Goal: Task Accomplishment & Management: Manage account settings

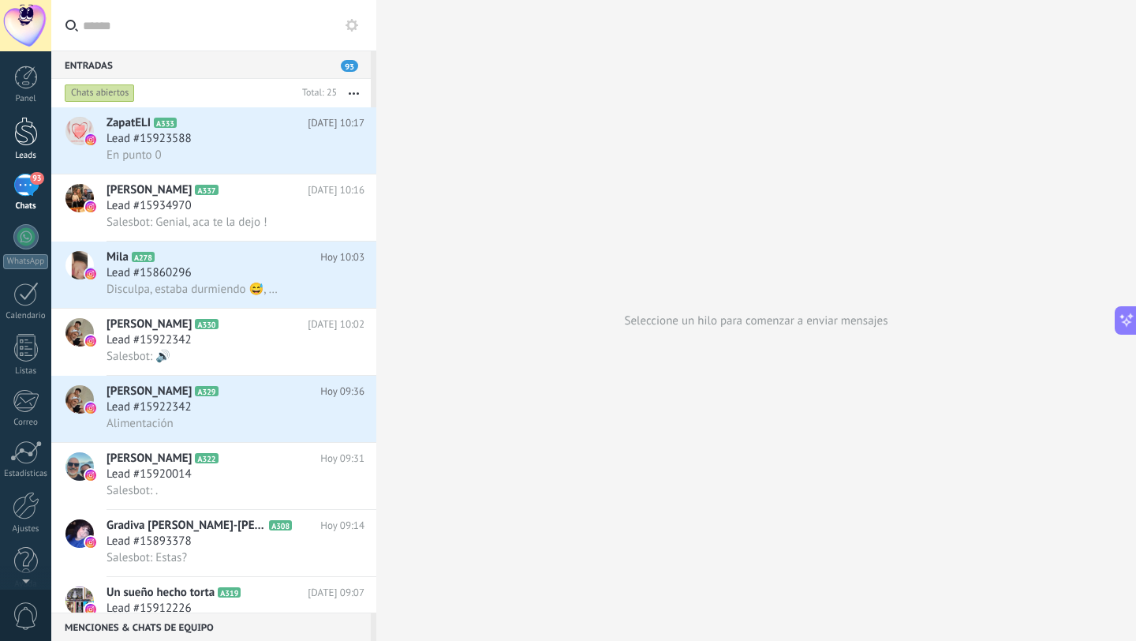
click at [13, 124] on link "Leads" at bounding box center [25, 139] width 51 height 44
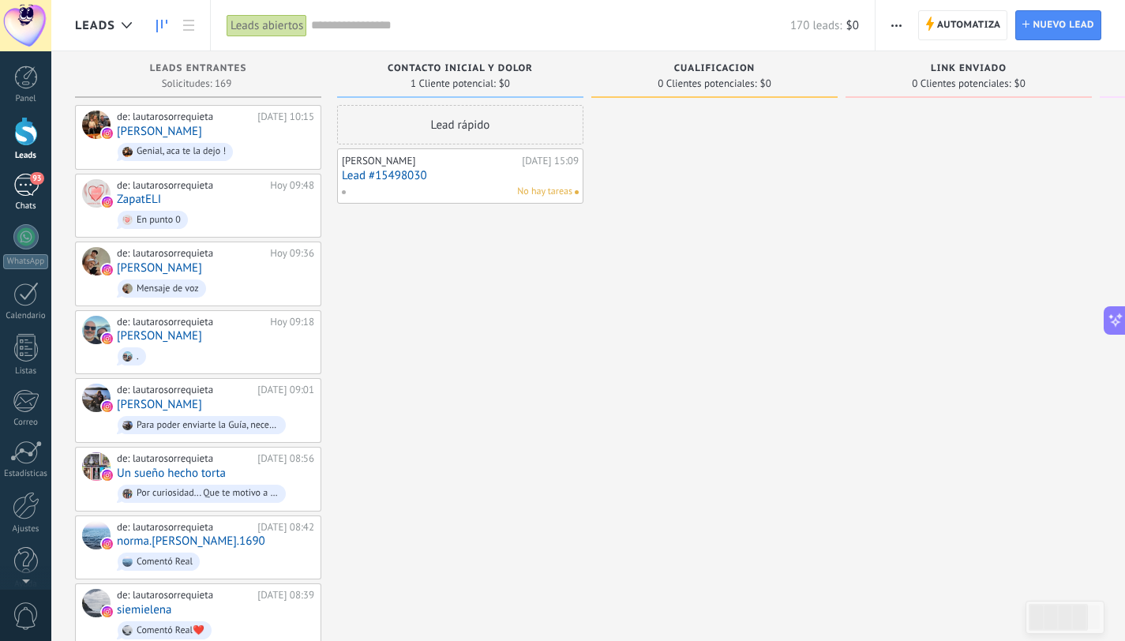
click at [27, 192] on div "93" at bounding box center [25, 185] width 25 height 23
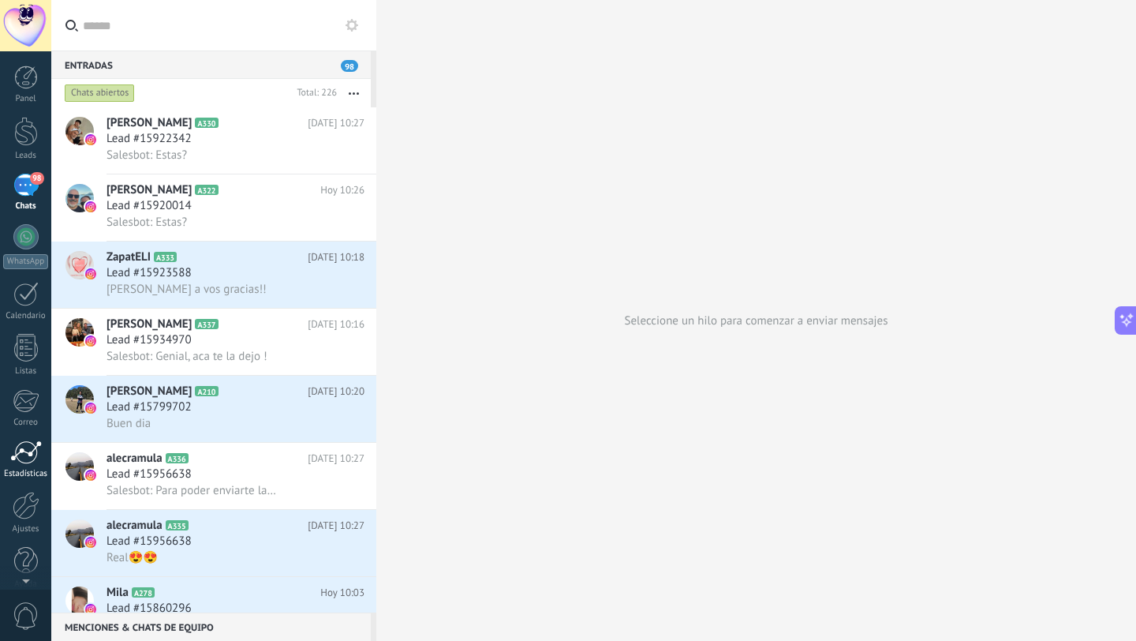
click at [28, 440] on div at bounding box center [26, 452] width 32 height 24
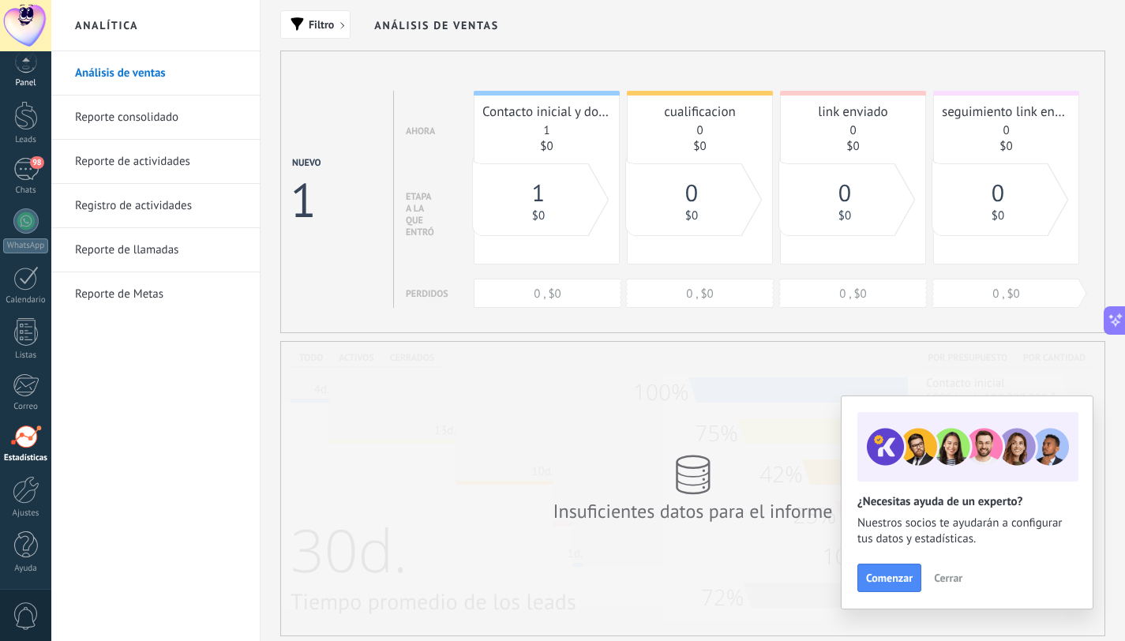
click at [23, 77] on link "Panel" at bounding box center [25, 69] width 51 height 39
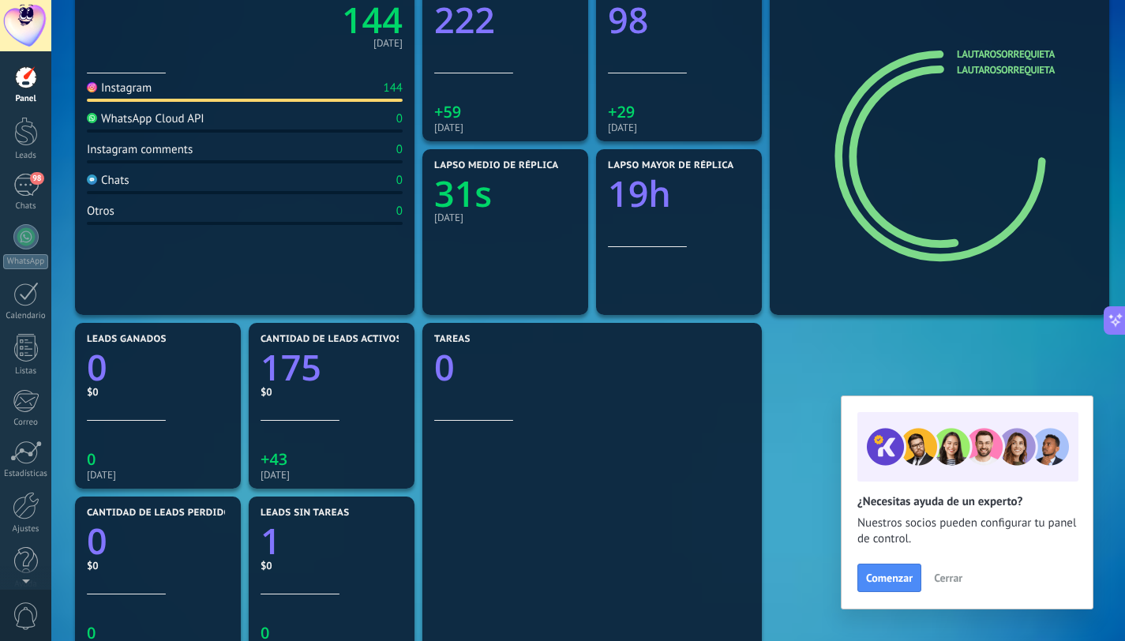
scroll to position [232, 0]
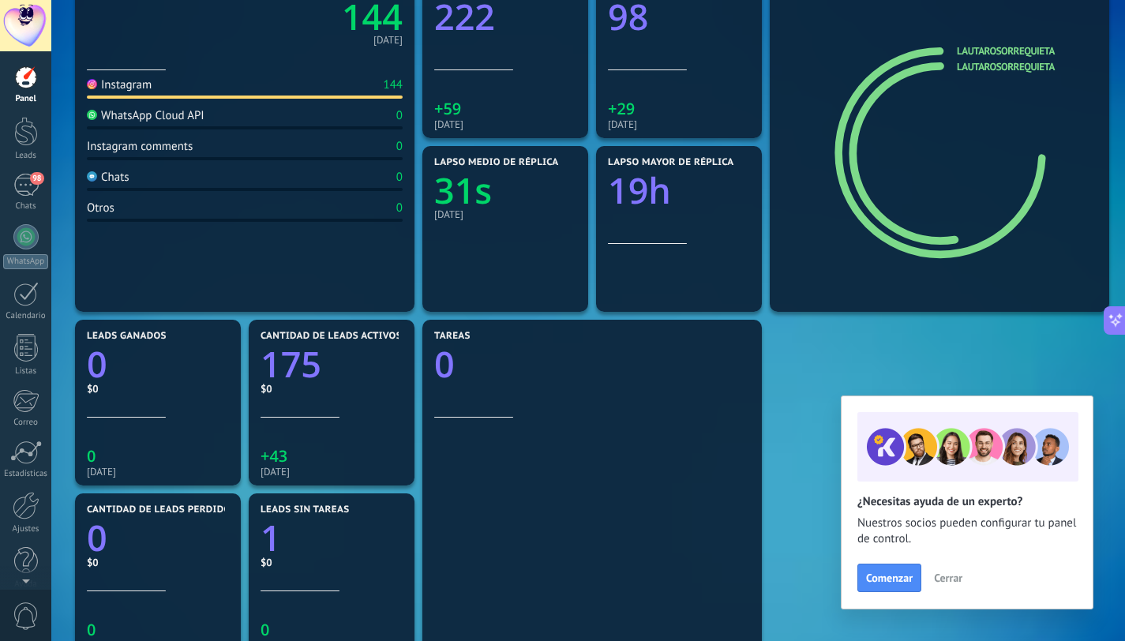
click at [944, 578] on span "Cerrar" at bounding box center [948, 577] width 28 height 11
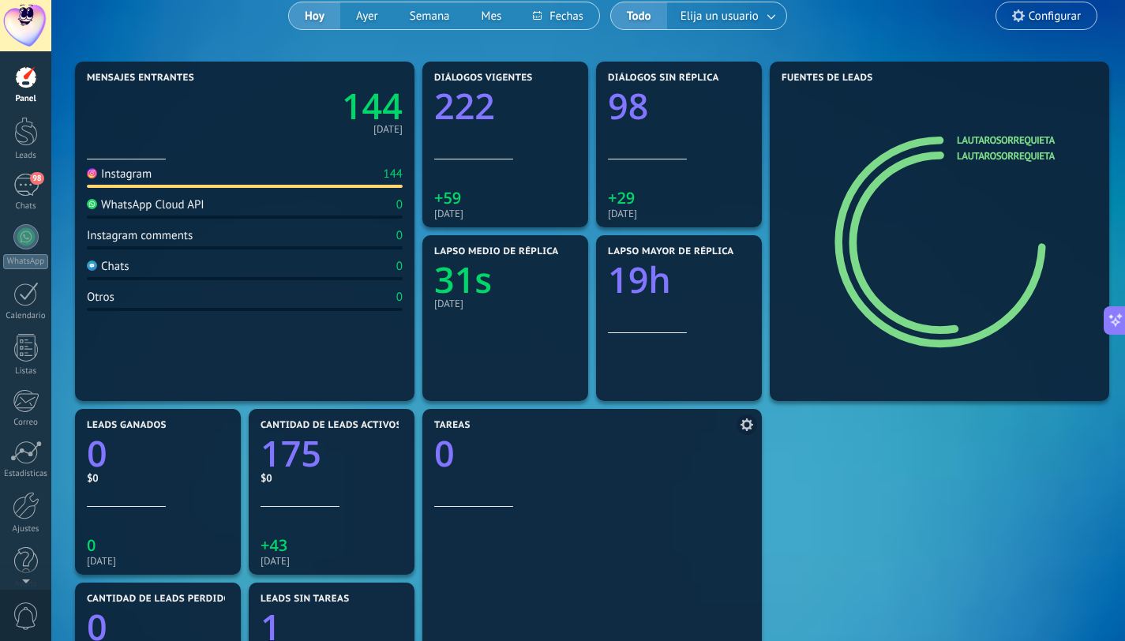
scroll to position [0, 0]
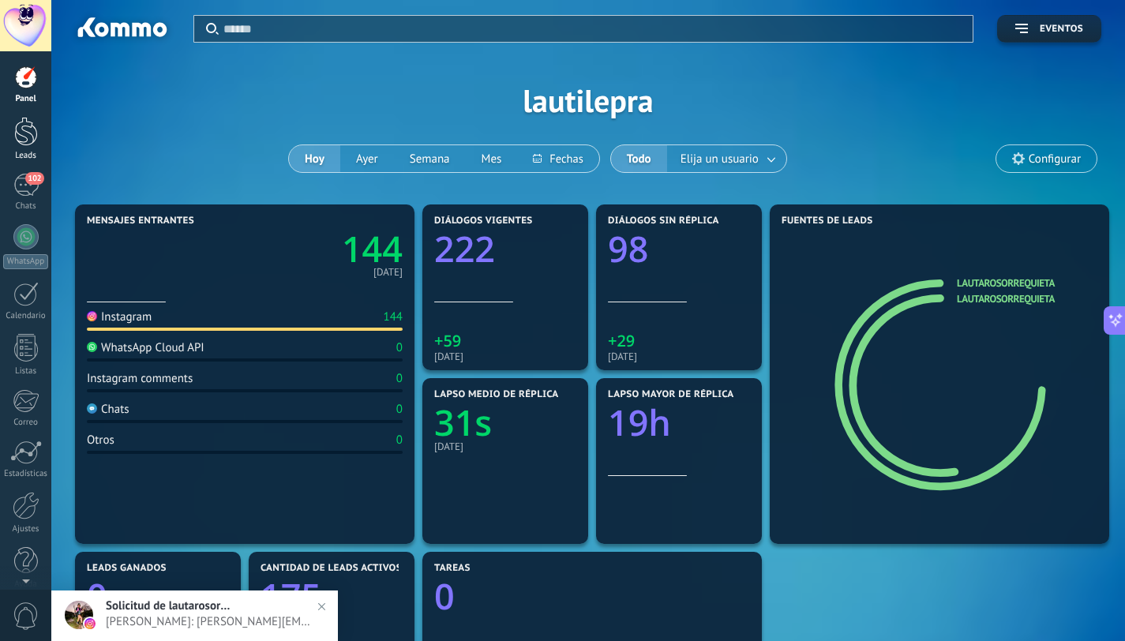
click at [15, 137] on div at bounding box center [26, 131] width 24 height 29
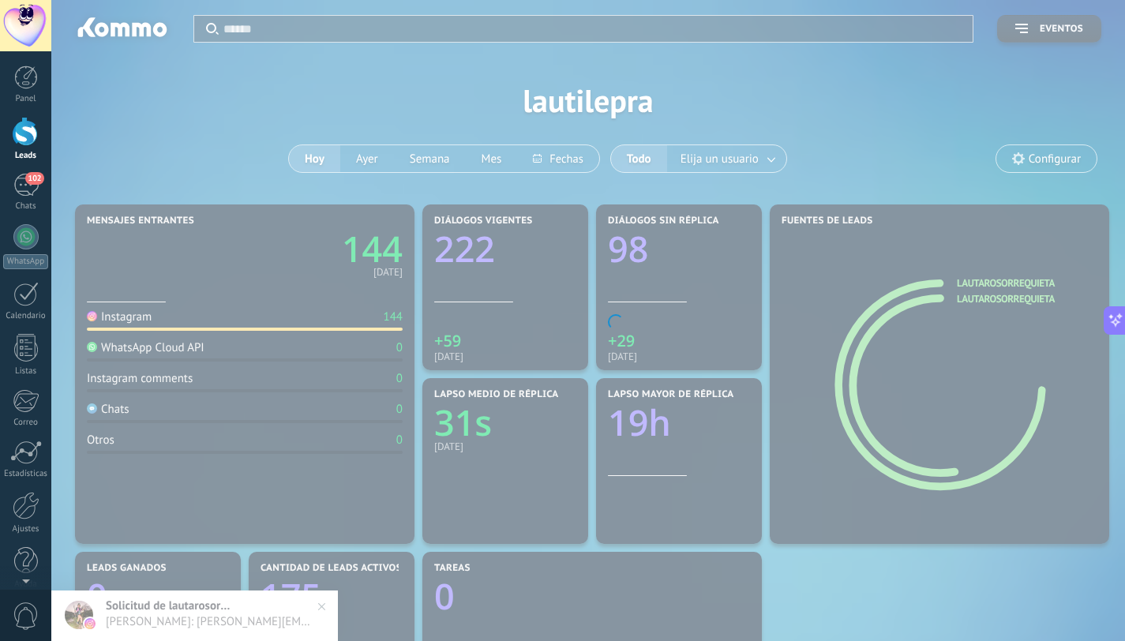
scroll to position [248, 0]
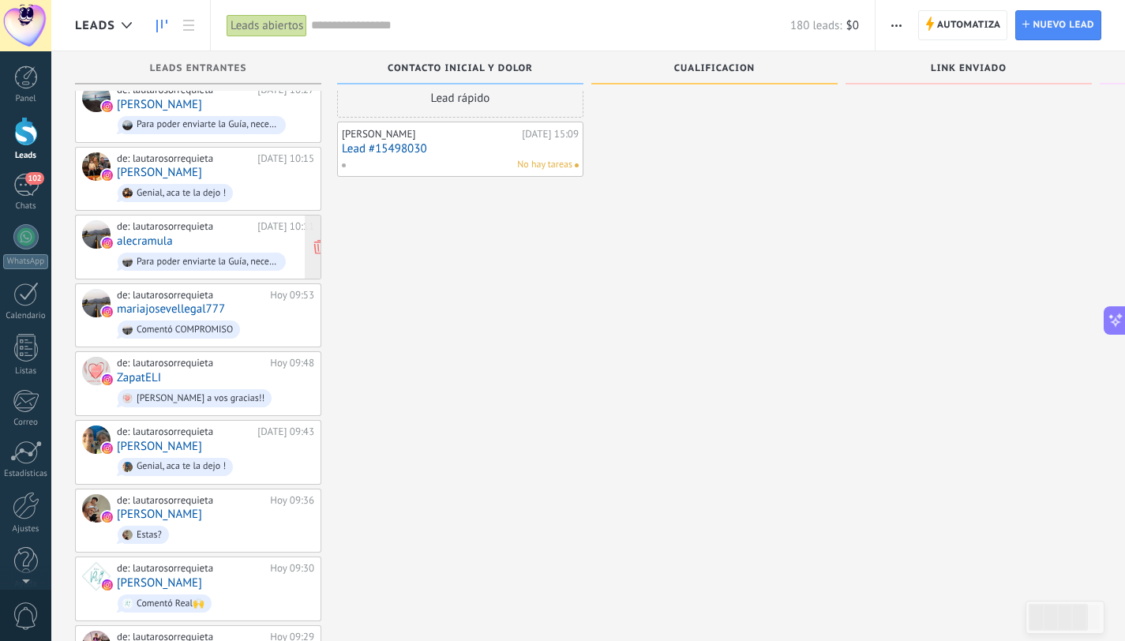
scroll to position [26, 0]
click at [32, 200] on link "102 Chats" at bounding box center [25, 193] width 51 height 38
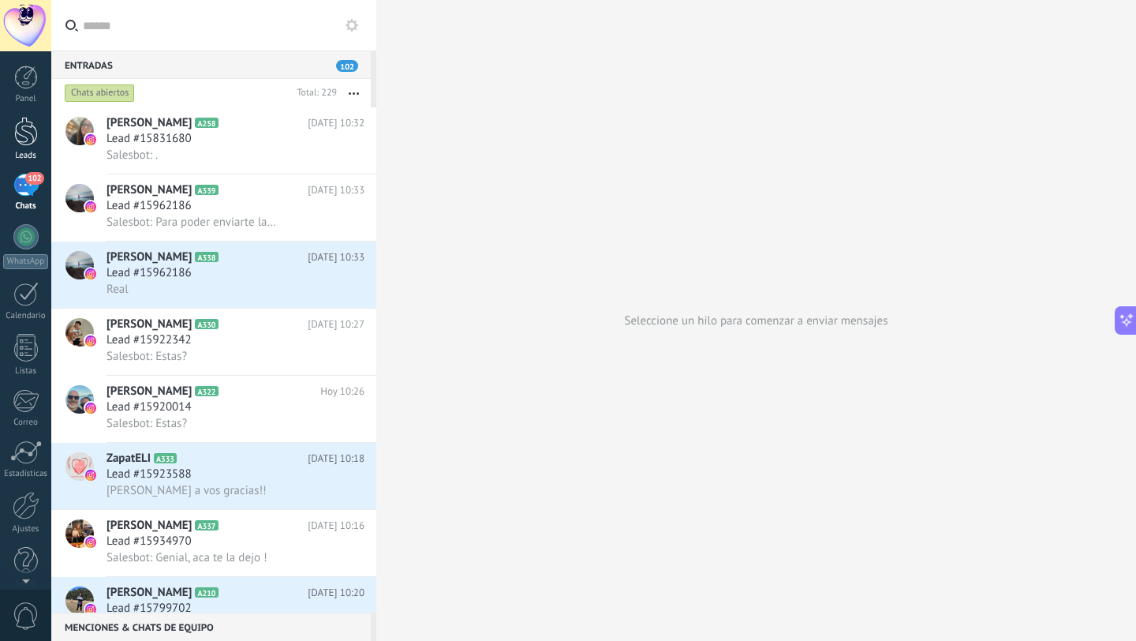
click at [27, 153] on div "Leads" at bounding box center [26, 156] width 46 height 10
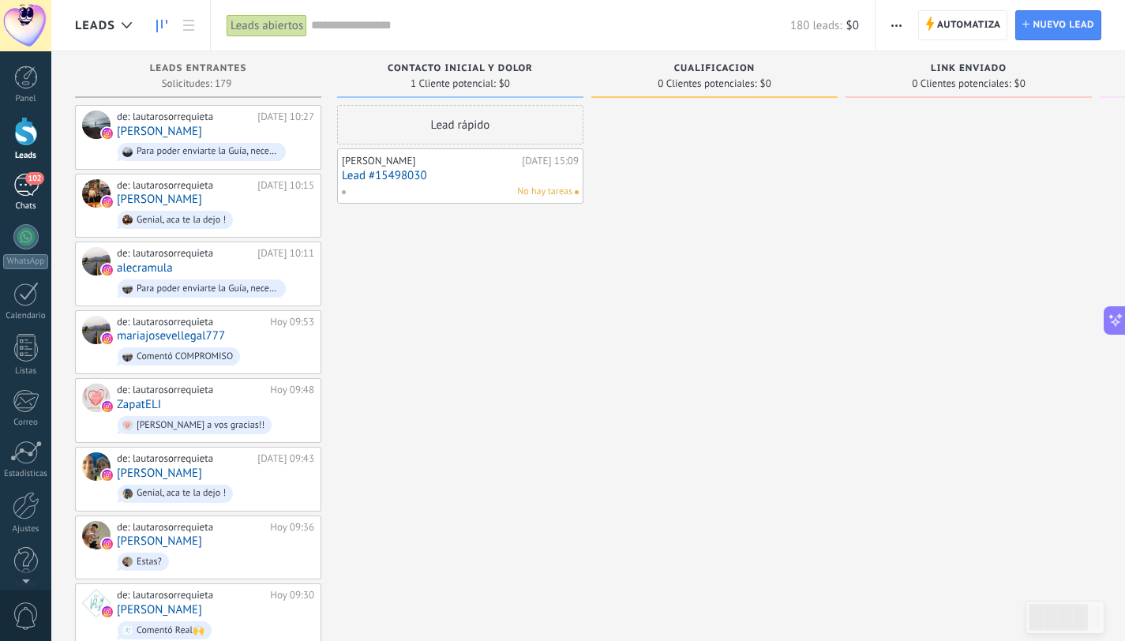
click at [22, 196] on div "102" at bounding box center [25, 185] width 25 height 23
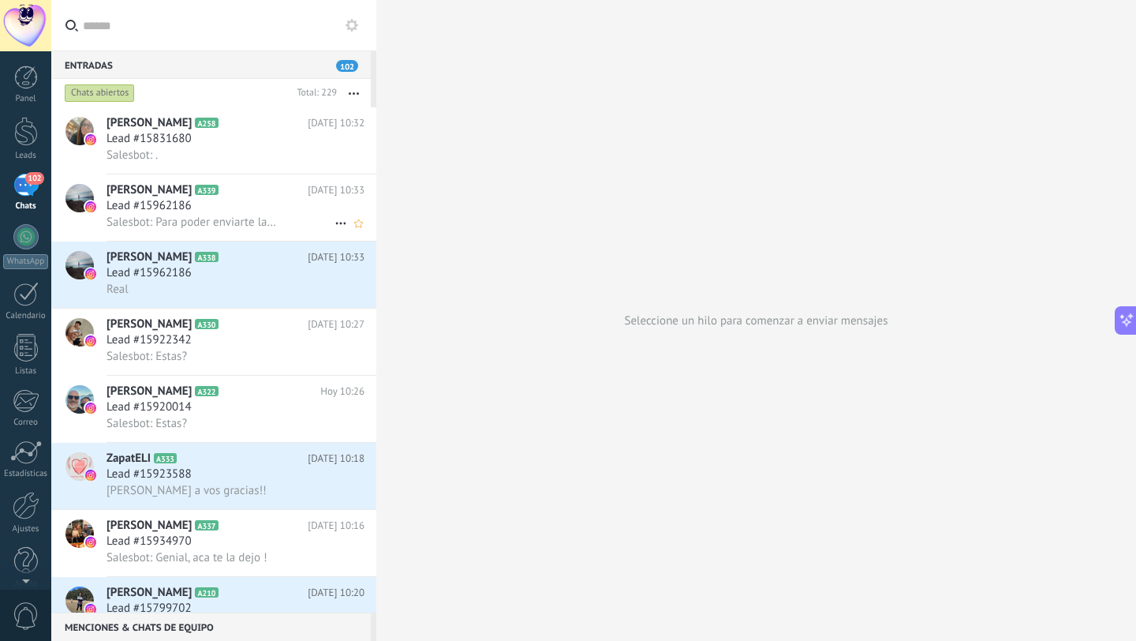
click at [208, 225] on span "Salesbot: Para poder enviarte la Guía, necesito que me pases el mail que mas us…" at bounding box center [192, 222] width 171 height 15
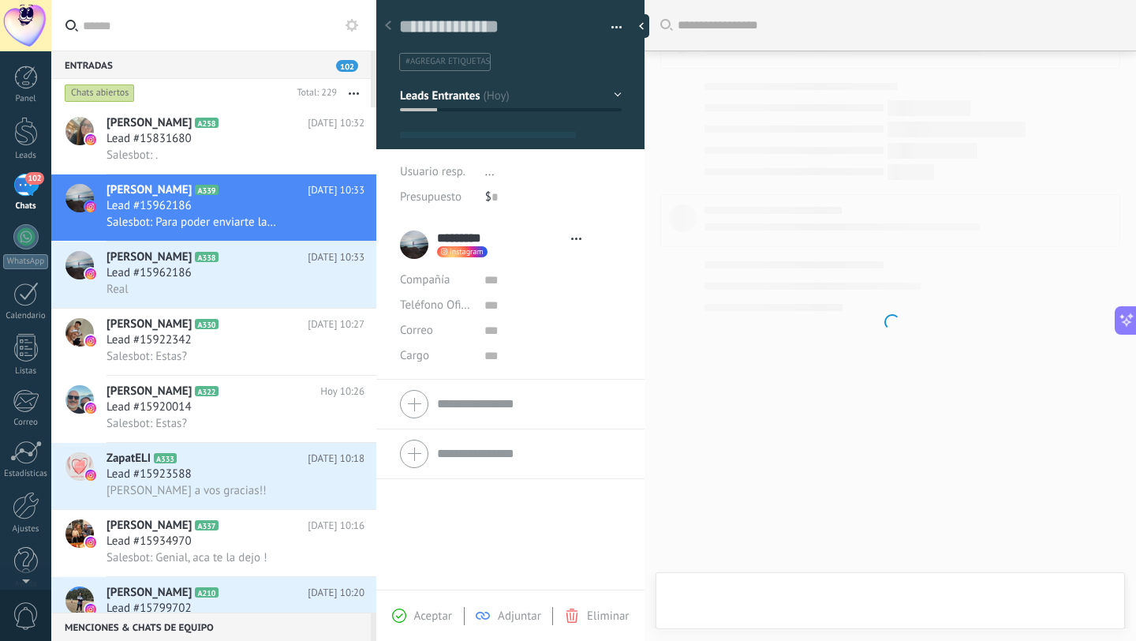
scroll to position [24, 0]
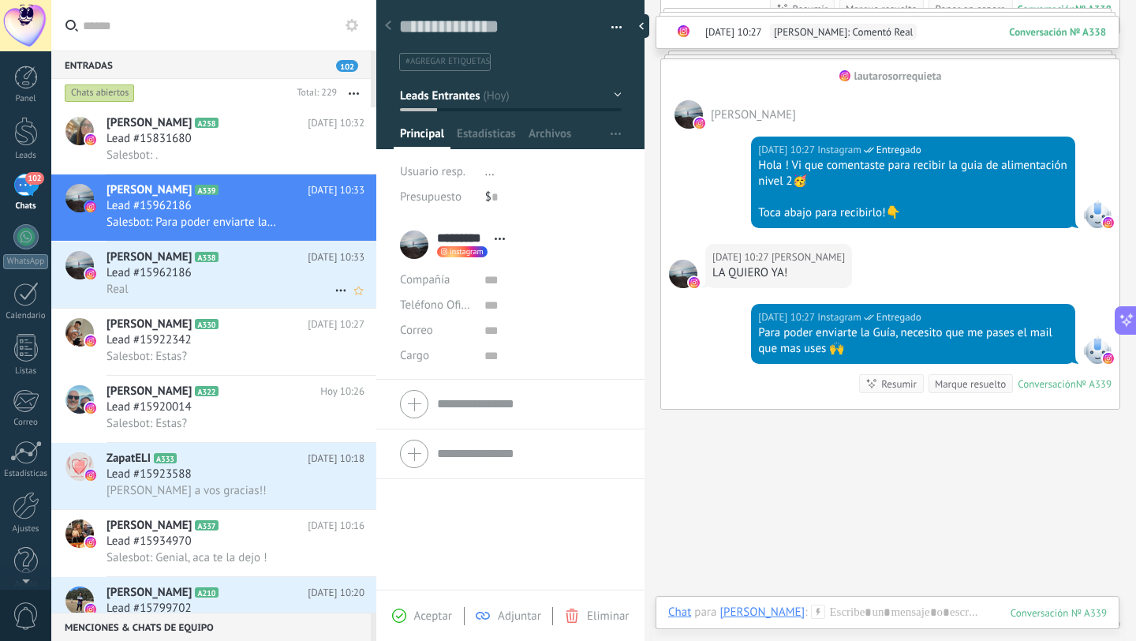
click at [215, 277] on div "Lead #15962186" at bounding box center [236, 273] width 258 height 16
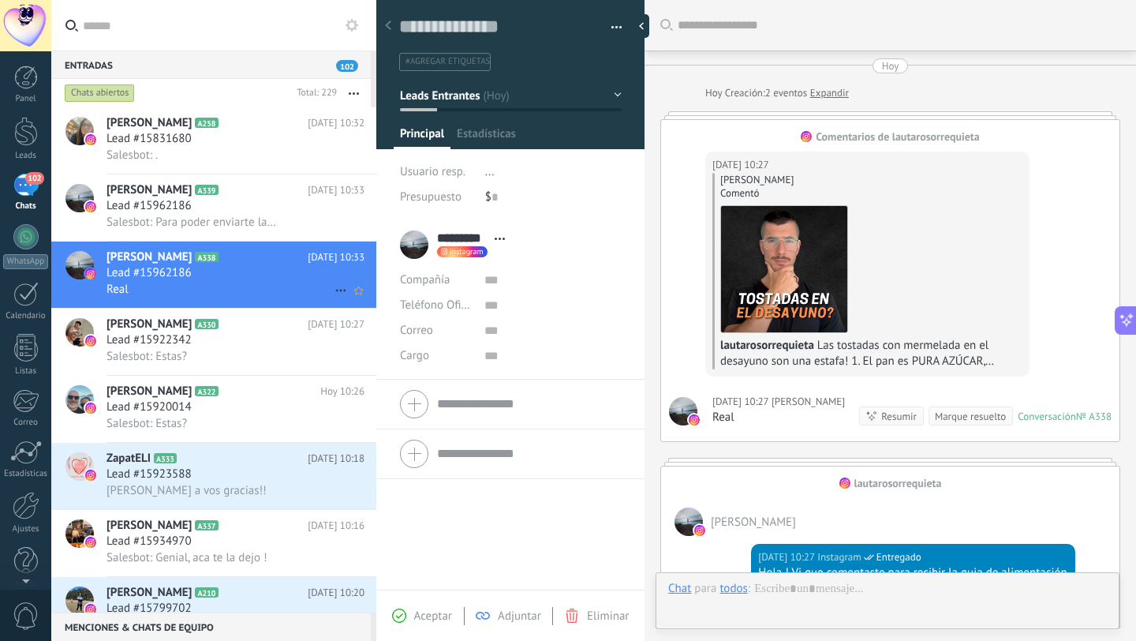
scroll to position [24, 0]
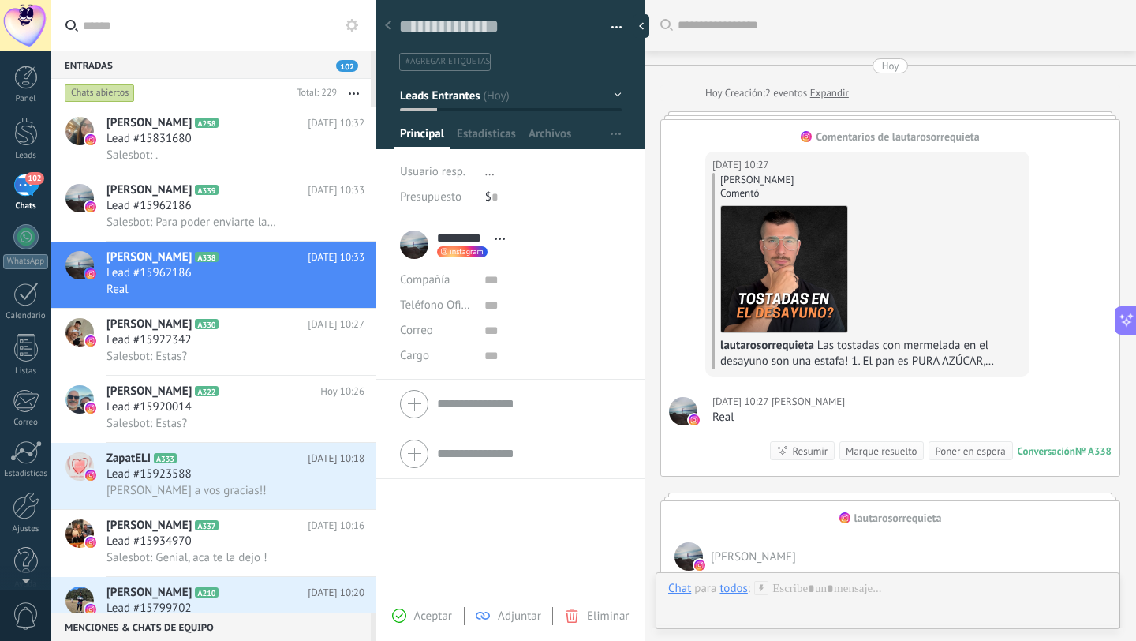
click at [921, 401] on div "[DATE] 10:27 [PERSON_NAME] Real Conversación № A338 Conversación № A338 Resumir…" at bounding box center [890, 427] width 459 height 95
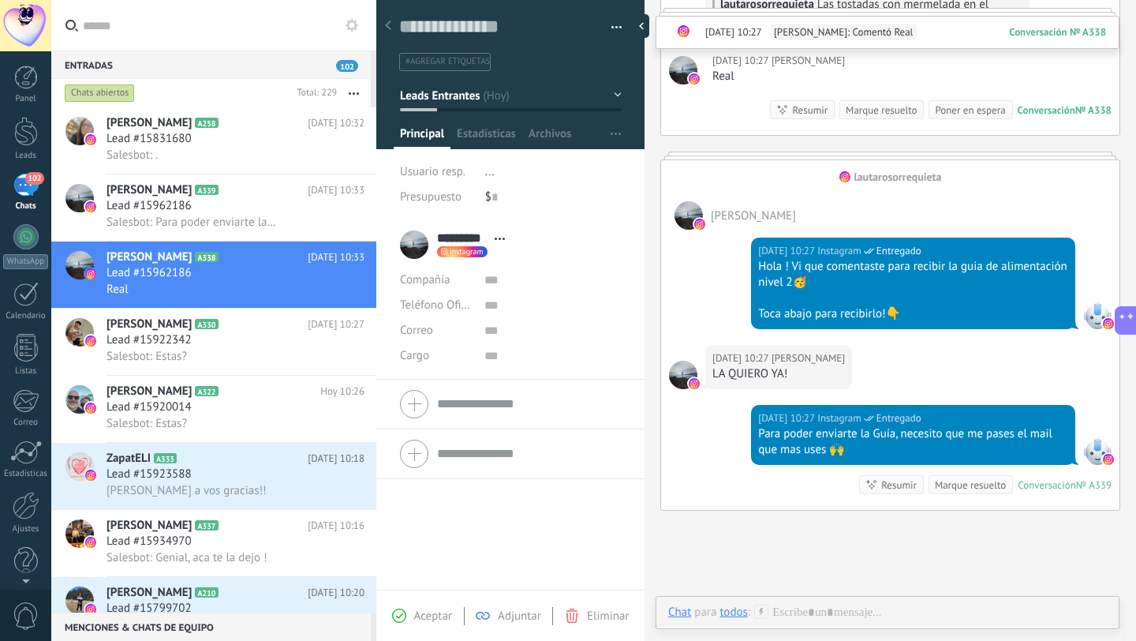
scroll to position [485, 0]
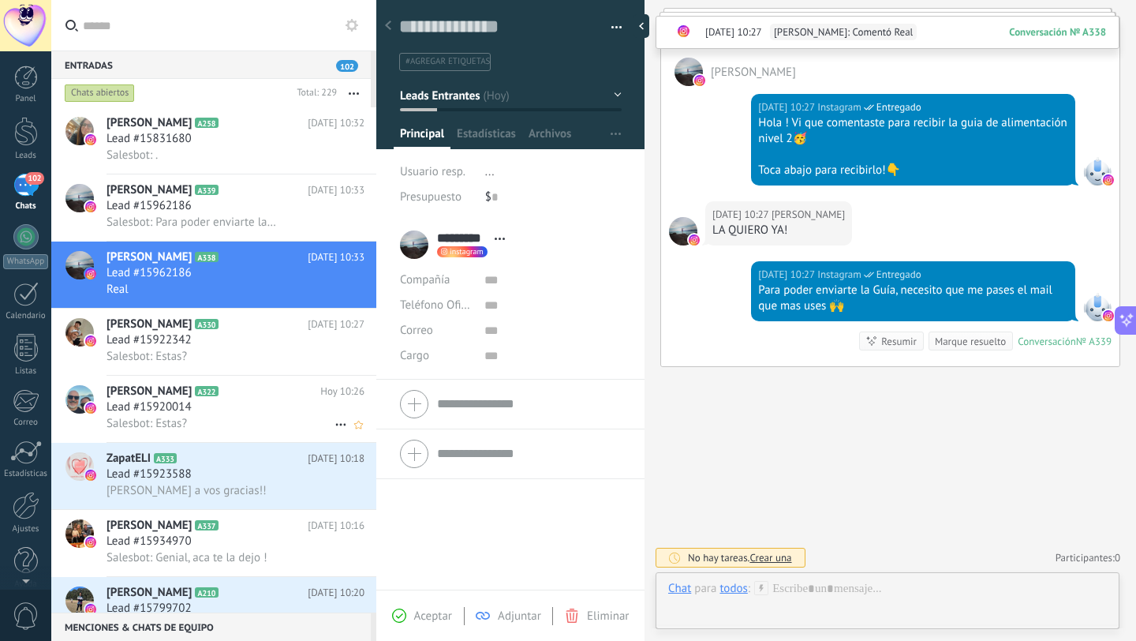
click at [197, 418] on div "Salesbot: Estas?" at bounding box center [236, 423] width 258 height 17
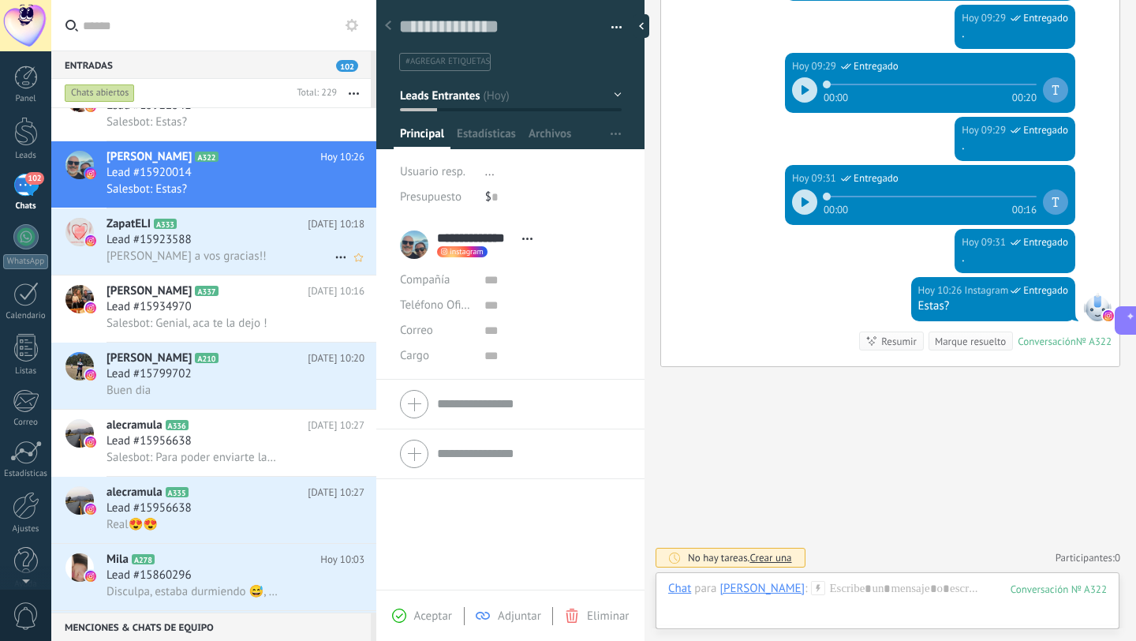
scroll to position [316, 0]
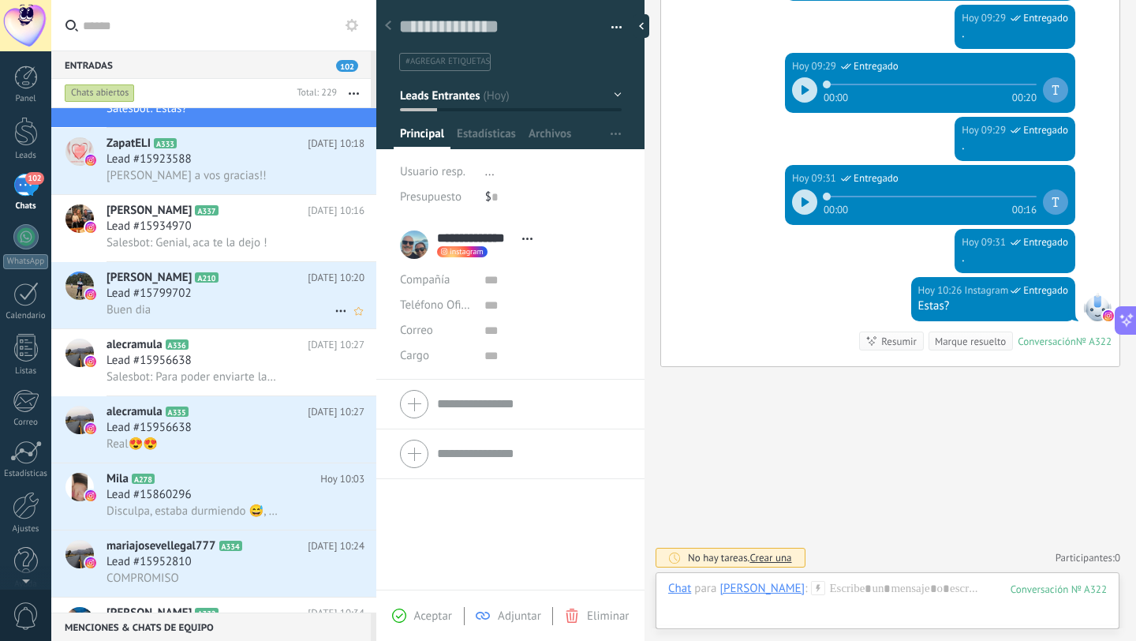
click at [271, 301] on div "Lead #15799702" at bounding box center [236, 294] width 258 height 16
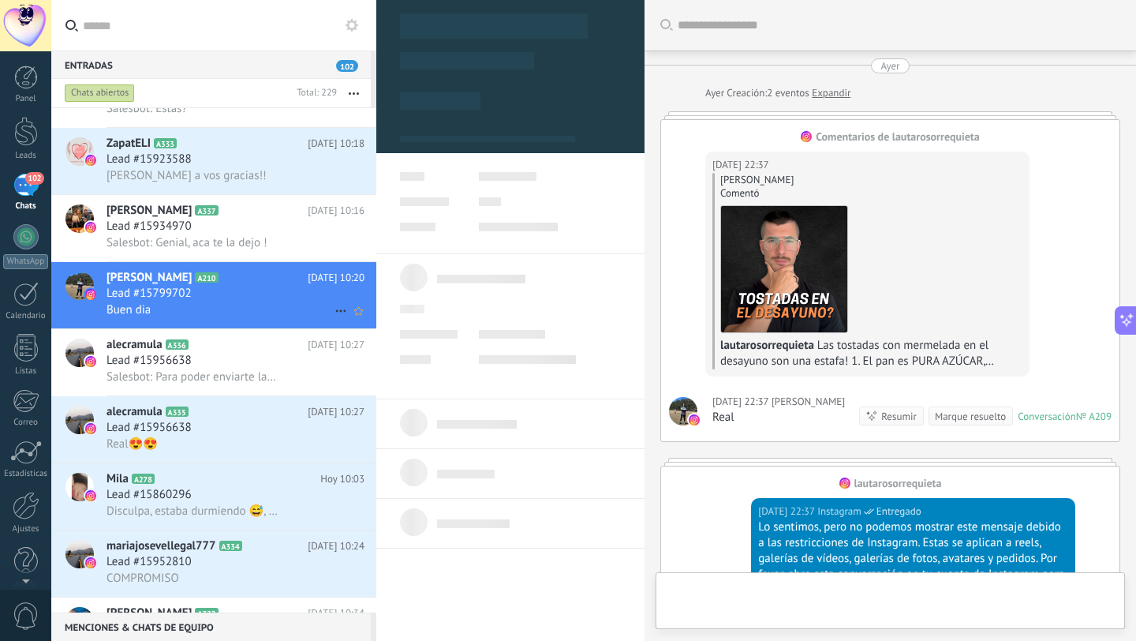
scroll to position [961, 0]
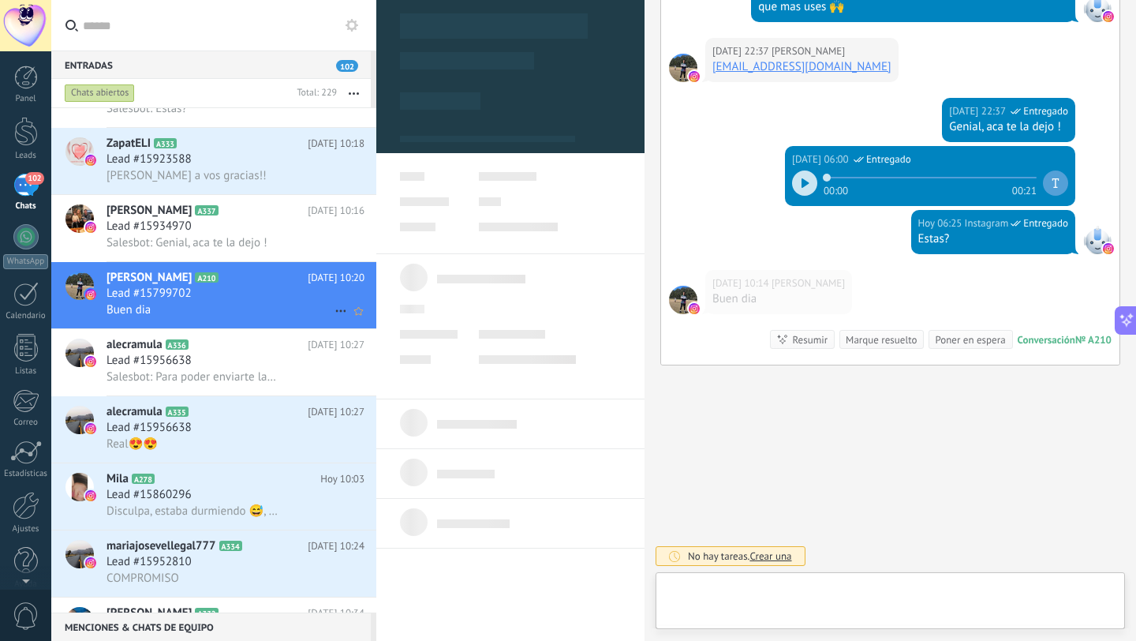
type textarea "**********"
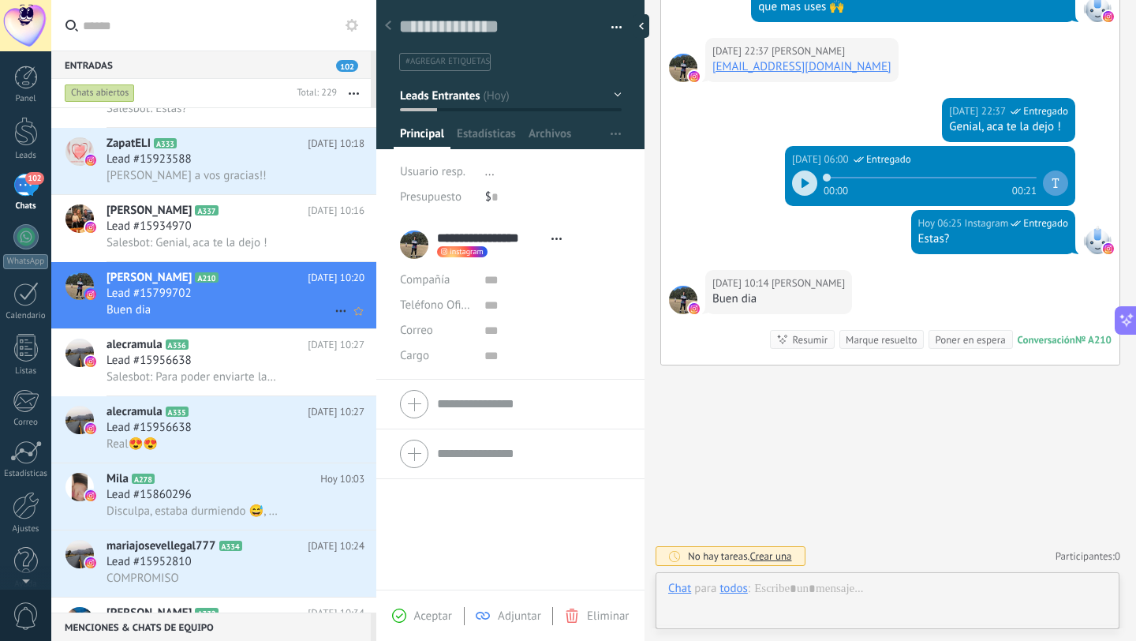
scroll to position [24, 0]
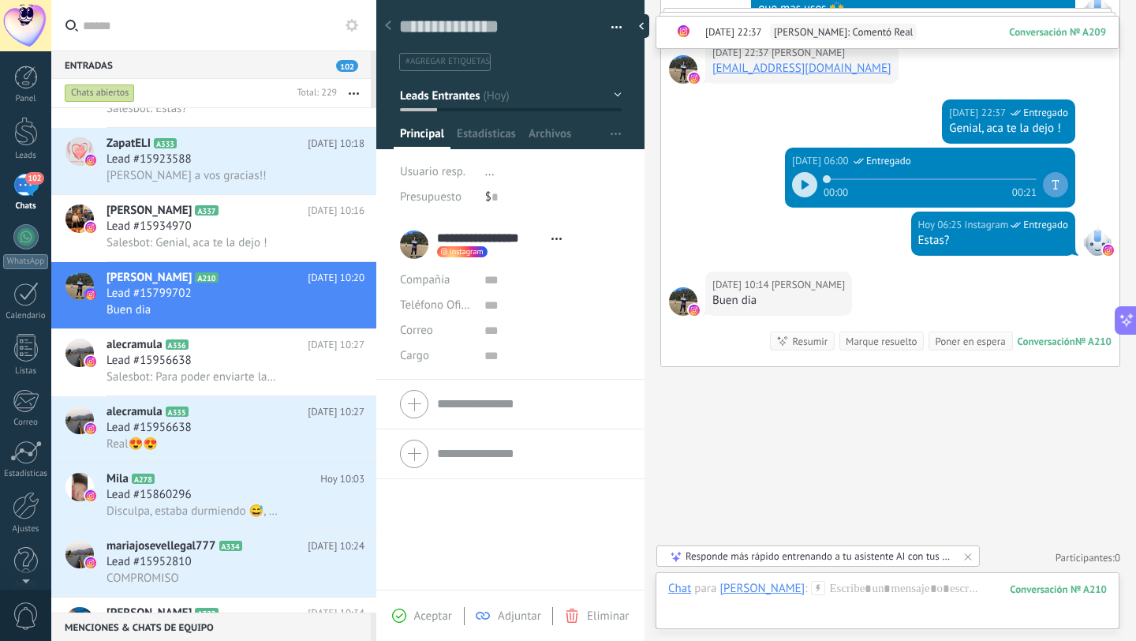
click at [524, 99] on button "Leads Entrantes" at bounding box center [511, 95] width 222 height 28
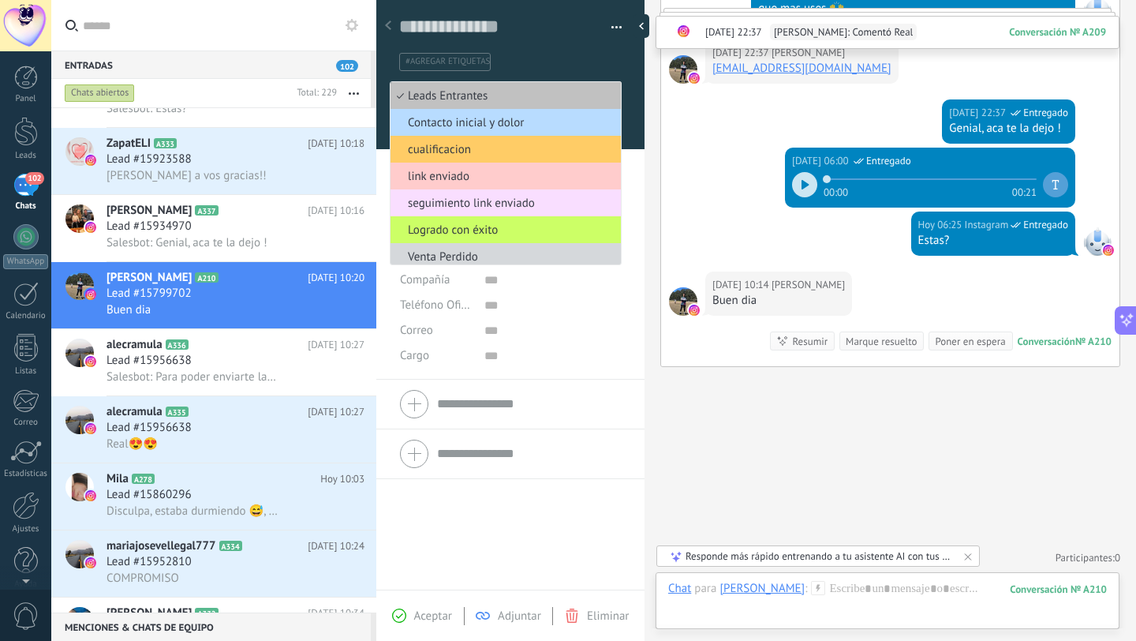
click at [515, 125] on span "Contacto inicial y dolor" at bounding box center [504, 122] width 226 height 15
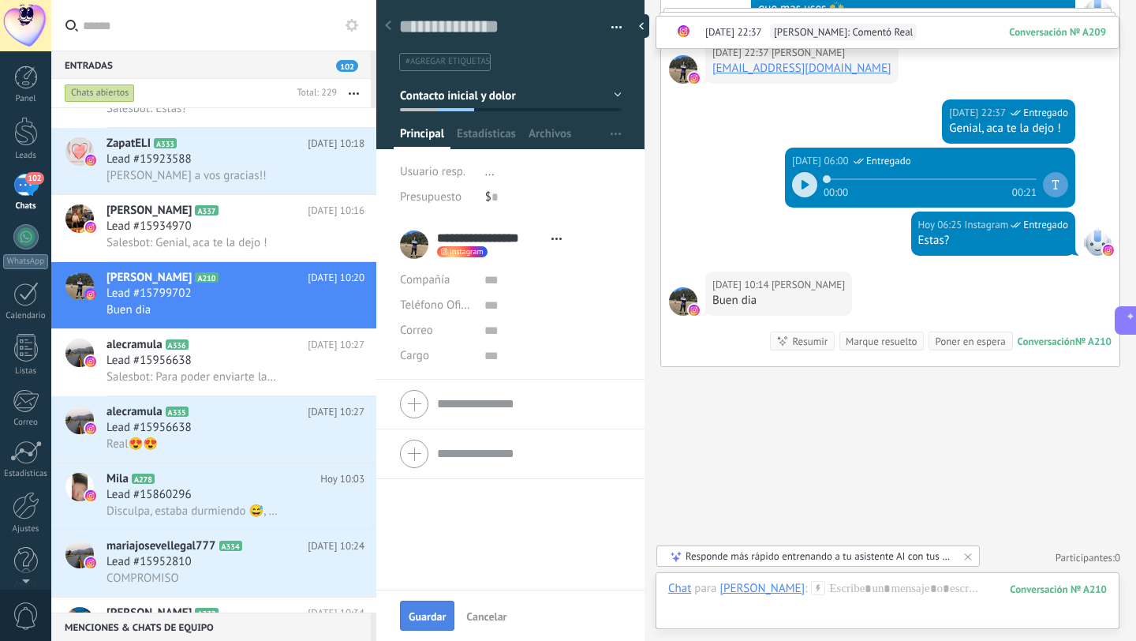
click at [423, 617] on span "Guardar" at bounding box center [427, 616] width 37 height 11
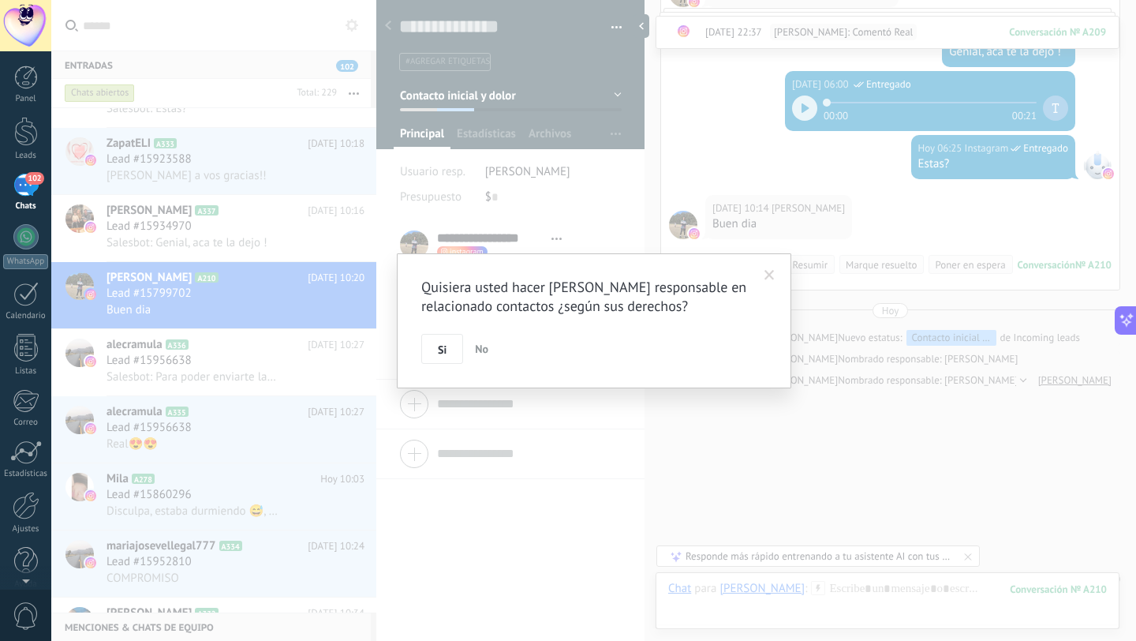
scroll to position [1059, 0]
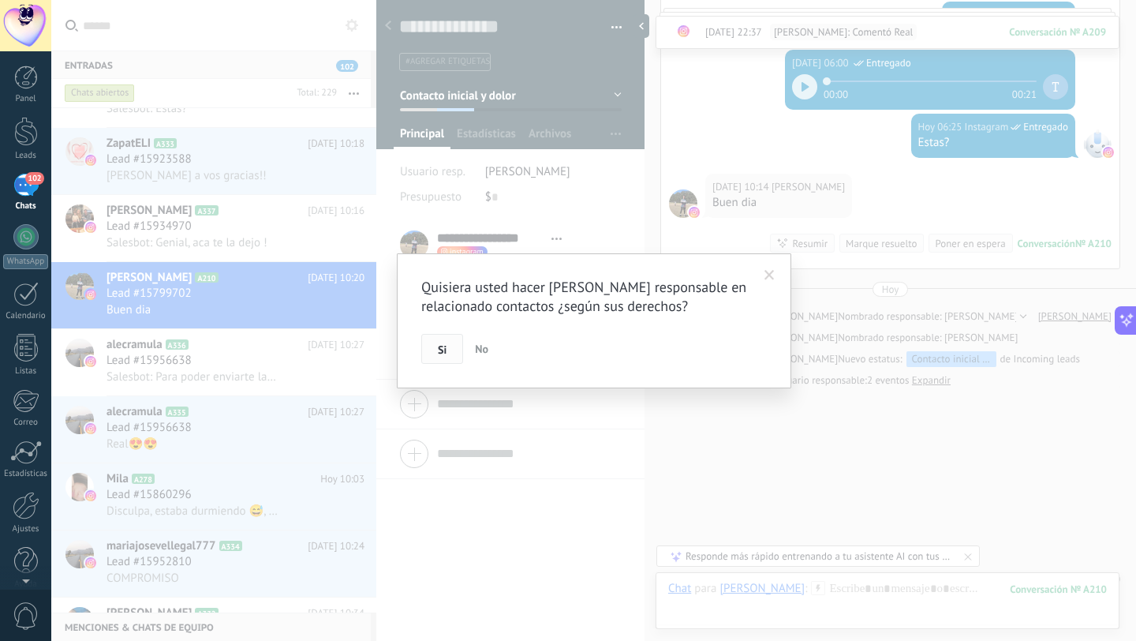
click at [446, 347] on span "Si" at bounding box center [442, 349] width 9 height 11
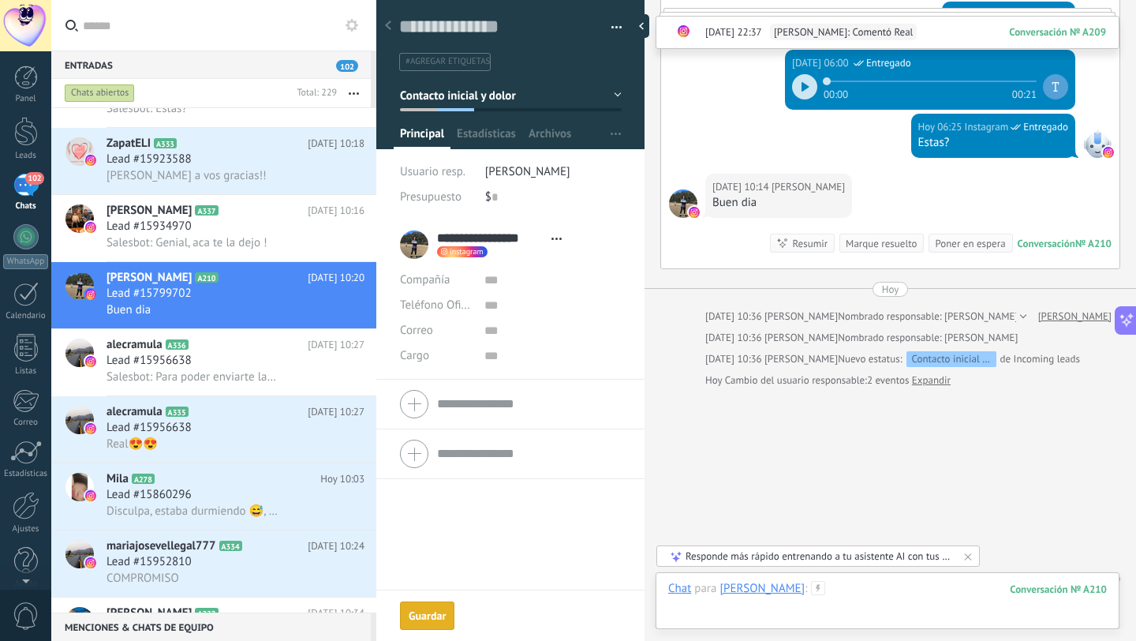
click at [919, 597] on div at bounding box center [887, 604] width 439 height 47
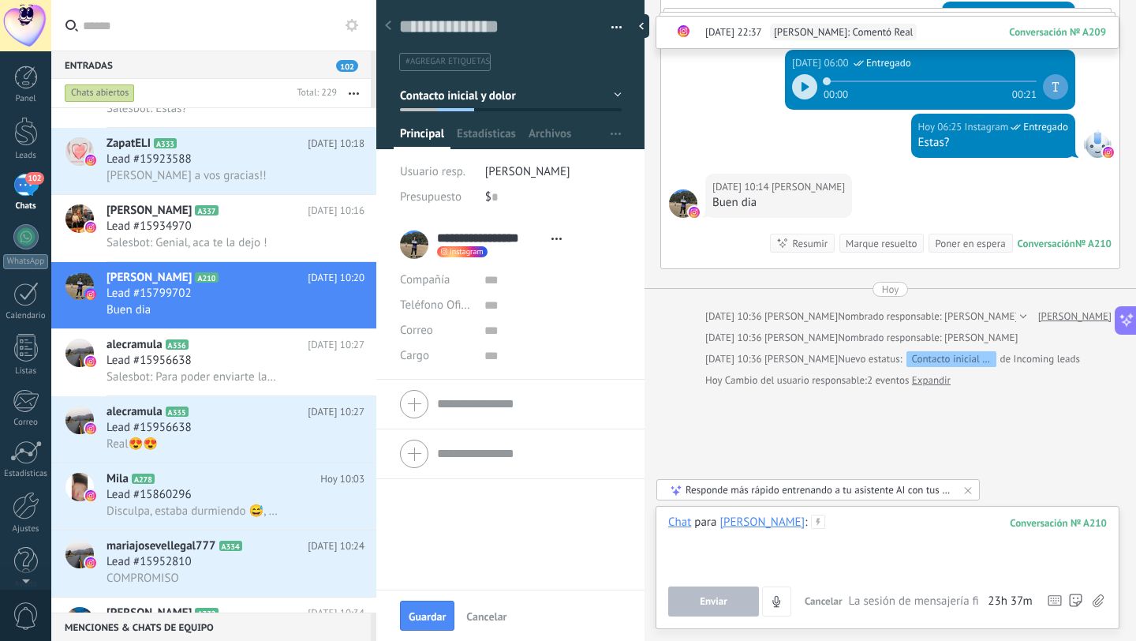
click at [920, 538] on div at bounding box center [887, 545] width 439 height 60
click at [726, 601] on span "Enviar" at bounding box center [714, 601] width 28 height 11
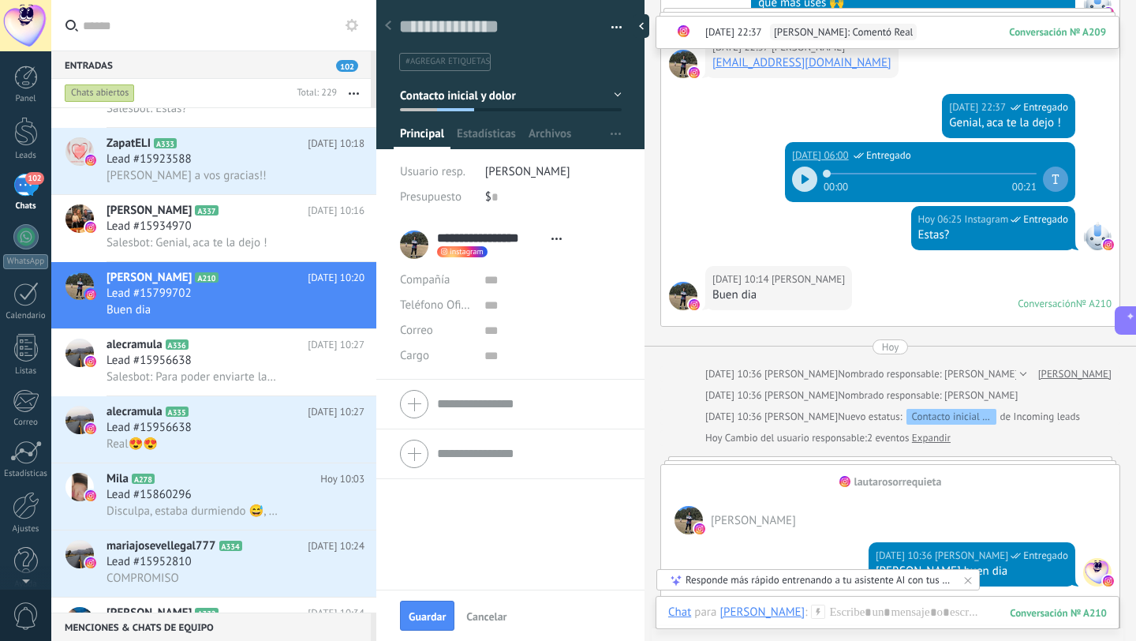
scroll to position [970, 0]
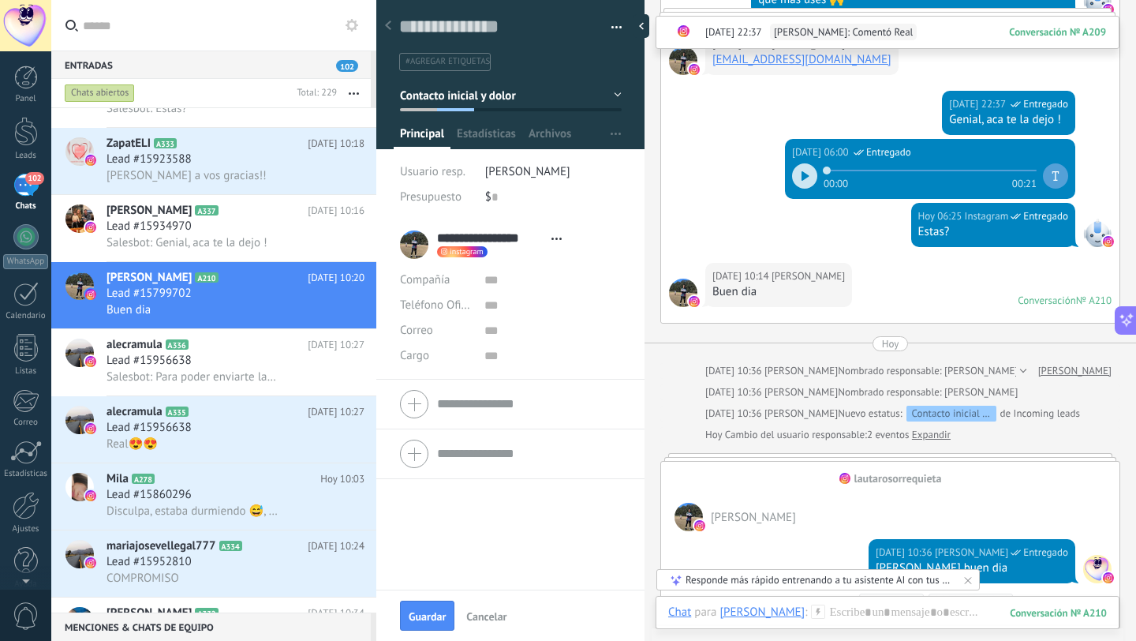
click at [802, 178] on icon at bounding box center [806, 175] width 8 height 9
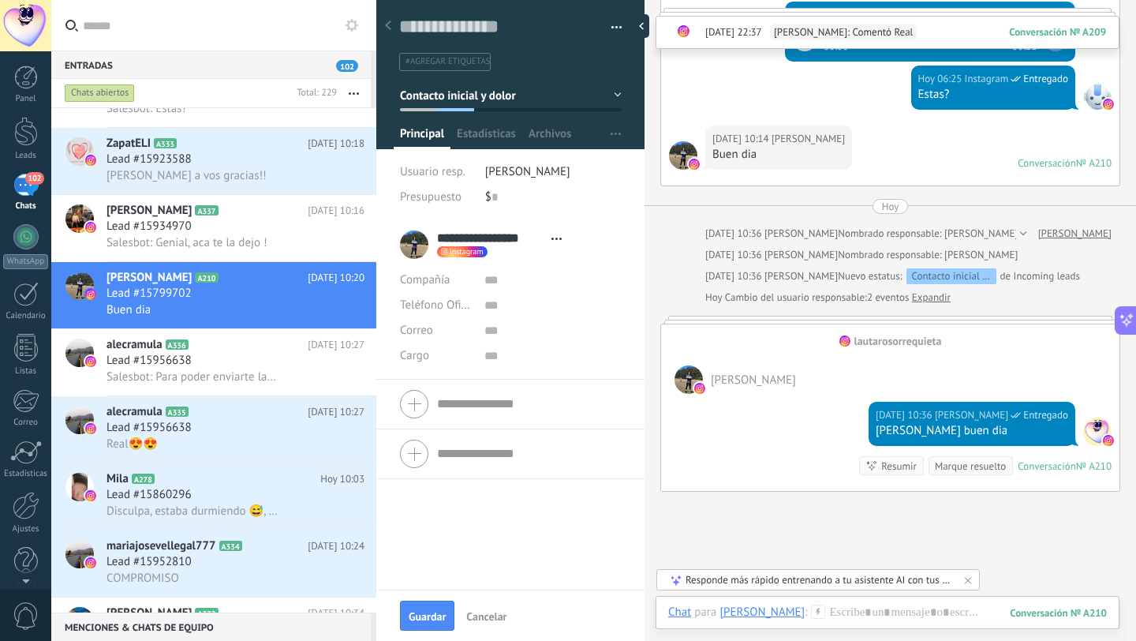
scroll to position [1232, 0]
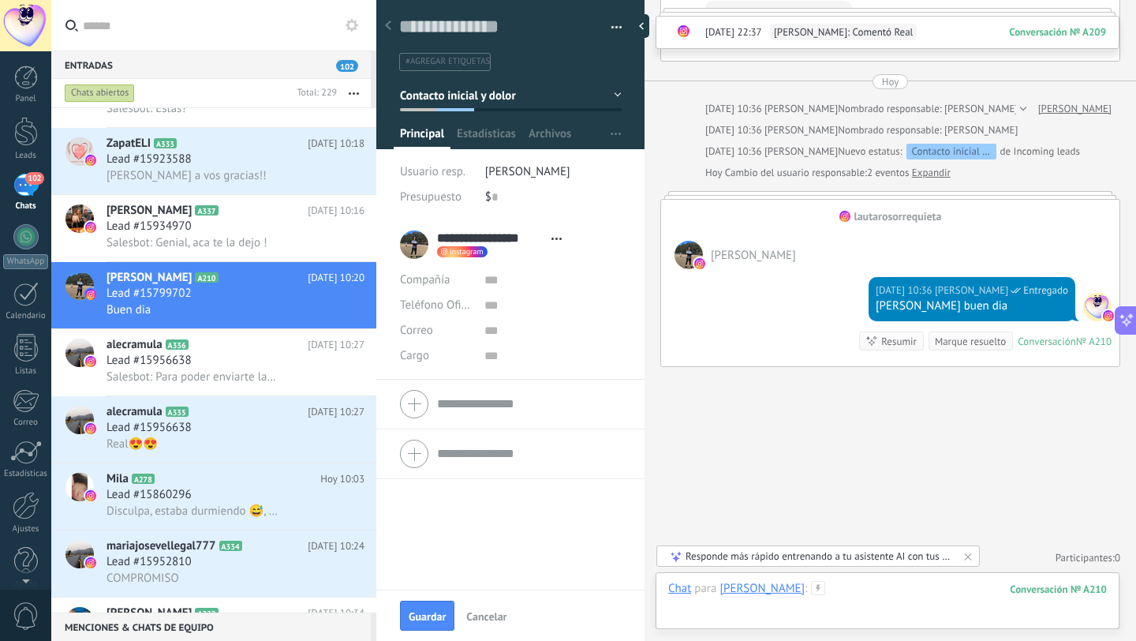
click at [898, 582] on div at bounding box center [887, 604] width 439 height 47
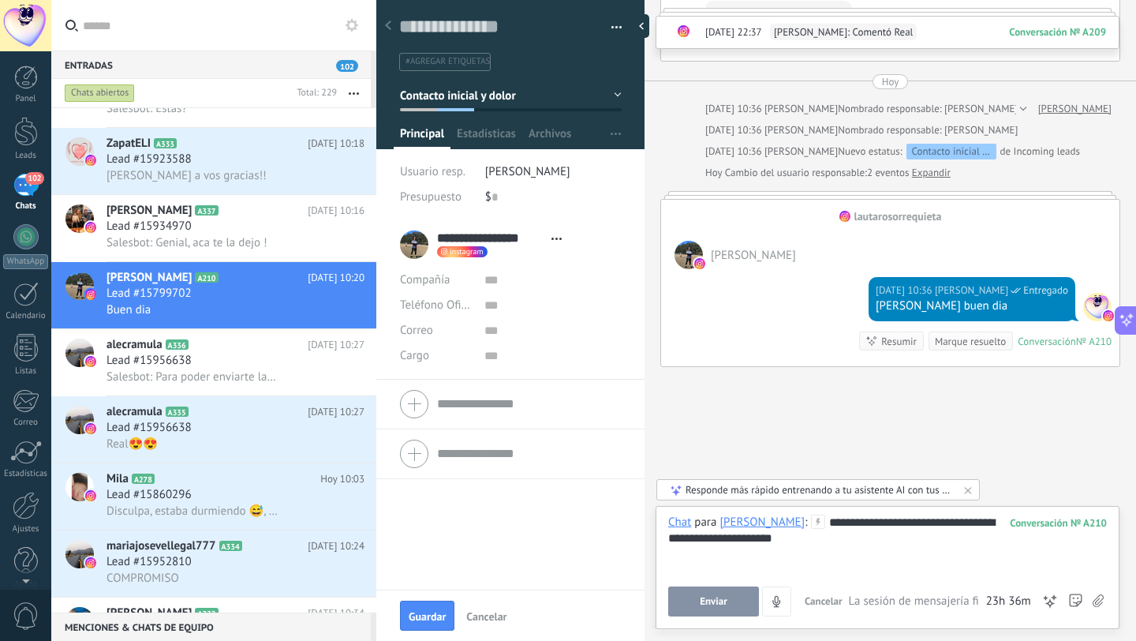
click at [849, 541] on div "**********" at bounding box center [887, 545] width 439 height 60
click at [878, 550] on div "**********" at bounding box center [887, 545] width 439 height 60
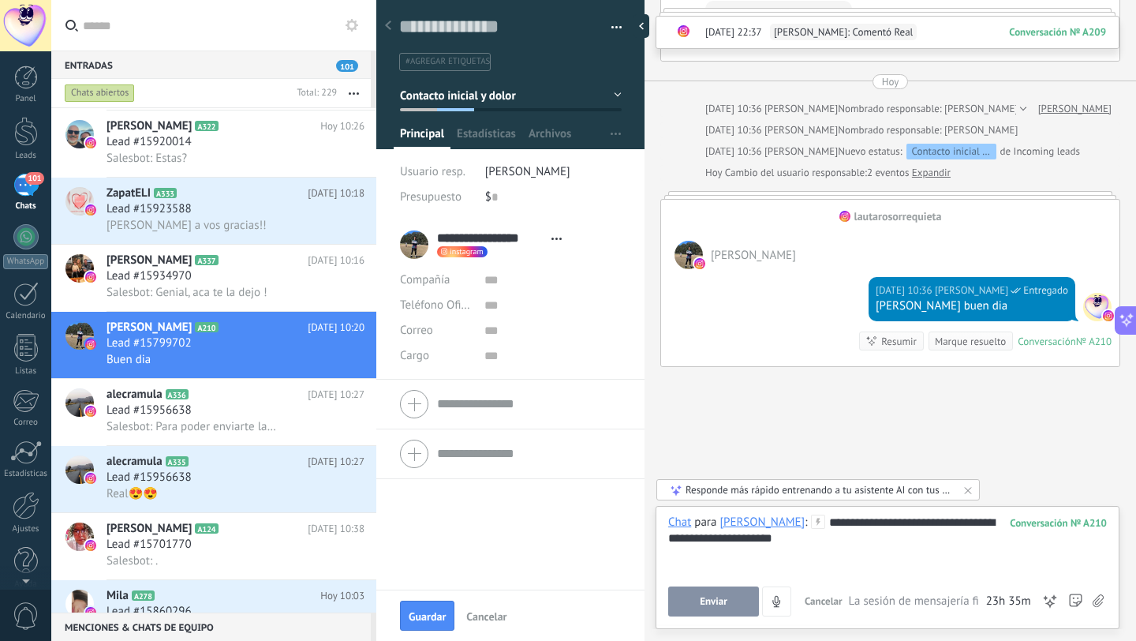
click at [800, 540] on div "**********" at bounding box center [887, 545] width 439 height 60
click at [836, 535] on div "**********" at bounding box center [887, 545] width 439 height 60
click at [840, 541] on div "**********" at bounding box center [887, 545] width 439 height 60
click at [791, 545] on div "**********" at bounding box center [887, 545] width 439 height 60
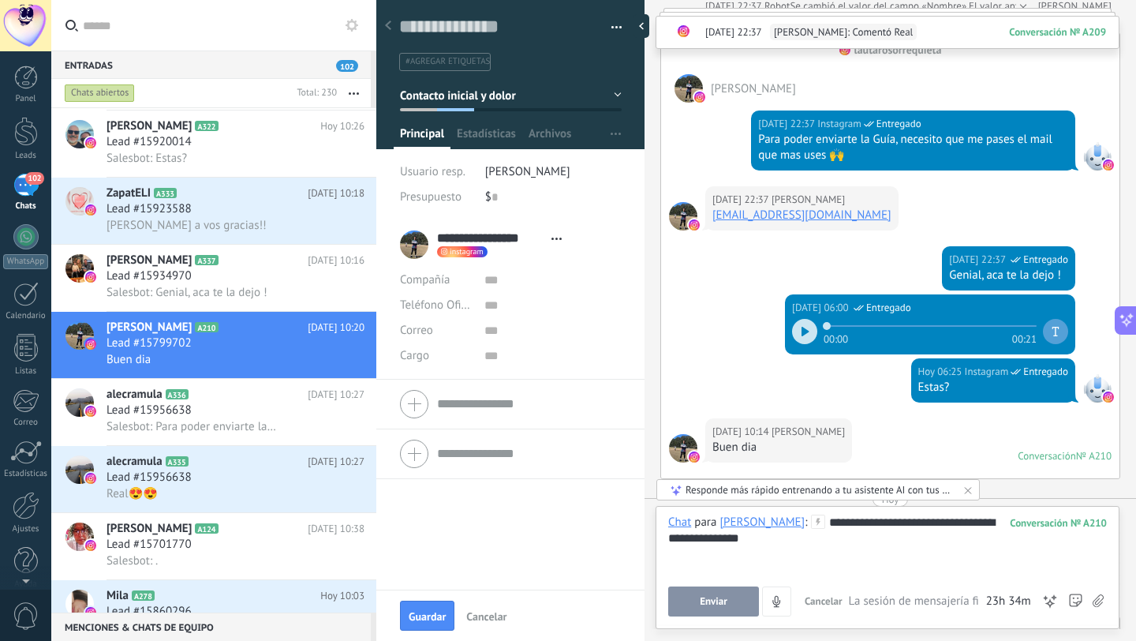
scroll to position [992, 0]
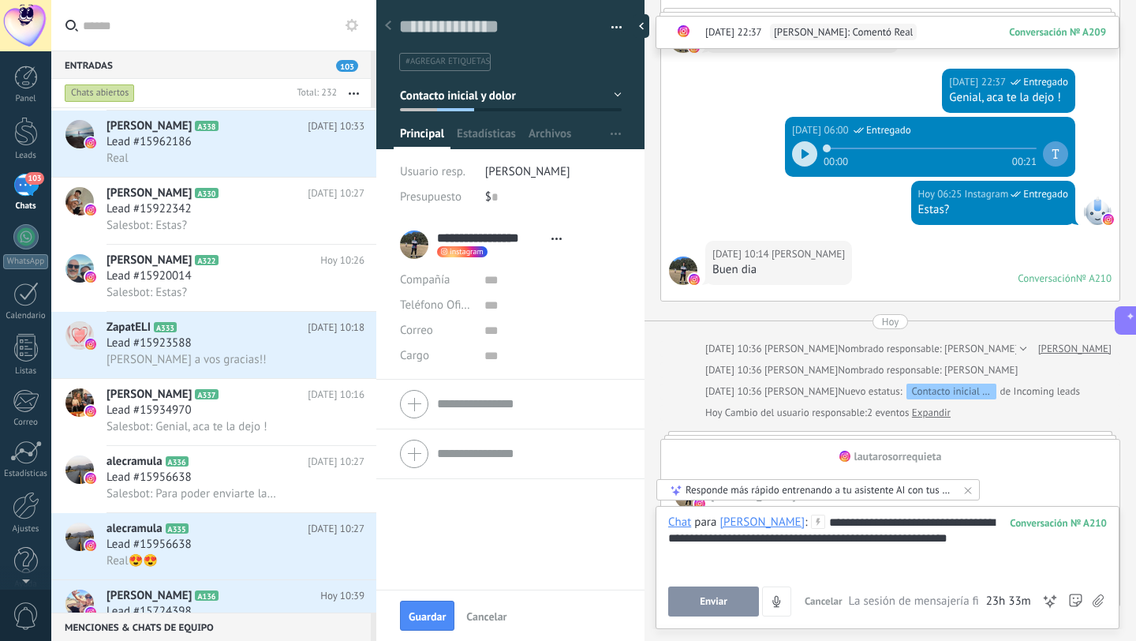
click at [793, 555] on div "**********" at bounding box center [887, 545] width 439 height 60
click at [1027, 537] on div "**********" at bounding box center [887, 545] width 439 height 60
click at [693, 599] on button "Enviar" at bounding box center [713, 601] width 91 height 30
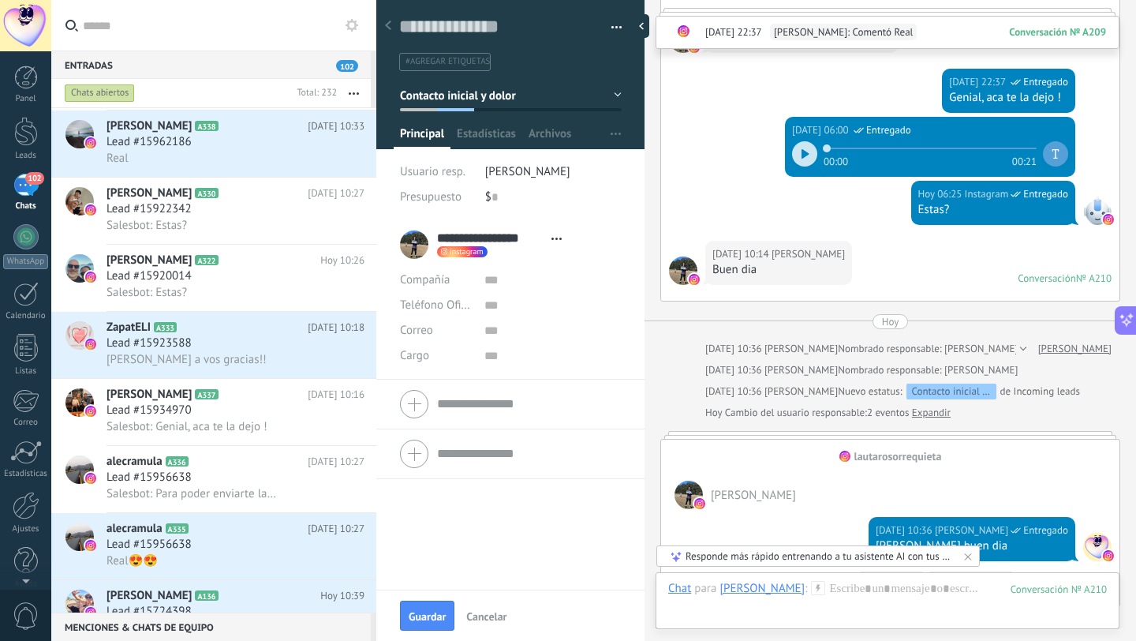
scroll to position [1312, 0]
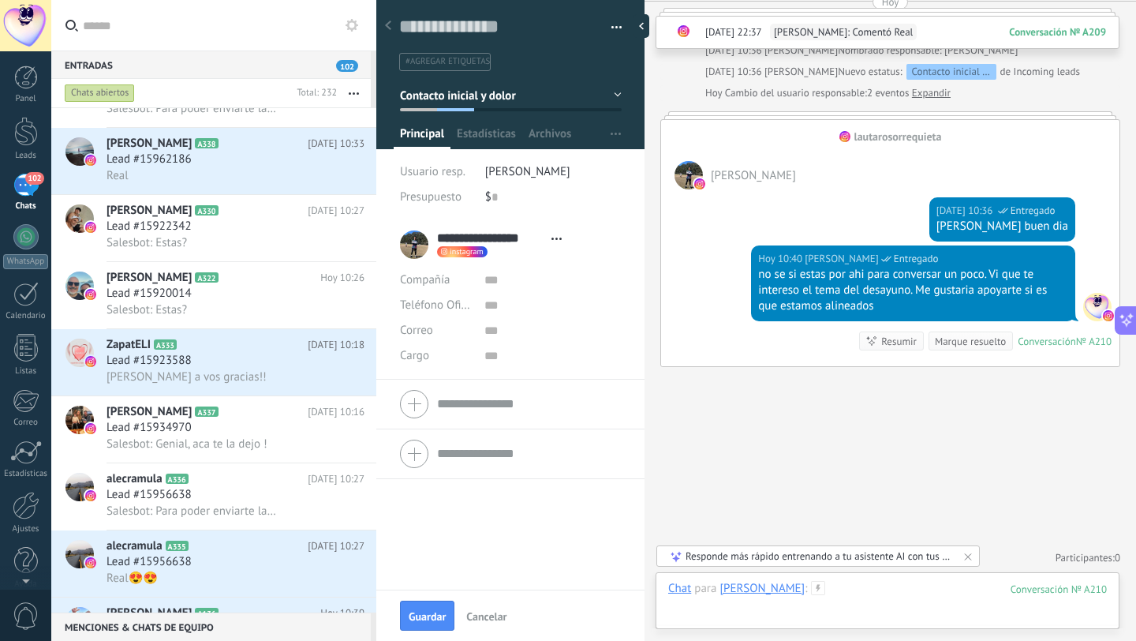
click at [893, 590] on div at bounding box center [887, 604] width 439 height 47
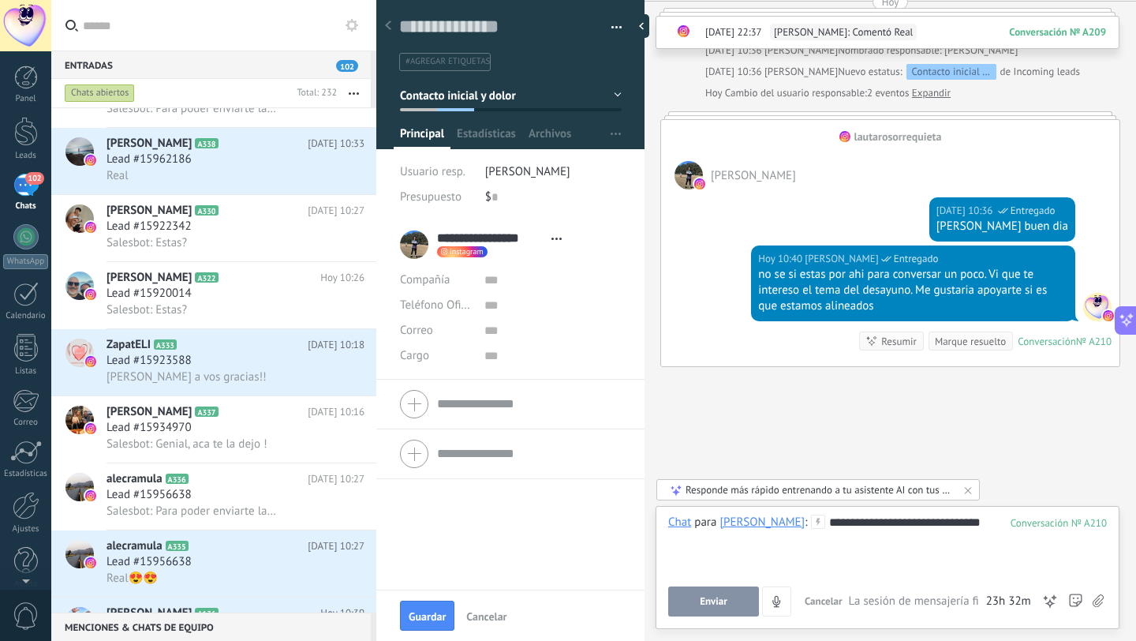
click at [728, 538] on div "**********" at bounding box center [887, 545] width 439 height 60
click at [728, 601] on button "Enviar" at bounding box center [713, 601] width 91 height 30
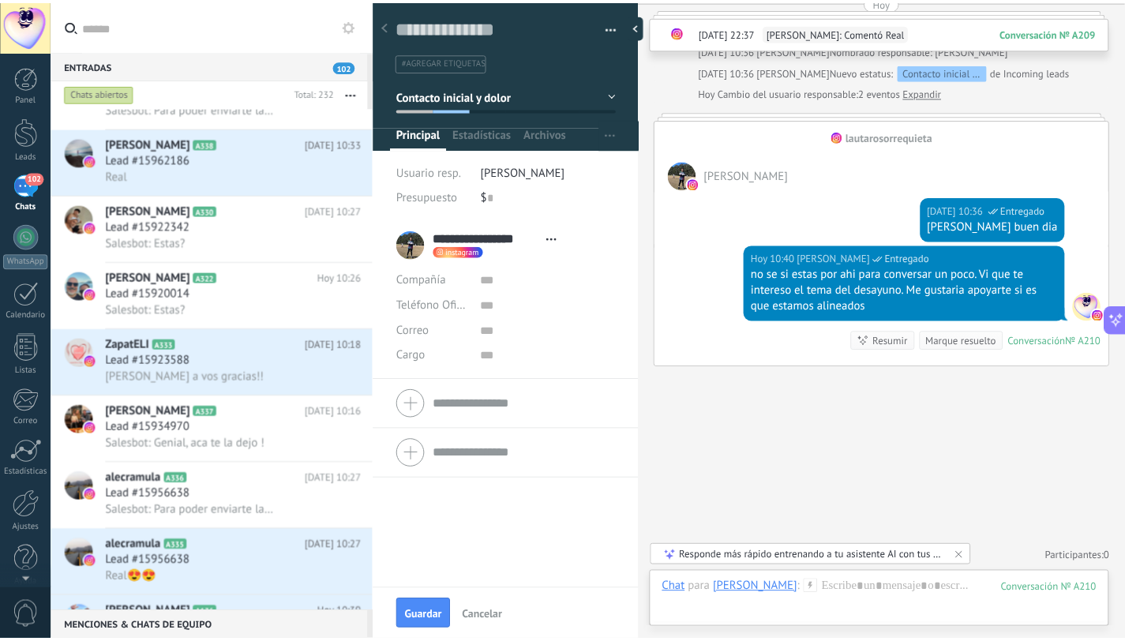
scroll to position [1360, 0]
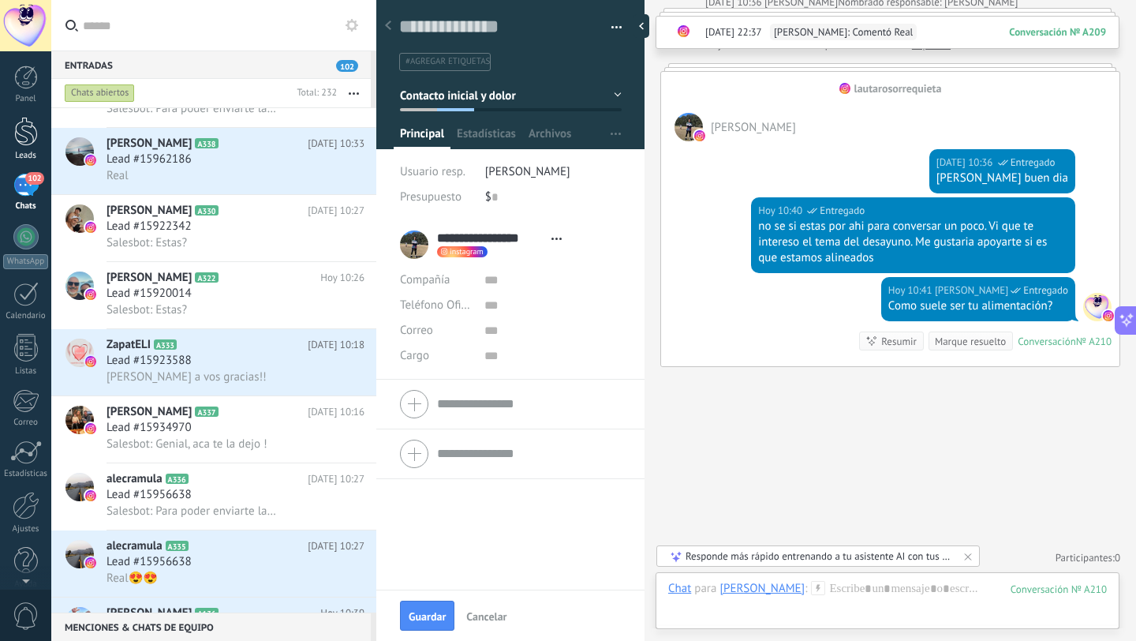
click at [28, 146] on link "Leads" at bounding box center [25, 139] width 51 height 44
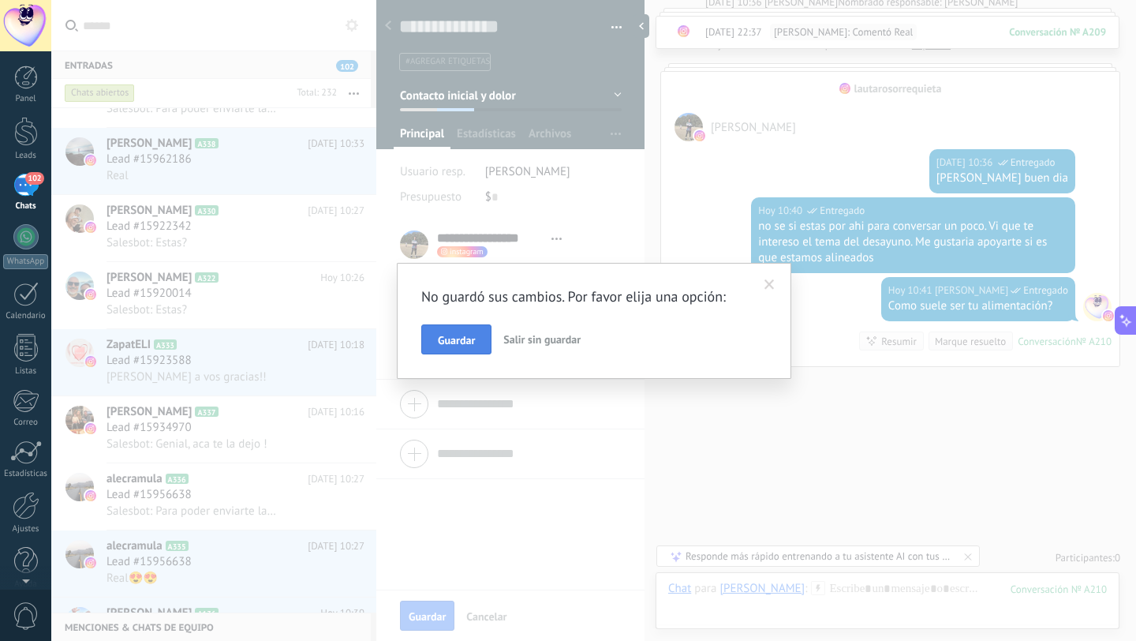
click at [453, 344] on span "Guardar" at bounding box center [456, 340] width 37 height 11
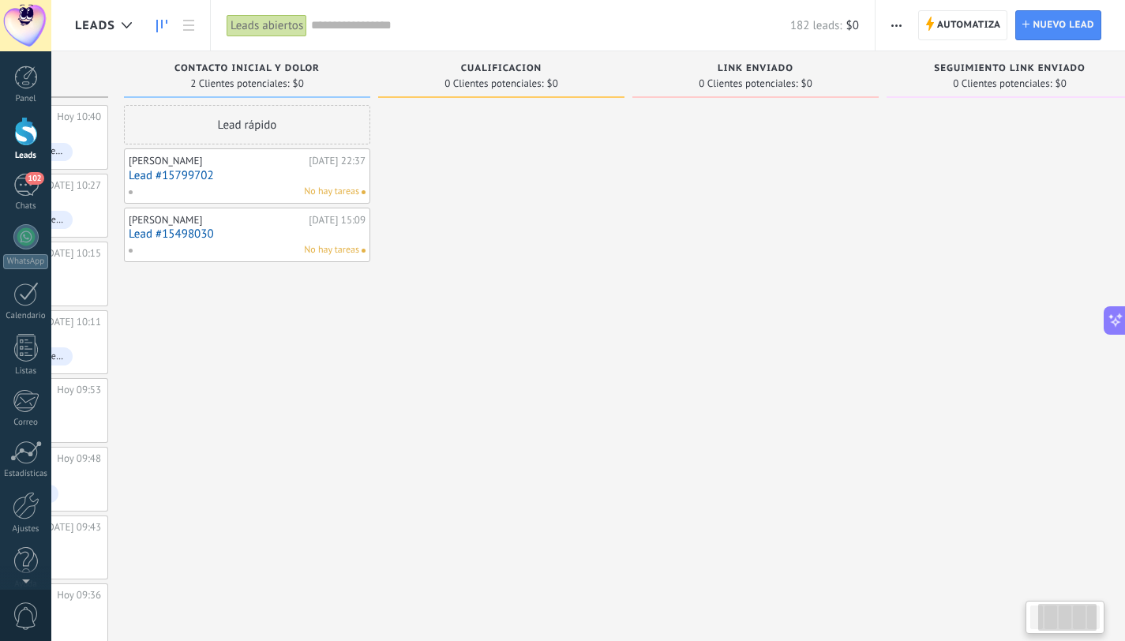
scroll to position [0, 245]
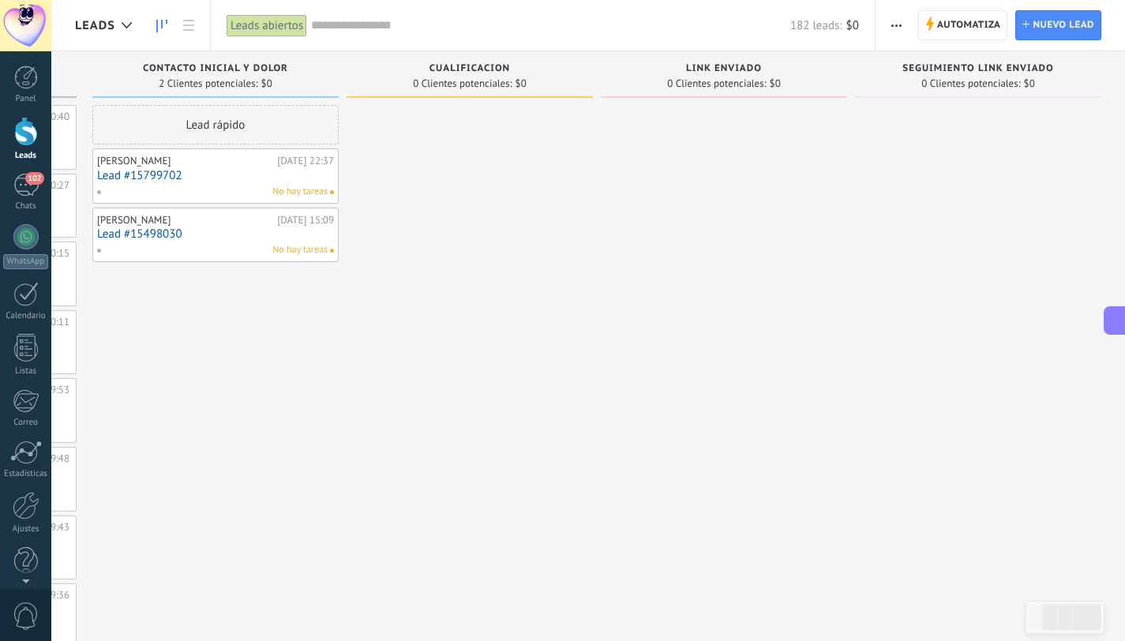
click at [893, 32] on span "button" at bounding box center [896, 25] width 10 height 30
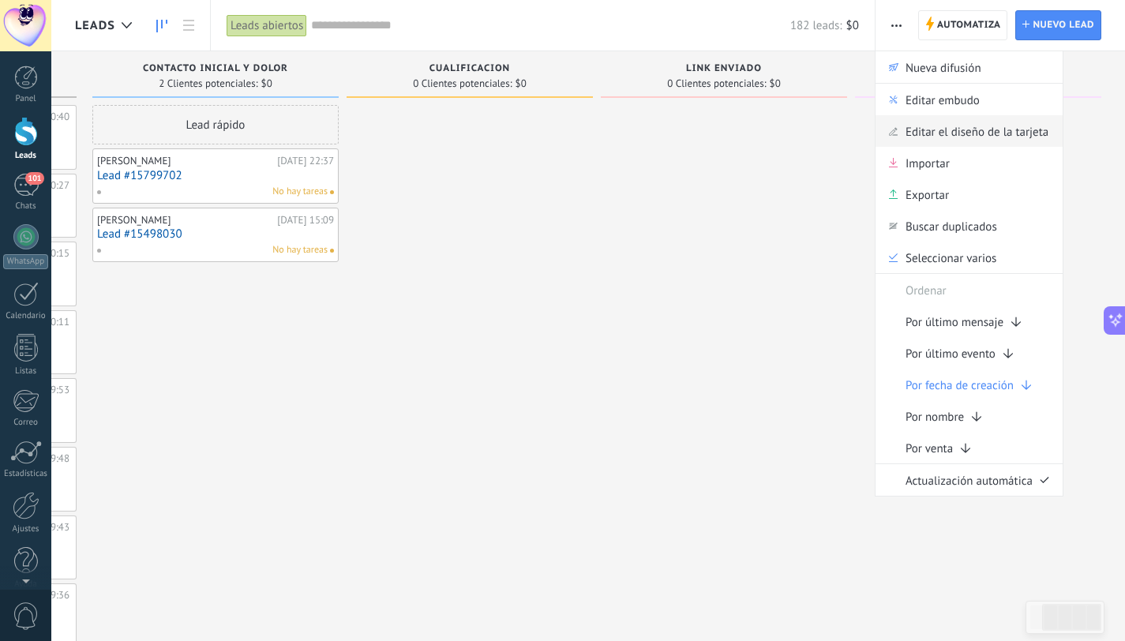
click at [1041, 139] on span "Editar el diseño de la tarjeta" at bounding box center [976, 131] width 143 height 32
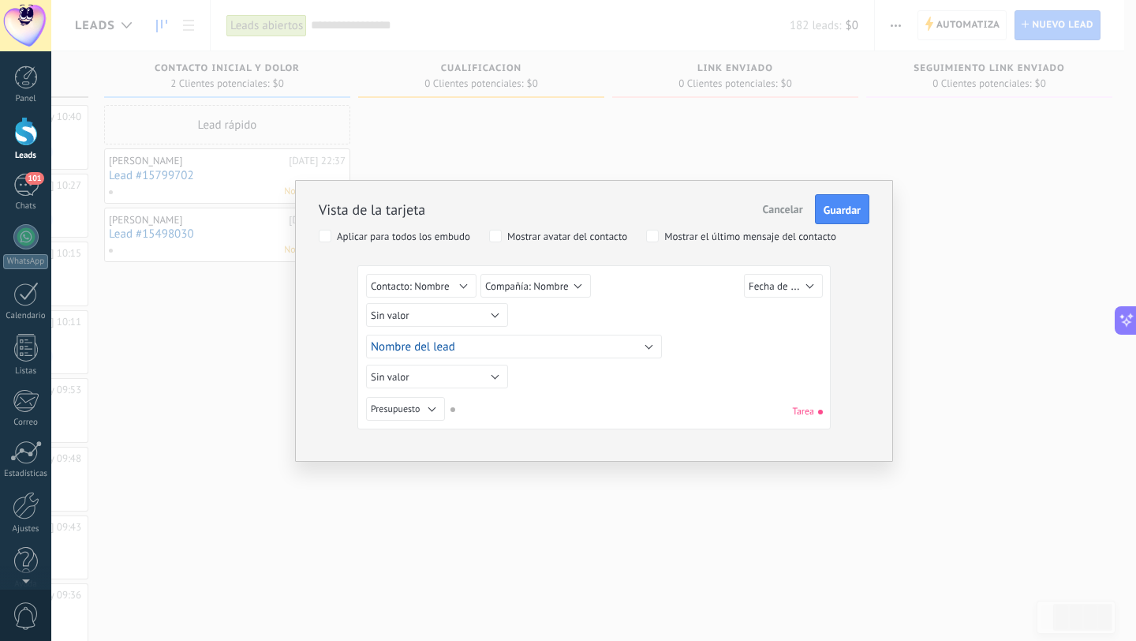
click at [795, 205] on span "Cancelar" at bounding box center [783, 209] width 40 height 14
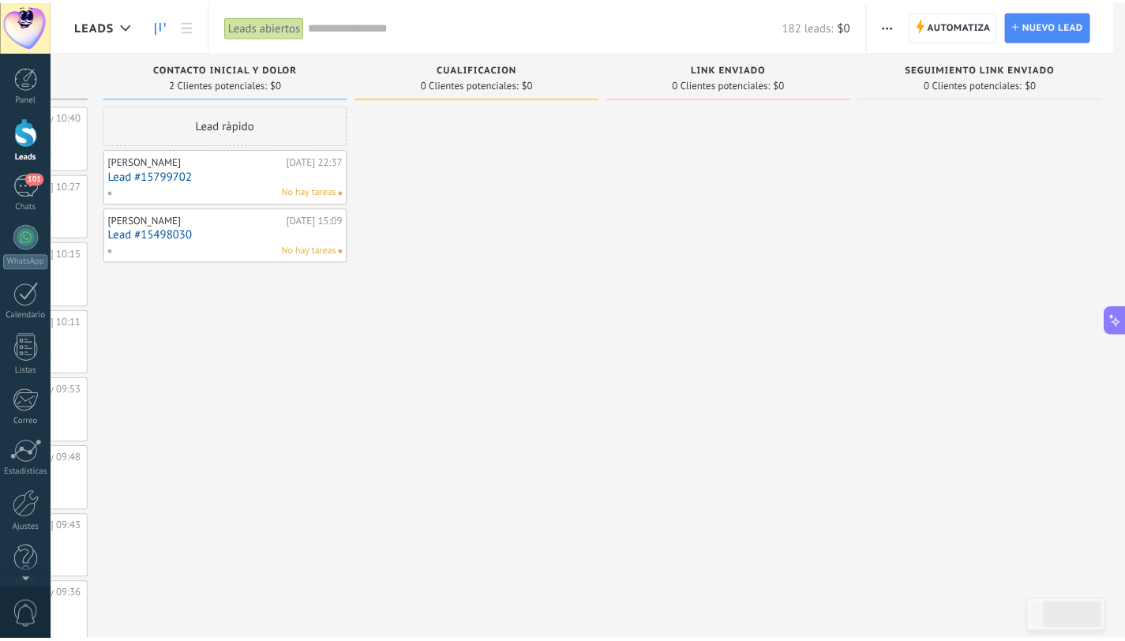
scroll to position [0, 233]
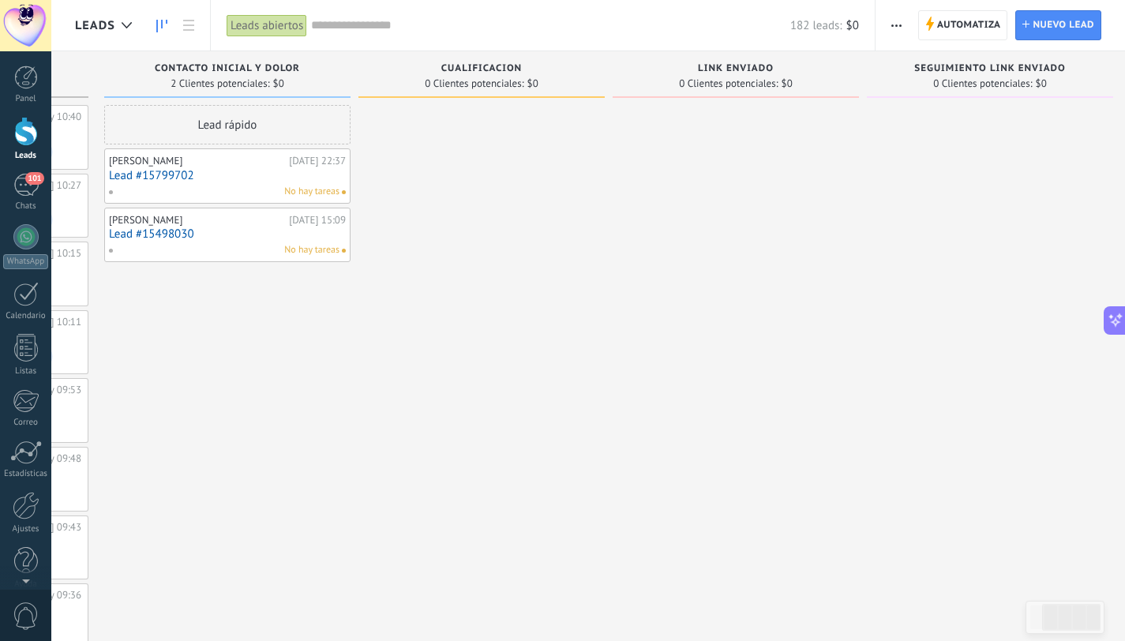
click at [902, 24] on button "button" at bounding box center [896, 25] width 23 height 30
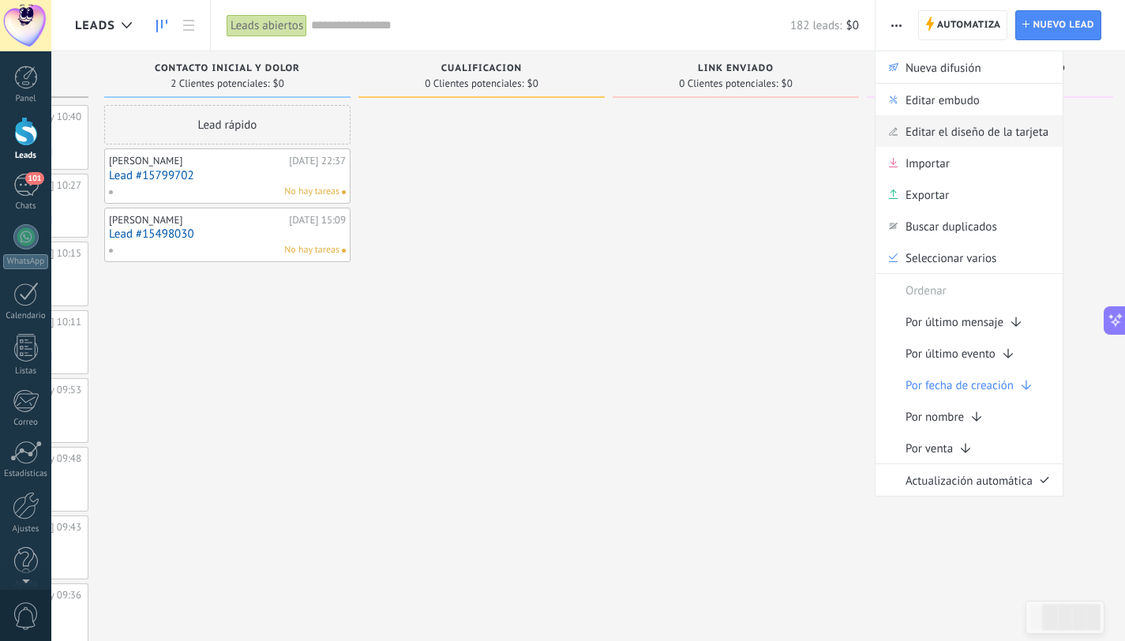
click at [1027, 140] on span "Editar el diseño de la tarjeta" at bounding box center [976, 131] width 143 height 32
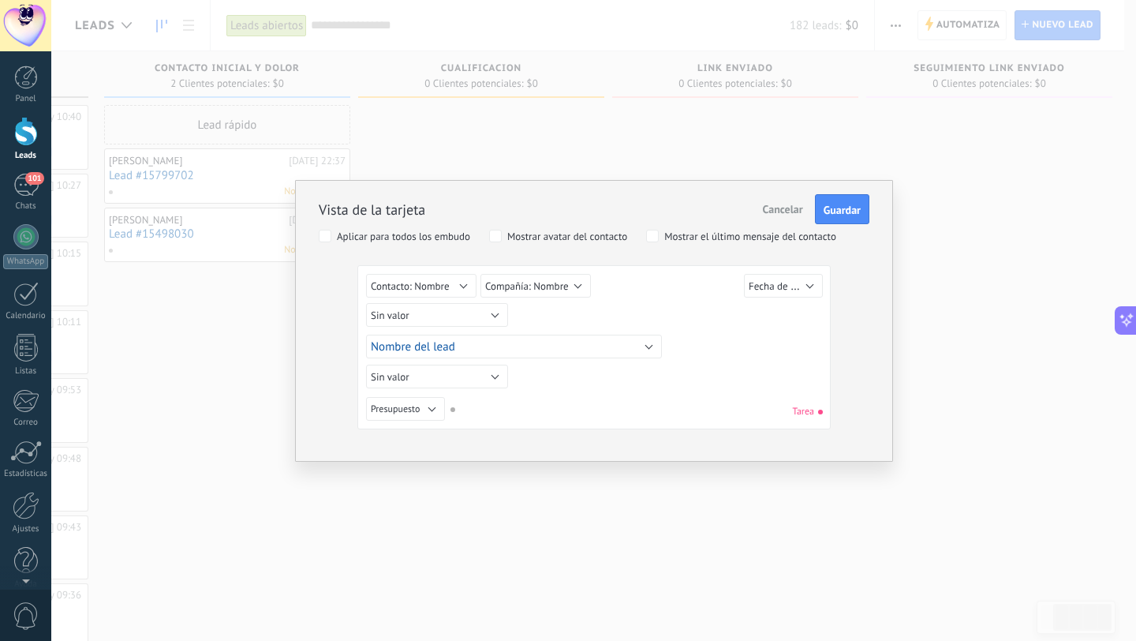
click at [773, 208] on span "Cancelar" at bounding box center [783, 209] width 40 height 14
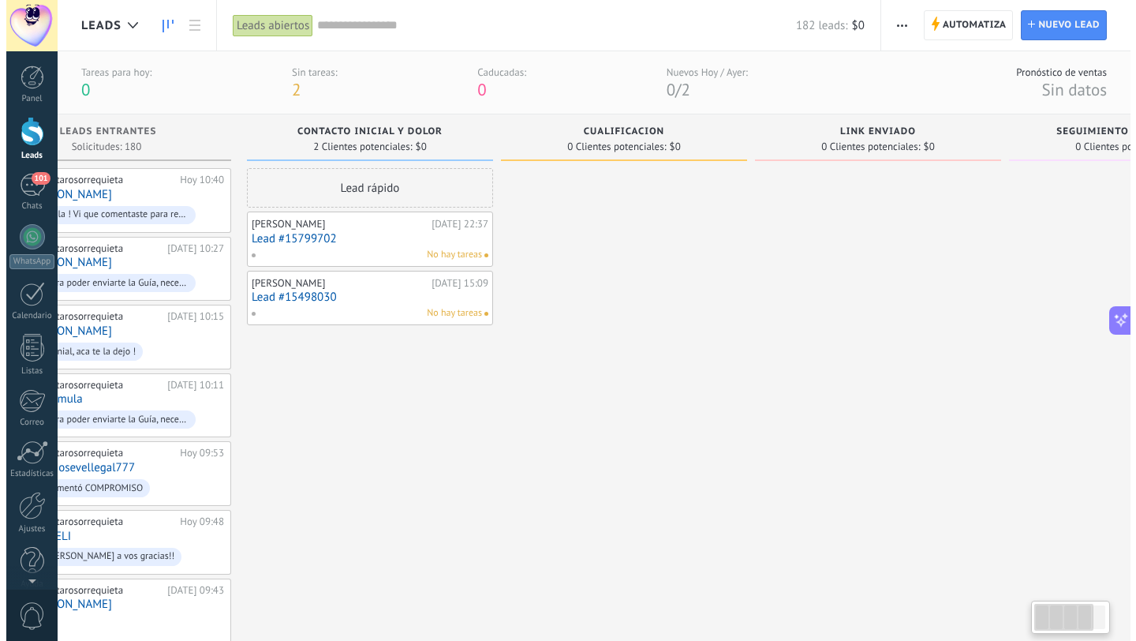
scroll to position [0, 0]
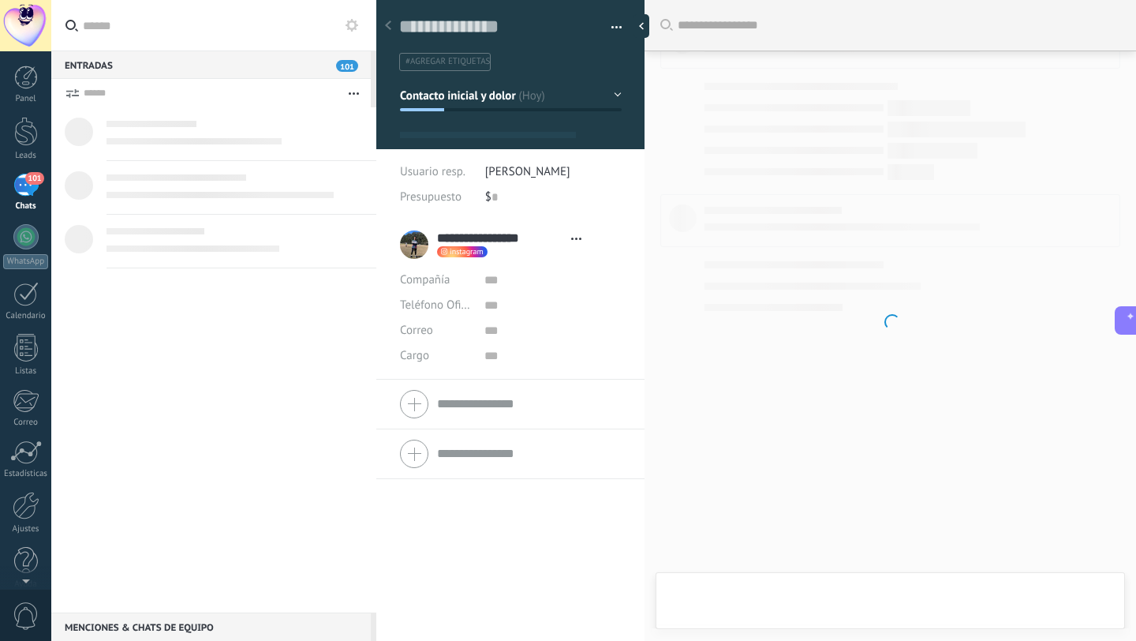
type textarea "**********"
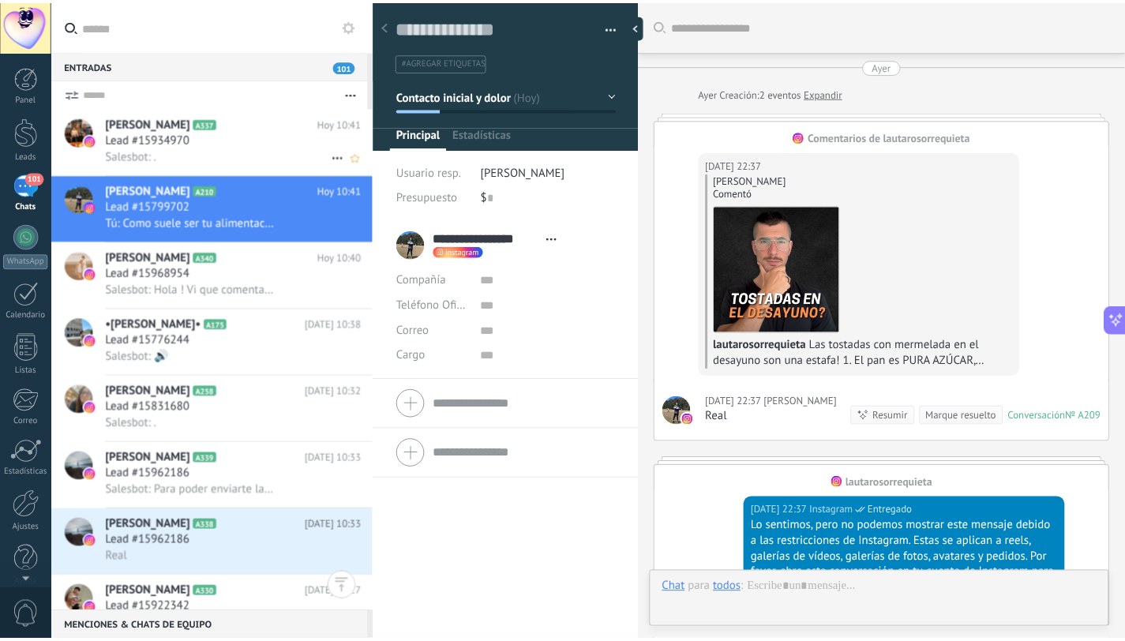
scroll to position [24, 0]
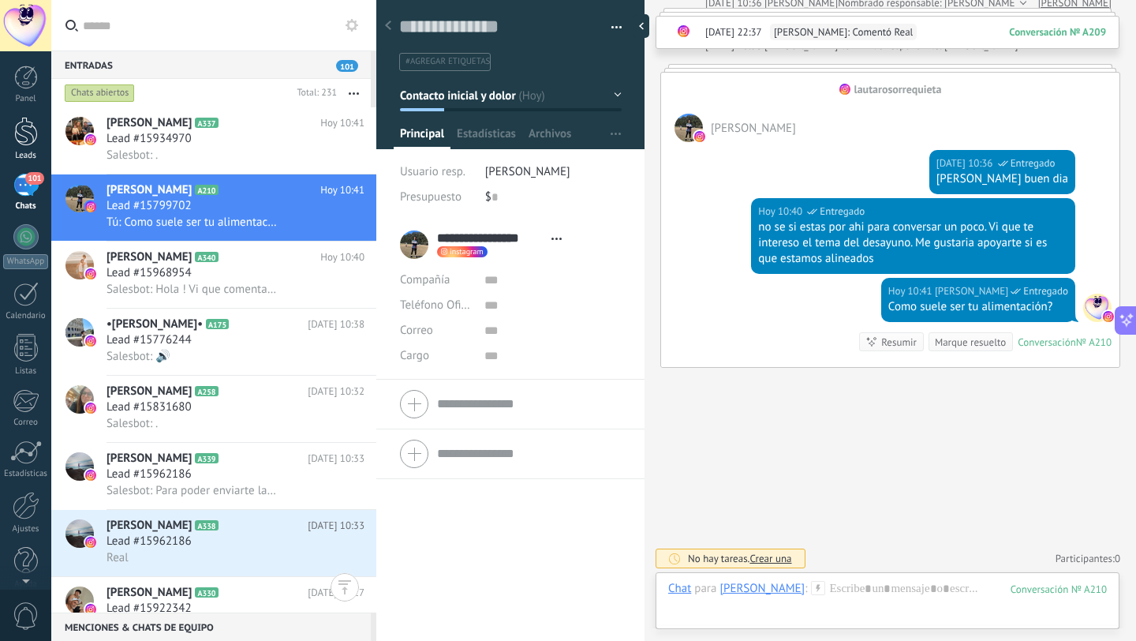
click at [28, 140] on div at bounding box center [26, 131] width 24 height 29
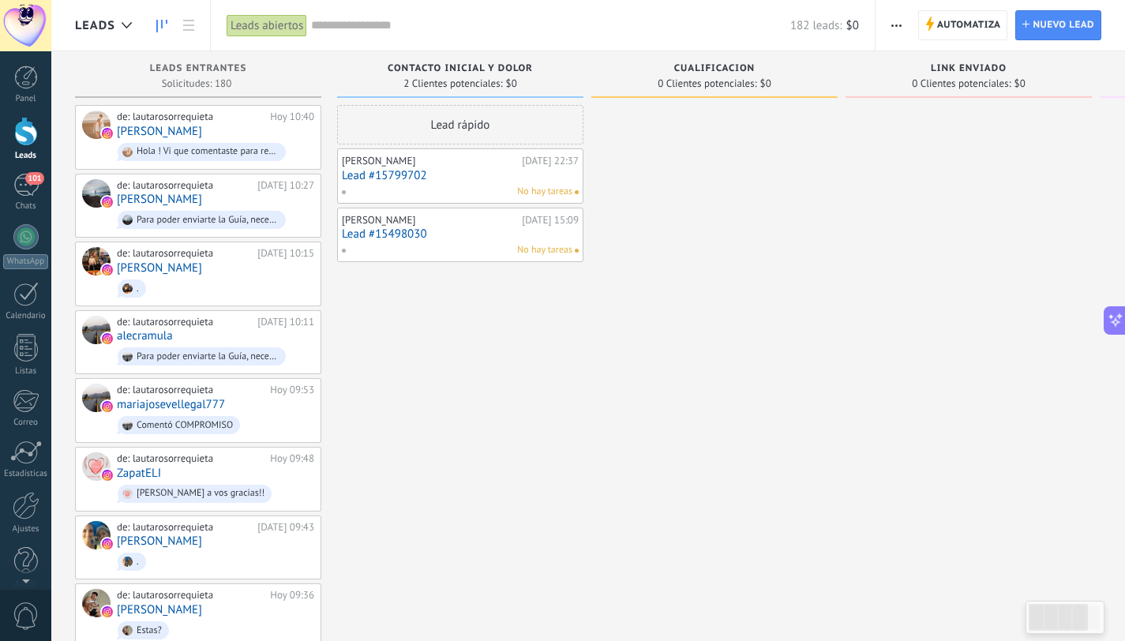
click at [896, 26] on use "button" at bounding box center [896, 25] width 10 height 2
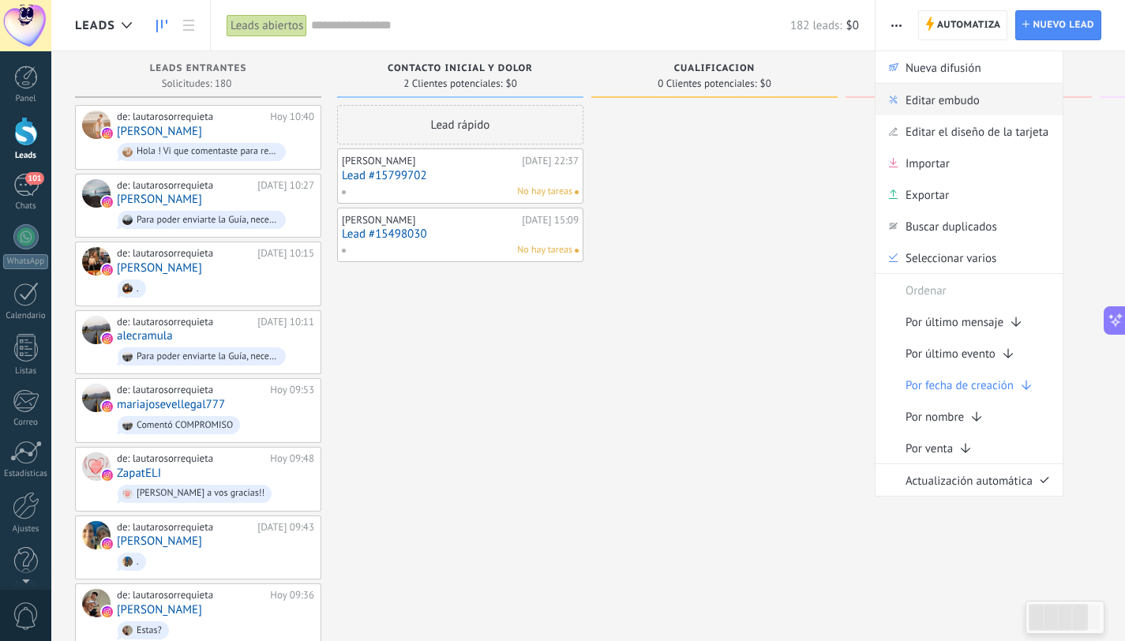
click at [959, 101] on span "Editar embudo" at bounding box center [942, 100] width 74 height 32
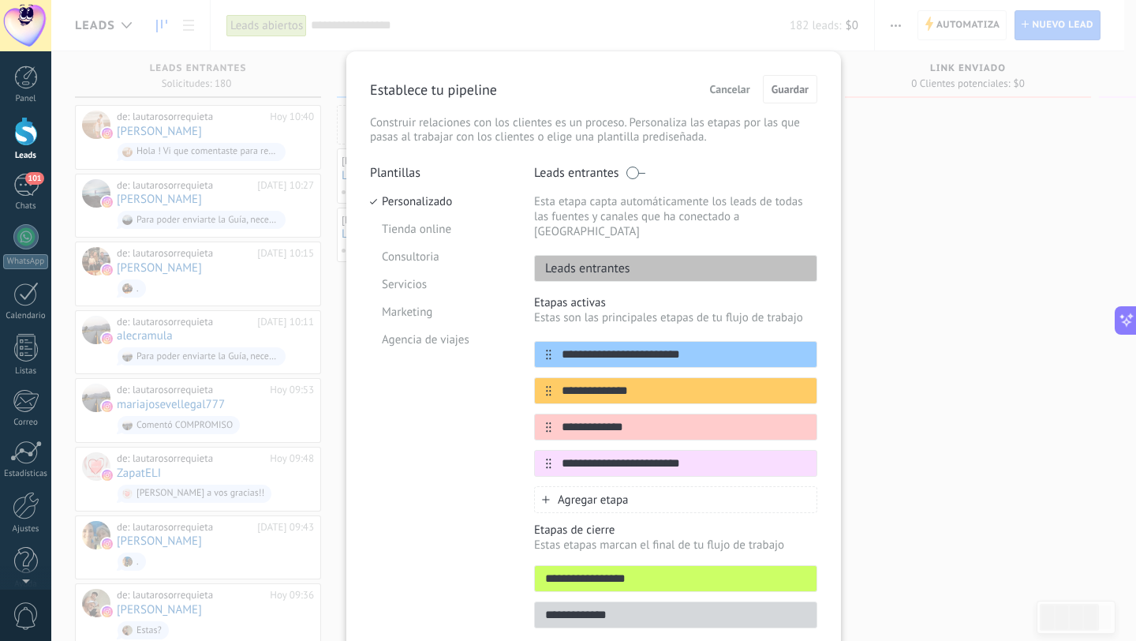
click at [639, 488] on div "Agregar etapa" at bounding box center [675, 499] width 283 height 27
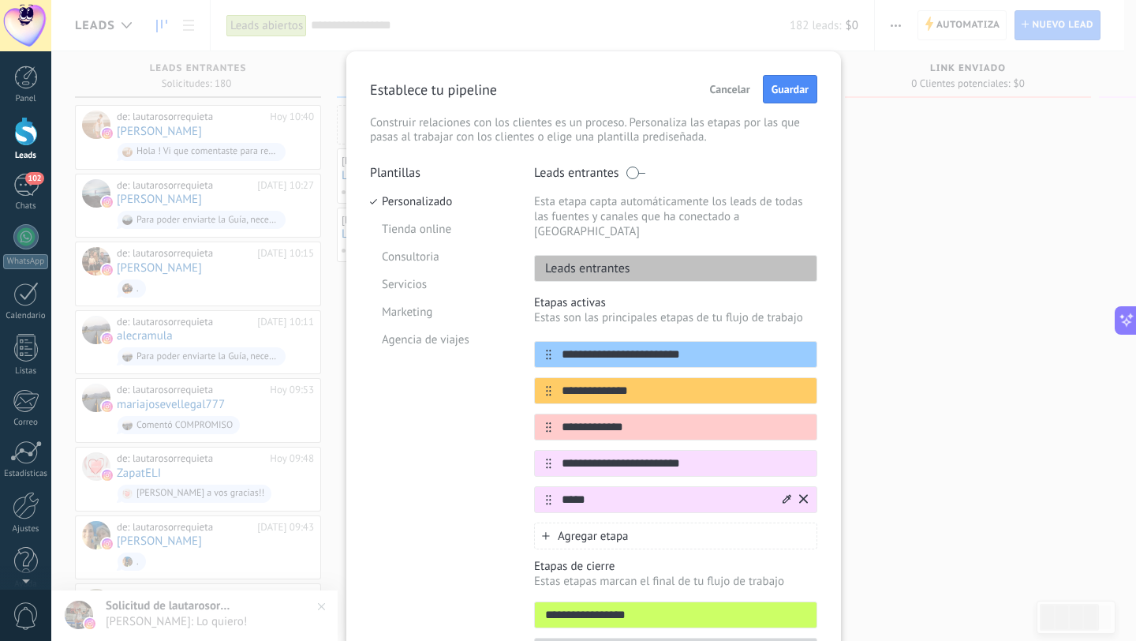
click at [658, 492] on input "****" at bounding box center [666, 500] width 229 height 17
drag, startPoint x: 658, startPoint y: 488, endPoint x: 669, endPoint y: 482, distance: 12.7
click at [669, 492] on input "****" at bounding box center [666, 500] width 229 height 17
type input "****"
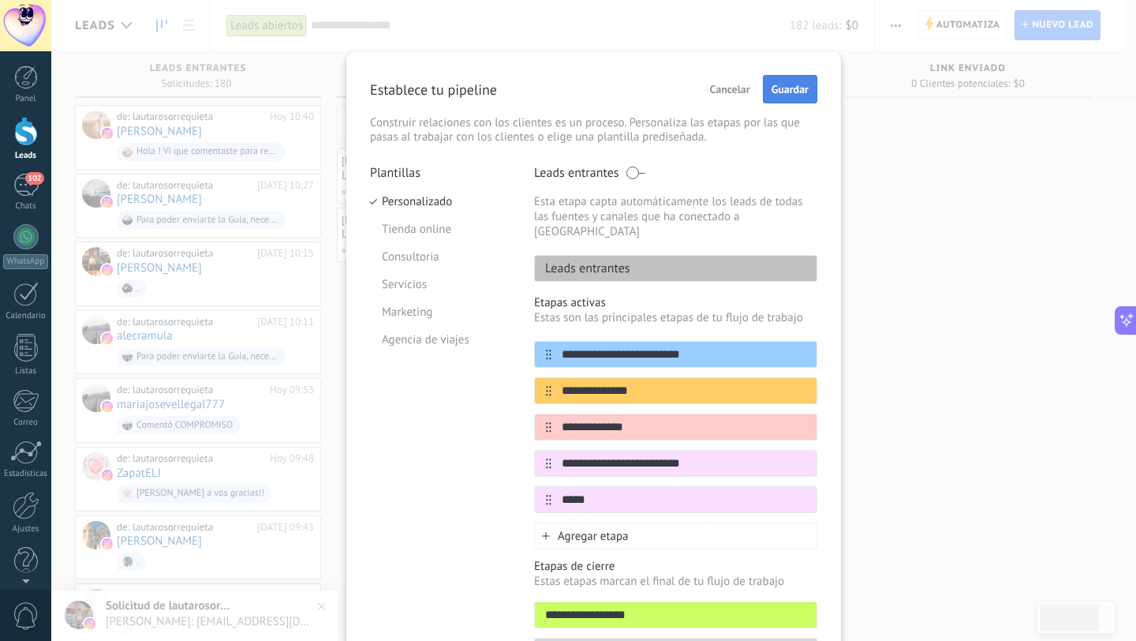
click at [785, 86] on span "Guardar" at bounding box center [790, 89] width 37 height 11
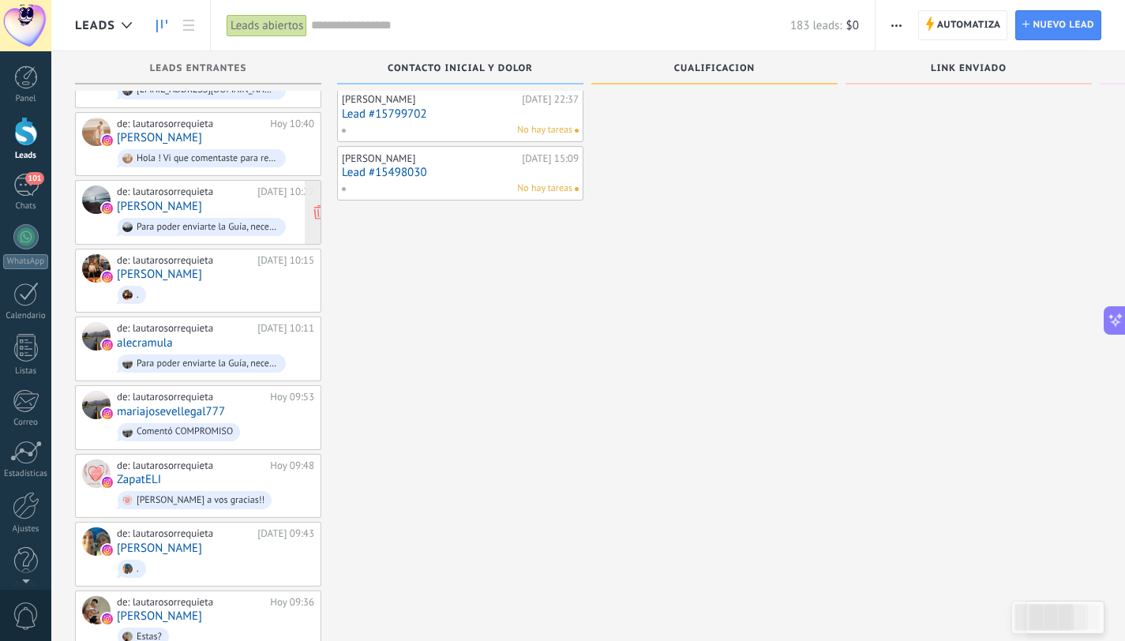
scroll to position [68, 0]
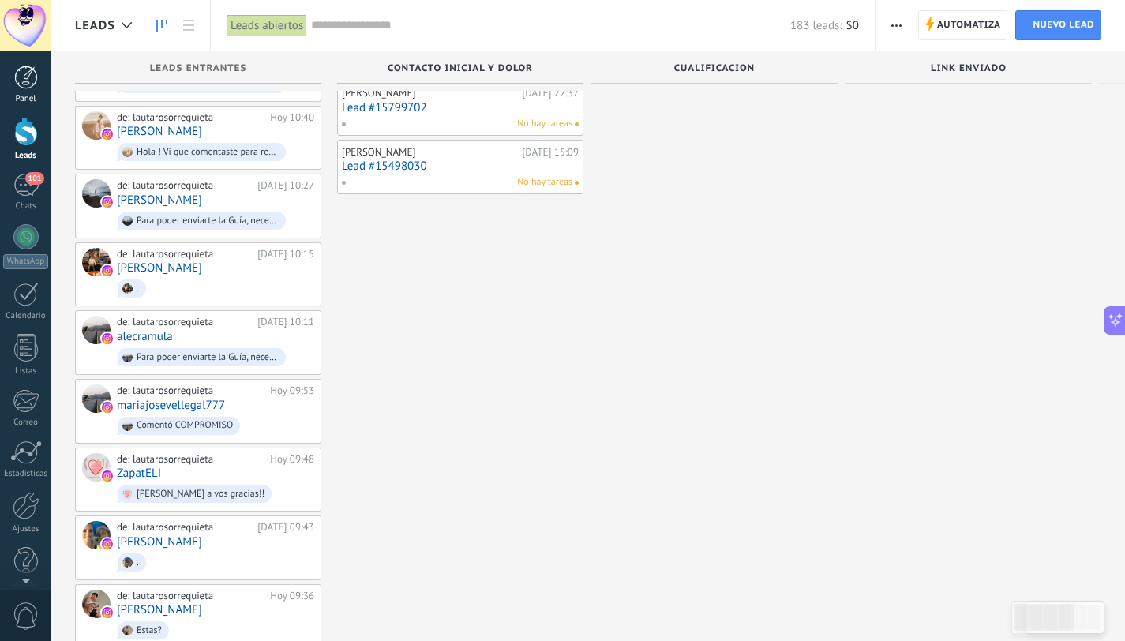
click at [22, 84] on div at bounding box center [26, 78] width 24 height 24
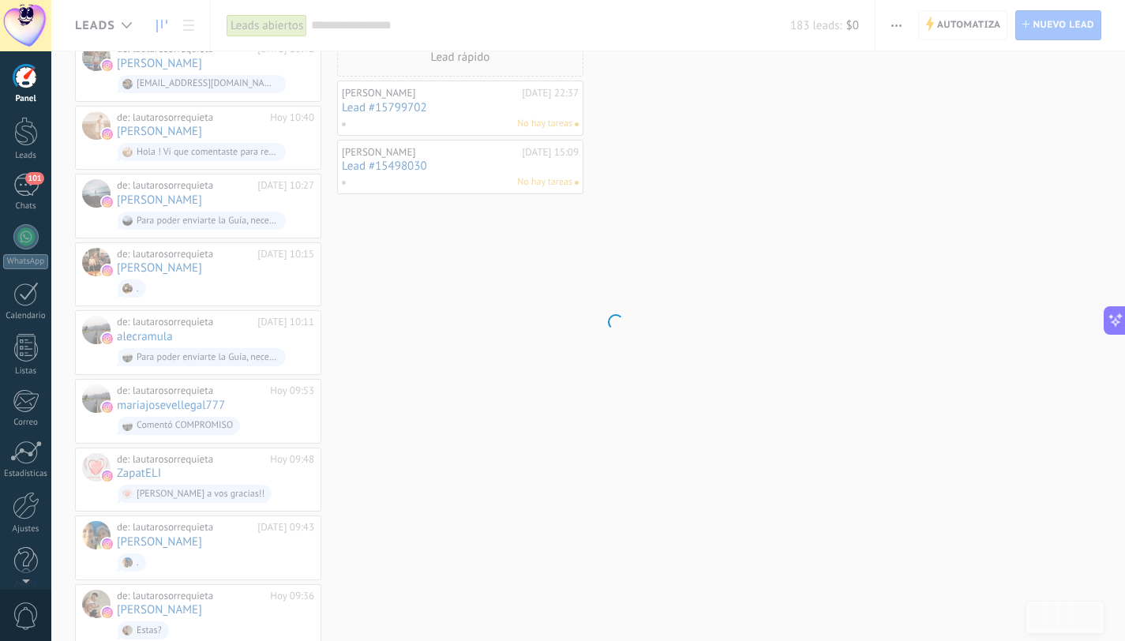
scroll to position [211, 0]
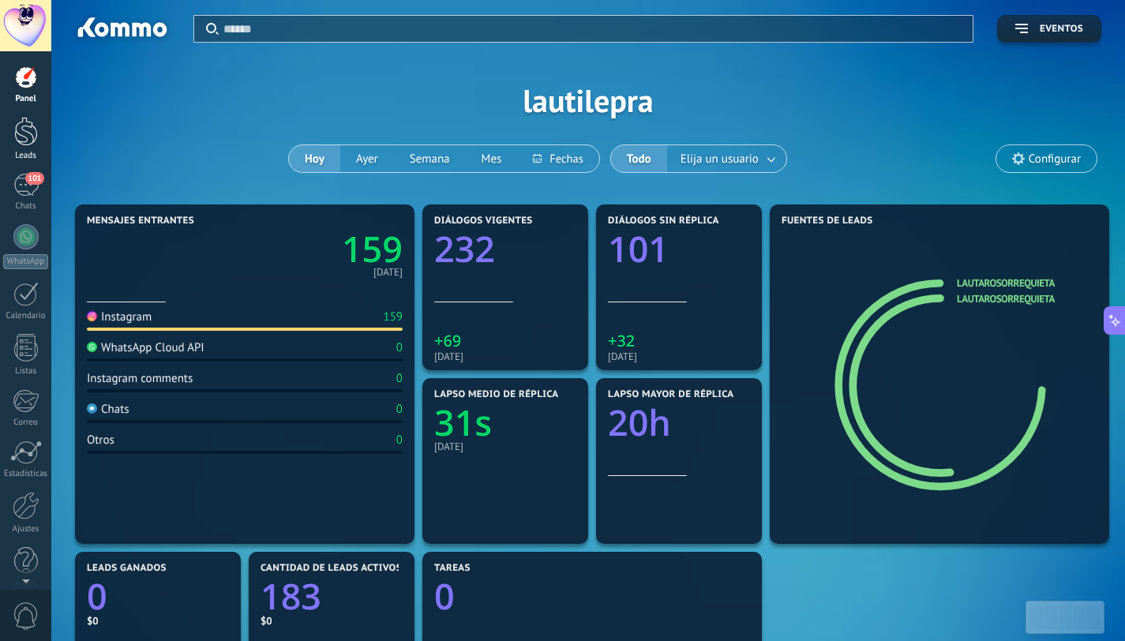
click at [24, 149] on link "Leads" at bounding box center [25, 139] width 51 height 44
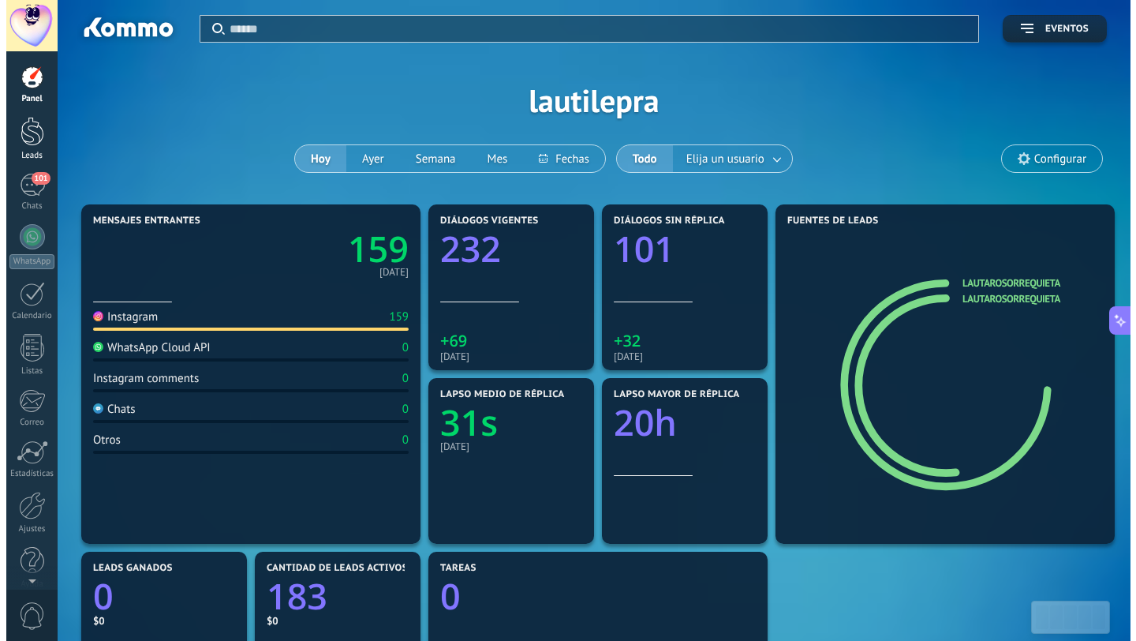
scroll to position [248, 0]
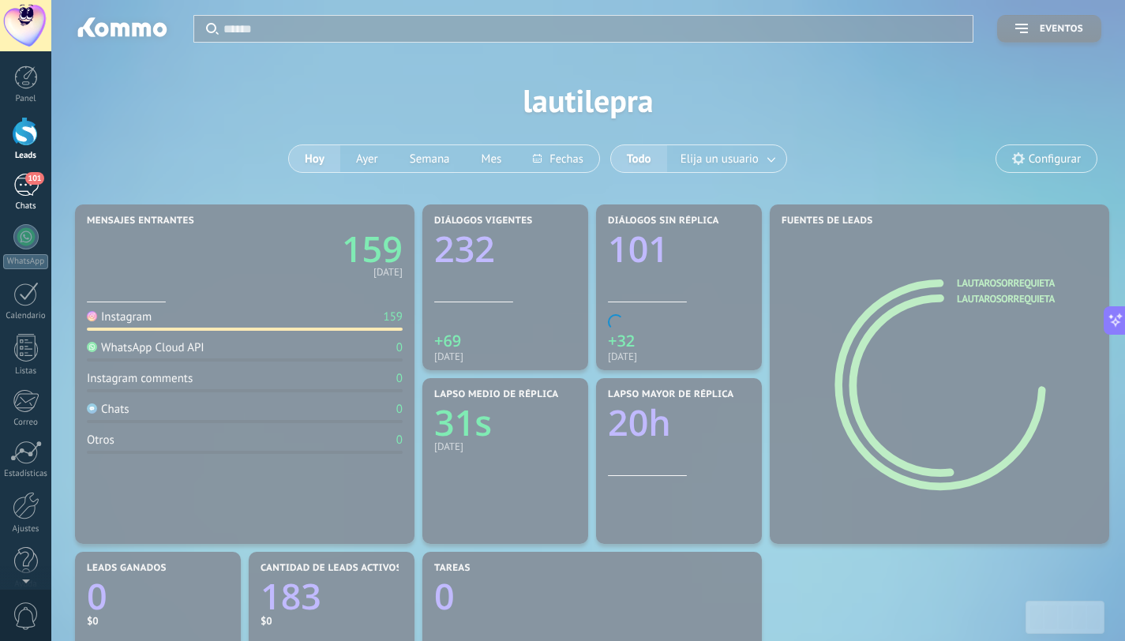
click at [29, 185] on div "101" at bounding box center [25, 185] width 25 height 23
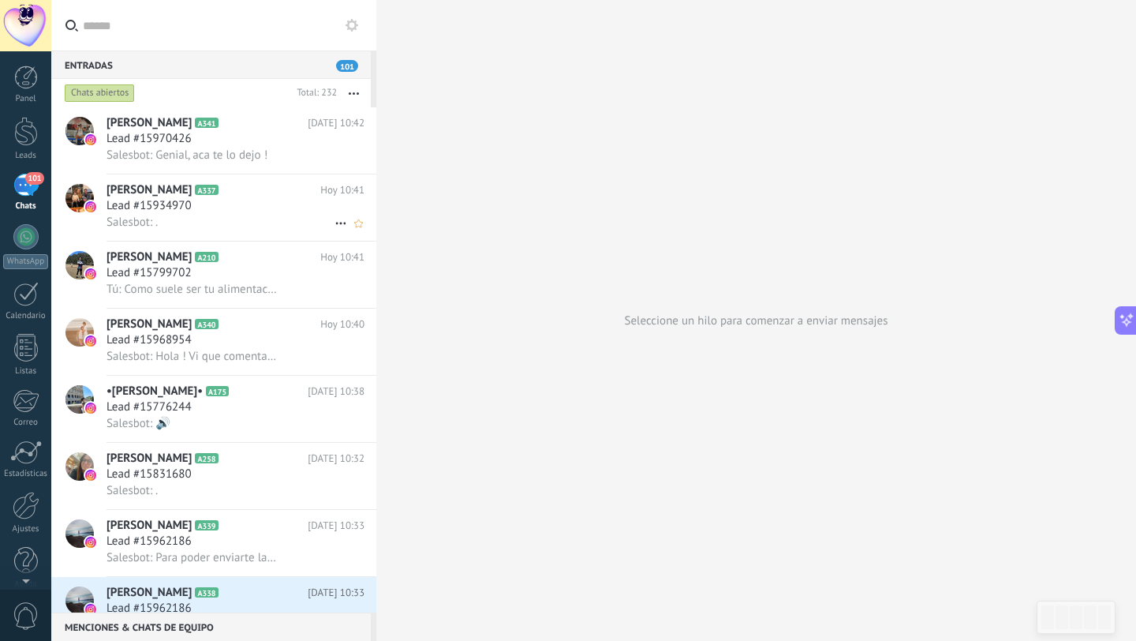
click at [223, 225] on div "Salesbot: ." at bounding box center [236, 222] width 258 height 17
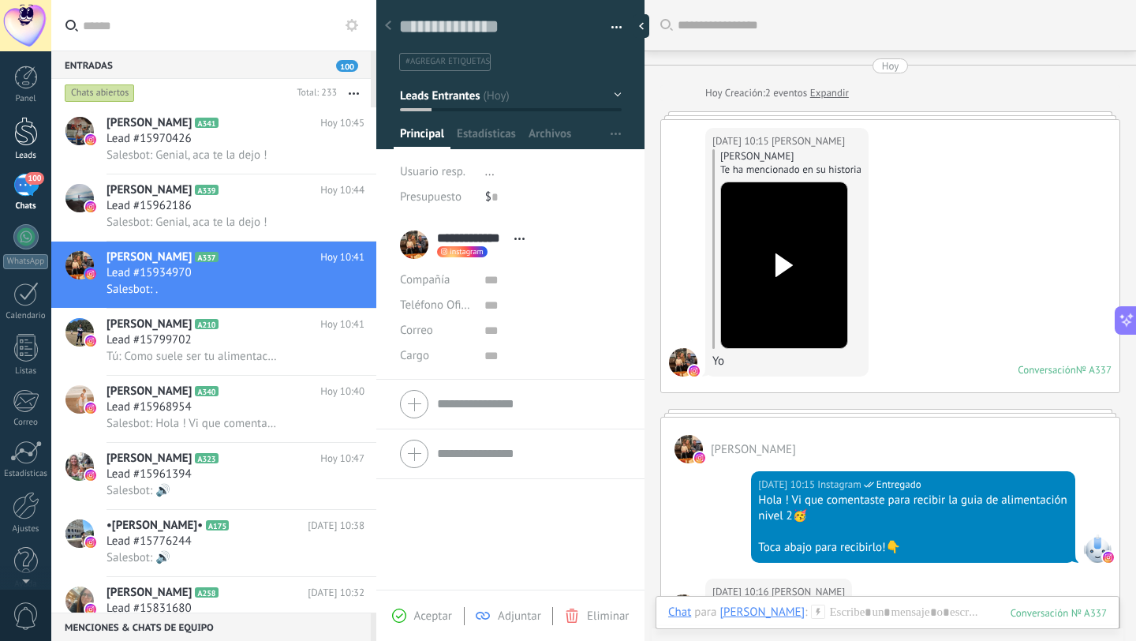
click at [19, 144] on div at bounding box center [26, 131] width 24 height 29
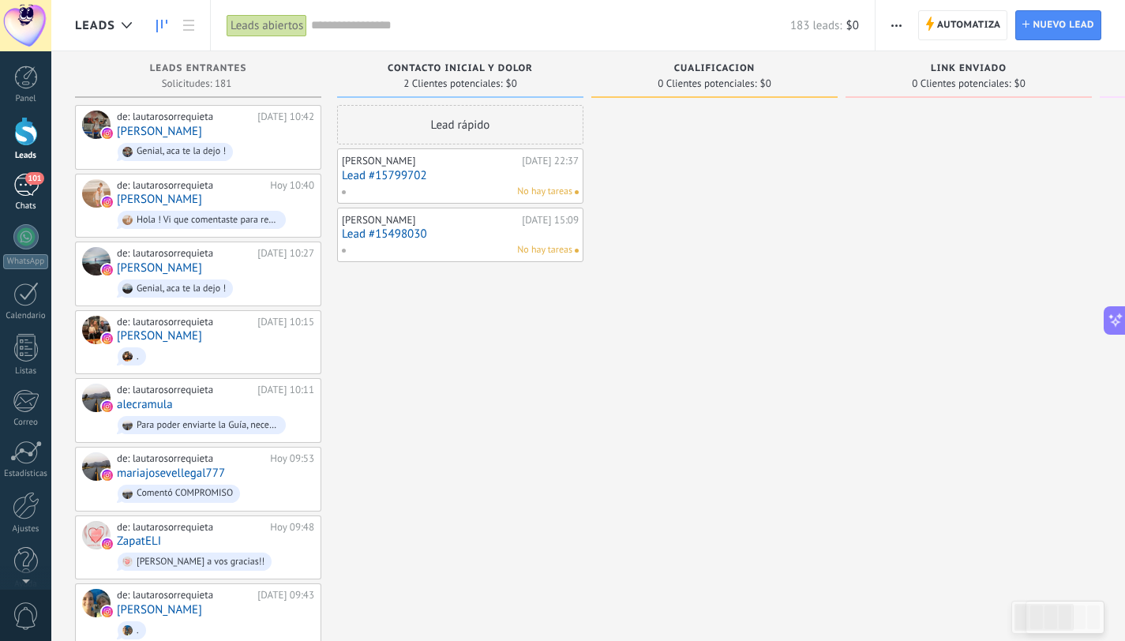
click at [22, 192] on div "101" at bounding box center [25, 185] width 25 height 23
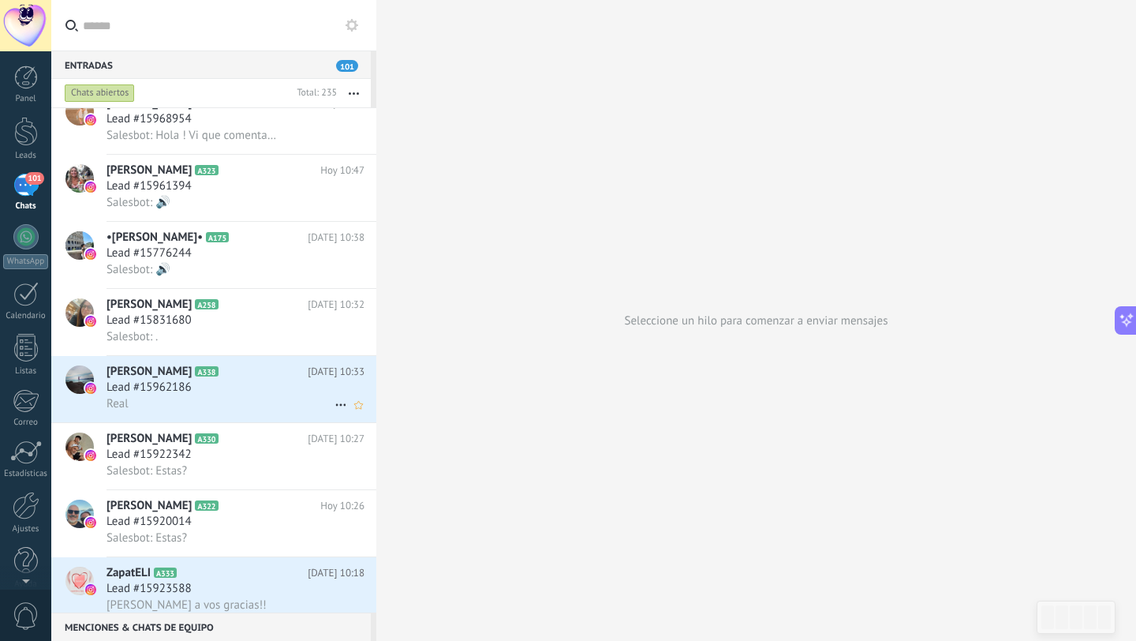
scroll to position [508, 0]
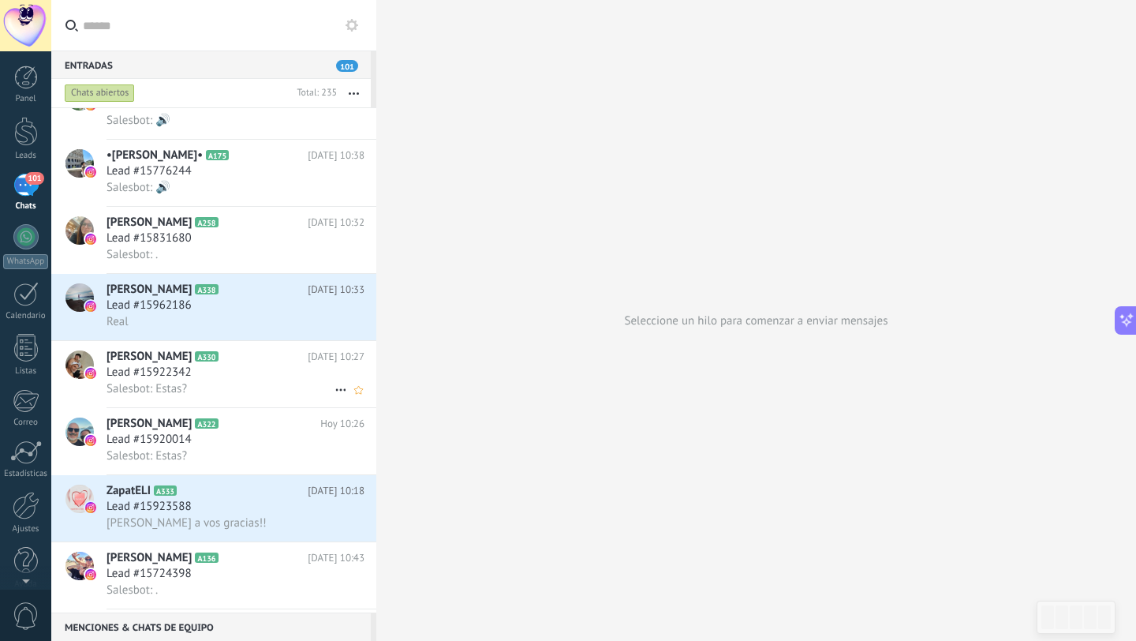
click at [262, 387] on div "Salesbot: Estas?" at bounding box center [236, 388] width 258 height 17
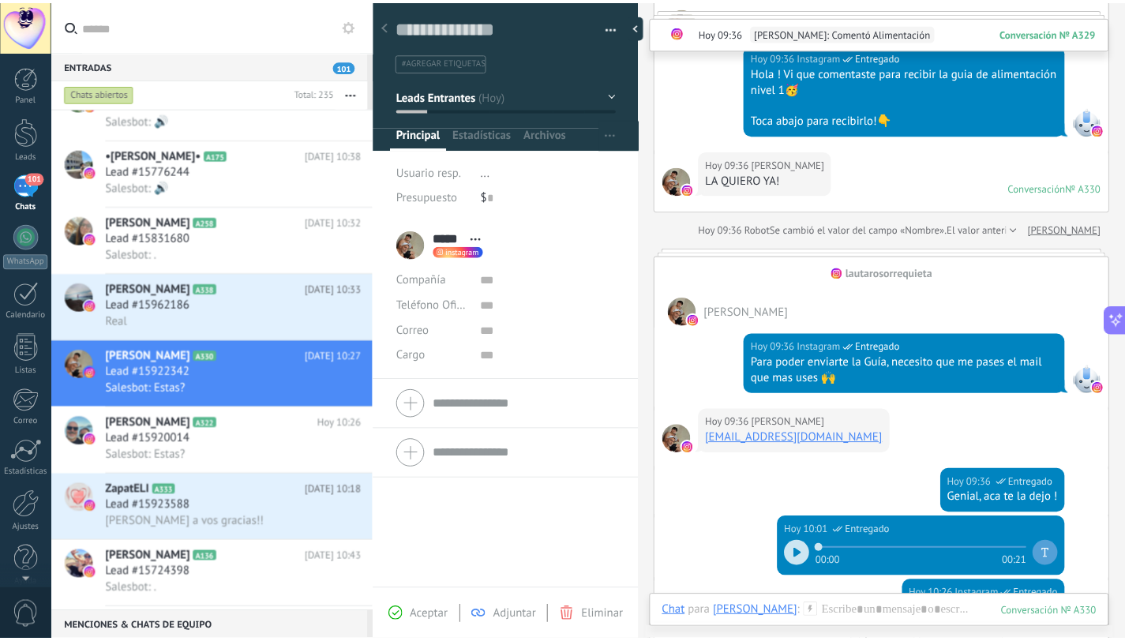
scroll to position [840, 0]
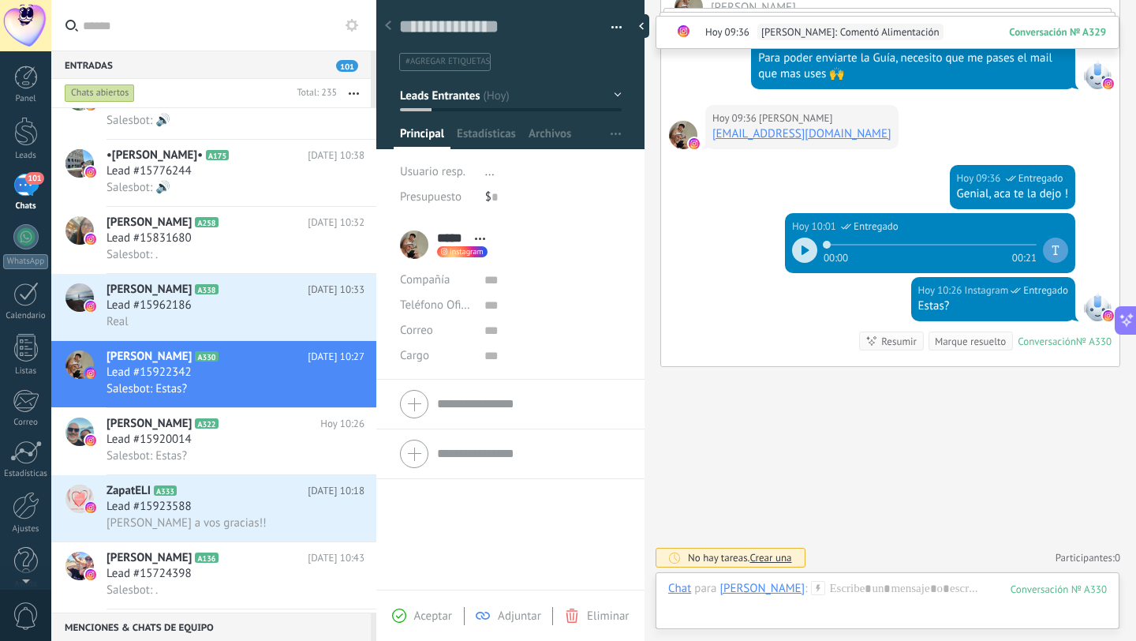
click at [571, 89] on button "Leads Entrantes" at bounding box center [511, 95] width 222 height 28
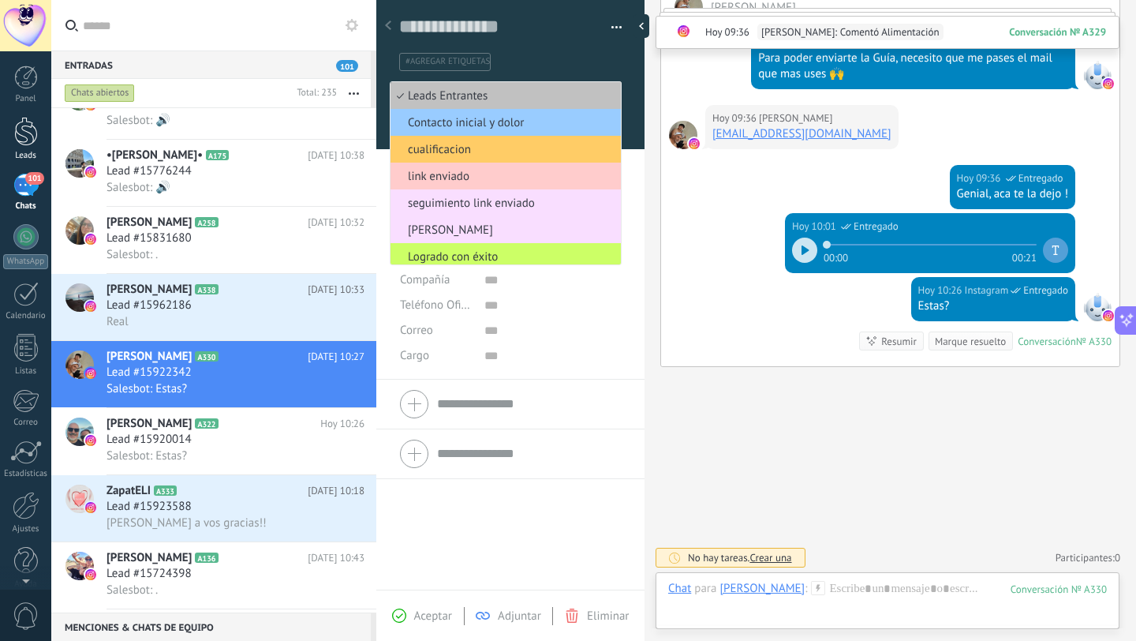
click at [23, 140] on div at bounding box center [26, 131] width 24 height 29
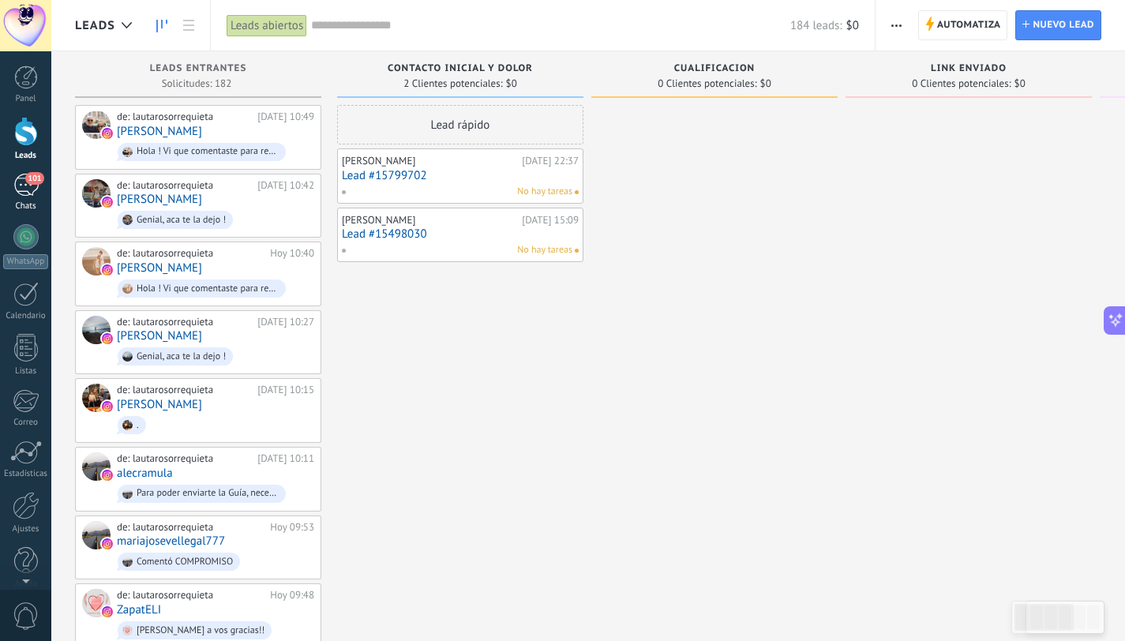
click at [31, 193] on div "101" at bounding box center [25, 185] width 25 height 23
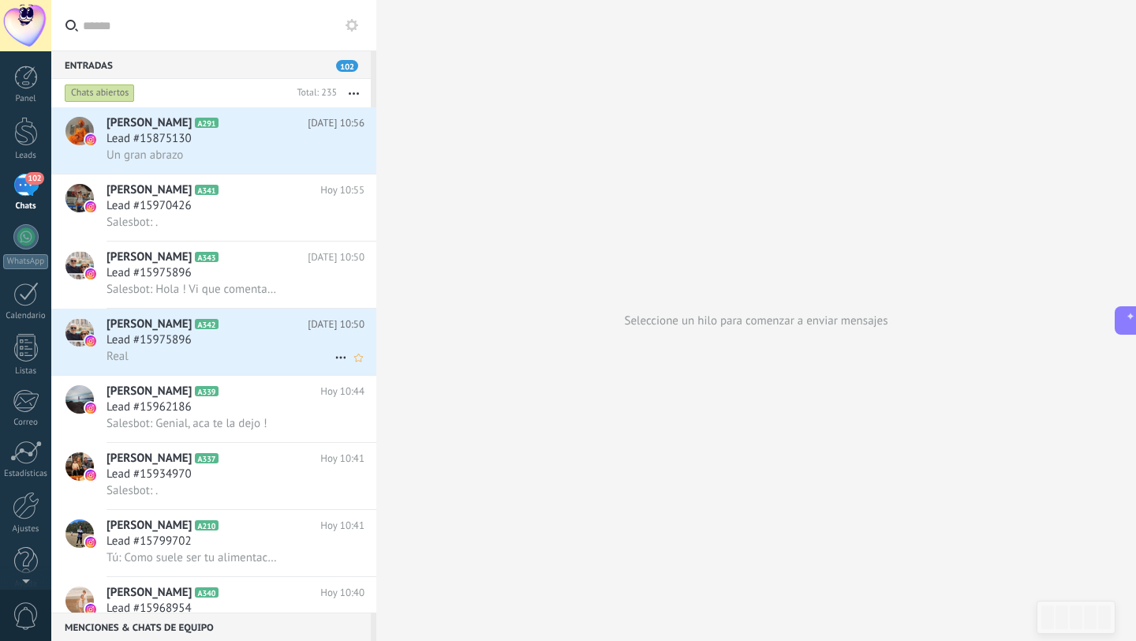
click at [270, 331] on h2 "[PERSON_NAME] A342" at bounding box center [207, 324] width 201 height 16
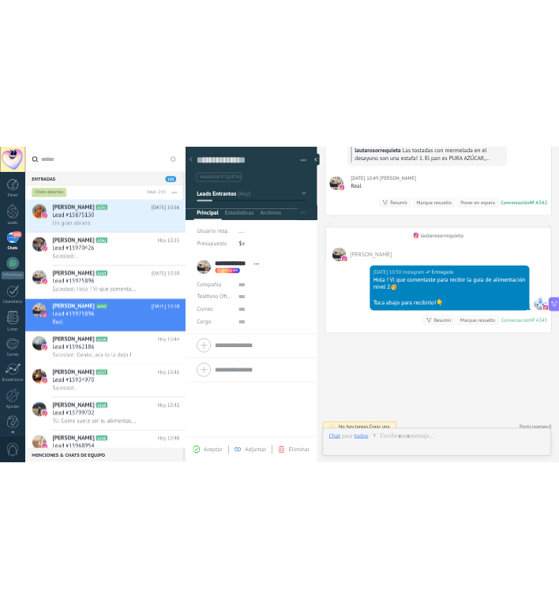
scroll to position [349, 0]
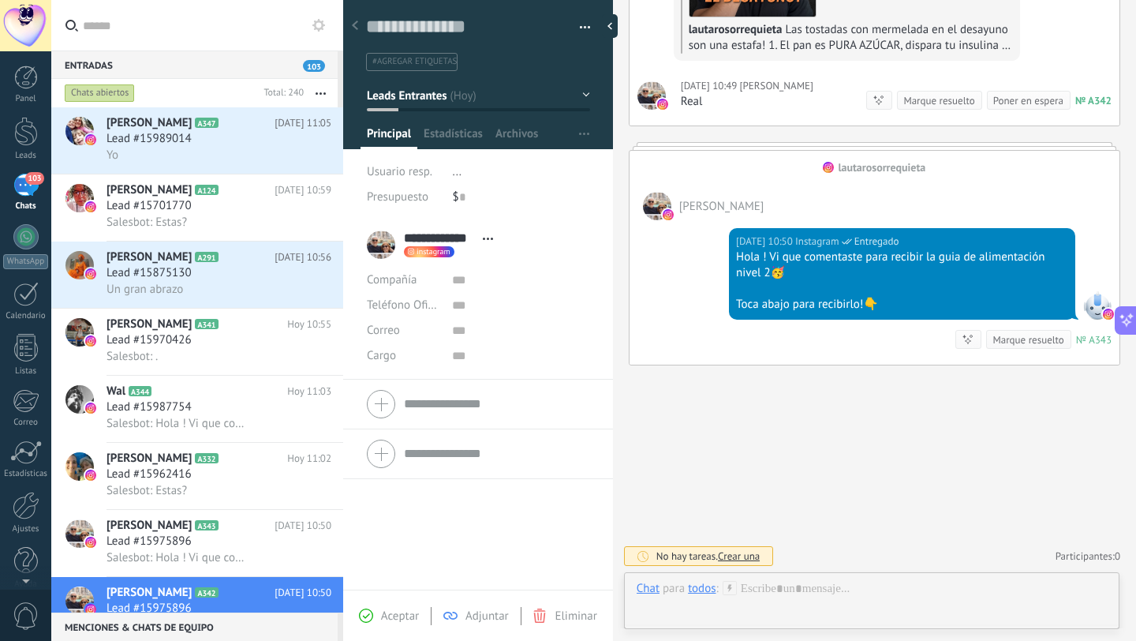
type textarea "**********"
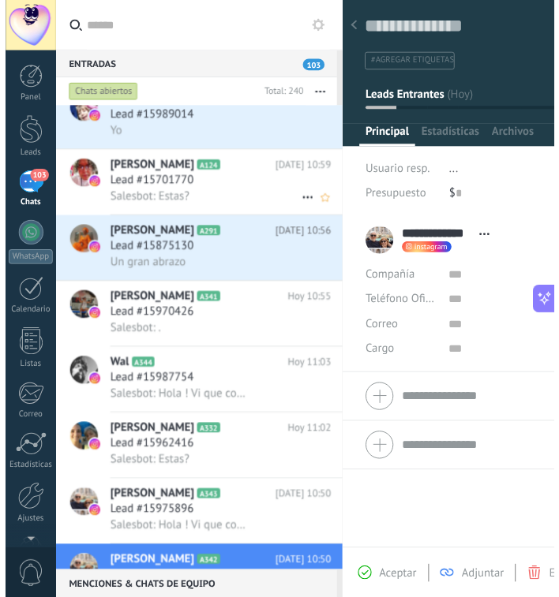
scroll to position [0, 0]
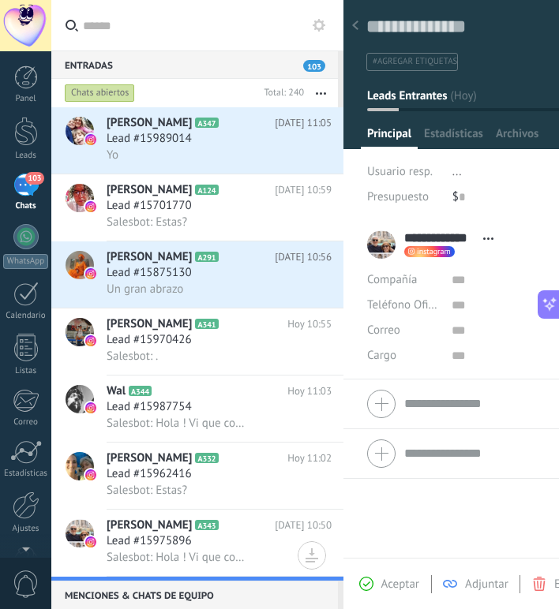
click at [24, 178] on div "103" at bounding box center [25, 185] width 25 height 23
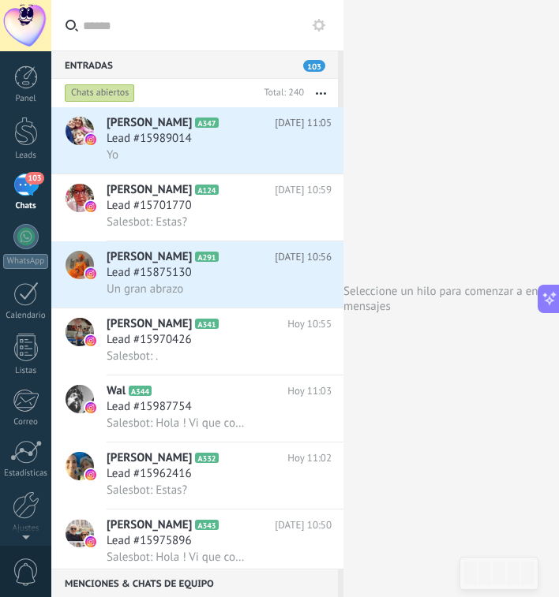
click at [36, 193] on div "103" at bounding box center [25, 185] width 25 height 23
click at [181, 28] on input "text" at bounding box center [207, 25] width 248 height 51
click at [26, 185] on div "103" at bounding box center [25, 185] width 25 height 23
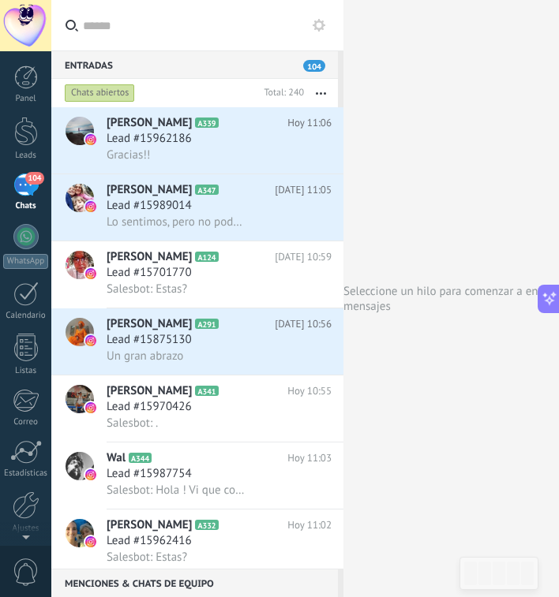
click at [213, 18] on input "text" at bounding box center [207, 25] width 248 height 51
click at [195, 24] on input "text" at bounding box center [207, 25] width 248 height 51
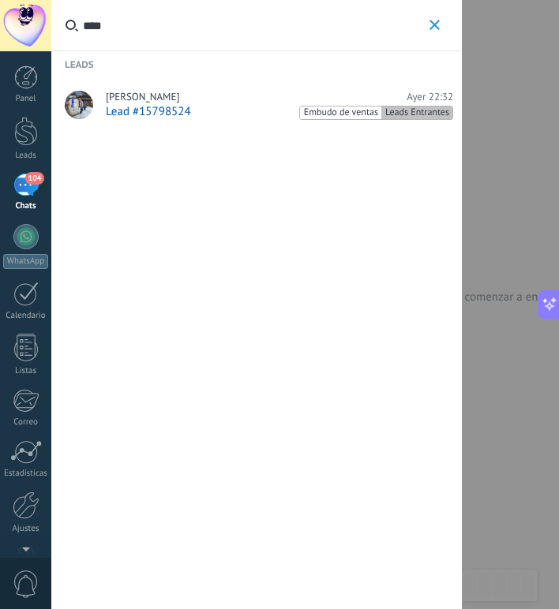
type input "****"
click at [204, 103] on div "[PERSON_NAME] [DATE] 22:32" at bounding box center [279, 97] width 347 height 13
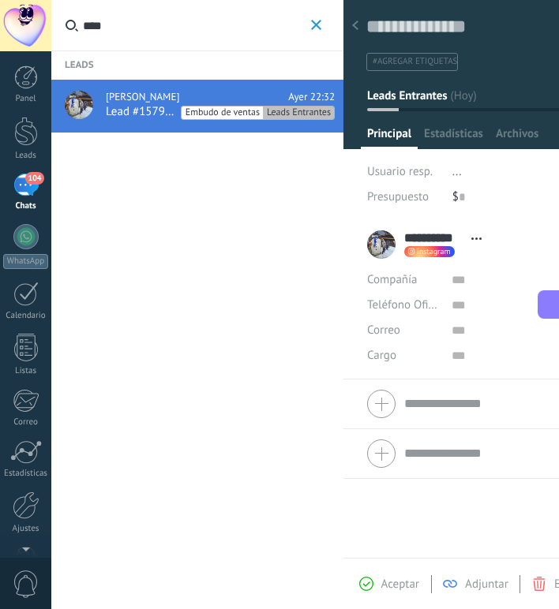
scroll to position [1443, 0]
click at [440, 111] on div at bounding box center [477, 69] width 269 height 159
click at [438, 93] on span "Leads Entrantes" at bounding box center [407, 95] width 80 height 15
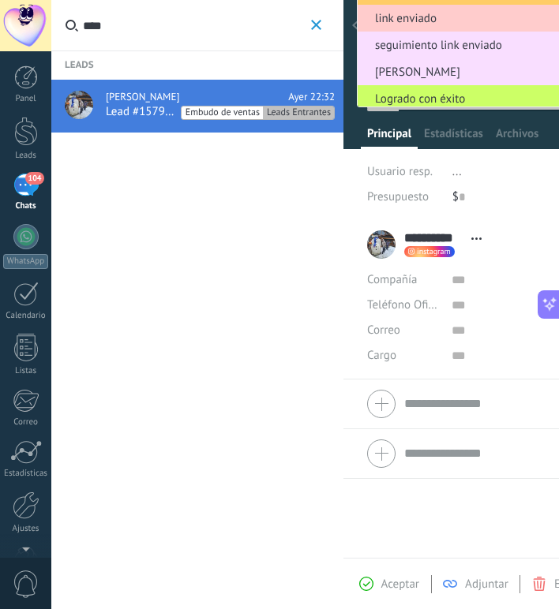
click at [481, 163] on li "..." at bounding box center [520, 171] width 137 height 25
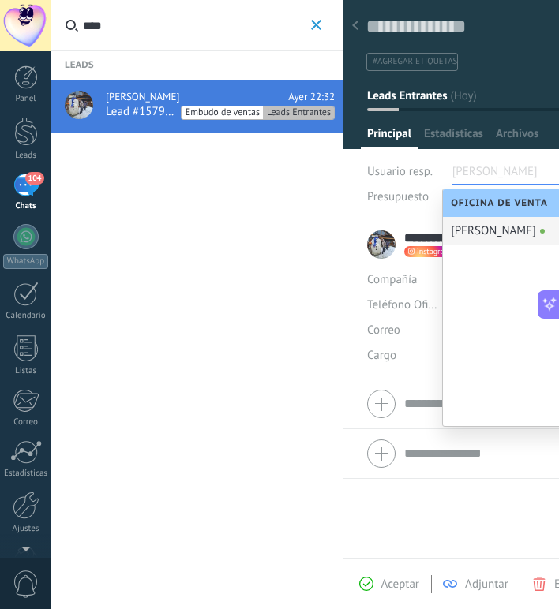
click at [407, 98] on span "Leads Entrantes" at bounding box center [407, 95] width 80 height 15
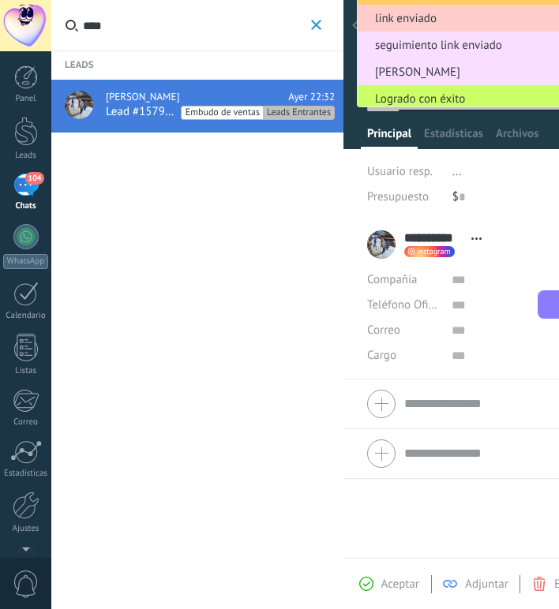
click at [313, 211] on div "Leads [PERSON_NAME] [DATE] 22:32 Lead #15798524 Embudo de ventas Leads Entrantes" at bounding box center [197, 304] width 292 height 609
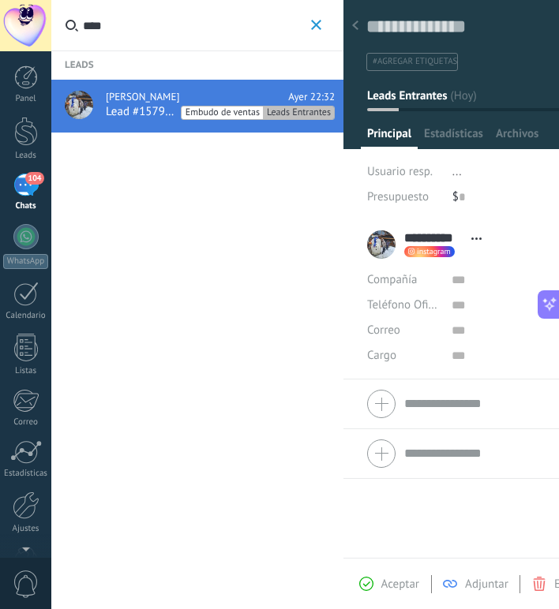
click at [429, 100] on span "Leads Entrantes" at bounding box center [407, 95] width 80 height 15
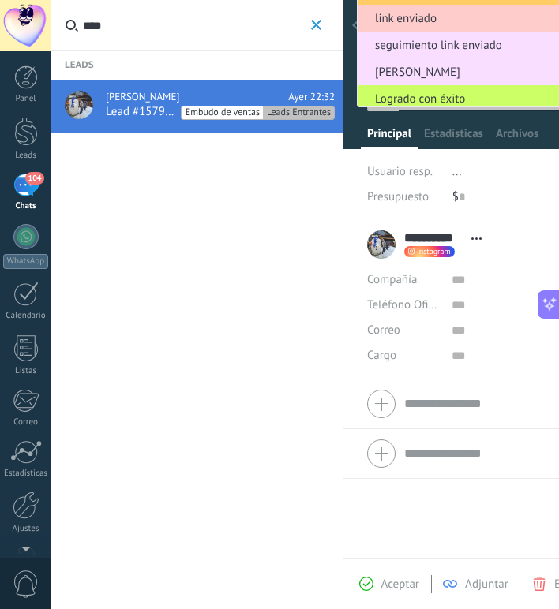
click at [343, 170] on div at bounding box center [343, 304] width 0 height 609
type textarea "**********"
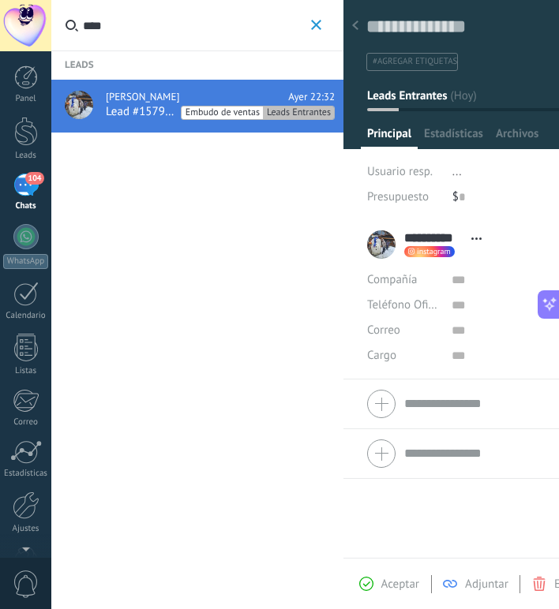
scroll to position [15, 0]
click at [421, 104] on button "Leads Entrantes" at bounding box center [478, 95] width 222 height 28
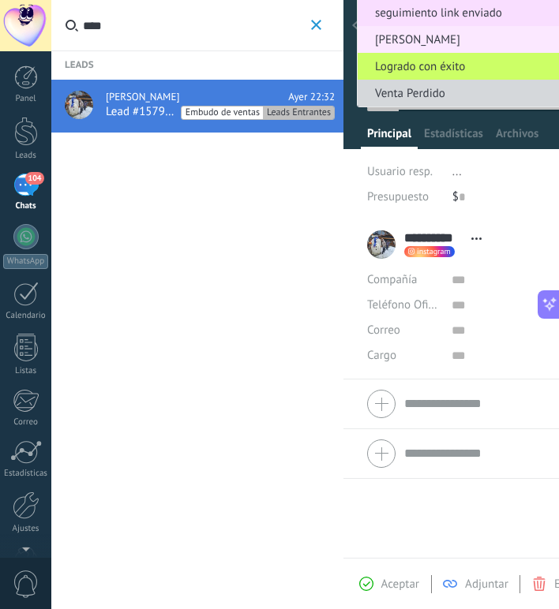
scroll to position [0, 0]
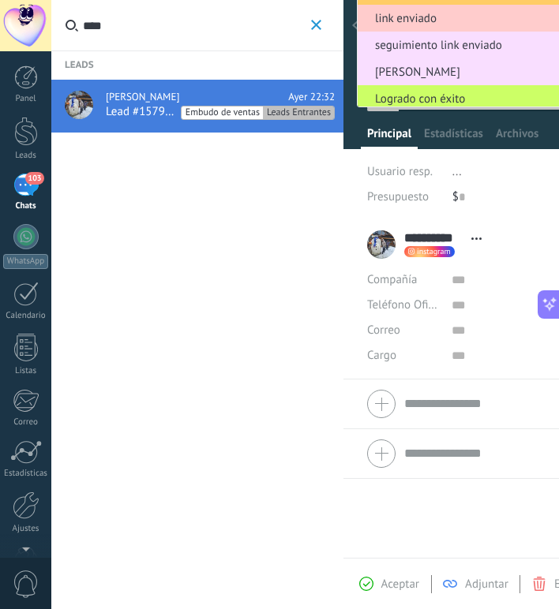
click at [488, 168] on li "..." at bounding box center [520, 171] width 137 height 25
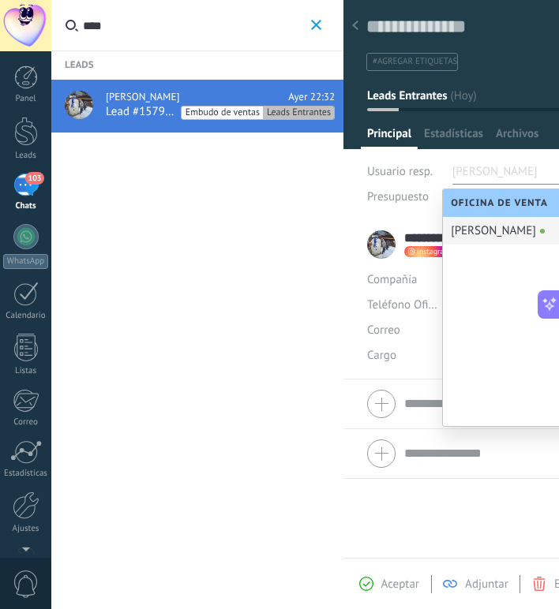
click at [436, 105] on button "Leads Entrantes" at bounding box center [478, 95] width 222 height 28
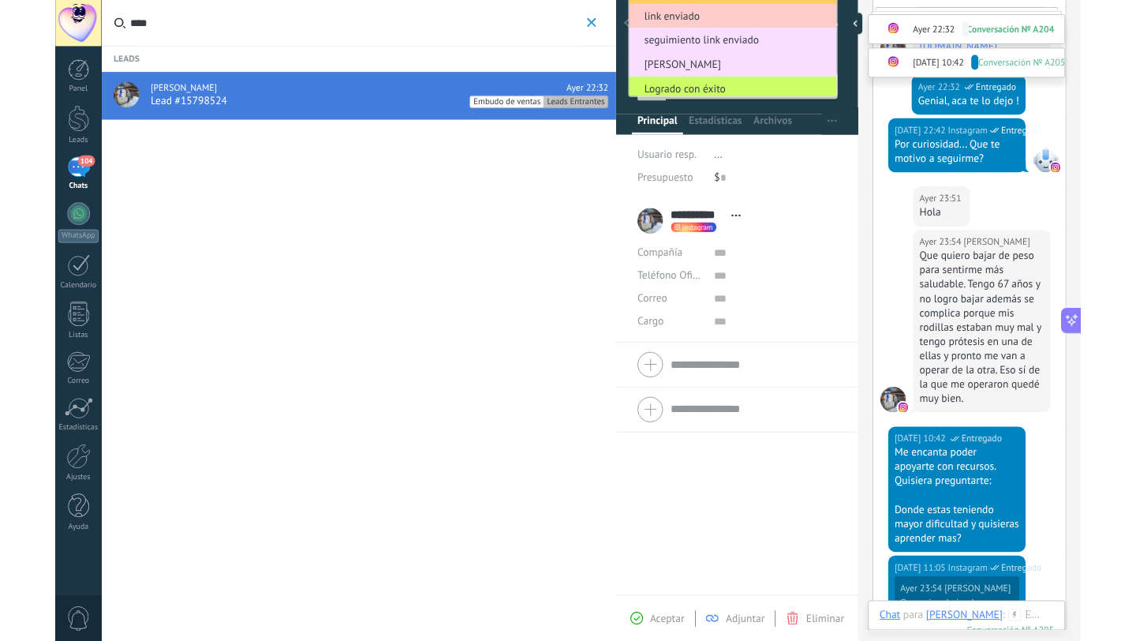
scroll to position [248, 0]
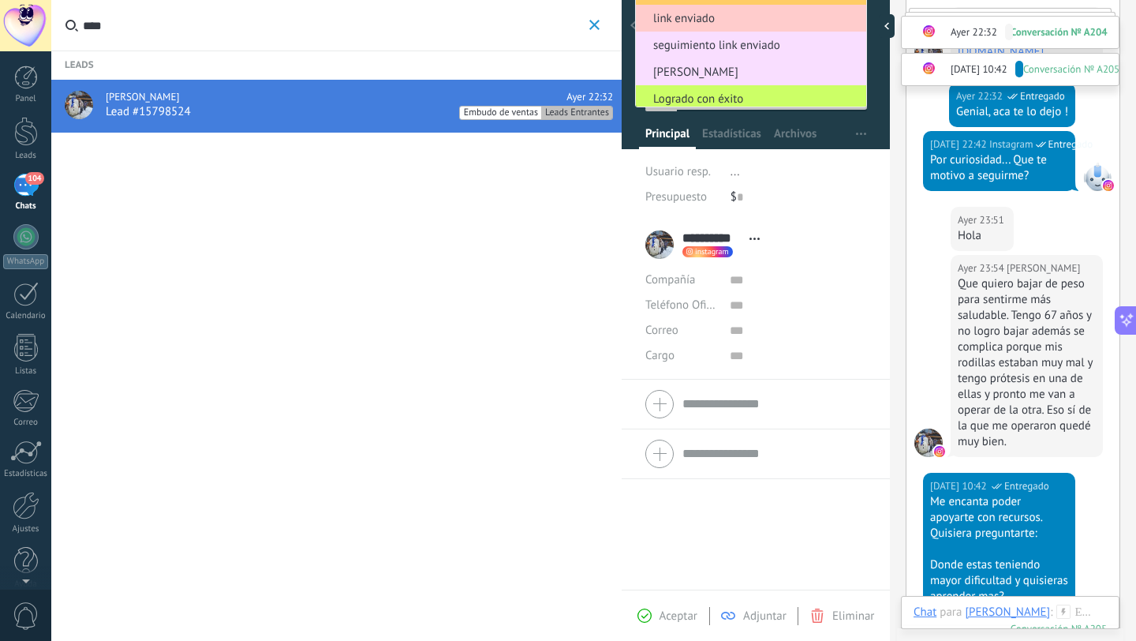
click at [801, 217] on div "Usuario resp. ... Presupuesto $ 0" at bounding box center [757, 189] width 222 height 61
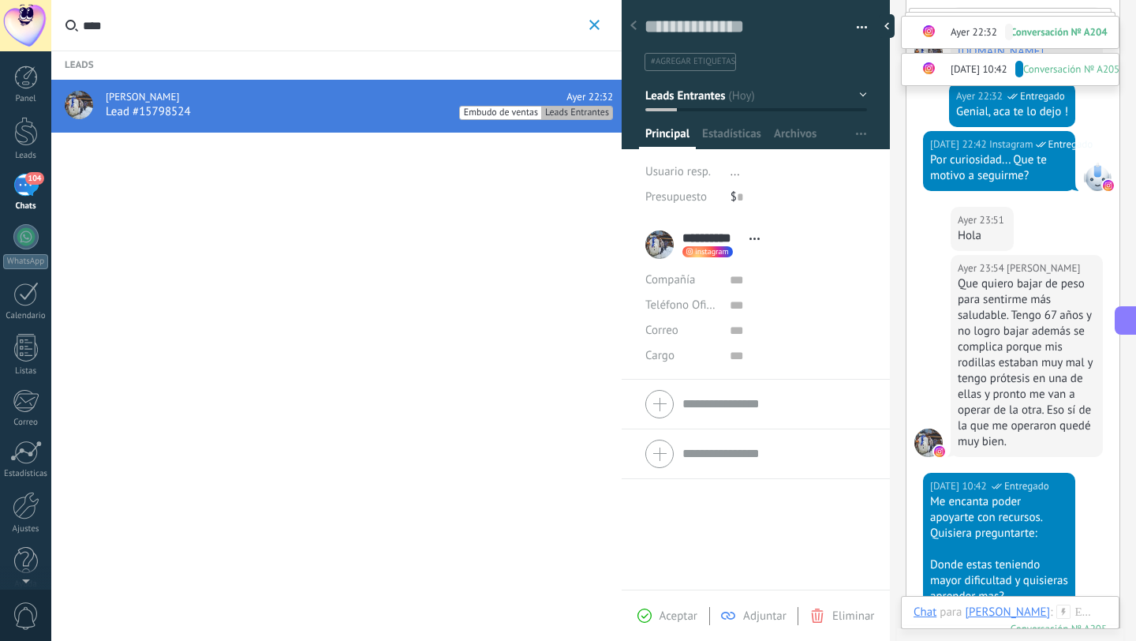
click at [709, 94] on span "Leads Entrantes" at bounding box center [686, 95] width 80 height 15
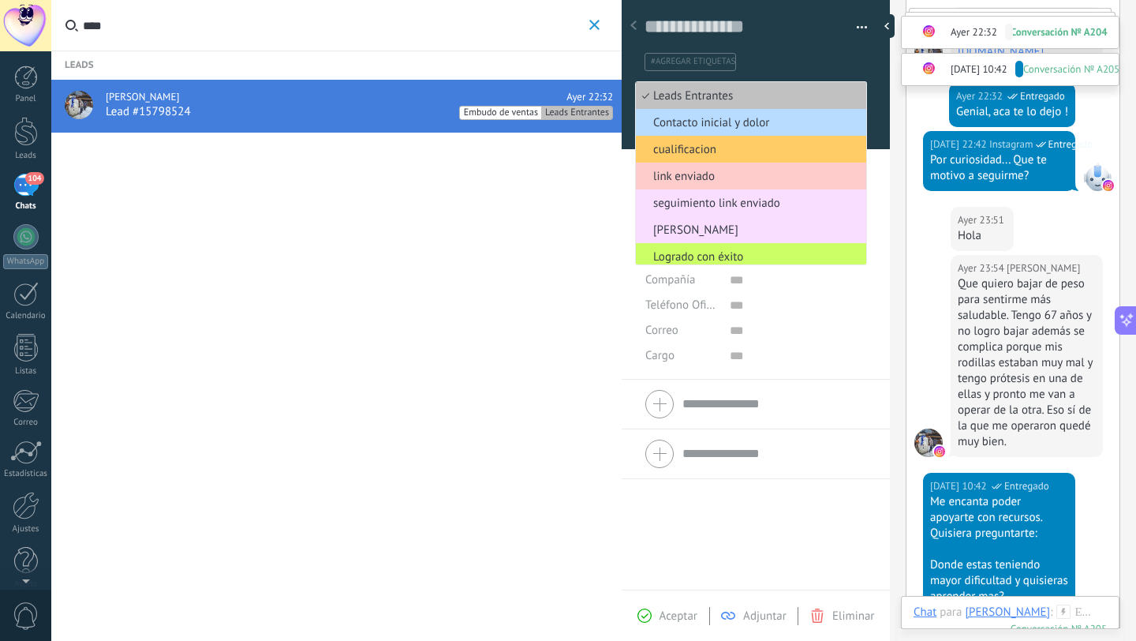
click at [721, 128] on span "Contacto inicial y dolor" at bounding box center [749, 122] width 226 height 15
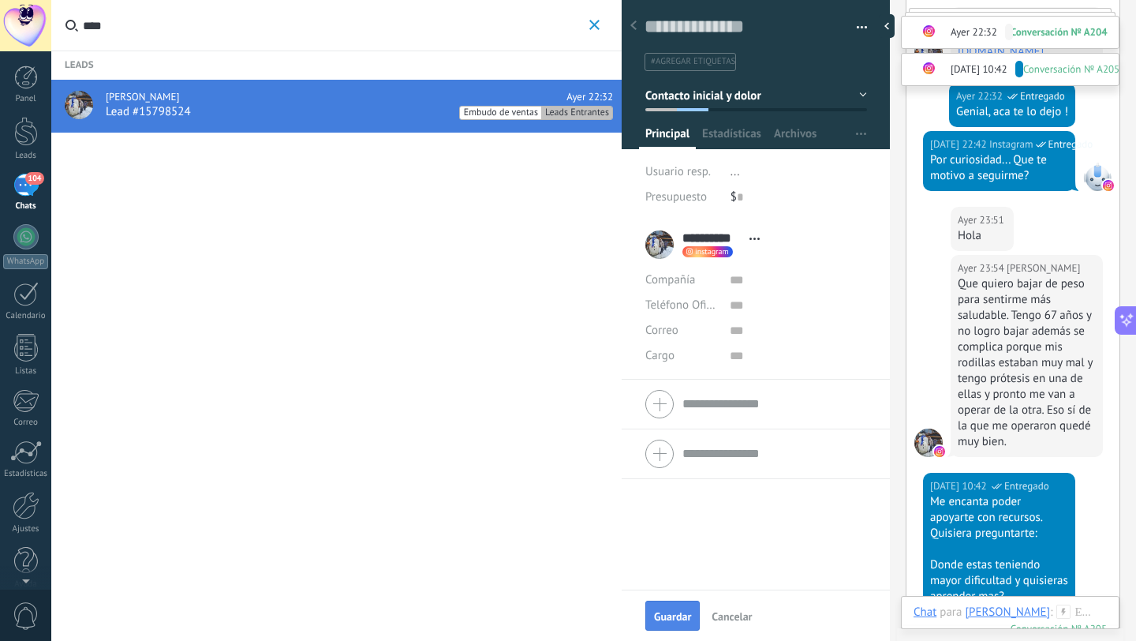
click at [670, 619] on span "Guardar" at bounding box center [672, 616] width 37 height 11
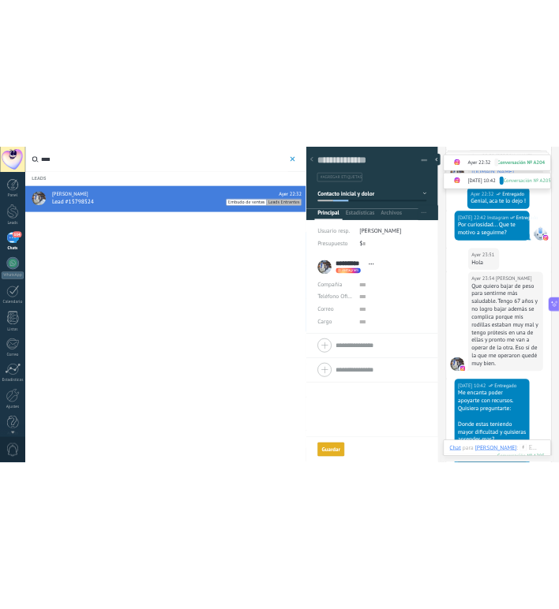
scroll to position [1124, 0]
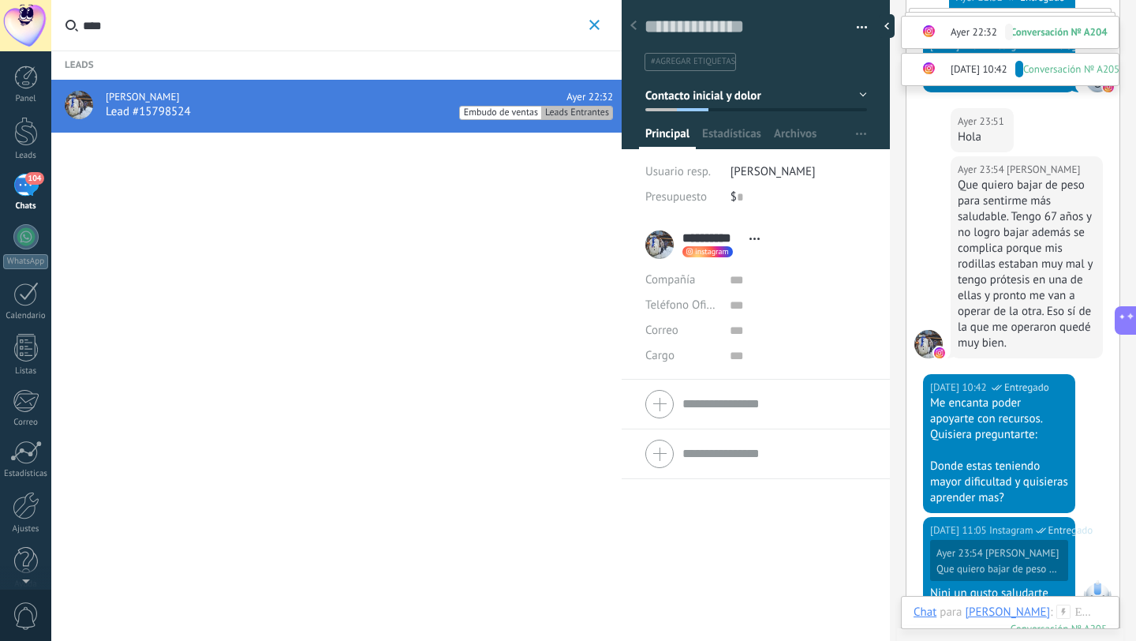
click at [595, 26] on icon "button" at bounding box center [595, 25] width 10 height 10
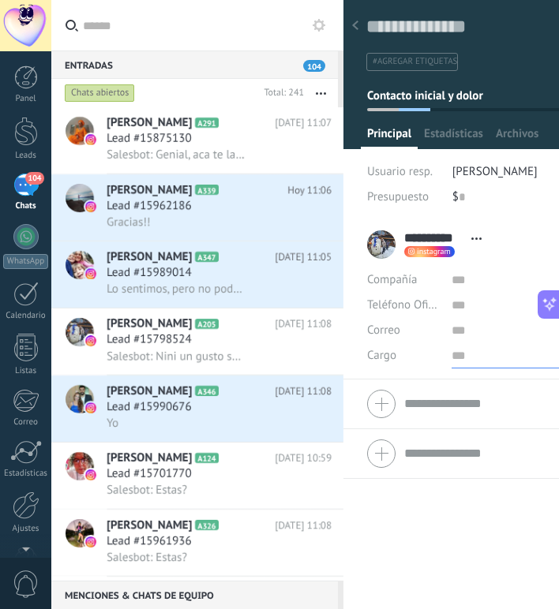
click at [459, 354] on input "text" at bounding box center [519, 355] width 137 height 25
click at [429, 470] on div at bounding box center [477, 453] width 221 height 39
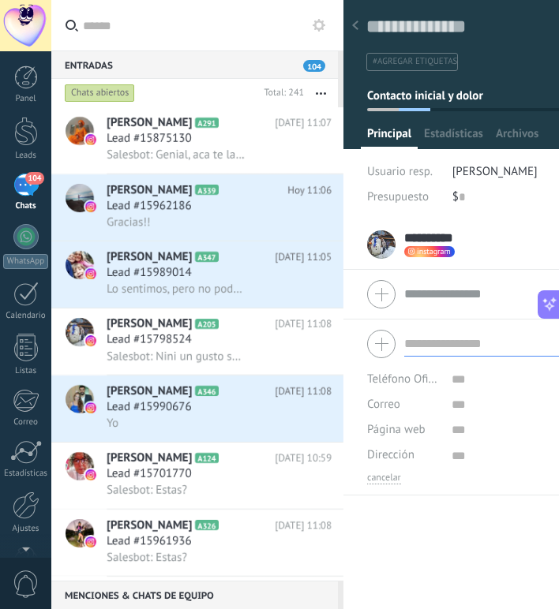
click at [456, 98] on span "Contacto inicial y dolor" at bounding box center [425, 95] width 116 height 15
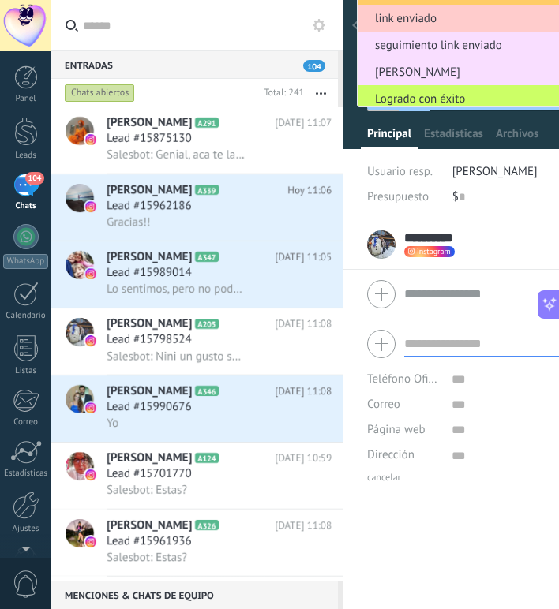
click at [511, 194] on div "$ 0" at bounding box center [520, 197] width 137 height 25
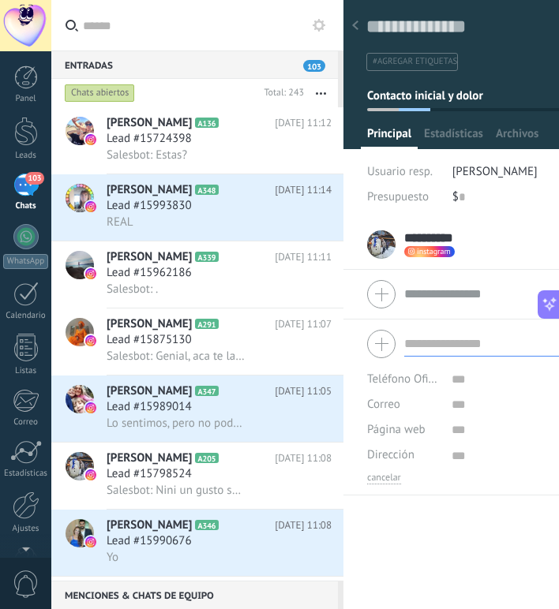
click at [511, 519] on div "**********" at bounding box center [477, 415] width 268 height 390
click at [519, 266] on li "**********" at bounding box center [477, 245] width 268 height 50
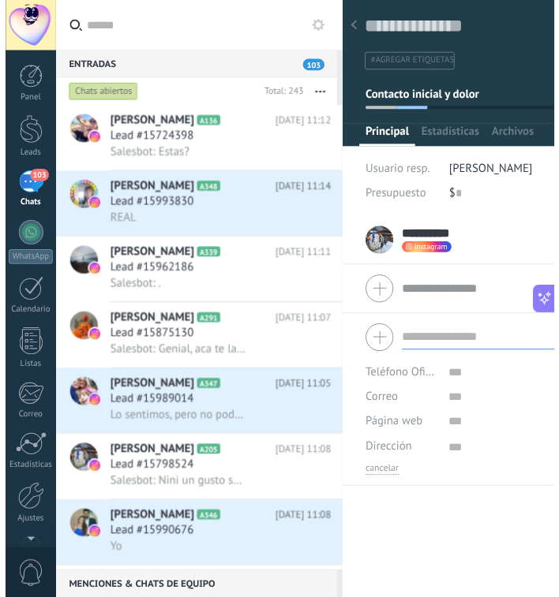
scroll to position [16, 0]
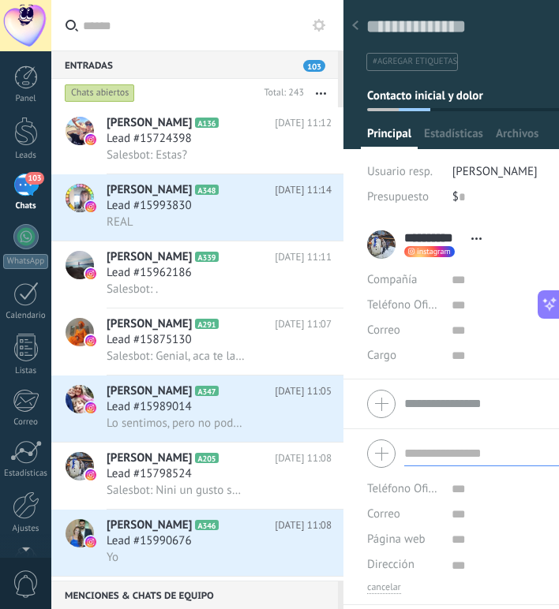
click at [533, 211] on div "Usuario resp. [PERSON_NAME] Presupuesto $ 0" at bounding box center [478, 189] width 222 height 61
click at [477, 600] on div "Teléfono Oficina Ofic. directo Celular Fax Casa Otro Teléfono Oficina Llamar Co…" at bounding box center [477, 517] width 268 height 176
click at [357, 53] on div "Guardar y crear Imprimir Administrar etiquetas Exportar a excel" at bounding box center [477, 30] width 269 height 81
click at [356, 24] on use at bounding box center [355, 25] width 6 height 9
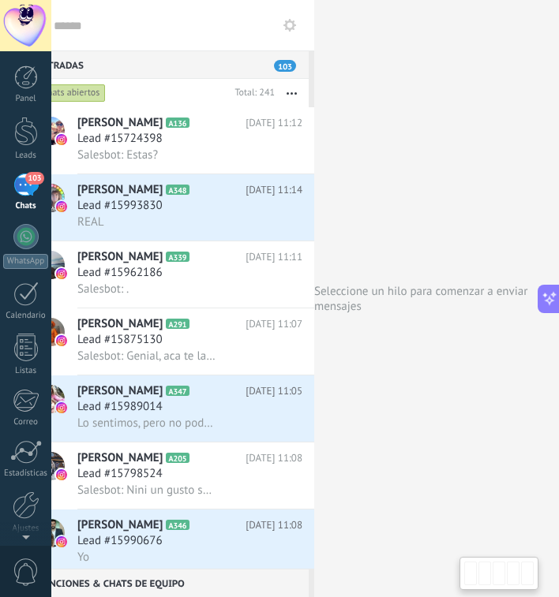
scroll to position [0, 47]
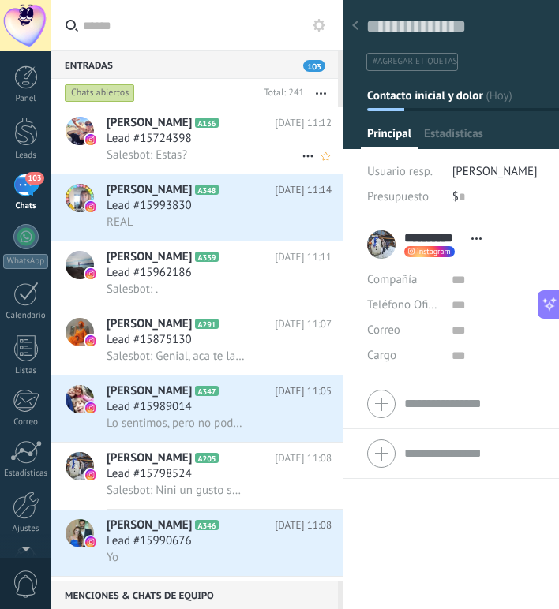
scroll to position [1523, 0]
click at [477, 529] on div "**********" at bounding box center [477, 415] width 268 height 390
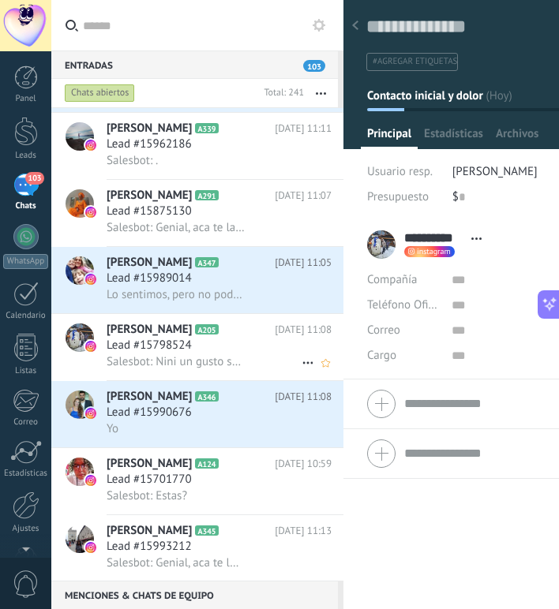
scroll to position [127, 0]
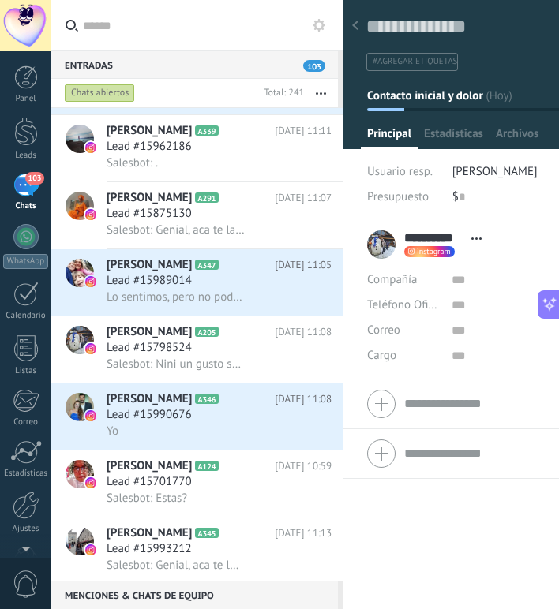
click at [413, 554] on div "**********" at bounding box center [477, 415] width 268 height 390
click at [322, 31] on icon at bounding box center [319, 25] width 13 height 13
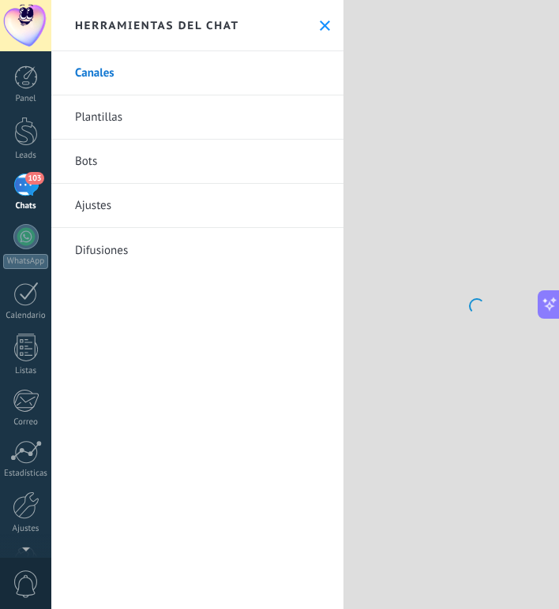
click at [322, 31] on button at bounding box center [324, 25] width 13 height 13
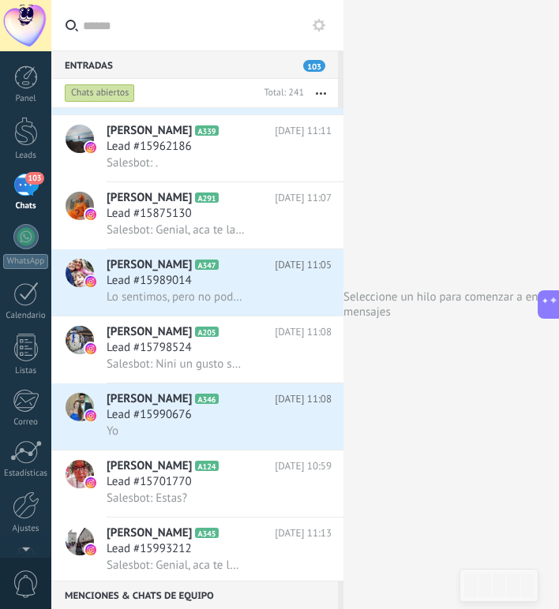
click at [395, 140] on div "Seleccione un hilo para comenzar a enviar mensajes" at bounding box center [474, 304] width 263 height 609
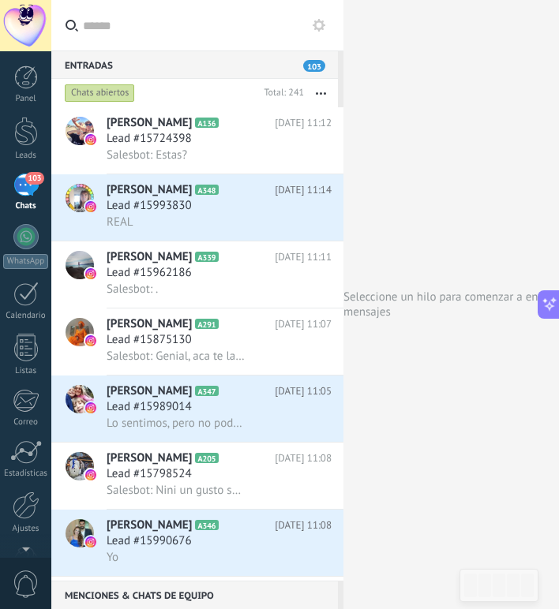
click at [221, 36] on input "text" at bounding box center [207, 25] width 248 height 51
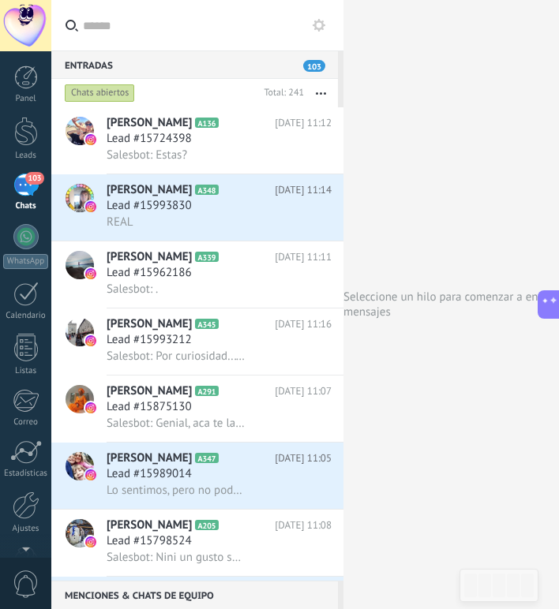
click at [203, 37] on input "text" at bounding box center [207, 25] width 248 height 51
click at [187, 43] on input "text" at bounding box center [207, 25] width 248 height 51
click at [383, 92] on div "Seleccione un hilo para comenzar a enviar mensajes" at bounding box center [474, 304] width 263 height 609
click at [198, 25] on input "text" at bounding box center [207, 25] width 248 height 51
click at [28, 141] on div at bounding box center [26, 131] width 24 height 29
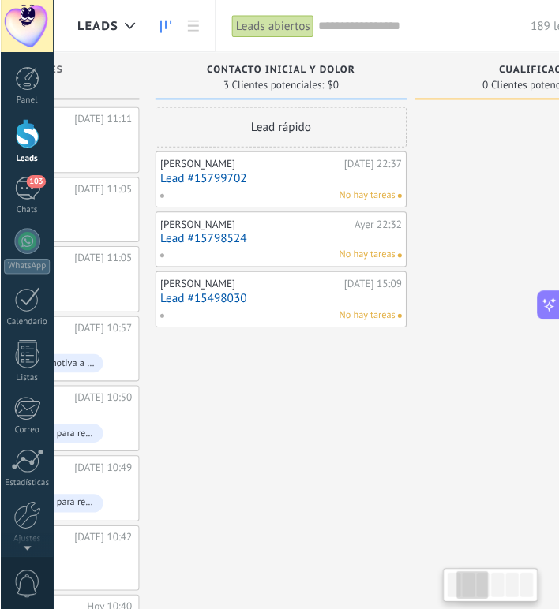
scroll to position [0, 187]
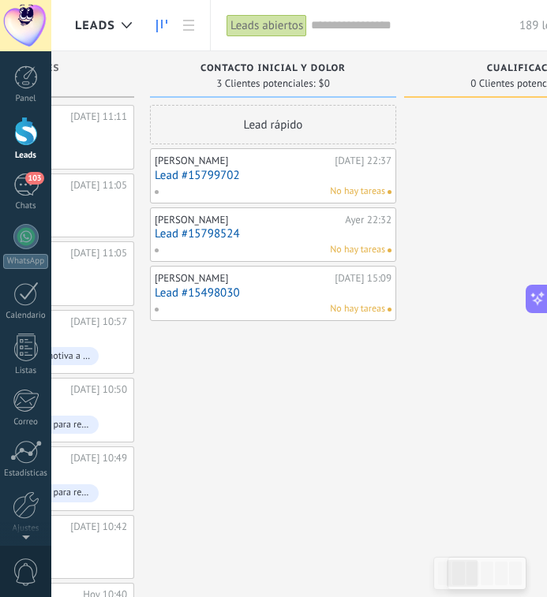
click at [274, 238] on link "Lead #15798524" at bounding box center [273, 233] width 237 height 13
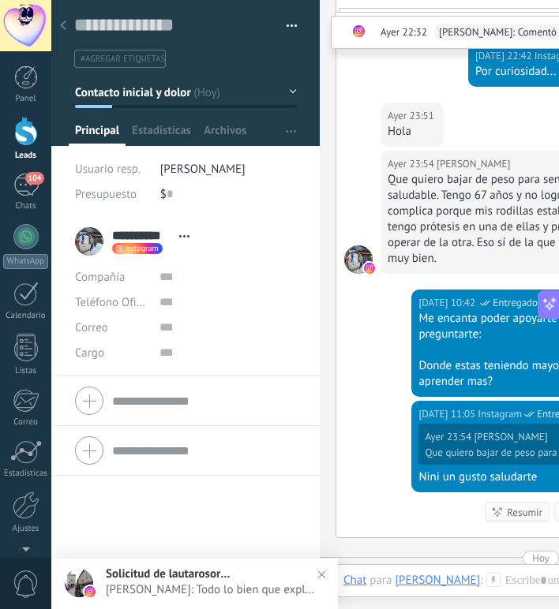
scroll to position [1025, 0]
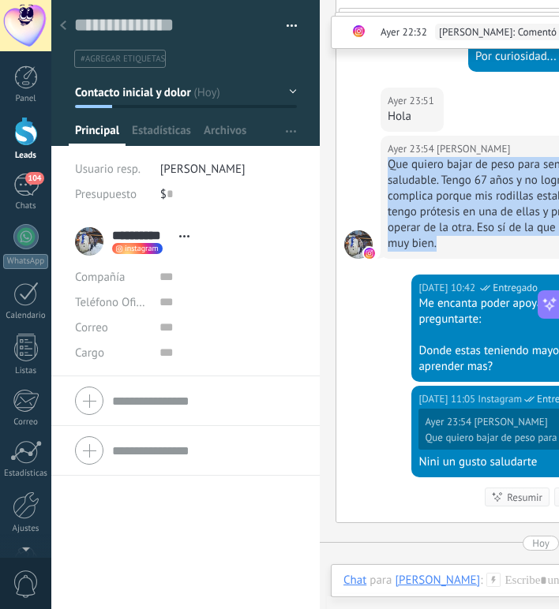
drag, startPoint x: 387, startPoint y: 163, endPoint x: 442, endPoint y: 240, distance: 93.9
click at [442, 240] on div "Que quiero bajar de peso para sentirme más saludable. Tengo 67 años y no logro …" at bounding box center [524, 204] width 275 height 95
copy div "Que quiero bajar de peso para sentirme más saludable. Tengo 67 años y no logro …"
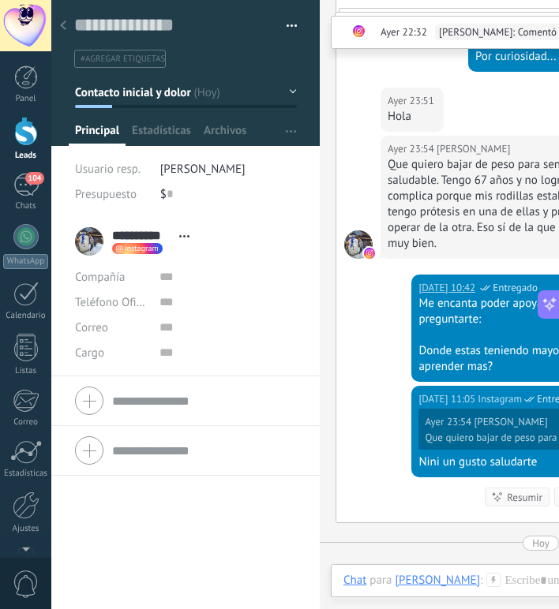
click at [387, 296] on div "[DATE] 10:42 Instagram Entregado Me encanta poder apoyarte con recursos. Quisie…" at bounding box center [540, 330] width 409 height 111
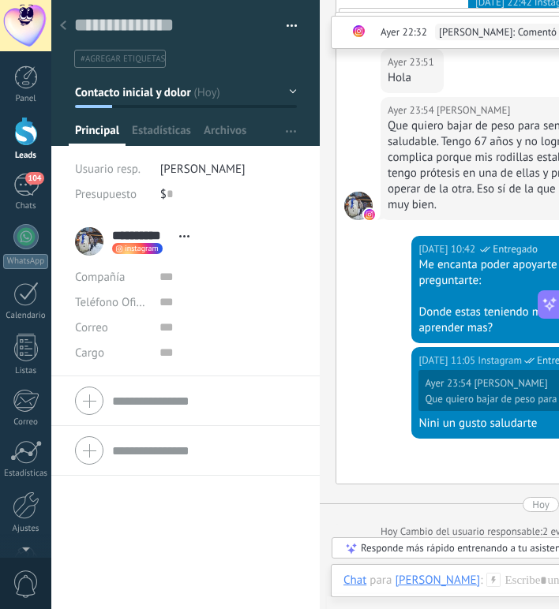
scroll to position [1128, 0]
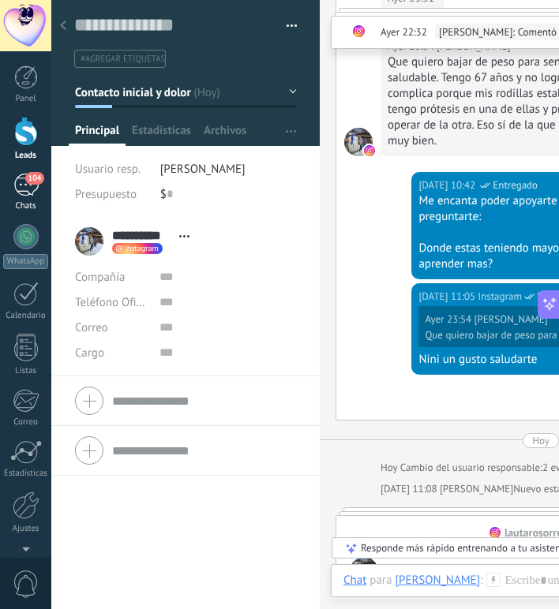
click at [43, 193] on link "104 Chats" at bounding box center [25, 193] width 51 height 38
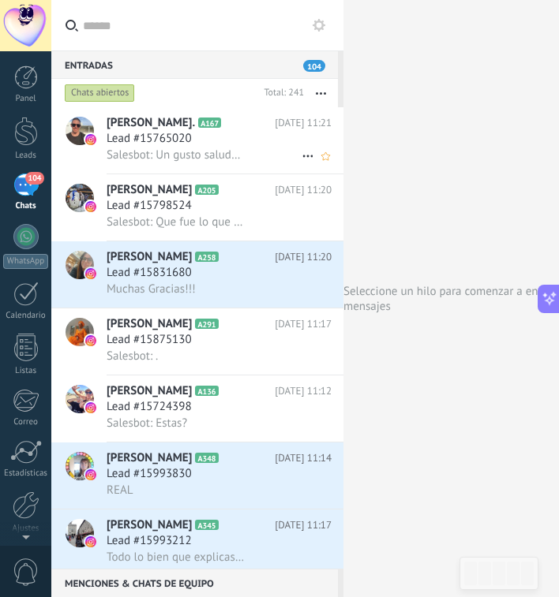
click at [170, 155] on span "Salesbot: Un gusto saludarte" at bounding box center [176, 155] width 138 height 15
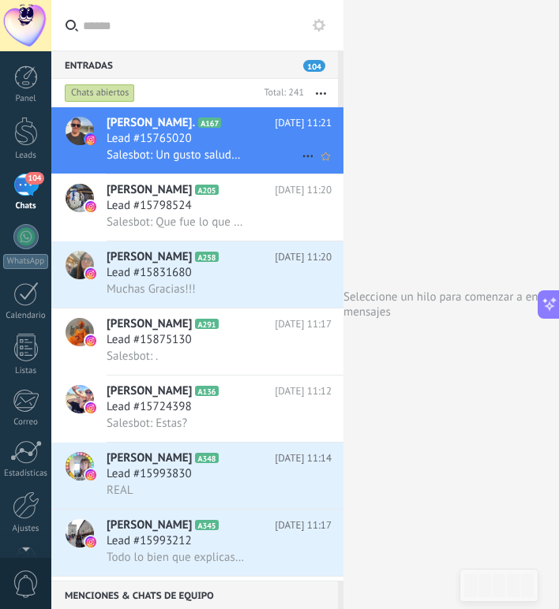
type textarea "**********"
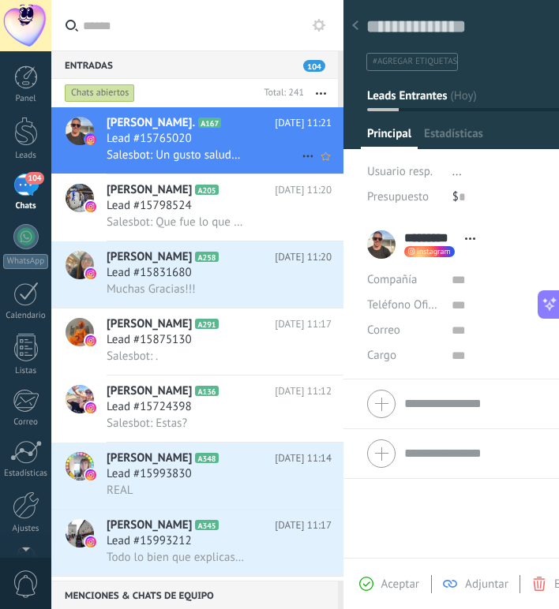
scroll to position [977, 0]
click at [399, 102] on span "Leads Entrantes" at bounding box center [407, 95] width 80 height 15
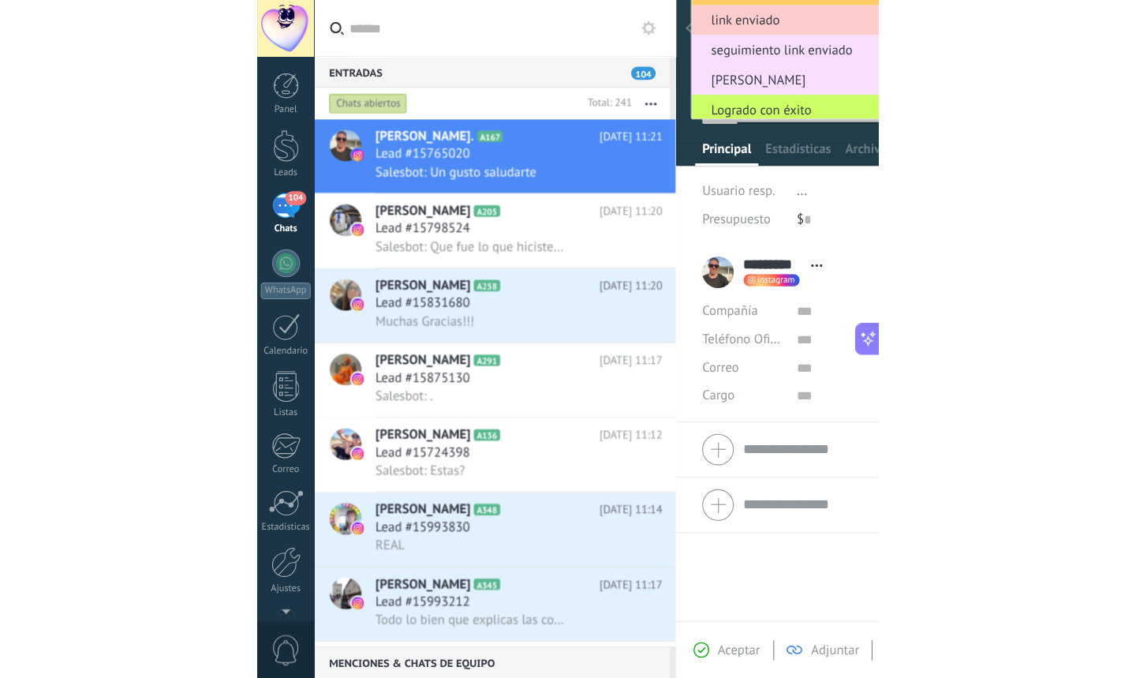
scroll to position [724, 0]
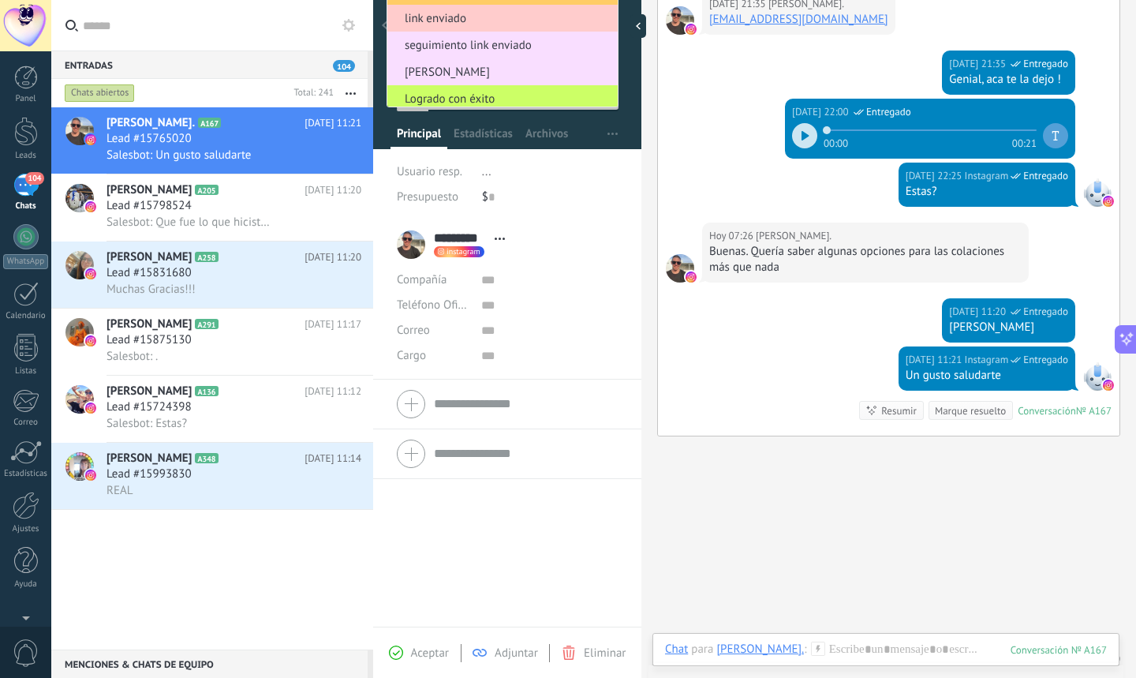
type textarea "**********"
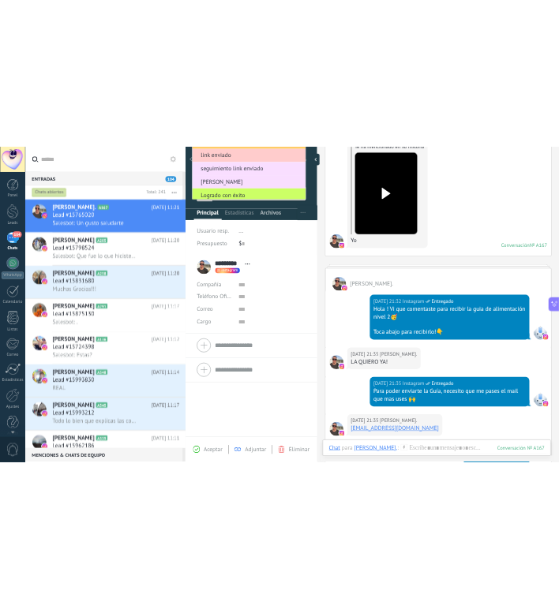
scroll to position [156, 0]
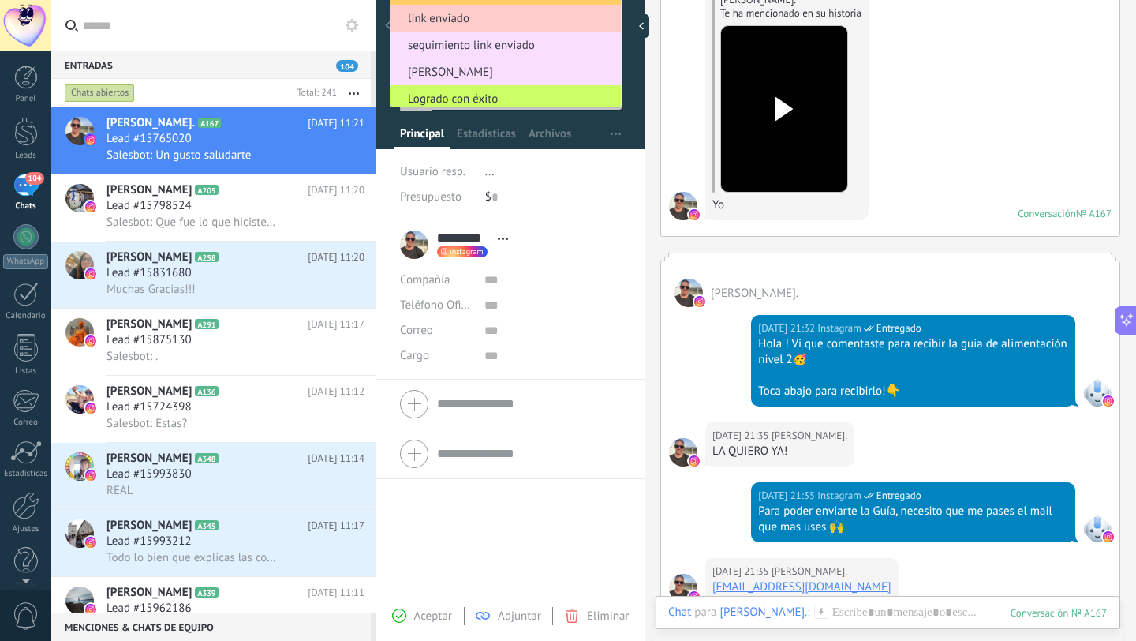
click at [558, 236] on div "********* Jona Mds. ********* Jona Mds. Apellido Abrir detalle Copie el nombre …" at bounding box center [510, 244] width 221 height 39
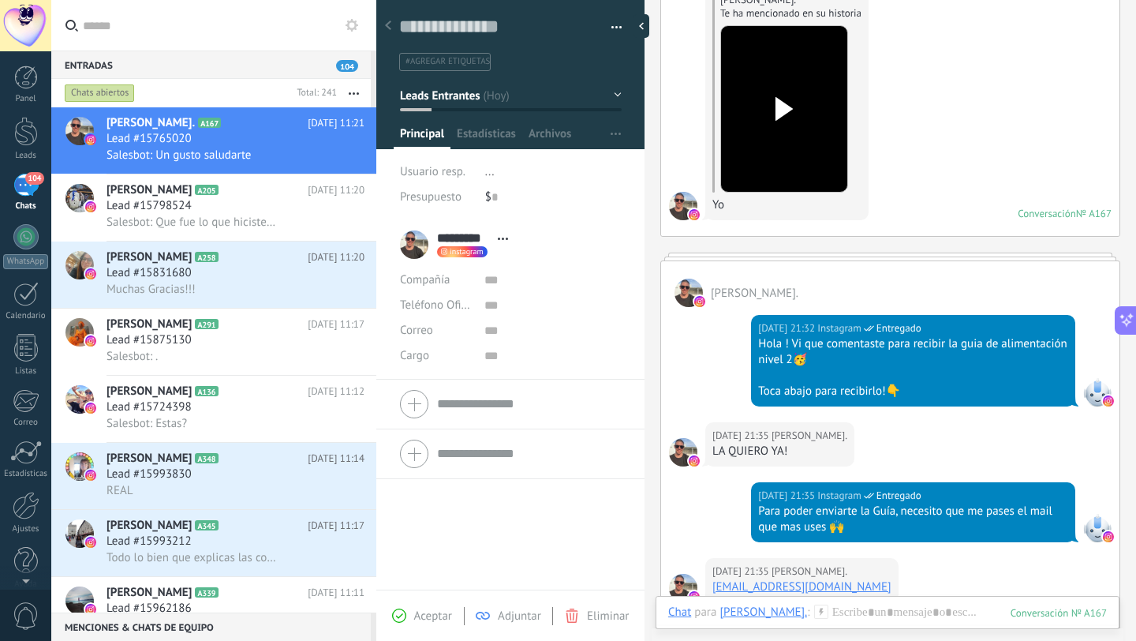
click at [558, 96] on button "Leads Entrantes" at bounding box center [511, 95] width 222 height 28
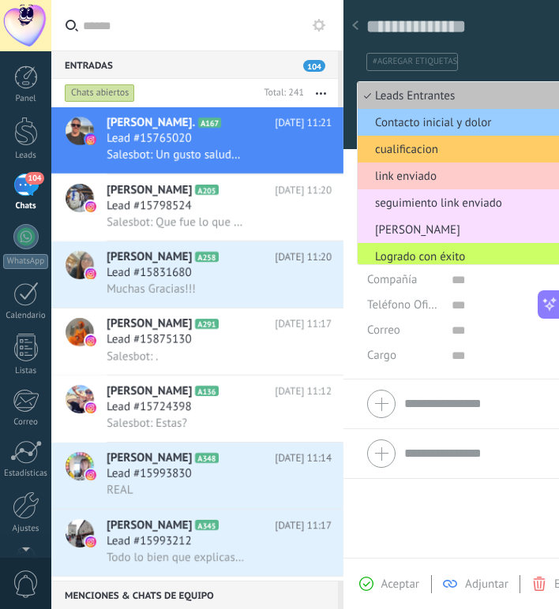
scroll to position [248, 0]
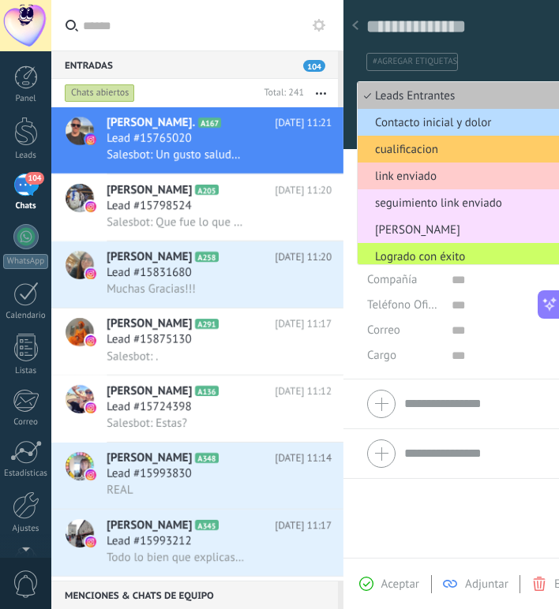
click at [406, 115] on span "Contacto inicial y dolor" at bounding box center [470, 122] width 226 height 15
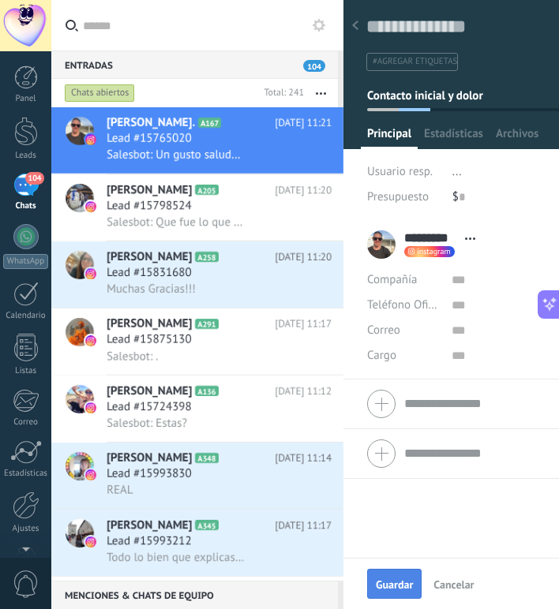
click at [387, 585] on span "Guardar" at bounding box center [394, 584] width 37 height 11
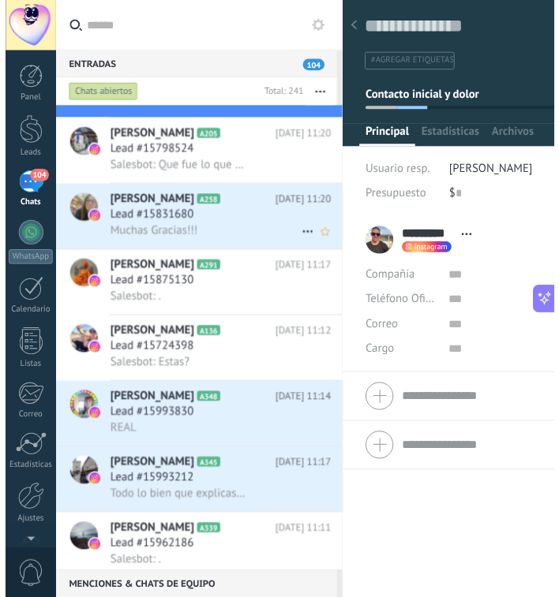
scroll to position [0, 0]
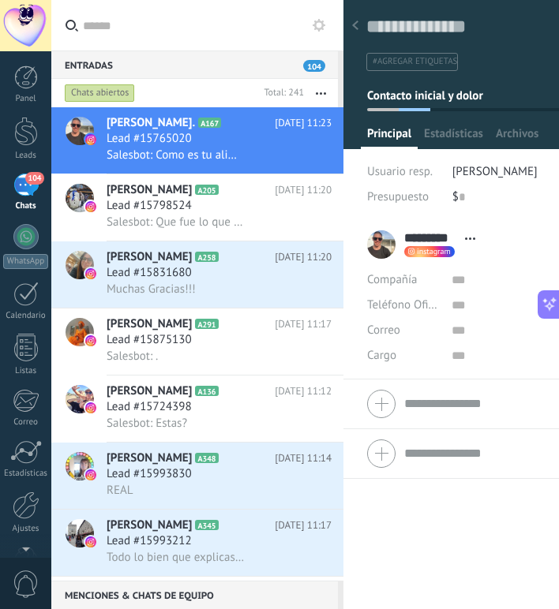
click at [36, 186] on div "104" at bounding box center [25, 185] width 25 height 23
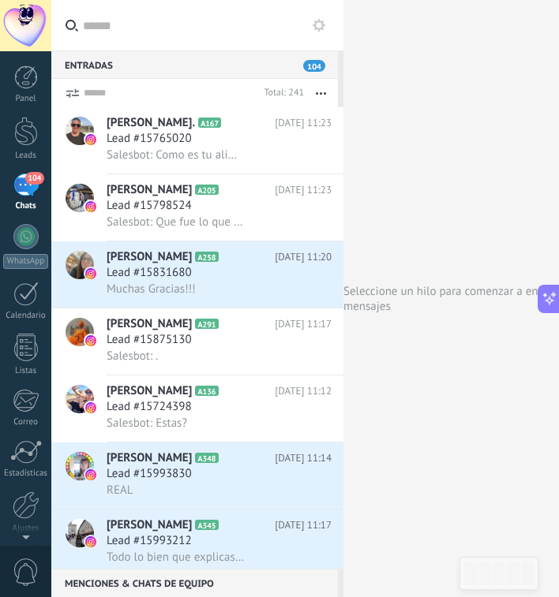
click at [31, 178] on span "104" at bounding box center [34, 178] width 18 height 13
click at [316, 95] on button "button" at bounding box center [321, 93] width 34 height 28
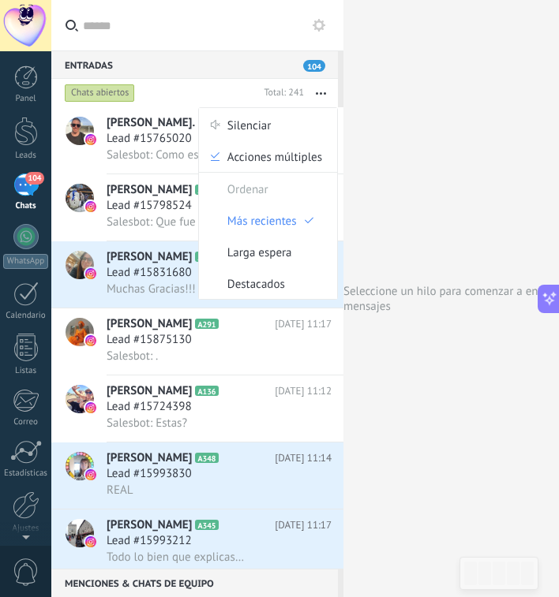
click at [116, 93] on div "Chats abiertos" at bounding box center [100, 93] width 70 height 19
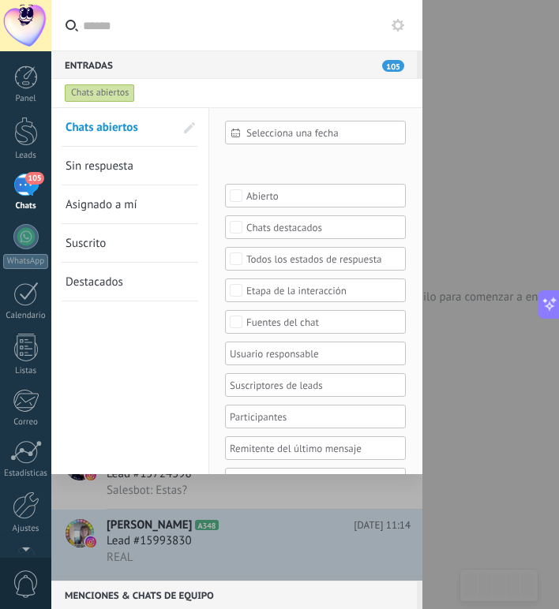
click at [118, 132] on span "Chats abiertos" at bounding box center [102, 127] width 73 height 15
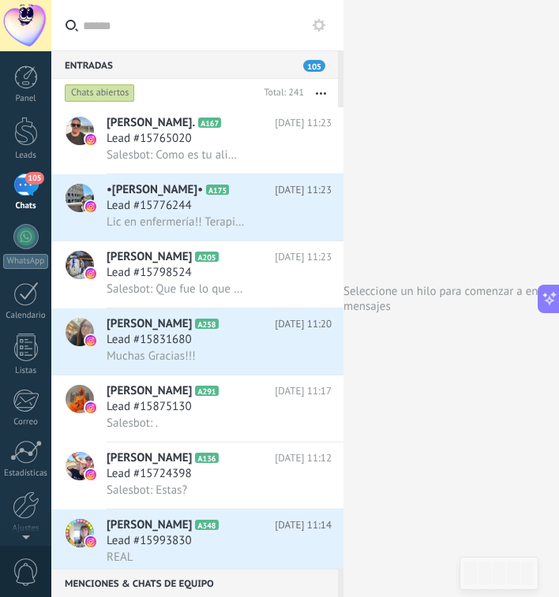
click at [317, 95] on button "button" at bounding box center [321, 93] width 34 height 28
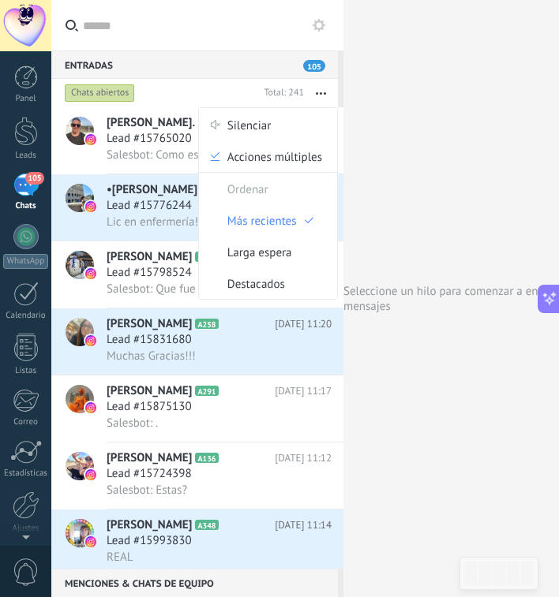
click at [234, 37] on input "text" at bounding box center [207, 25] width 248 height 51
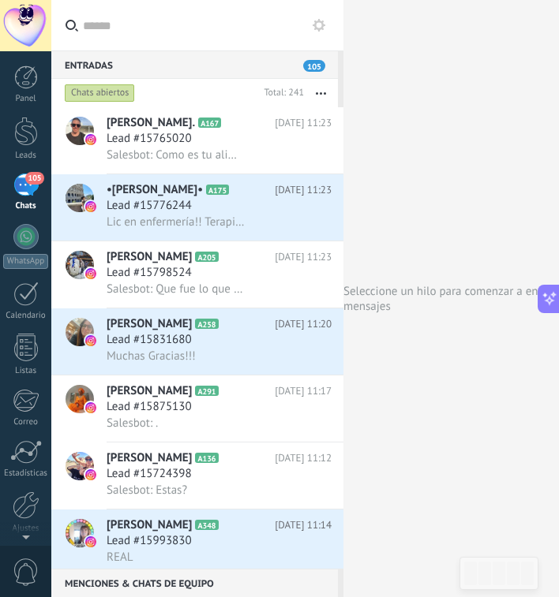
click at [320, 95] on button "button" at bounding box center [321, 93] width 34 height 28
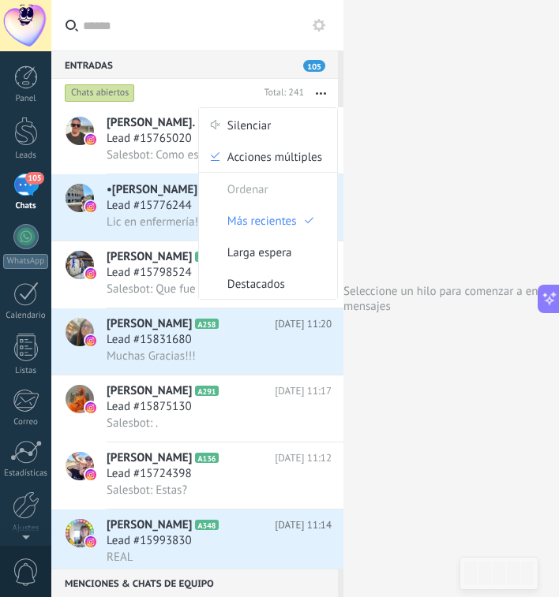
click at [248, 98] on div "Chats abiertos" at bounding box center [160, 93] width 196 height 28
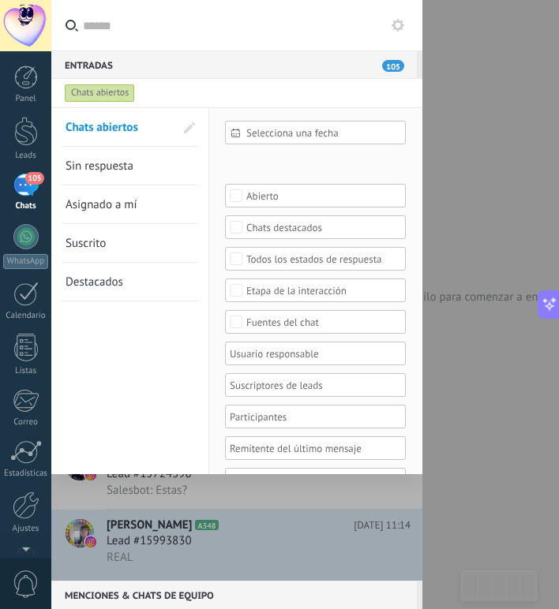
click at [248, 98] on div "Chats abiertos" at bounding box center [222, 93] width 321 height 28
click at [490, 108] on div at bounding box center [279, 304] width 559 height 609
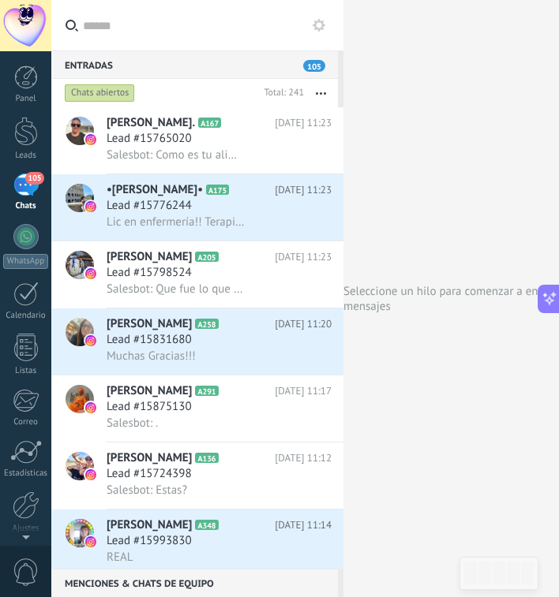
click at [174, 9] on input "text" at bounding box center [207, 25] width 248 height 51
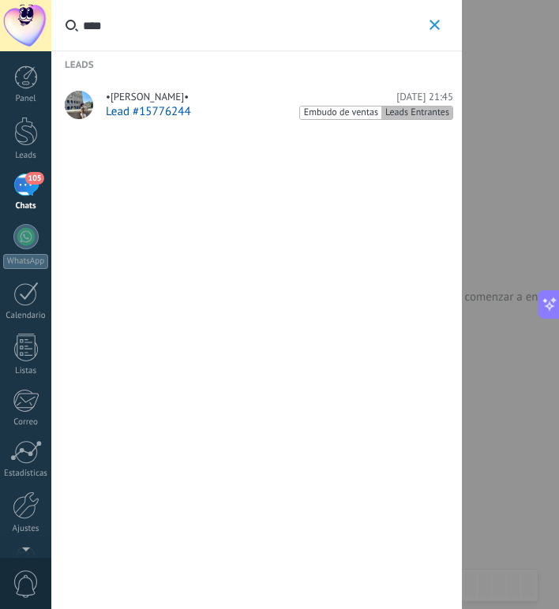
type input "****"
click at [153, 114] on span "Lead #15776244" at bounding box center [148, 111] width 85 height 15
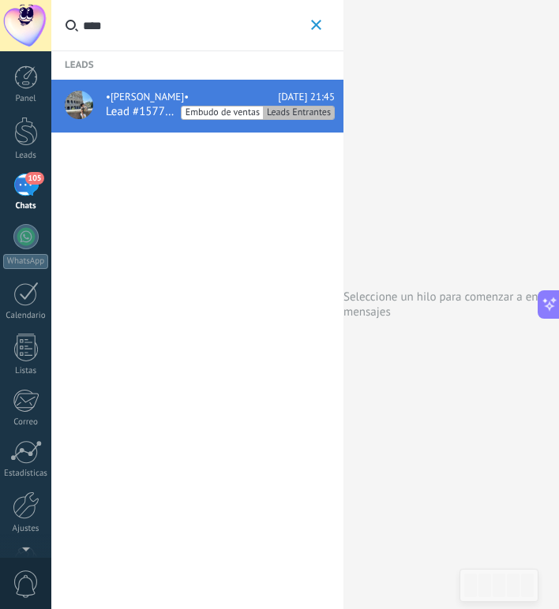
type textarea "**********"
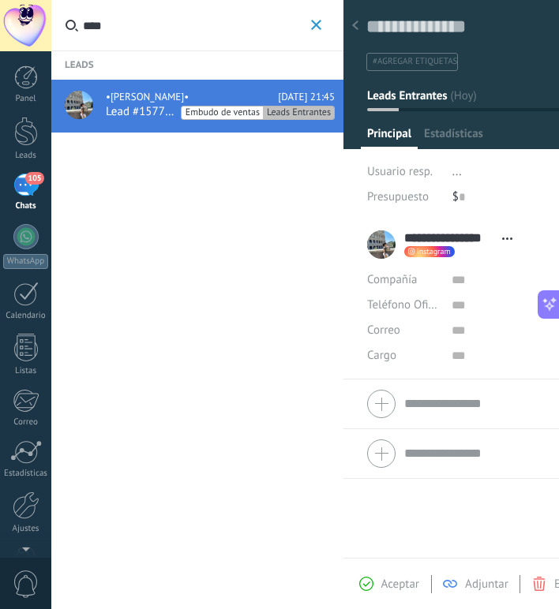
scroll to position [1139, 0]
click at [456, 106] on button "Leads Entrantes" at bounding box center [478, 95] width 222 height 28
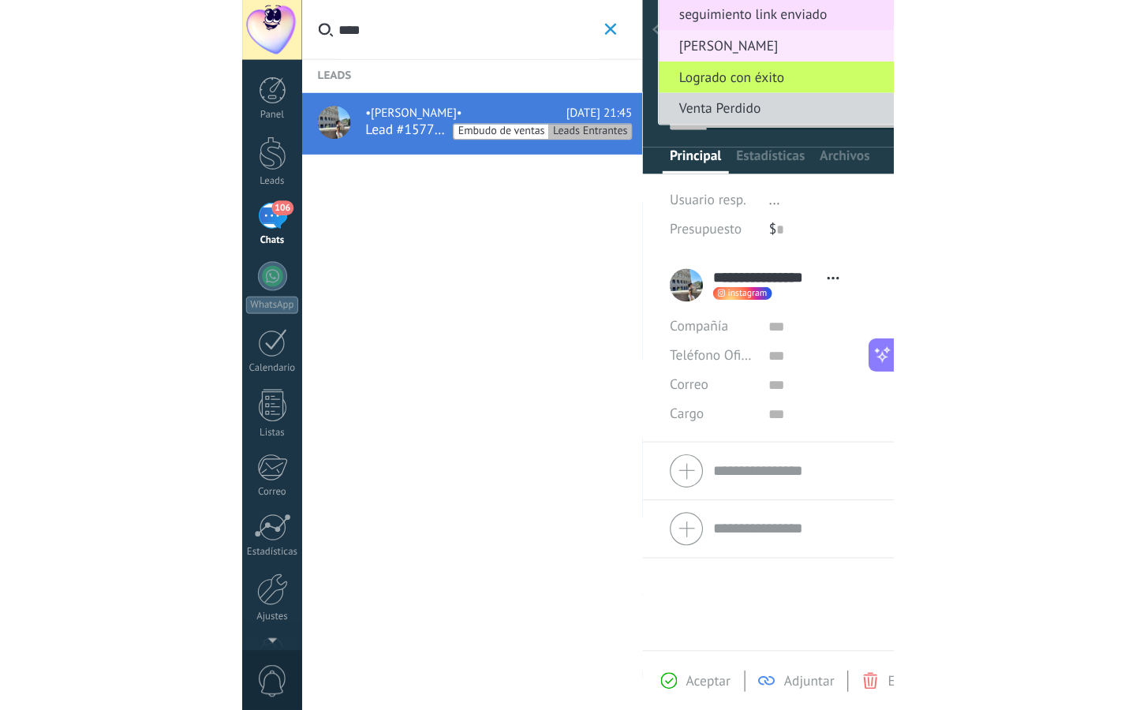
scroll to position [0, 0]
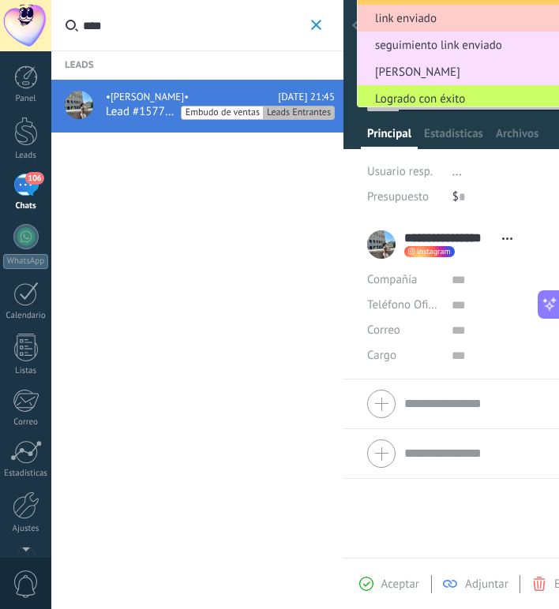
click at [513, 189] on div "$ 0" at bounding box center [520, 197] width 137 height 25
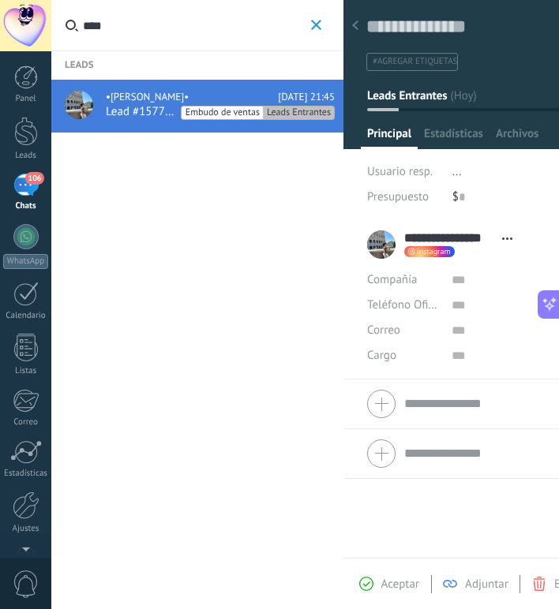
click at [443, 101] on span "Leads Entrantes" at bounding box center [407, 95] width 80 height 15
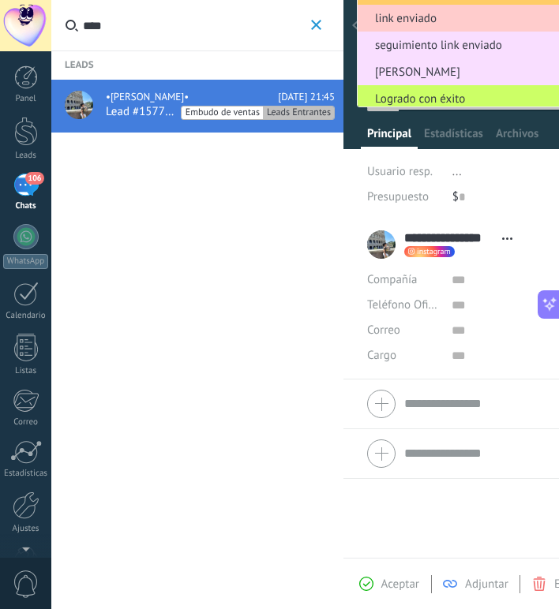
click at [301, 156] on div "Leads •Agustina Salas• Ayer 21:45 Lead #15776244 Embudo de ventas Leads Entrant…" at bounding box center [197, 304] width 292 height 609
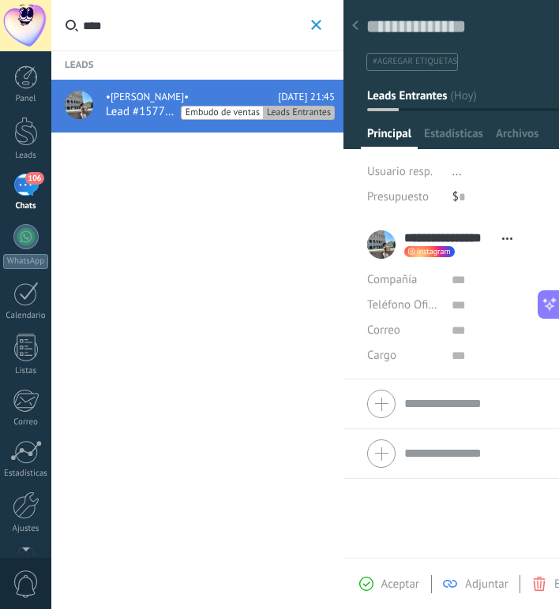
click at [314, 26] on use "button" at bounding box center [316, 25] width 10 height 10
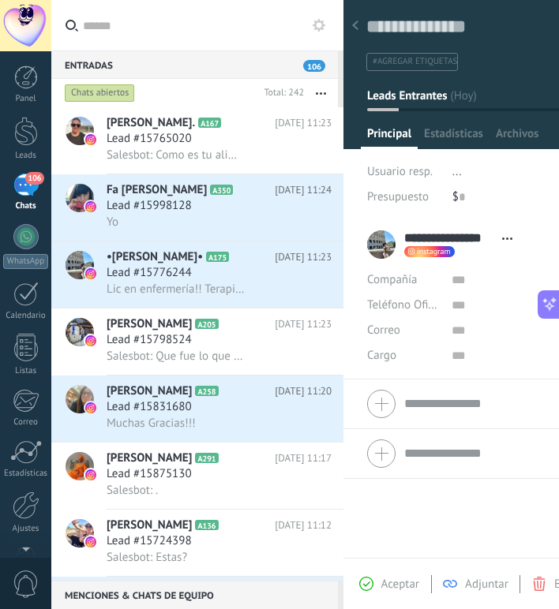
click at [436, 91] on span "Leads Entrantes" at bounding box center [407, 95] width 80 height 15
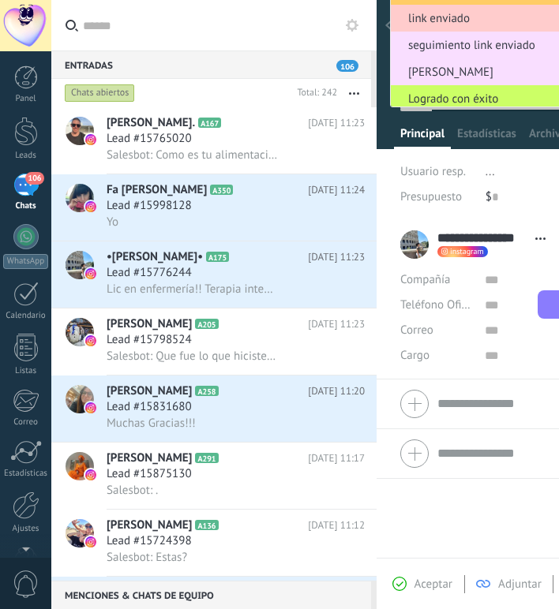
type textarea "**********"
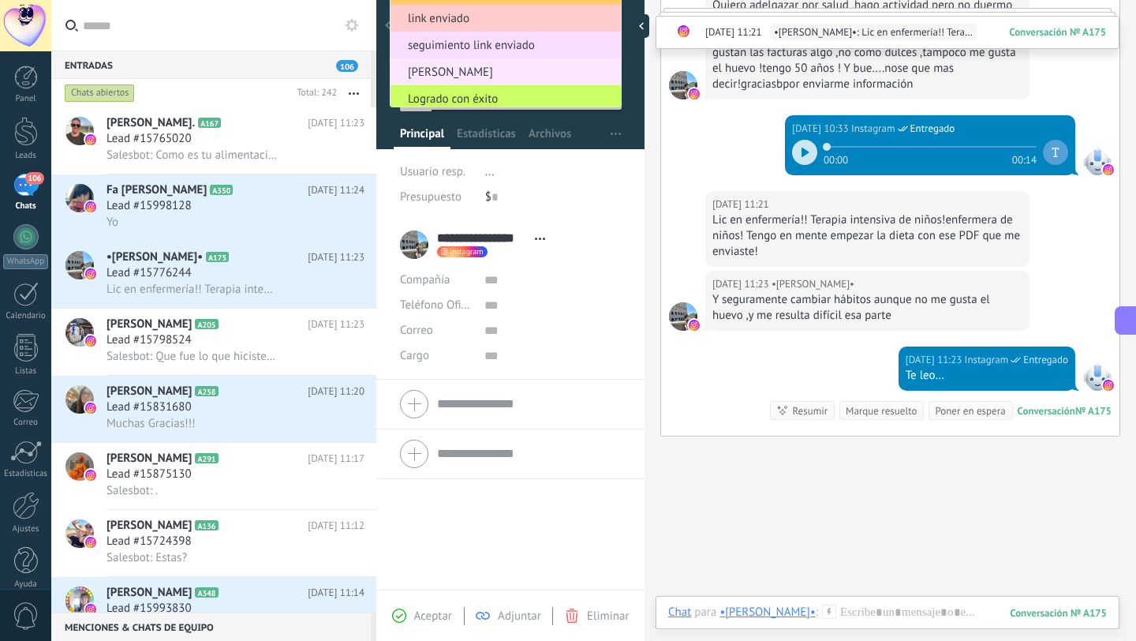
scroll to position [248, 0]
click at [558, 185] on div "$ 0" at bounding box center [553, 197] width 137 height 25
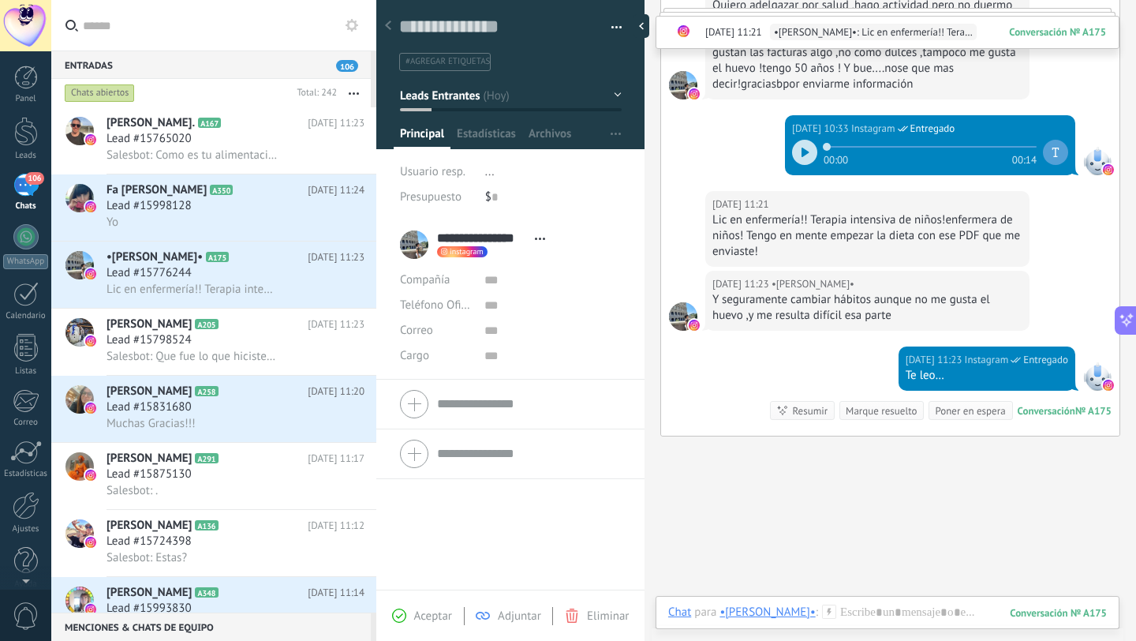
click at [558, 114] on div at bounding box center [510, 69] width 269 height 159
click at [558, 96] on button "Leads Entrantes" at bounding box center [511, 95] width 222 height 28
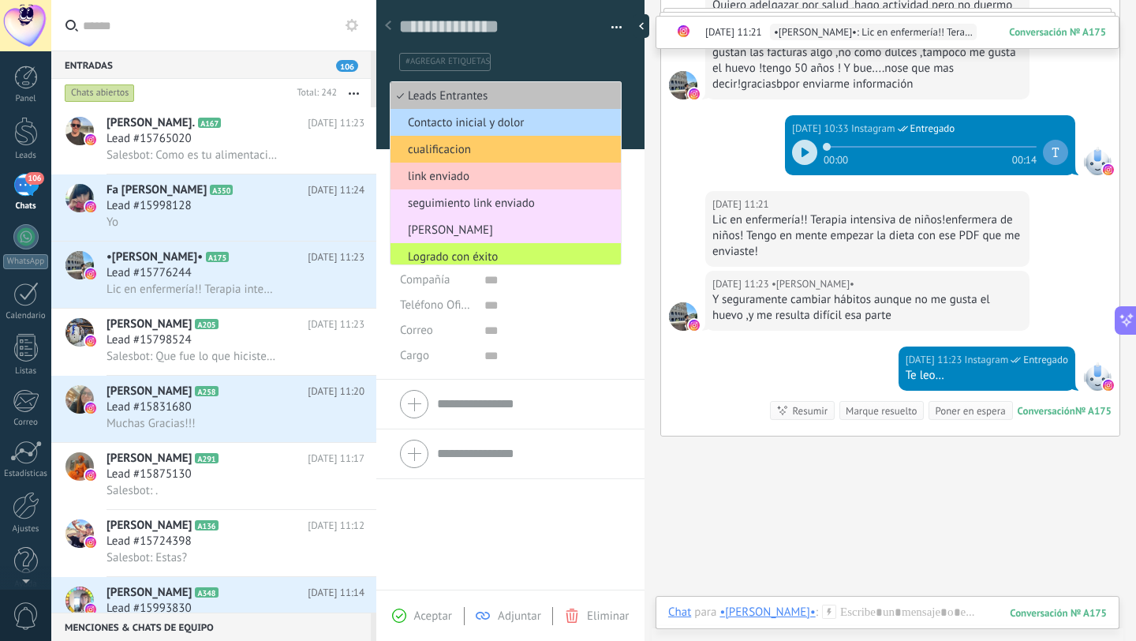
click at [558, 125] on span "Contacto inicial y dolor" at bounding box center [504, 122] width 226 height 15
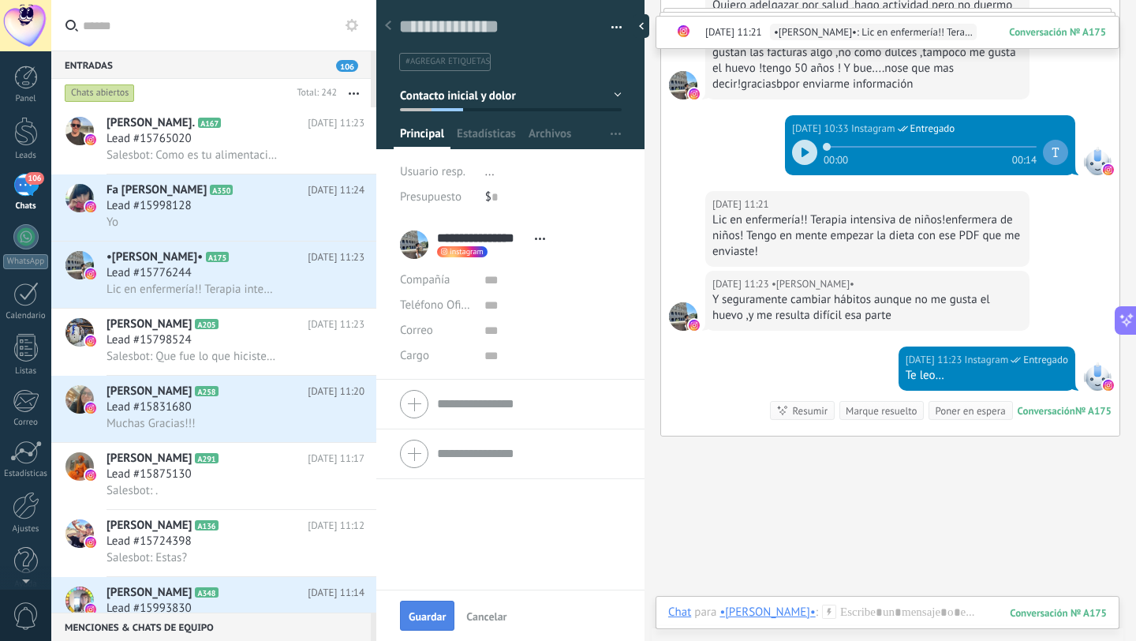
click at [435, 608] on span "Guardar" at bounding box center [427, 616] width 37 height 11
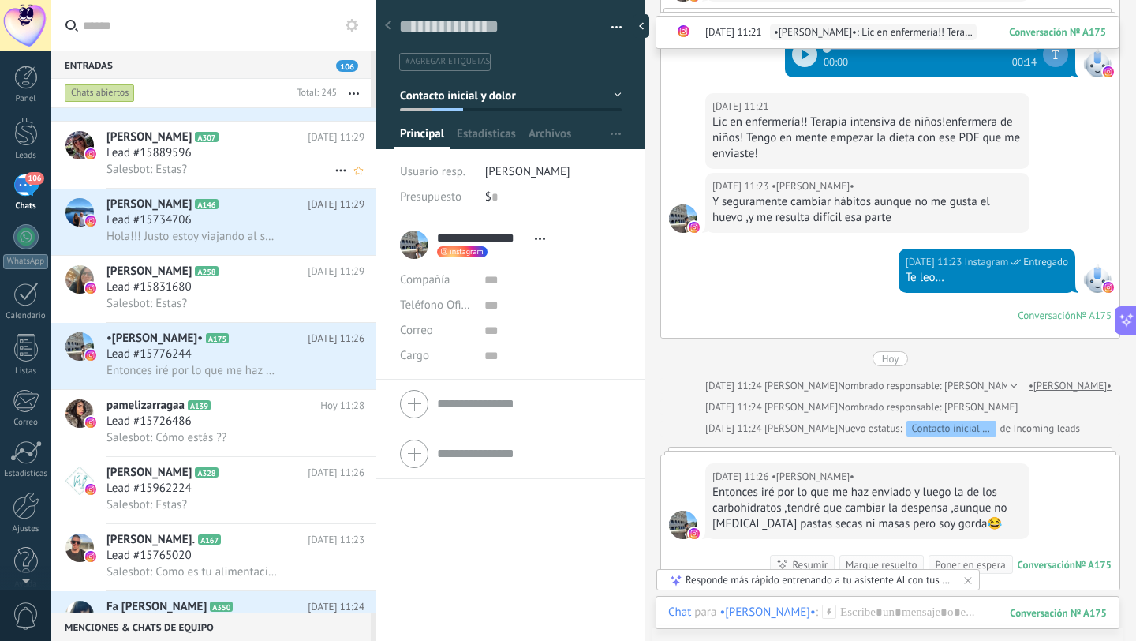
scroll to position [0, 0]
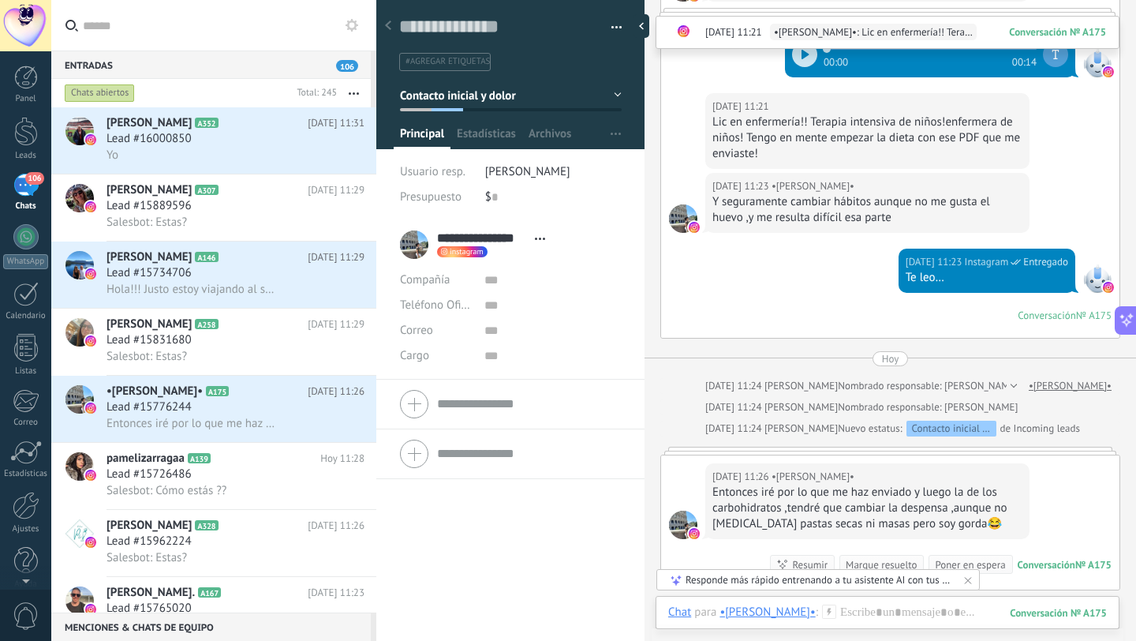
click at [147, 37] on input "text" at bounding box center [223, 25] width 281 height 51
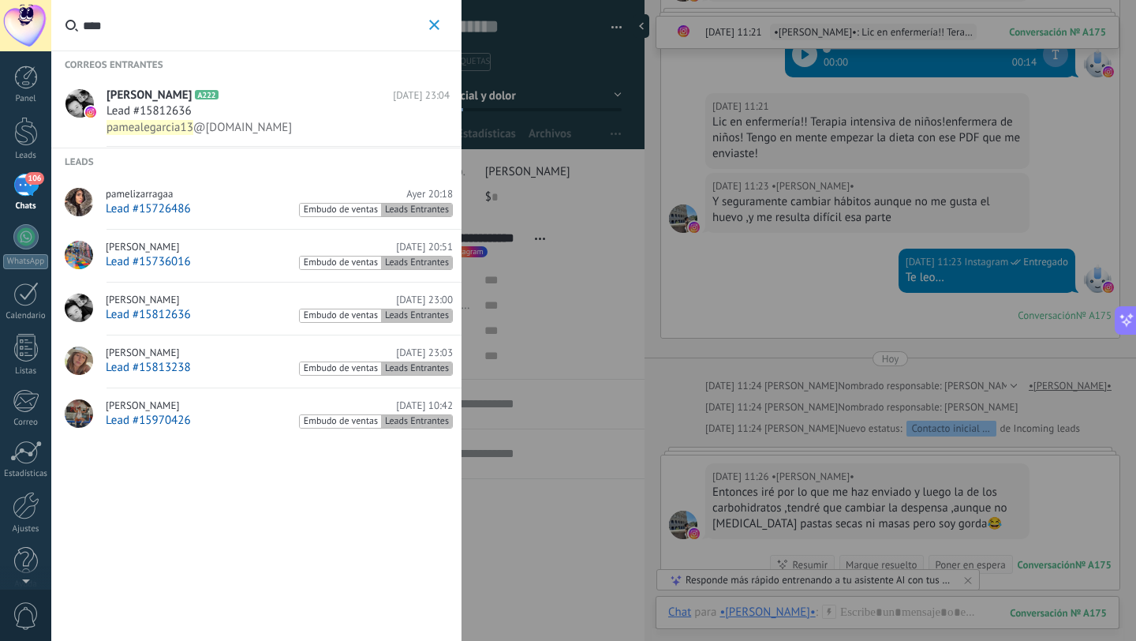
type input "****"
click at [161, 197] on span "pamelizarragaa" at bounding box center [139, 194] width 67 height 13
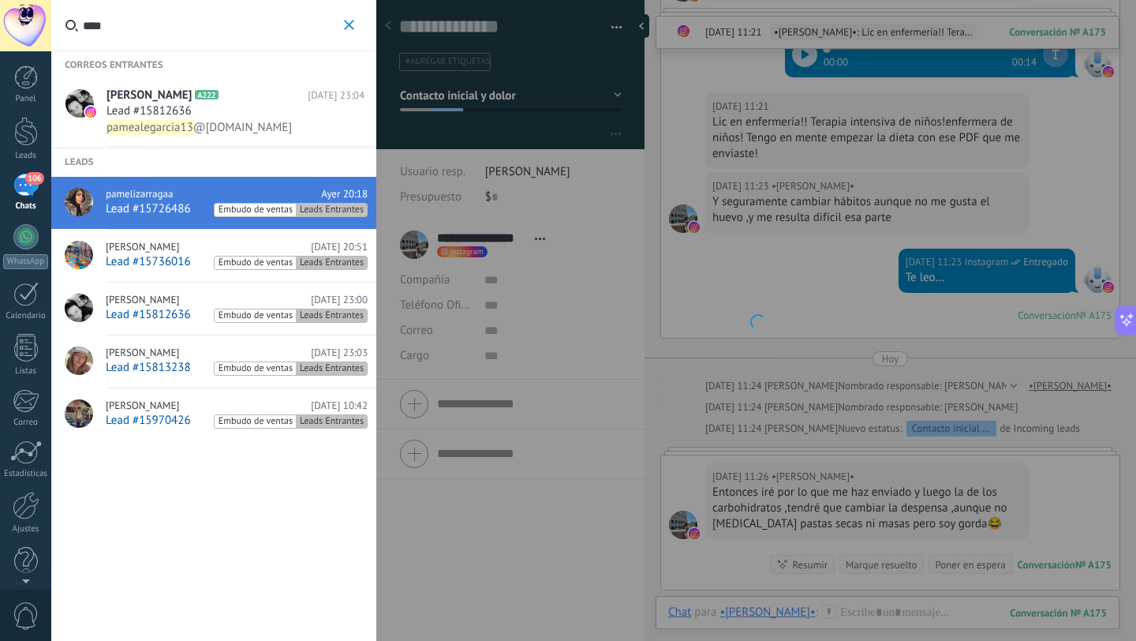
click at [225, 196] on div "pamelizarragaa Ayer 20:18" at bounding box center [237, 194] width 262 height 13
click at [158, 207] on span "Lead #15726486" at bounding box center [148, 208] width 85 height 15
click at [211, 185] on link "pamelizarragaa Ayer 20:18 Lead #15726486 Embudo de ventas Leads Entrantes" at bounding box center [213, 203] width 325 height 53
click at [307, 212] on span "Leads Entrantes" at bounding box center [331, 210] width 71 height 13
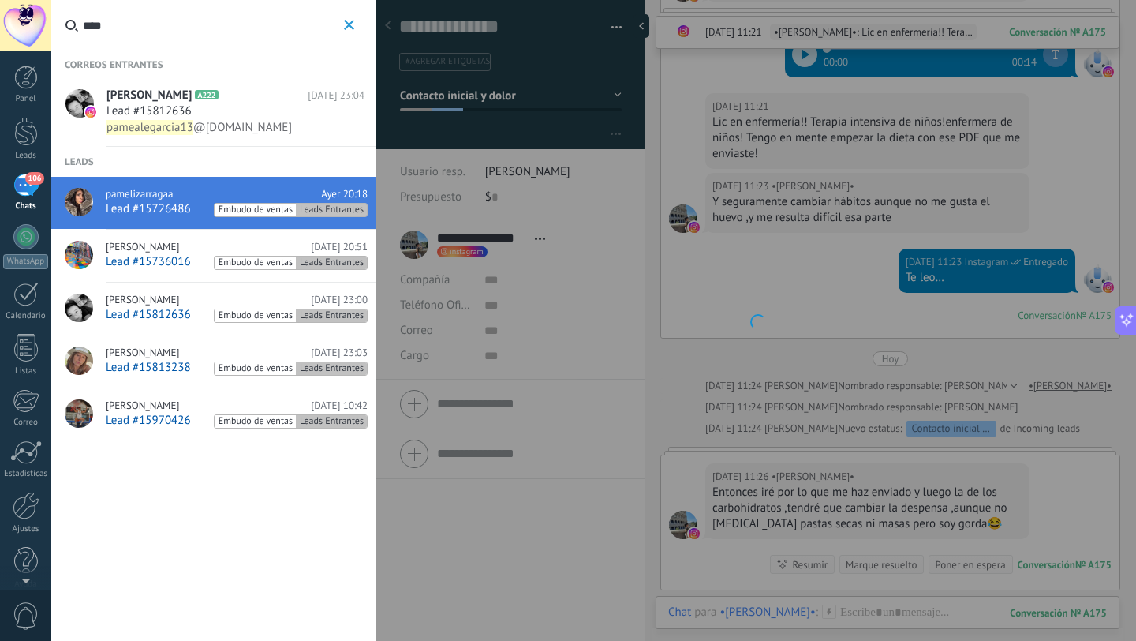
click at [307, 212] on span "Leads Entrantes" at bounding box center [331, 210] width 71 height 13
click at [140, 196] on span "pamelizarragaa" at bounding box center [139, 194] width 67 height 13
click at [474, 107] on div at bounding box center [756, 320] width 760 height 641
click at [70, 193] on img at bounding box center [79, 202] width 28 height 28
click at [348, 22] on icon "button" at bounding box center [349, 25] width 10 height 10
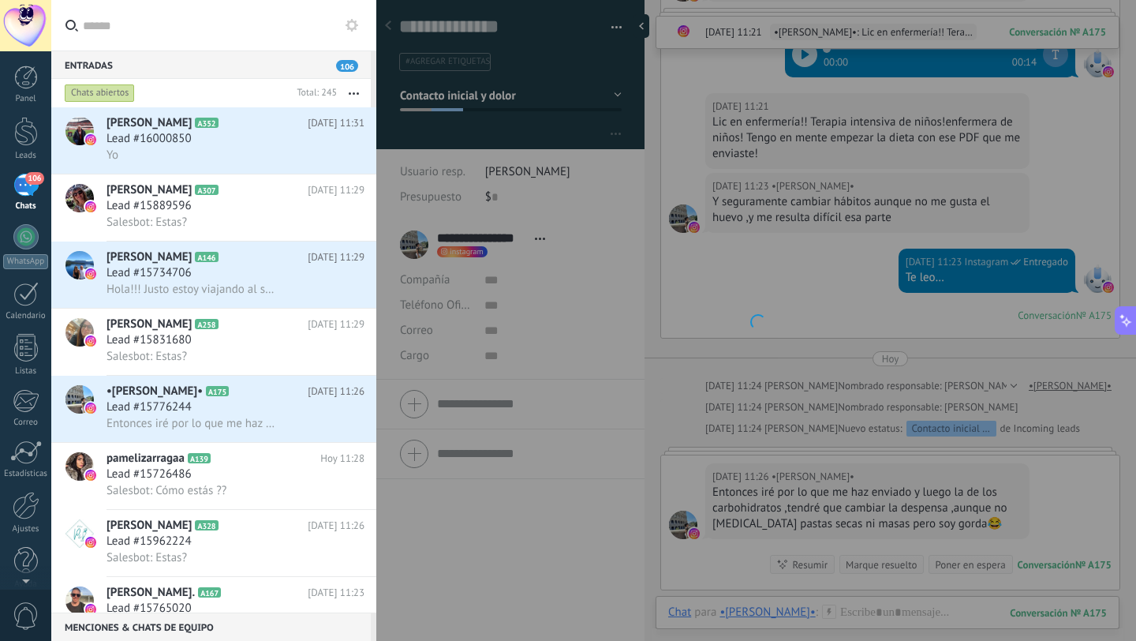
click at [122, 93] on div "Chats abiertos" at bounding box center [100, 93] width 70 height 19
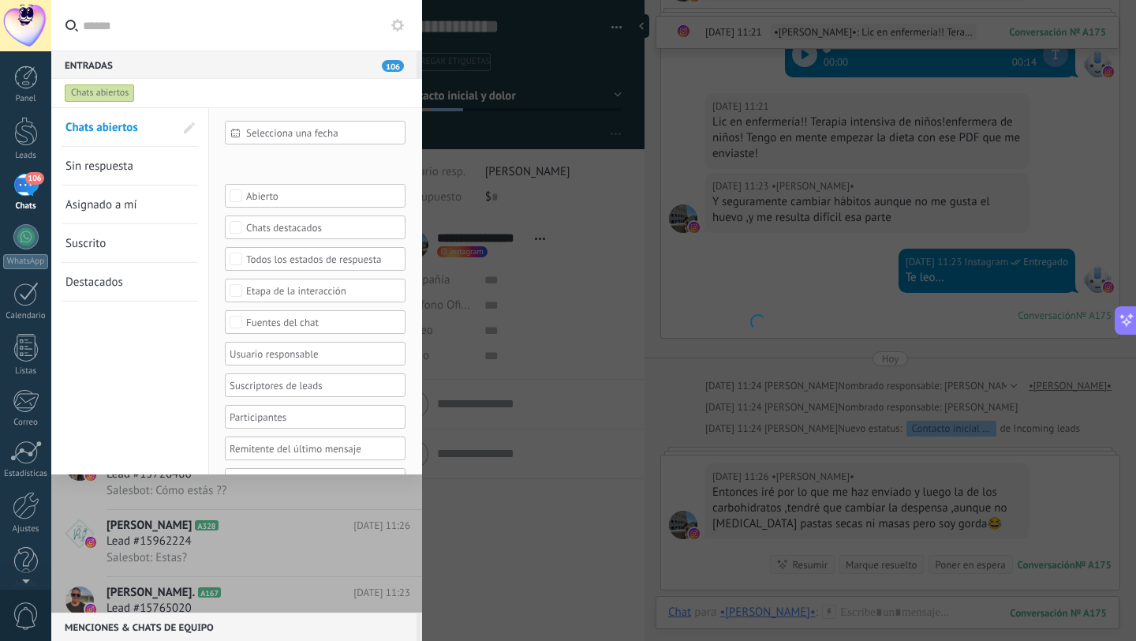
click at [121, 129] on span "Chats abiertos" at bounding box center [102, 127] width 73 height 15
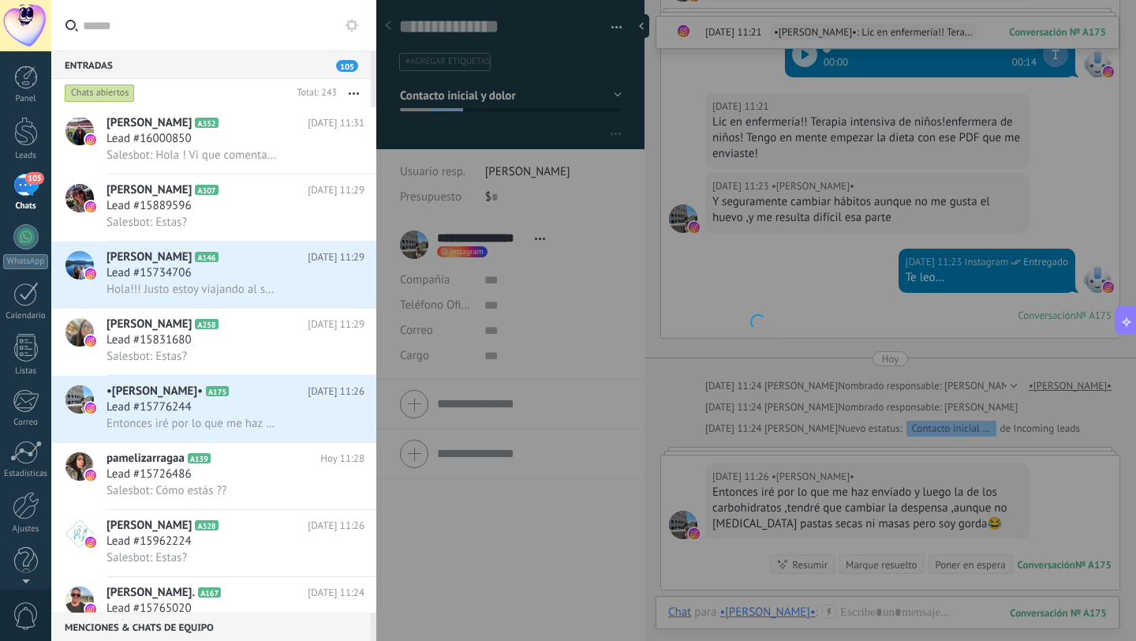
click at [140, 33] on input "text" at bounding box center [223, 25] width 281 height 51
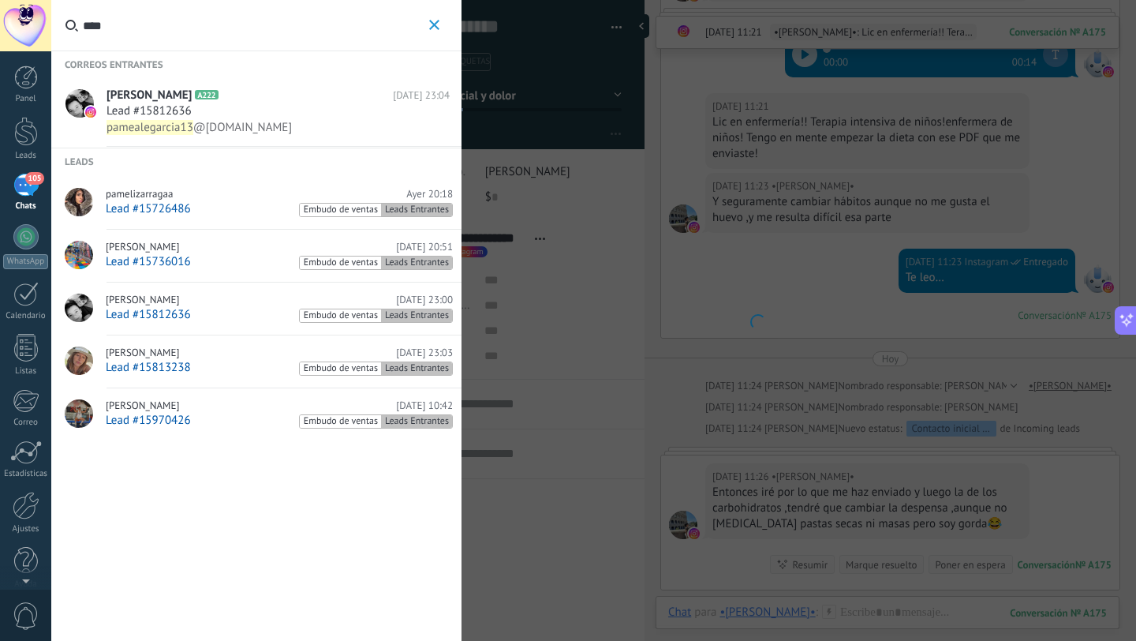
type input "****"
click at [164, 189] on span "pamelizarragaa" at bounding box center [139, 194] width 67 height 13
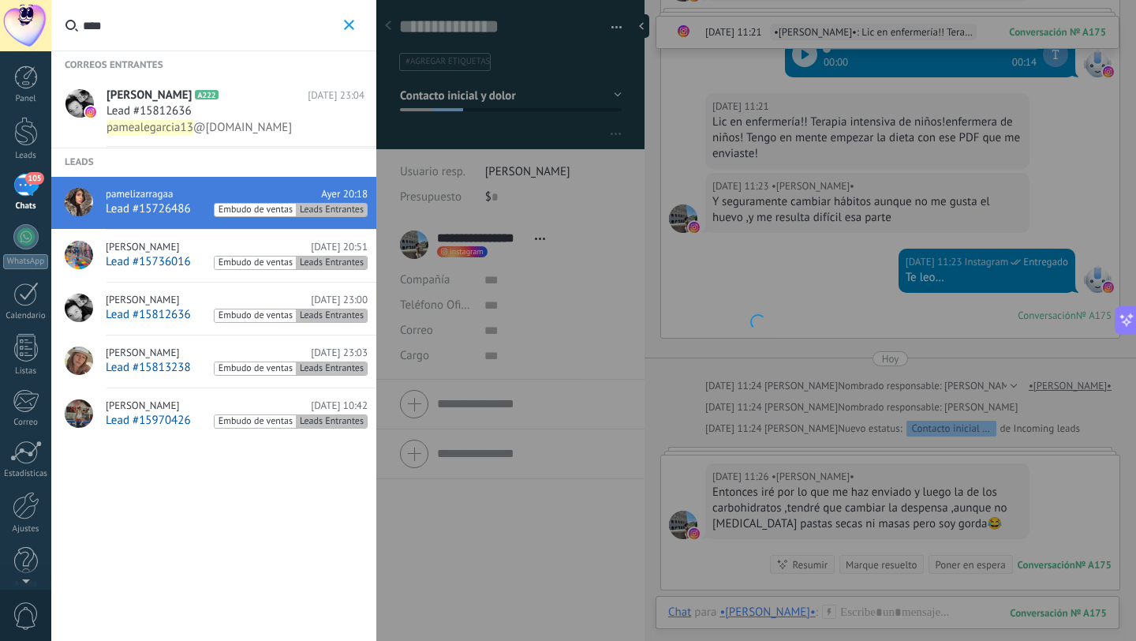
click at [188, 212] on span "Lead #15726486" at bounding box center [148, 208] width 85 height 15
click at [197, 211] on div "Lead #15726486 Embudo de ventas Leads Entrantes" at bounding box center [237, 209] width 262 height 16
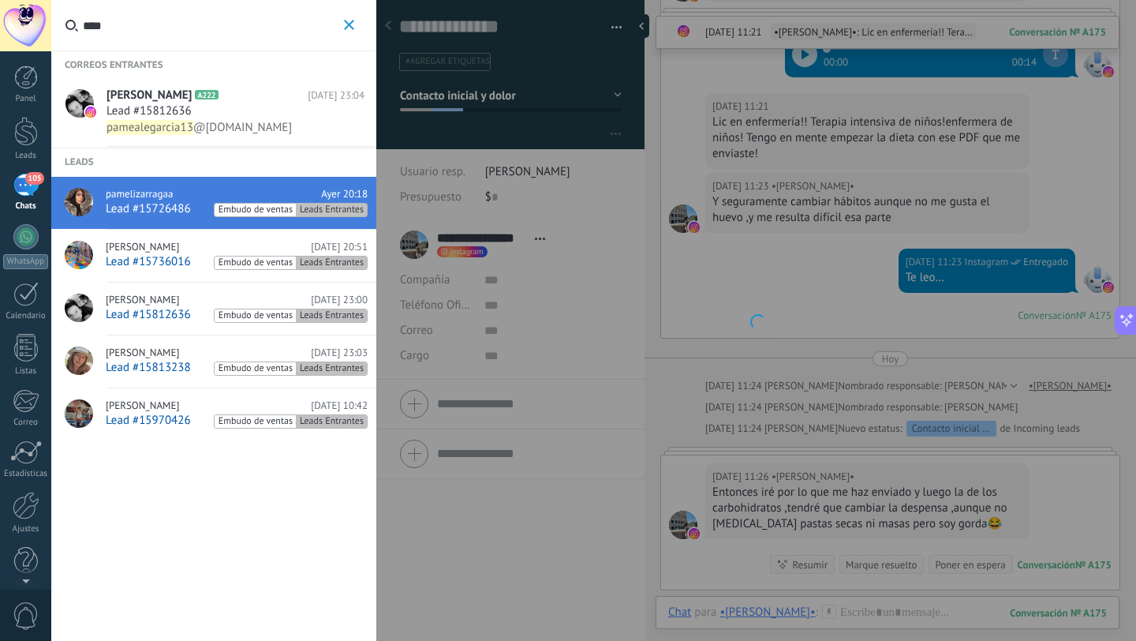
click at [312, 205] on span "Leads Entrantes" at bounding box center [331, 210] width 71 height 13
click at [129, 209] on span "Lead #15726486" at bounding box center [148, 208] width 85 height 15
click at [54, 208] on link "pamelizarragaa Ayer 20:18 Lead #15726486 Embudo de ventas Leads Entrantes" at bounding box center [213, 203] width 325 height 53
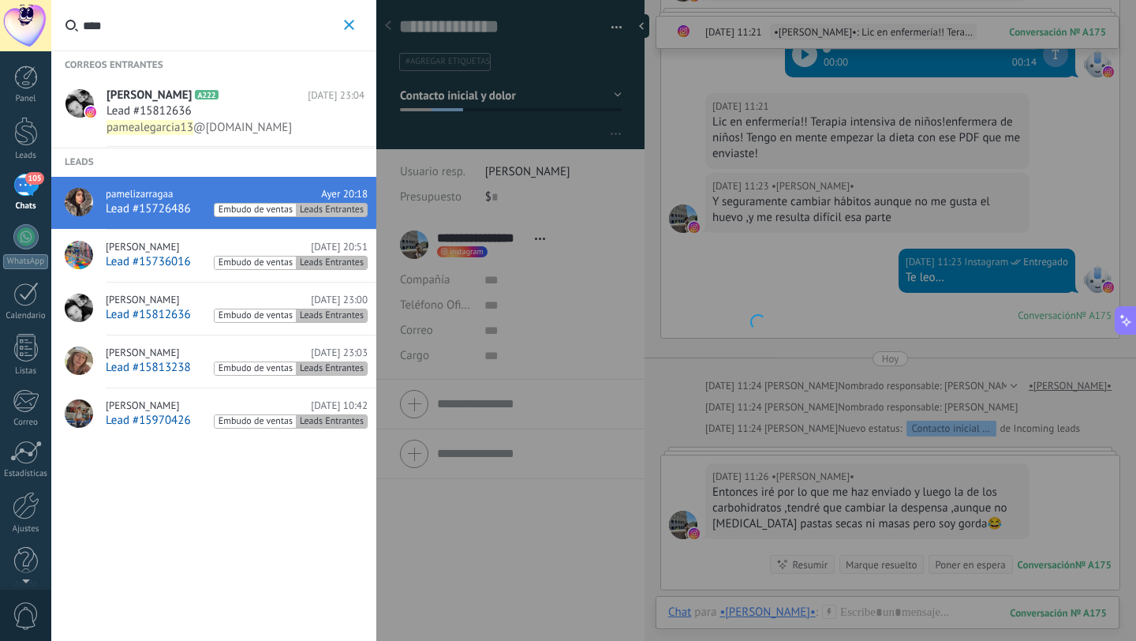
click at [85, 211] on img at bounding box center [79, 202] width 28 height 28
click at [80, 202] on img at bounding box center [79, 202] width 28 height 28
click at [80, 207] on img at bounding box center [79, 202] width 28 height 28
click at [80, 204] on img at bounding box center [79, 202] width 28 height 28
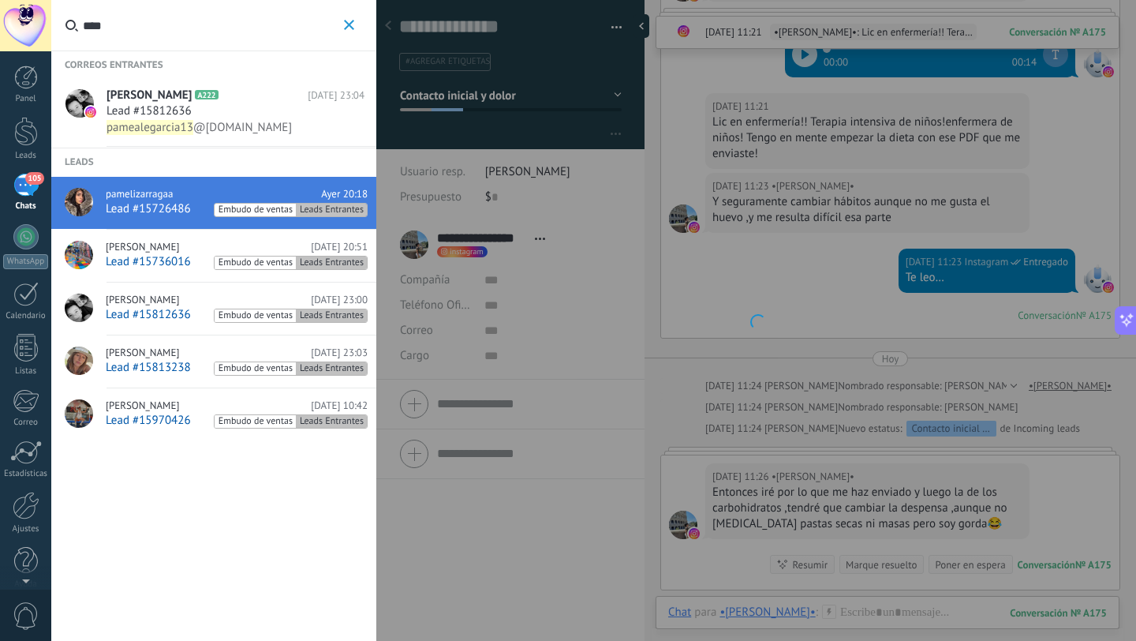
click at [80, 204] on img at bounding box center [79, 202] width 28 height 28
click at [80, 197] on img at bounding box center [79, 202] width 28 height 28
click at [83, 208] on img at bounding box center [79, 202] width 28 height 28
click at [72, 199] on img at bounding box center [79, 202] width 28 height 28
click at [80, 197] on img at bounding box center [79, 202] width 28 height 28
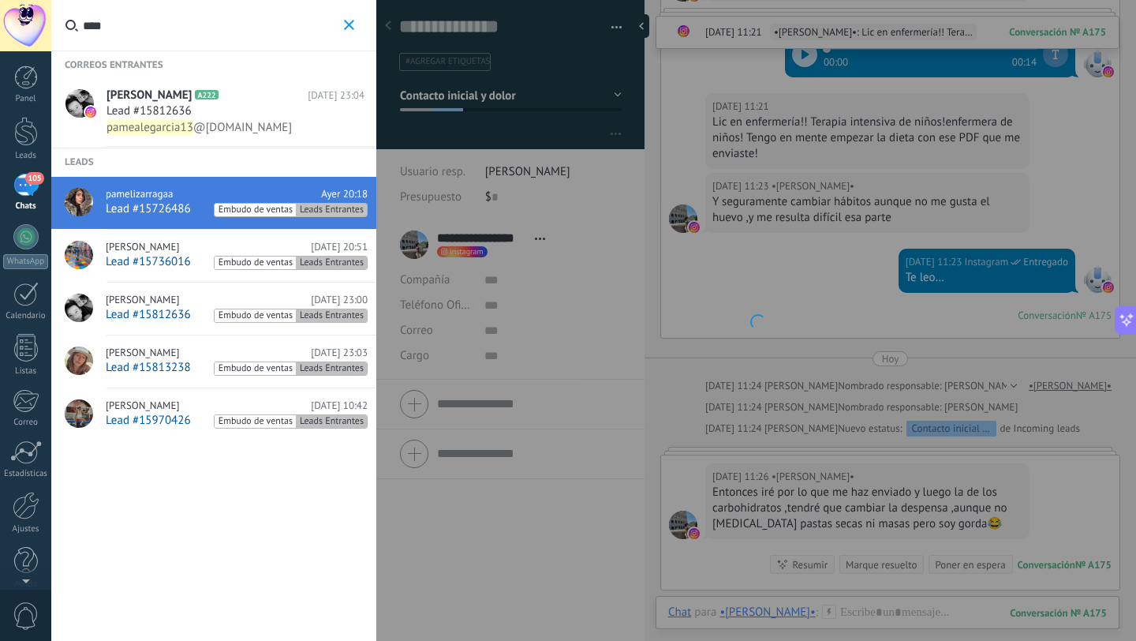
click at [130, 199] on span "pamelizarragaa" at bounding box center [139, 194] width 67 height 13
click at [155, 209] on span "Lead #15726486" at bounding box center [148, 208] width 85 height 15
click at [247, 204] on span "Embudo de ventas" at bounding box center [255, 210] width 81 height 13
click at [320, 206] on span "Leads Entrantes" at bounding box center [331, 210] width 71 height 13
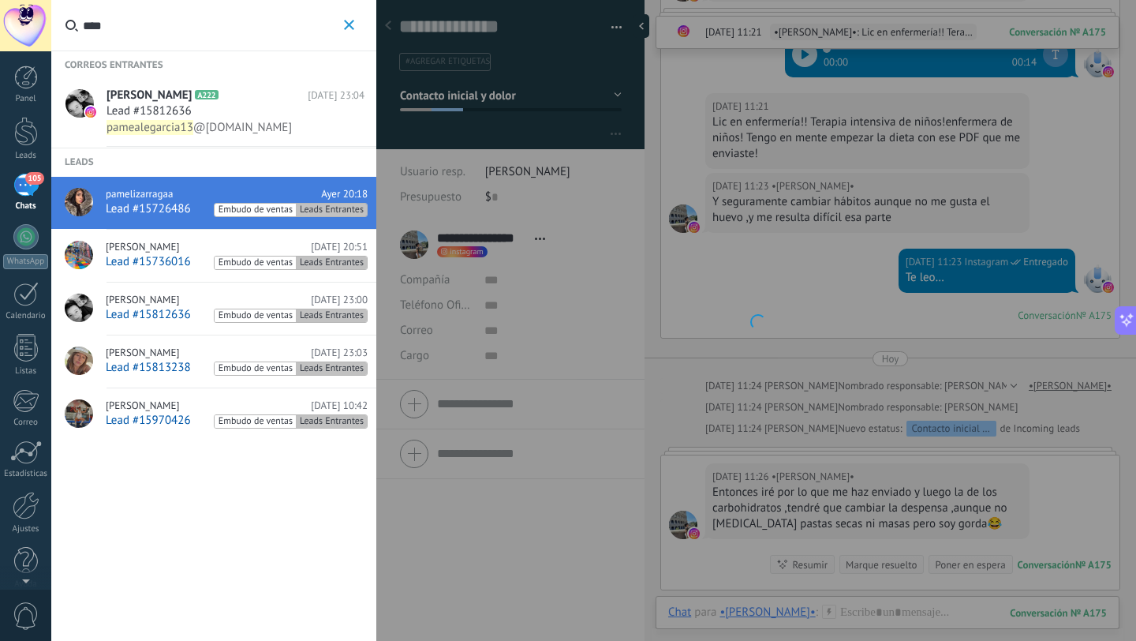
click at [320, 206] on span "Leads Entrantes" at bounding box center [331, 210] width 71 height 13
click at [346, 21] on use "button" at bounding box center [349, 25] width 10 height 10
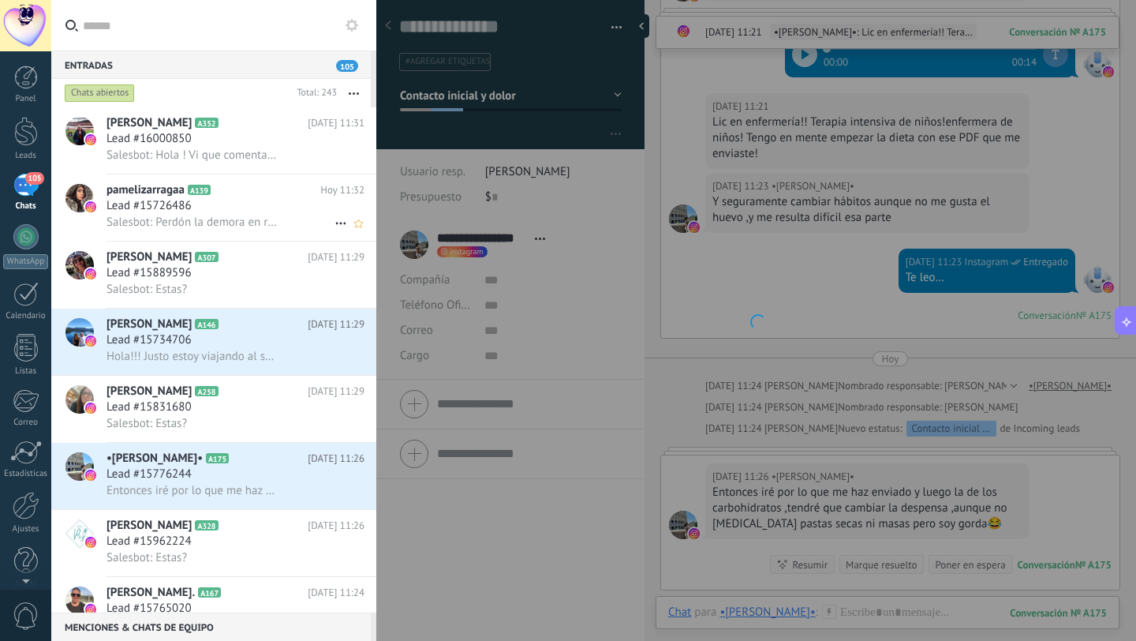
click at [261, 196] on h2 "pamelizarragaa A139" at bounding box center [214, 190] width 214 height 16
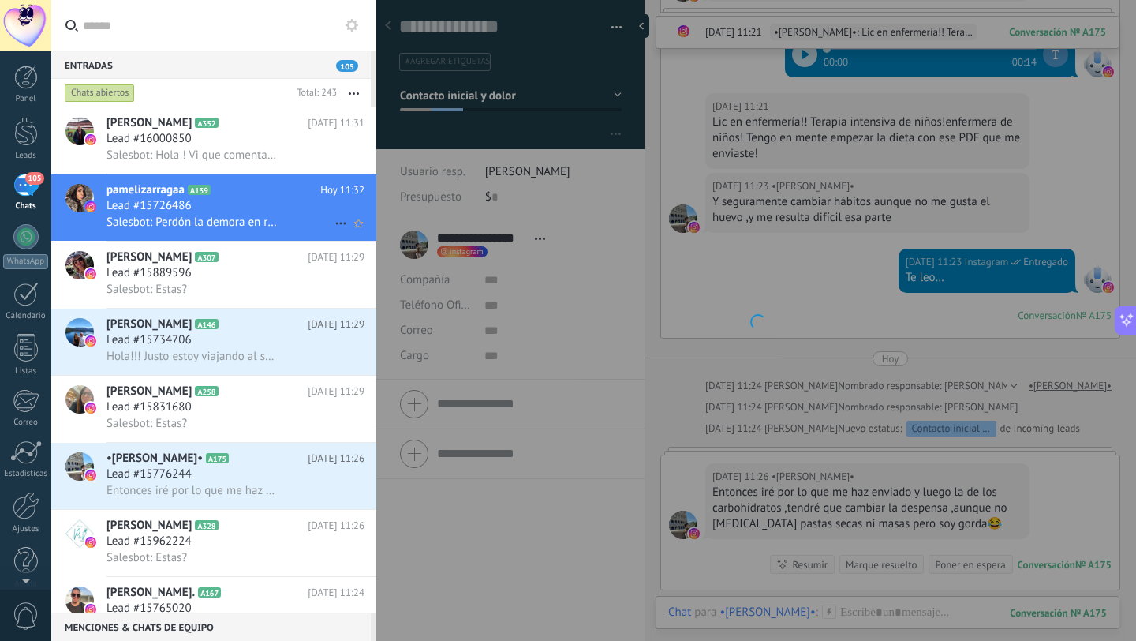
click at [273, 215] on div "pamelizarragaa A139 Hoy 11:32 Lead #15726486 Salesbot: Perdón la demora en resp…" at bounding box center [242, 207] width 270 height 66
click at [273, 215] on div "Salesbot: Perdón la demora en responderte" at bounding box center [236, 222] width 258 height 17
click at [450, 207] on div at bounding box center [756, 320] width 760 height 641
click at [340, 214] on div "Lead #15726486" at bounding box center [236, 206] width 258 height 16
click at [337, 226] on icon at bounding box center [340, 223] width 19 height 19
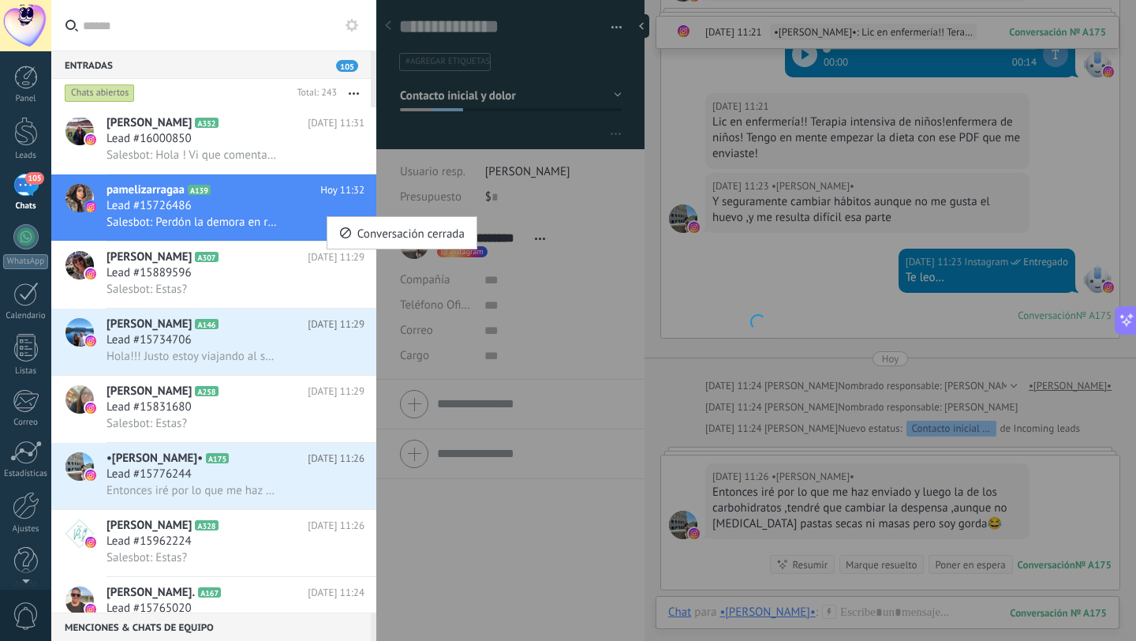
click at [296, 222] on div at bounding box center [568, 320] width 1136 height 641
click at [178, 194] on span "pamelizarragaa" at bounding box center [146, 190] width 78 height 16
click at [100, 210] on div at bounding box center [78, 207] width 55 height 66
click at [82, 210] on div at bounding box center [80, 198] width 28 height 28
click at [25, 189] on div "105" at bounding box center [25, 185] width 25 height 23
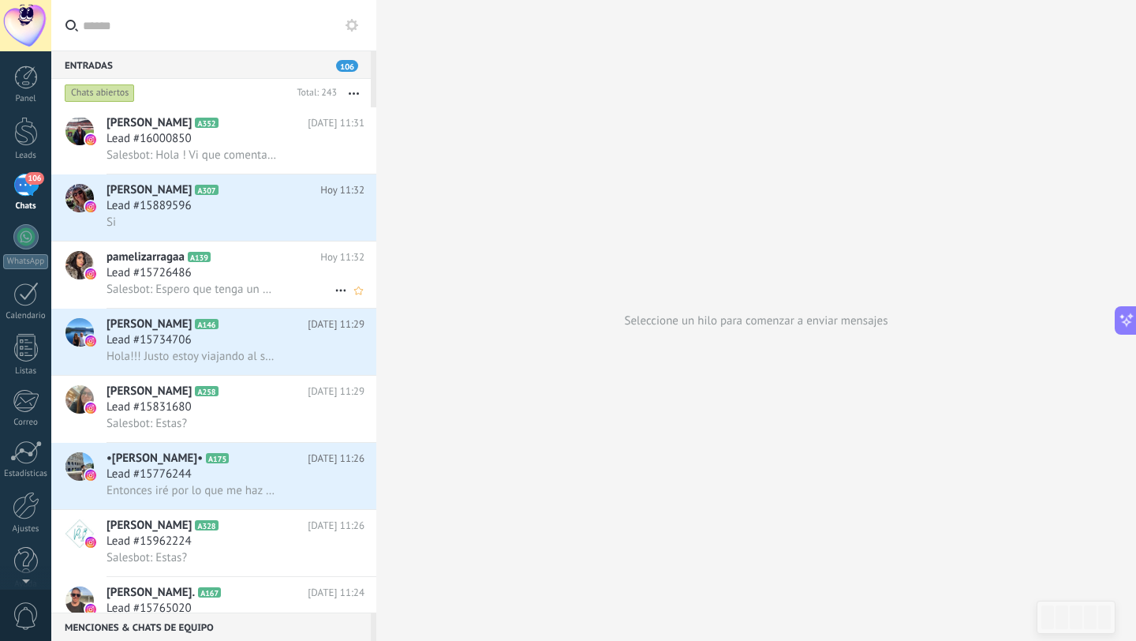
click at [170, 274] on span "Lead #15726486" at bounding box center [149, 273] width 85 height 16
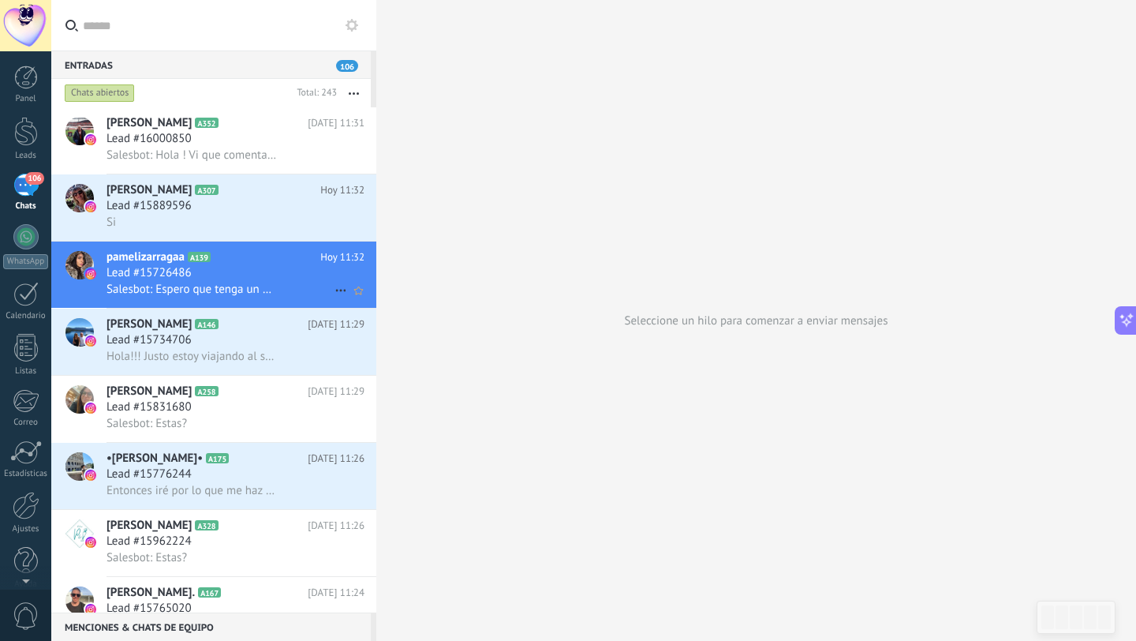
click at [285, 274] on div "Lead #15726486" at bounding box center [236, 273] width 258 height 16
click at [272, 271] on div "Lead #15726486" at bounding box center [236, 273] width 258 height 16
click at [192, 32] on input "text" at bounding box center [223, 25] width 281 height 51
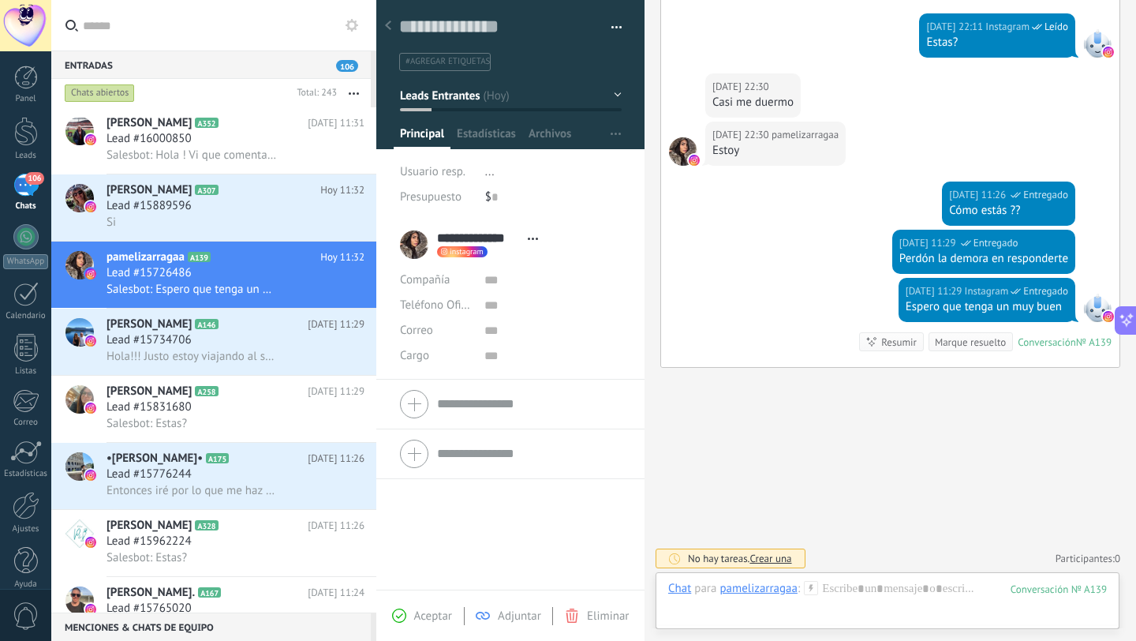
click at [475, 95] on span "Leads Entrantes" at bounding box center [440, 95] width 80 height 15
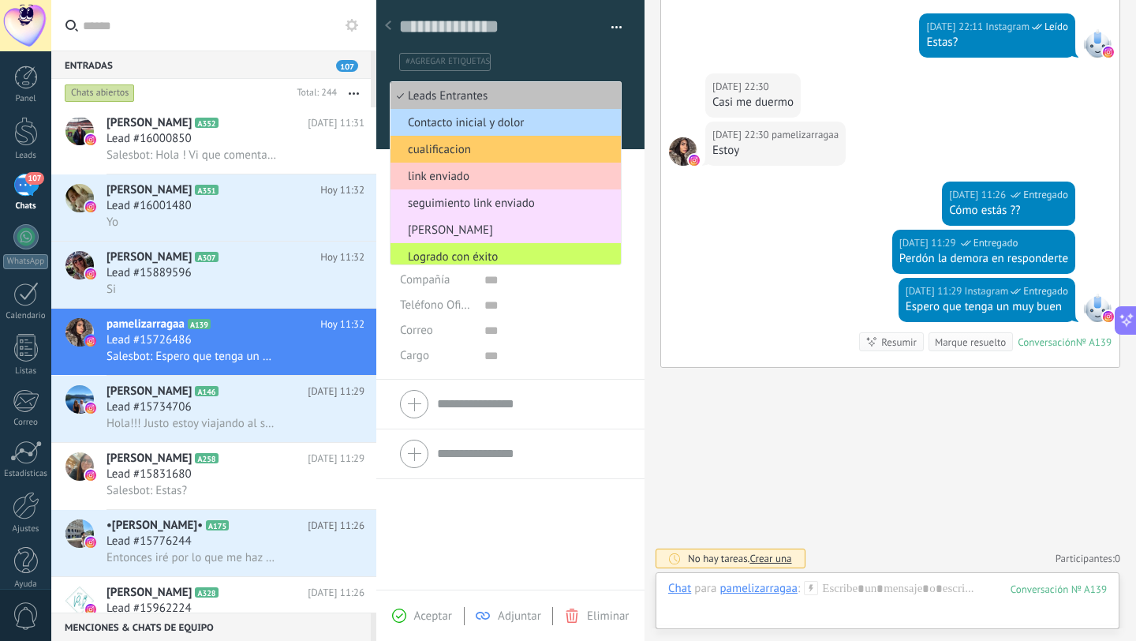
click at [507, 118] on span "Contacto inicial y dolor" at bounding box center [504, 122] width 226 height 15
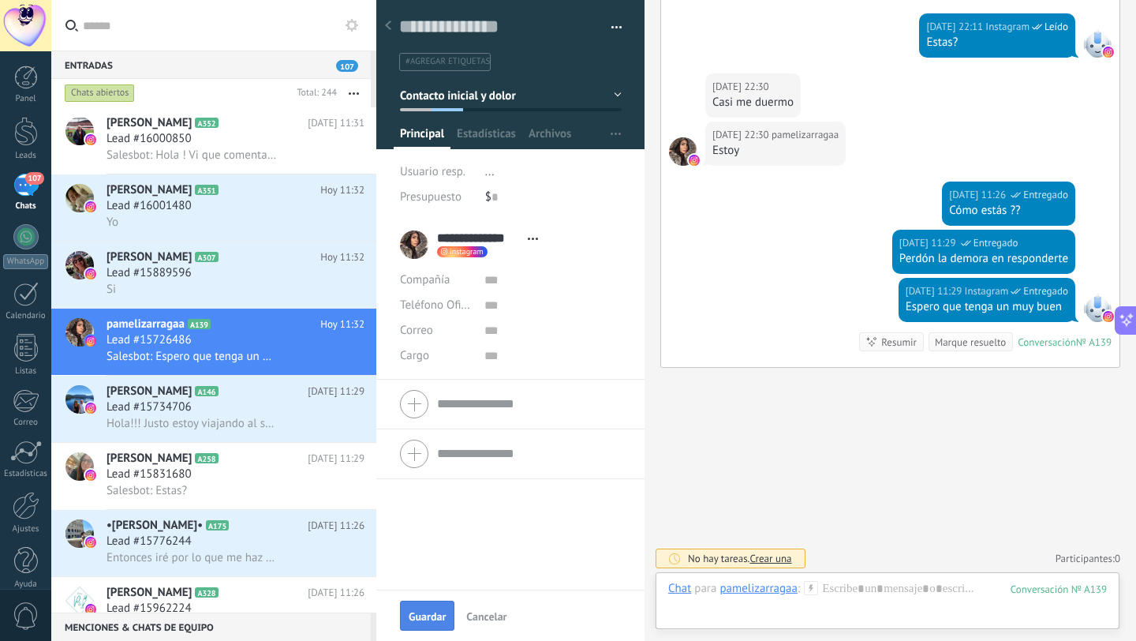
click at [418, 627] on button "Guardar" at bounding box center [427, 616] width 54 height 30
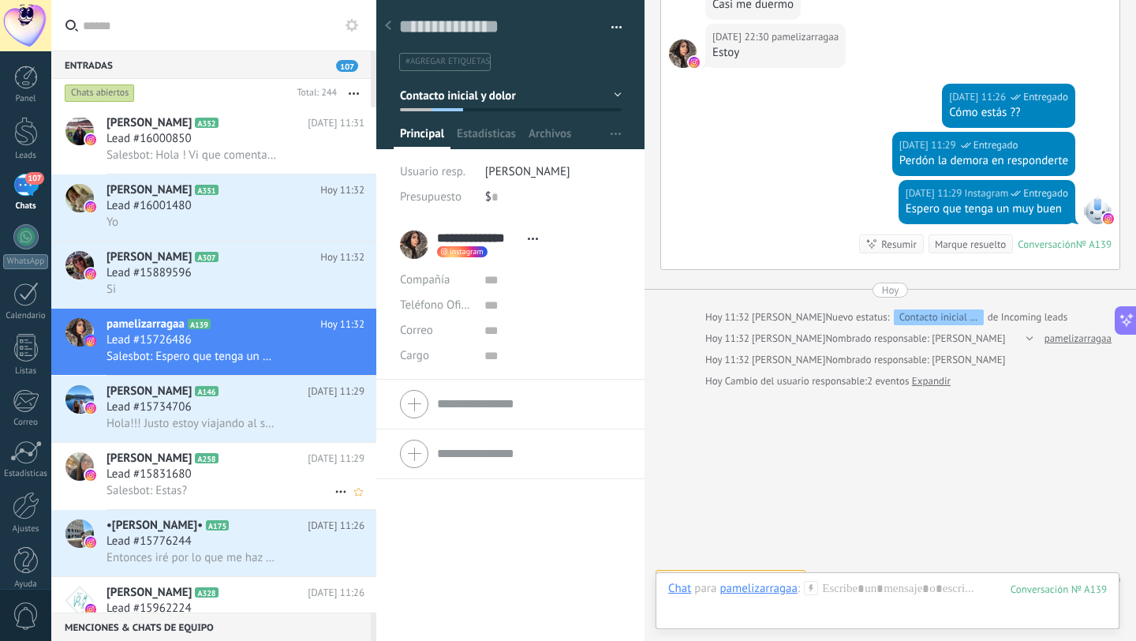
click at [235, 474] on div "Lead #15831680" at bounding box center [236, 474] width 258 height 16
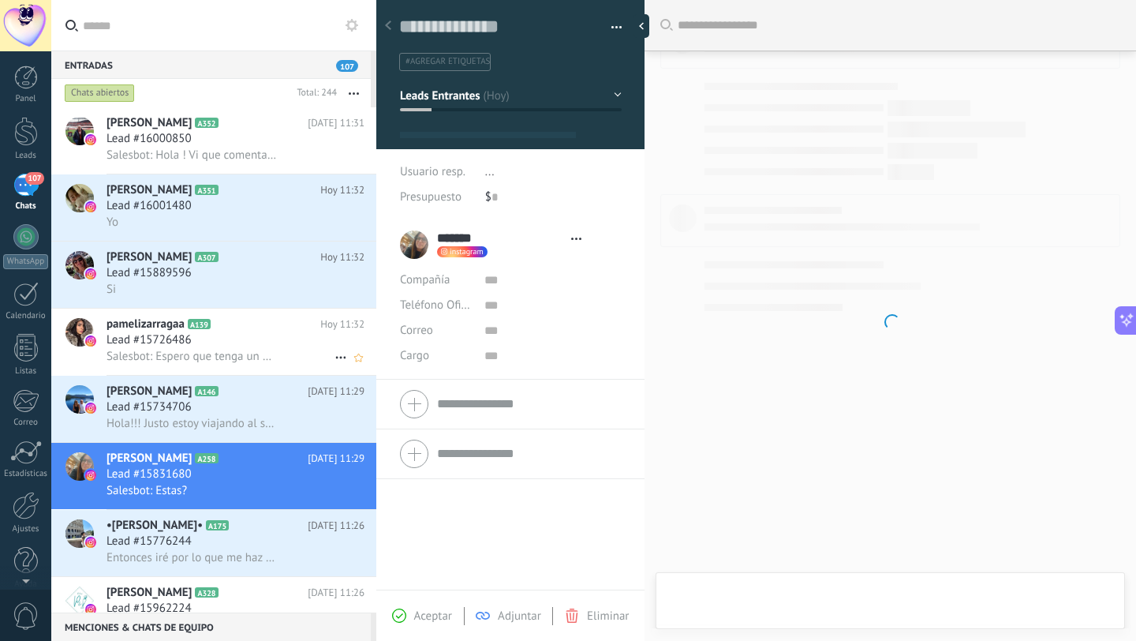
scroll to position [24, 0]
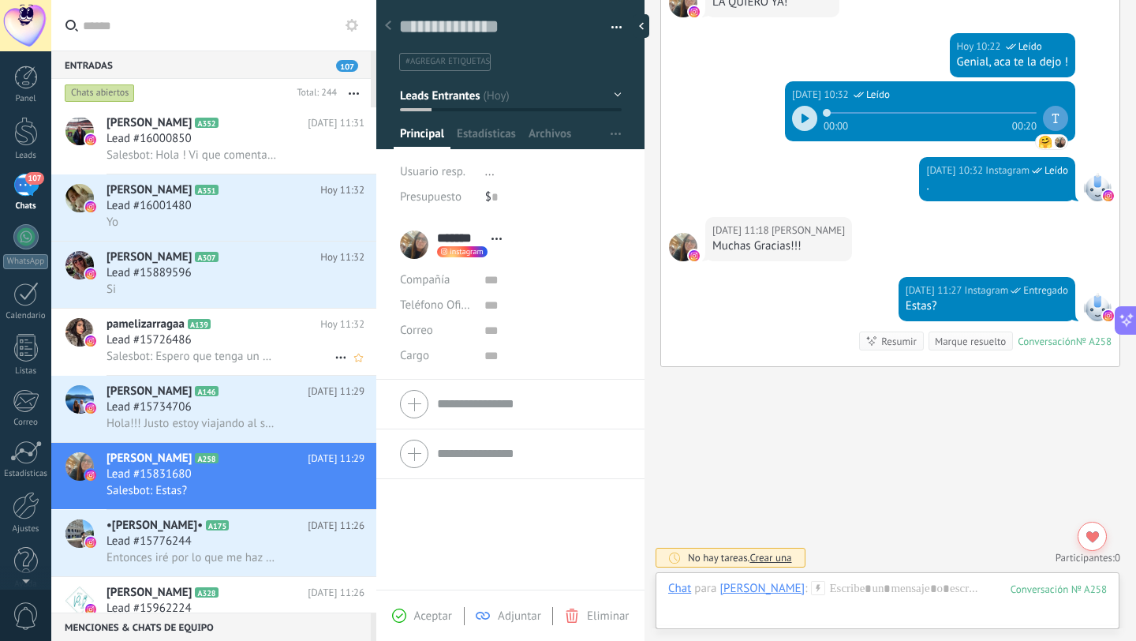
click at [268, 354] on span "Salesbot: Espero que tenga un muy buen" at bounding box center [192, 356] width 171 height 15
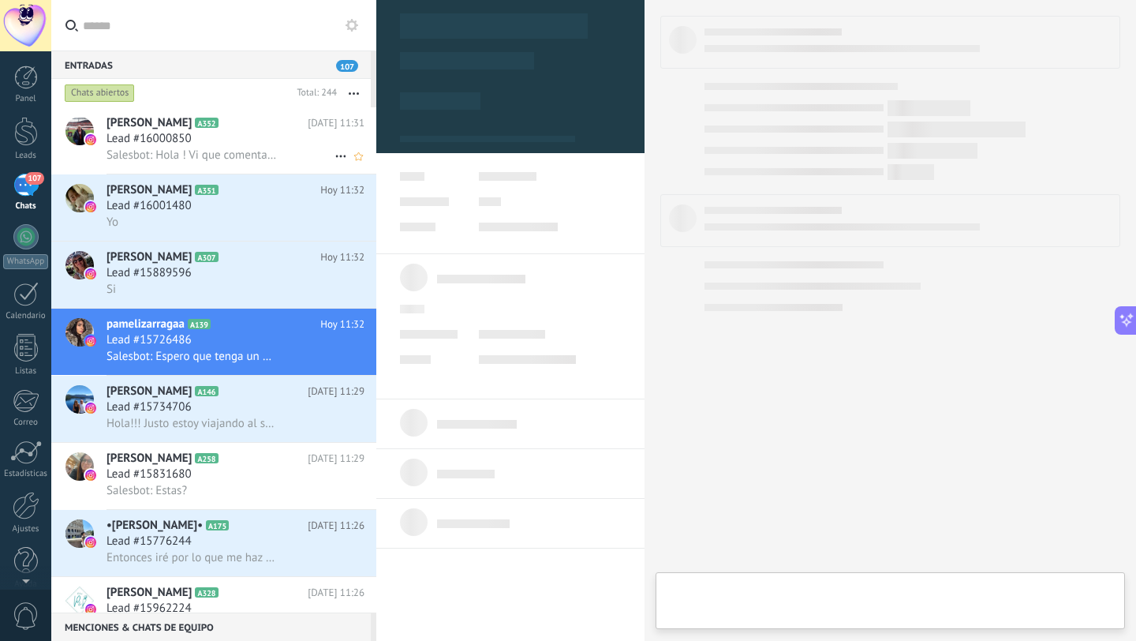
click at [280, 155] on div "Salesbot: Hola ! Vi que comentaste para recibir la guia de alimentación nivel 2…" at bounding box center [236, 155] width 258 height 17
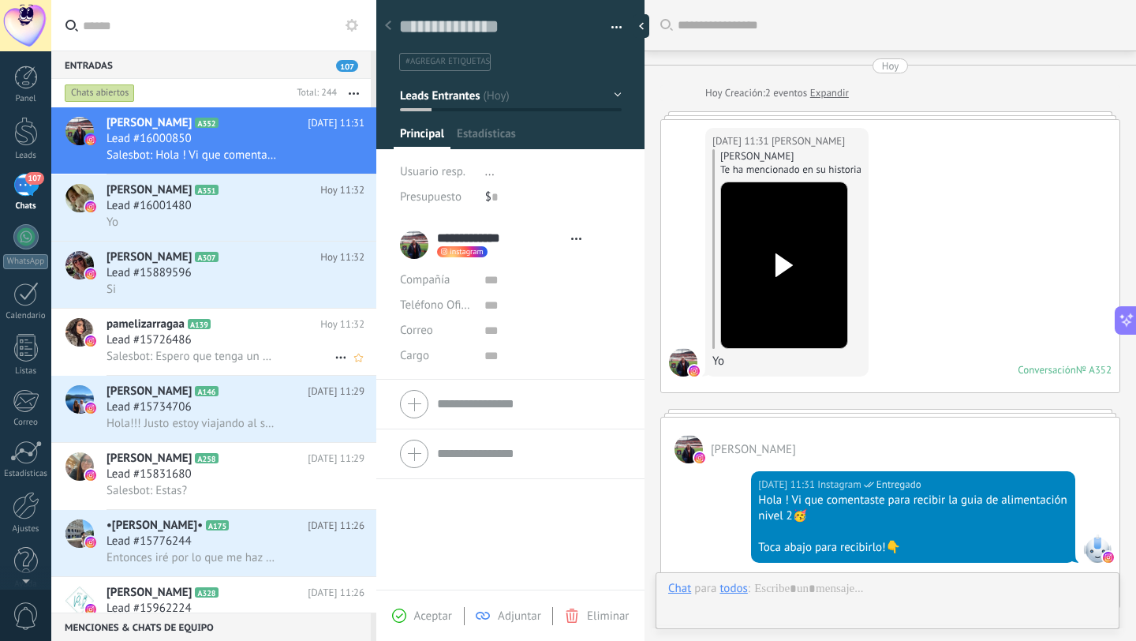
scroll to position [187, 0]
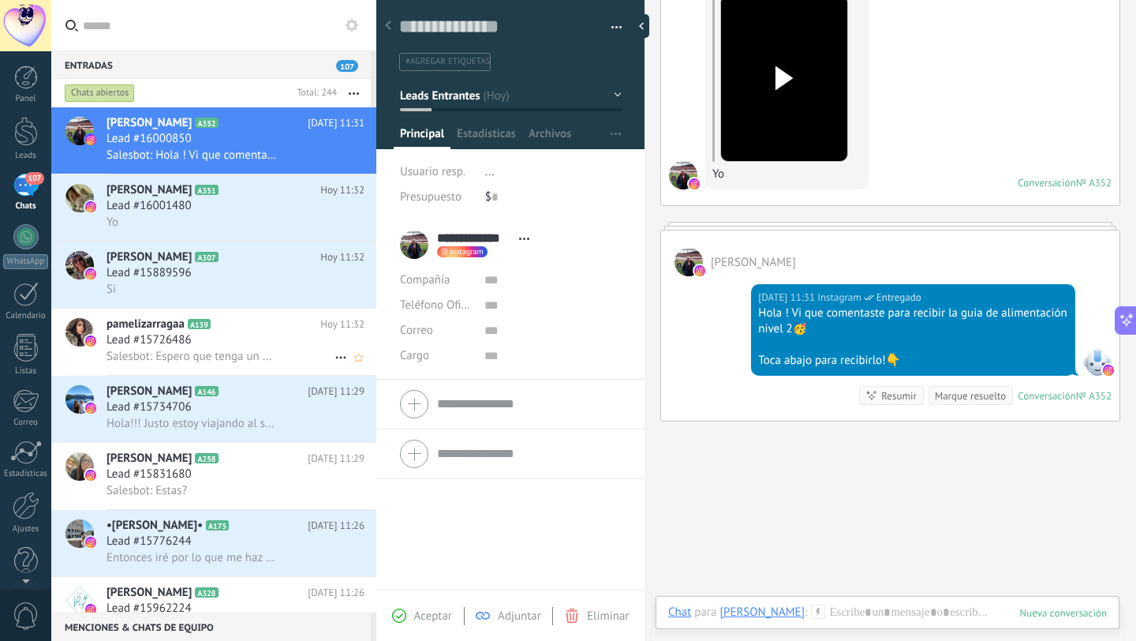
click at [278, 348] on div "Lead #15726486" at bounding box center [236, 340] width 258 height 16
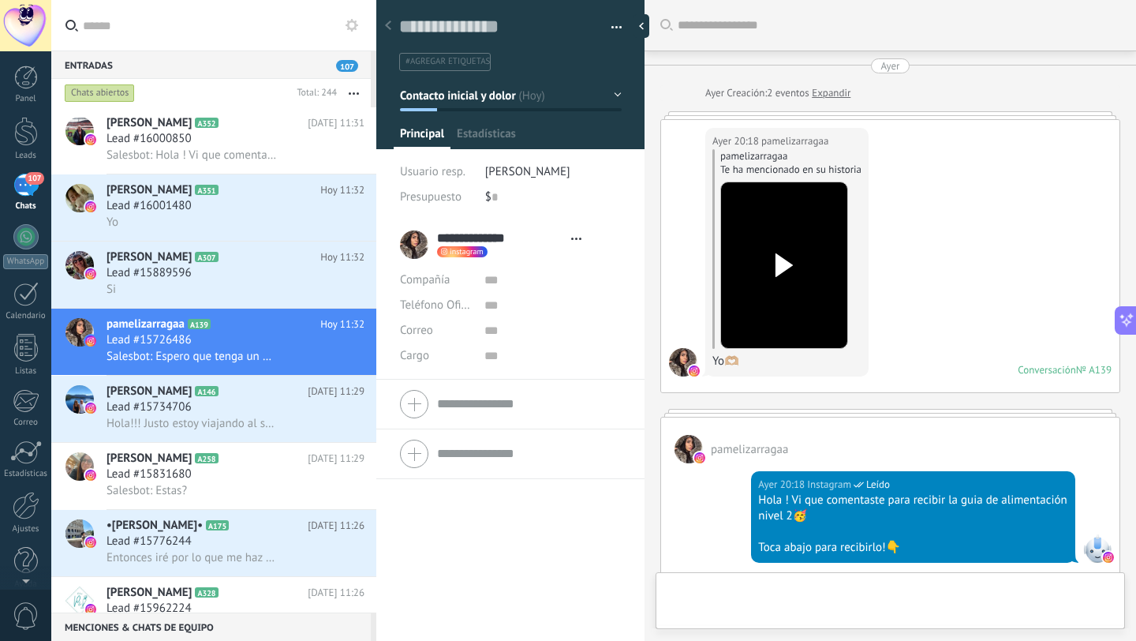
scroll to position [1052, 0]
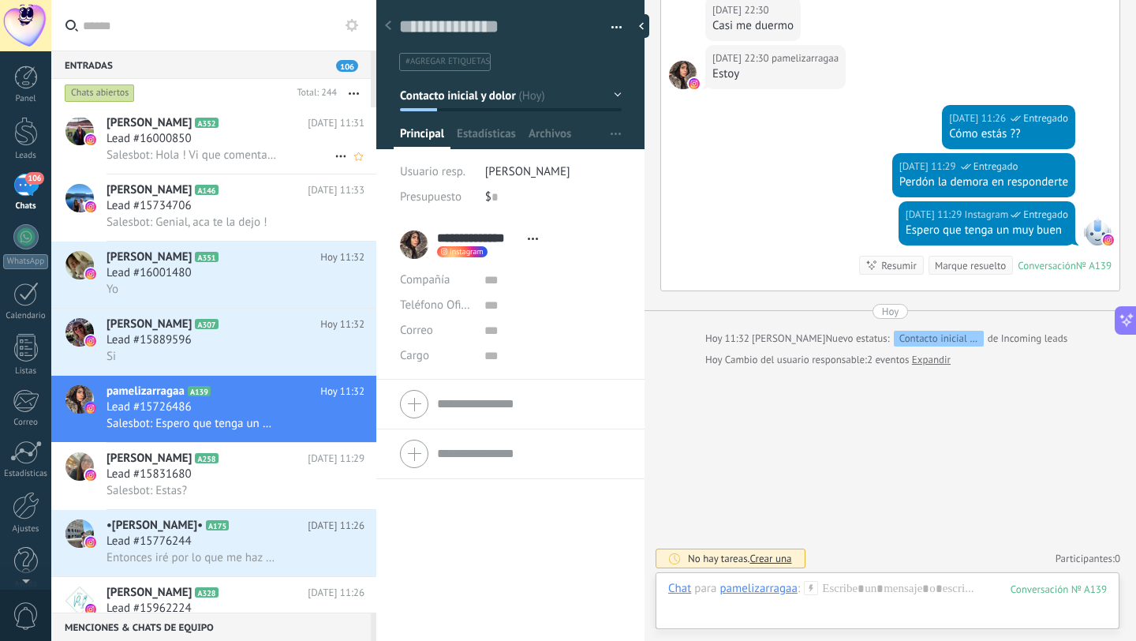
click at [271, 145] on div "Lead #16000850" at bounding box center [236, 139] width 258 height 16
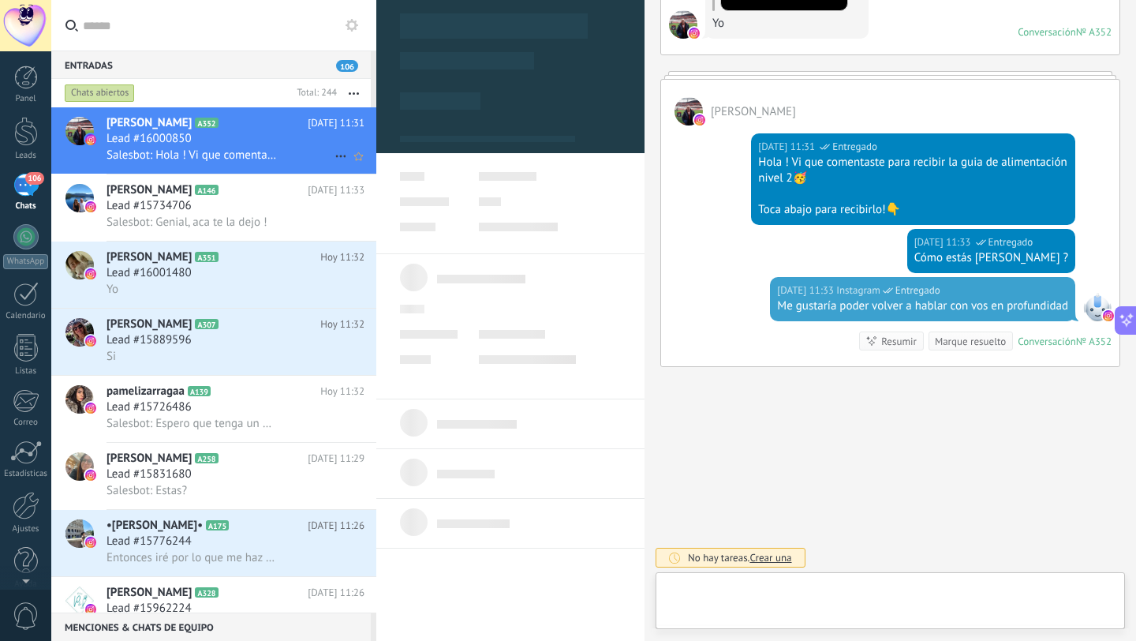
scroll to position [24, 0]
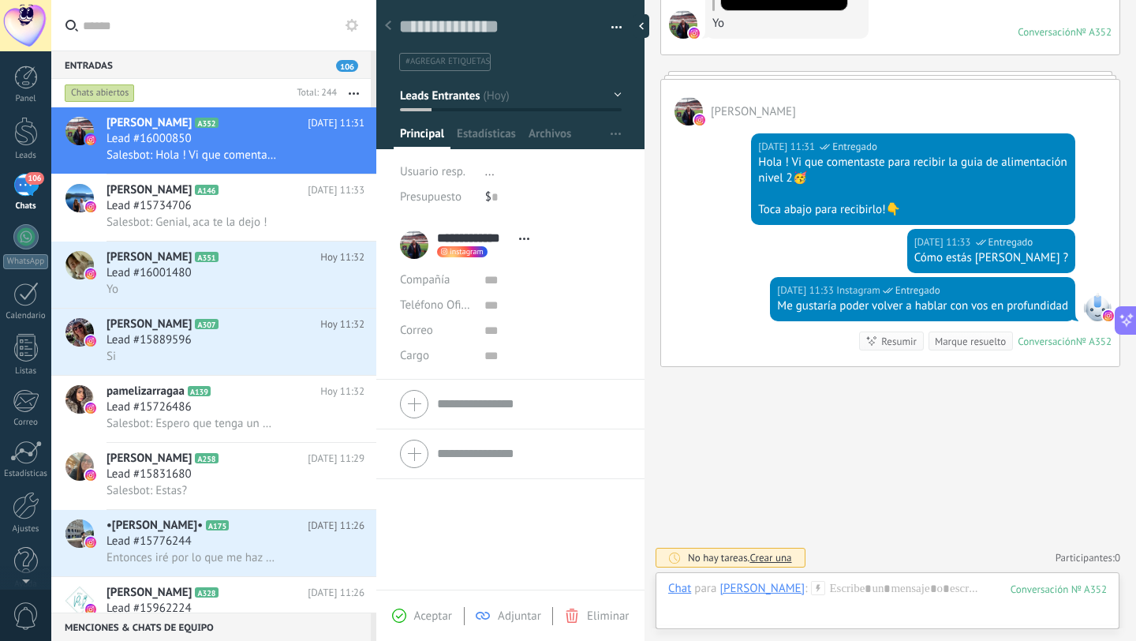
click at [444, 97] on span "Leads Entrantes" at bounding box center [440, 95] width 80 height 15
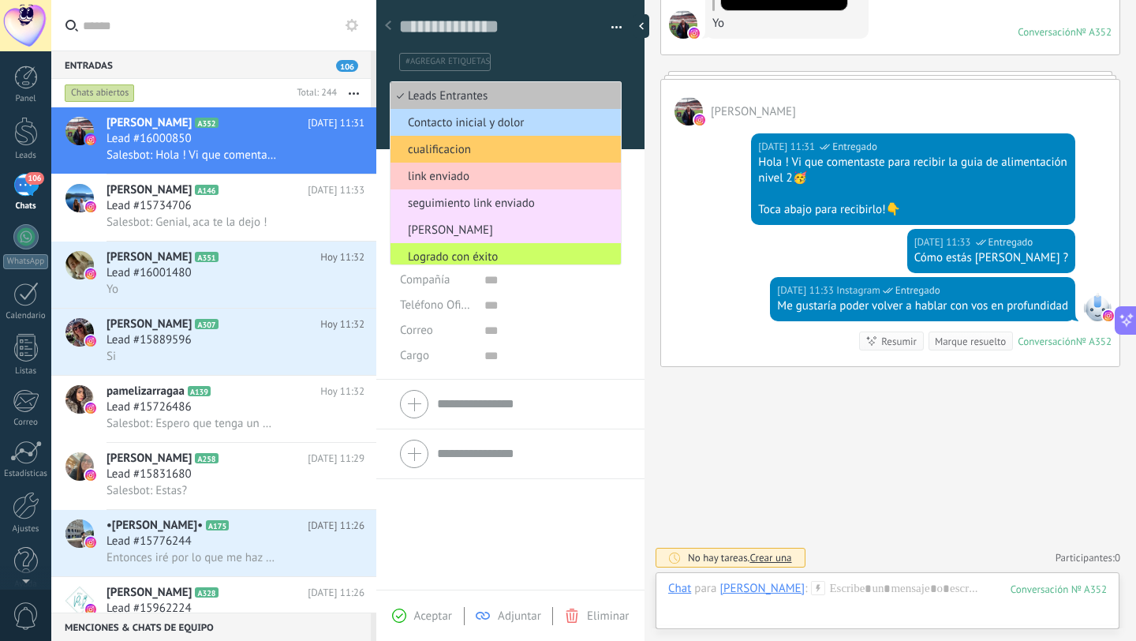
click at [451, 121] on span "Contacto inicial y dolor" at bounding box center [504, 122] width 226 height 15
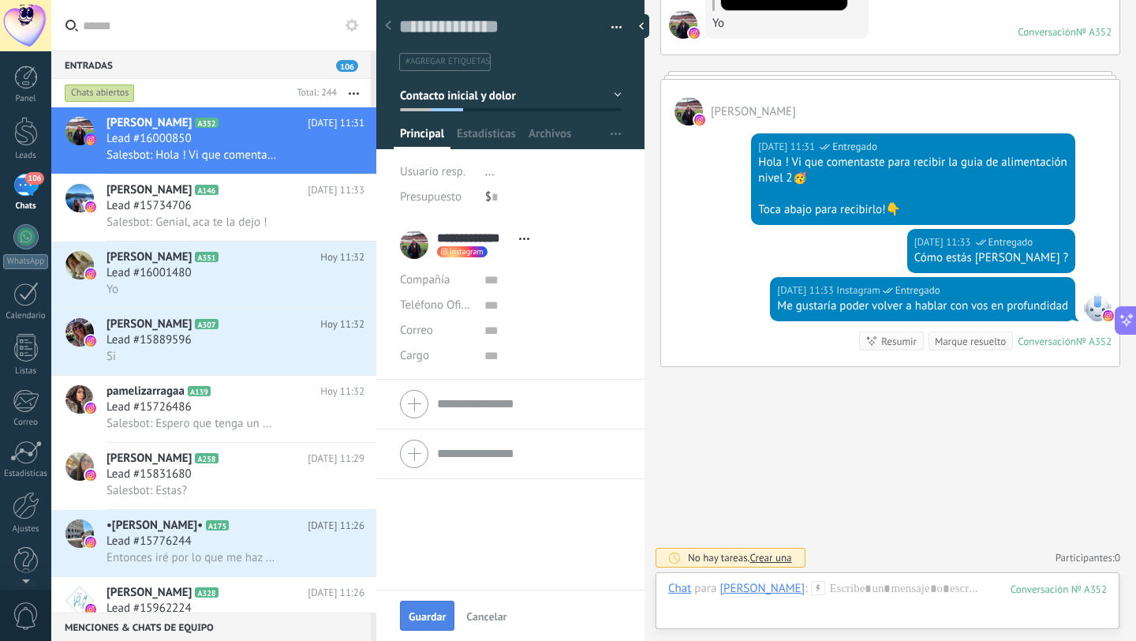
click at [425, 629] on button "Guardar" at bounding box center [427, 616] width 54 height 30
click at [427, 624] on div "Guardar Cancelar" at bounding box center [510, 615] width 268 height 51
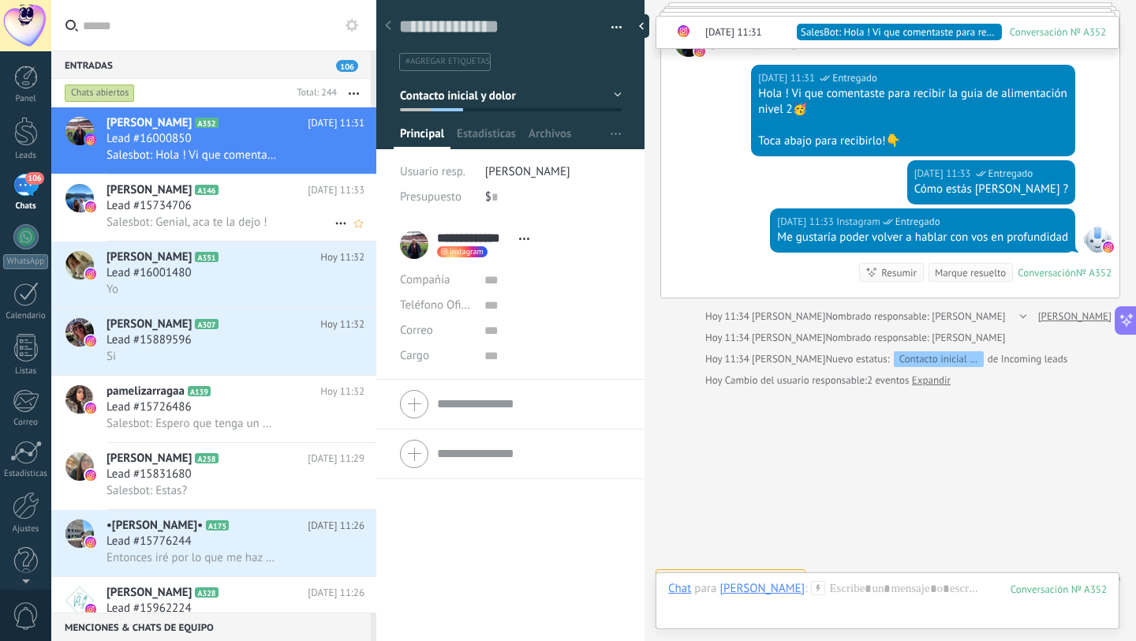
click at [198, 212] on h3 "Lead #15734706" at bounding box center [153, 206] width 93 height 16
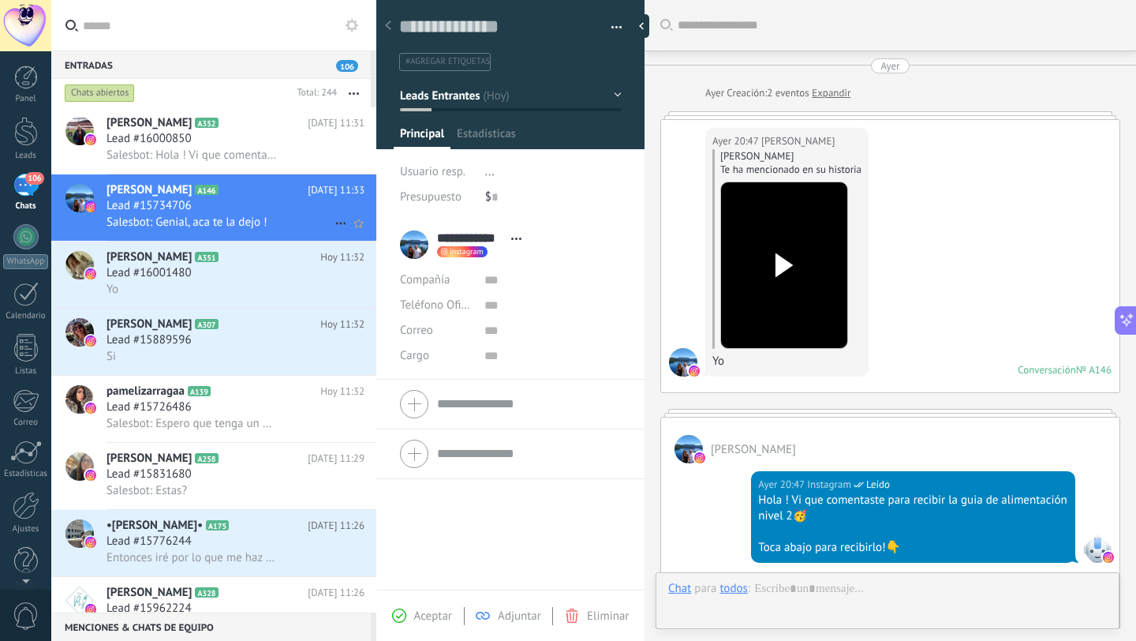
scroll to position [825, 0]
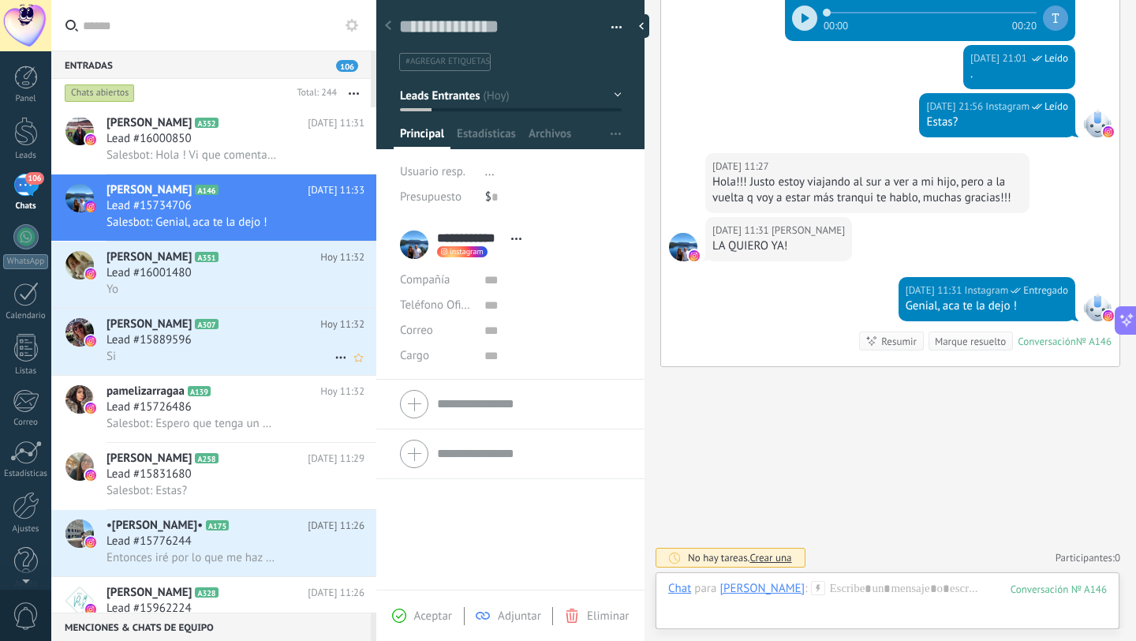
click at [194, 342] on h3 "Lead #15889596" at bounding box center [153, 340] width 93 height 16
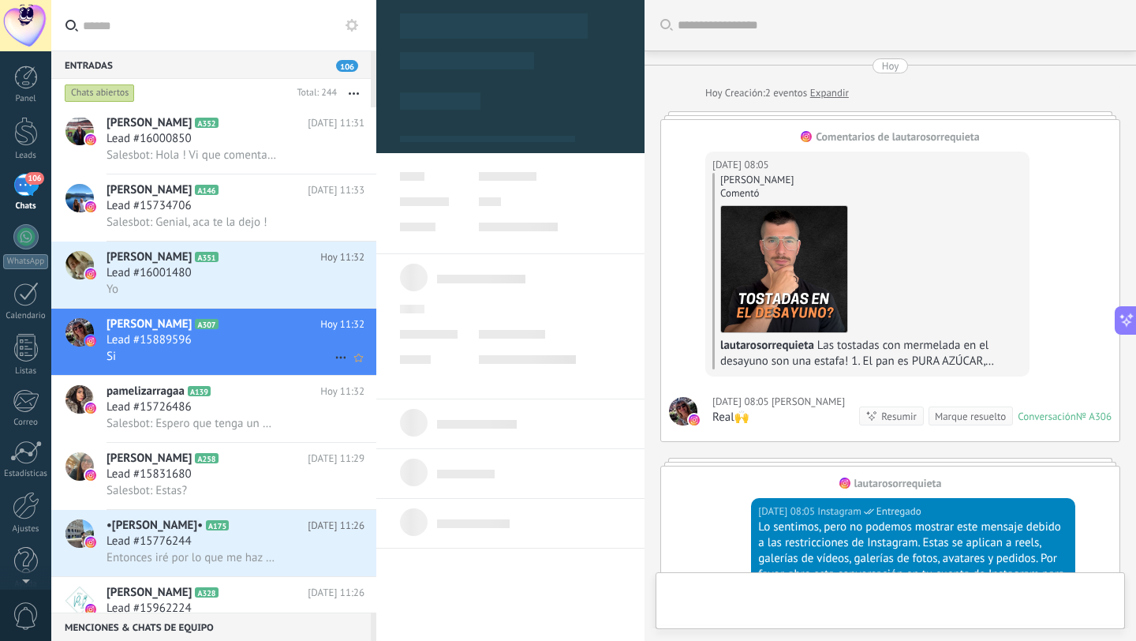
type textarea "**********"
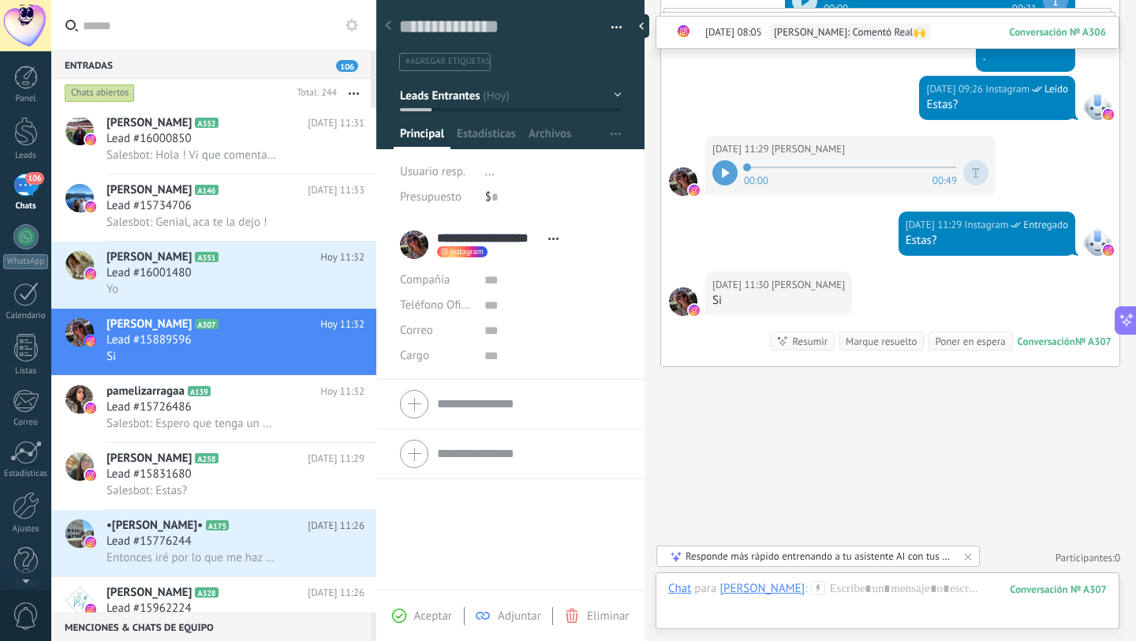
click at [451, 98] on span "Leads Entrantes" at bounding box center [440, 95] width 80 height 15
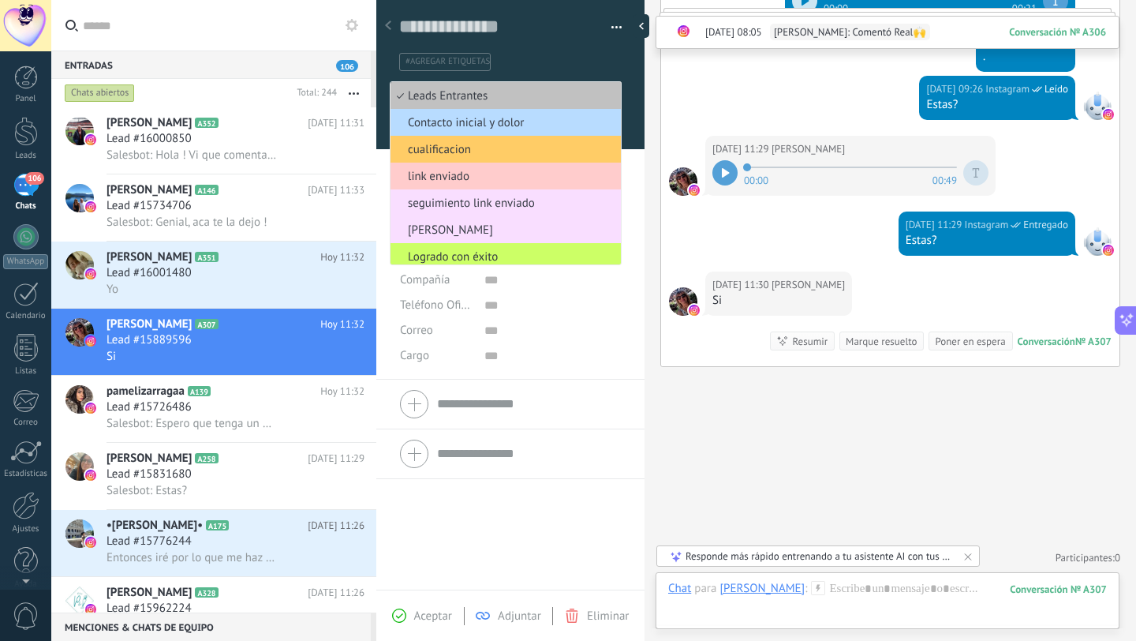
click at [486, 124] on span "Contacto inicial y dolor" at bounding box center [504, 122] width 226 height 15
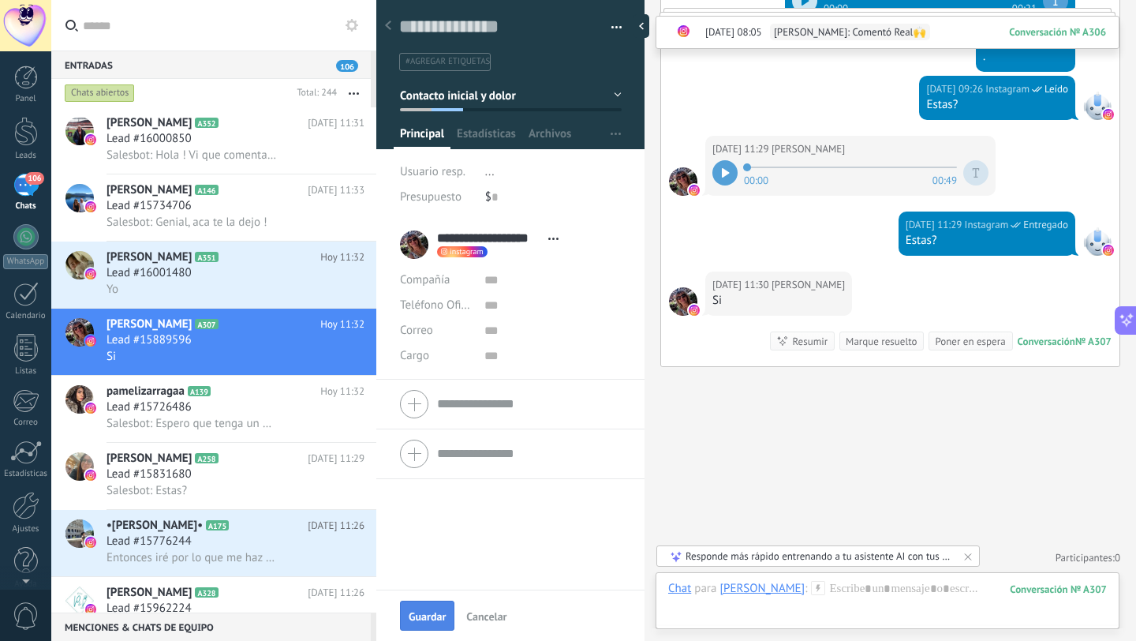
click at [429, 621] on span "Guardar" at bounding box center [427, 616] width 37 height 11
click at [894, 599] on div at bounding box center [887, 604] width 439 height 47
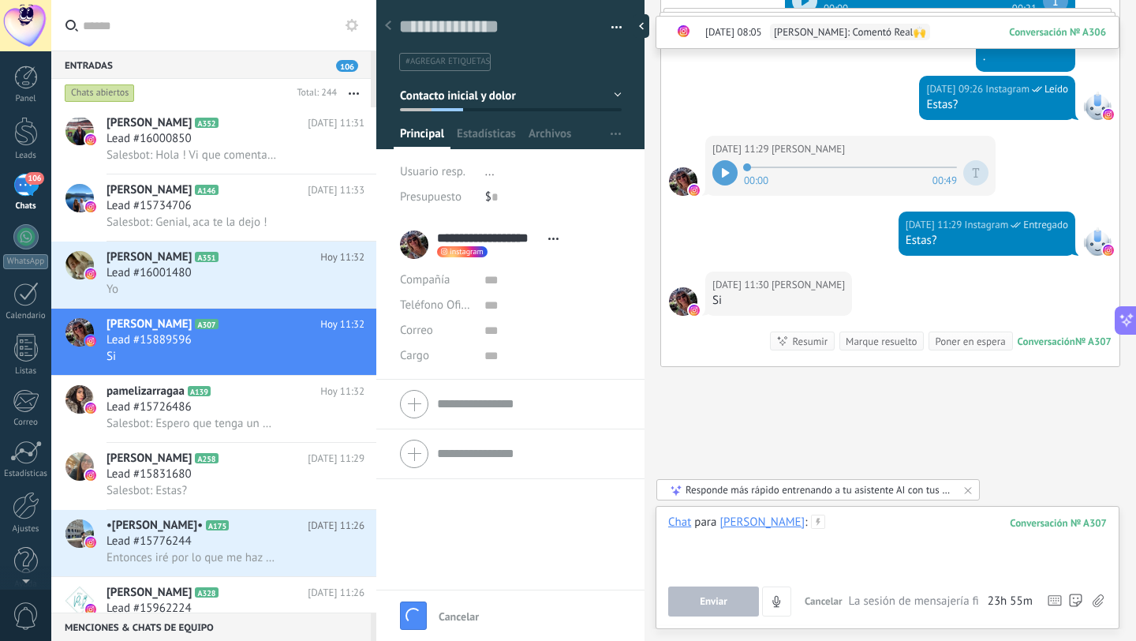
scroll to position [1214, 0]
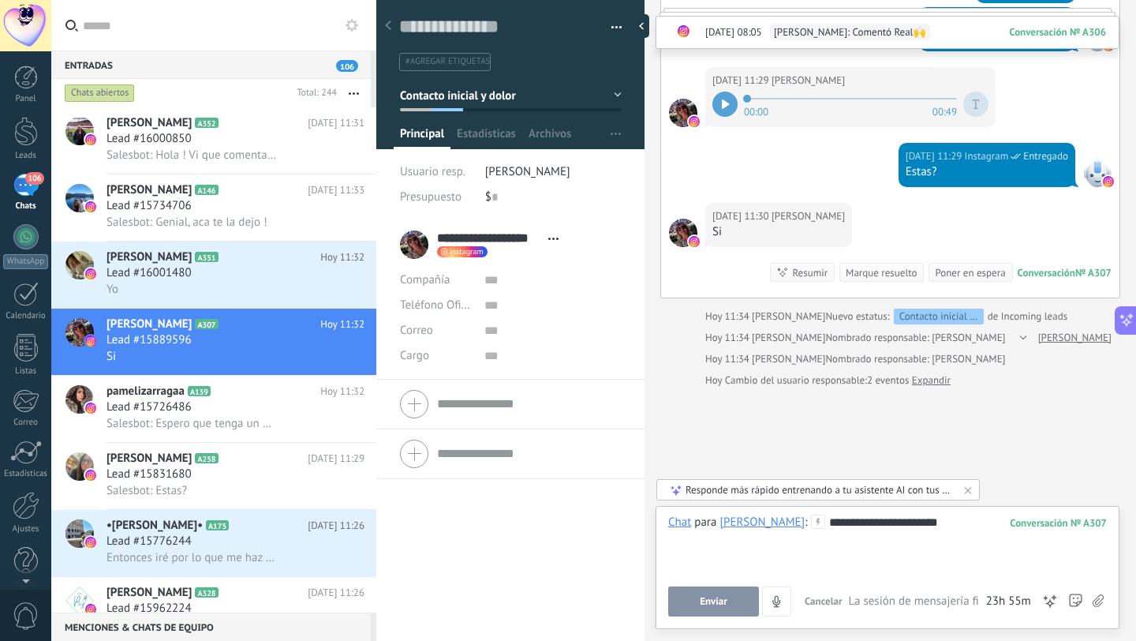
click at [706, 604] on span "Enviar" at bounding box center [714, 601] width 28 height 11
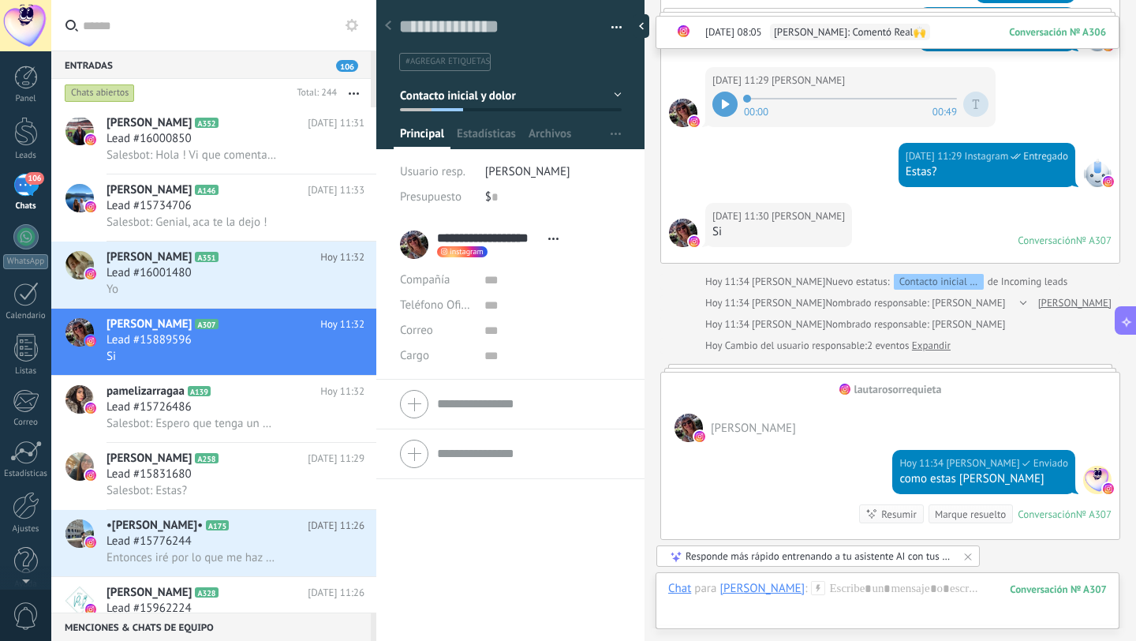
scroll to position [1190, 0]
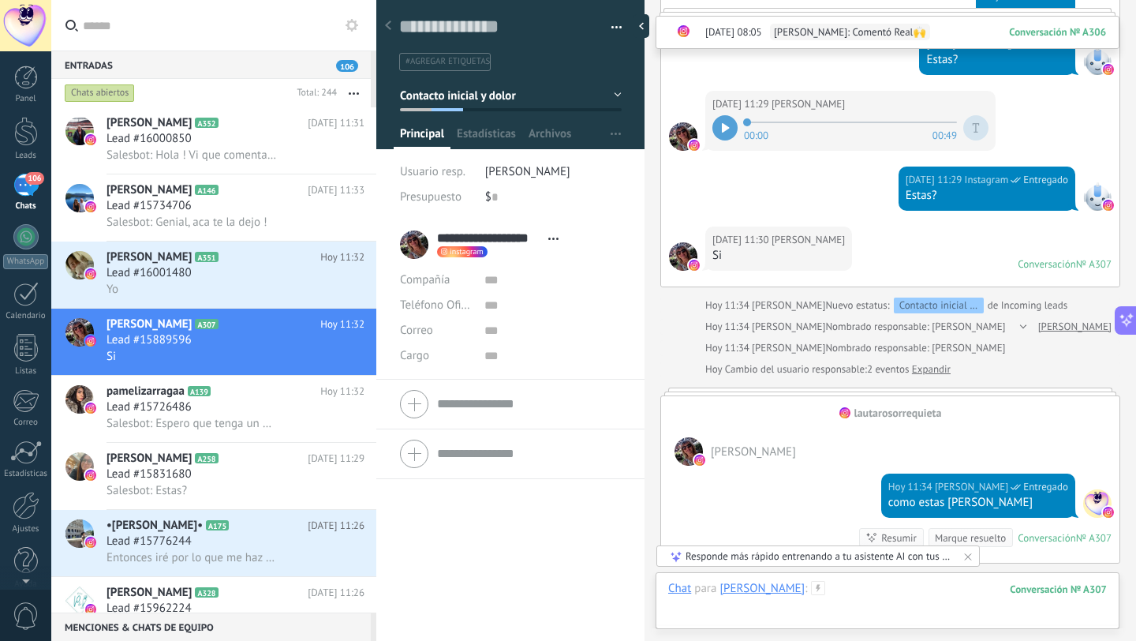
click at [879, 605] on div at bounding box center [887, 604] width 439 height 47
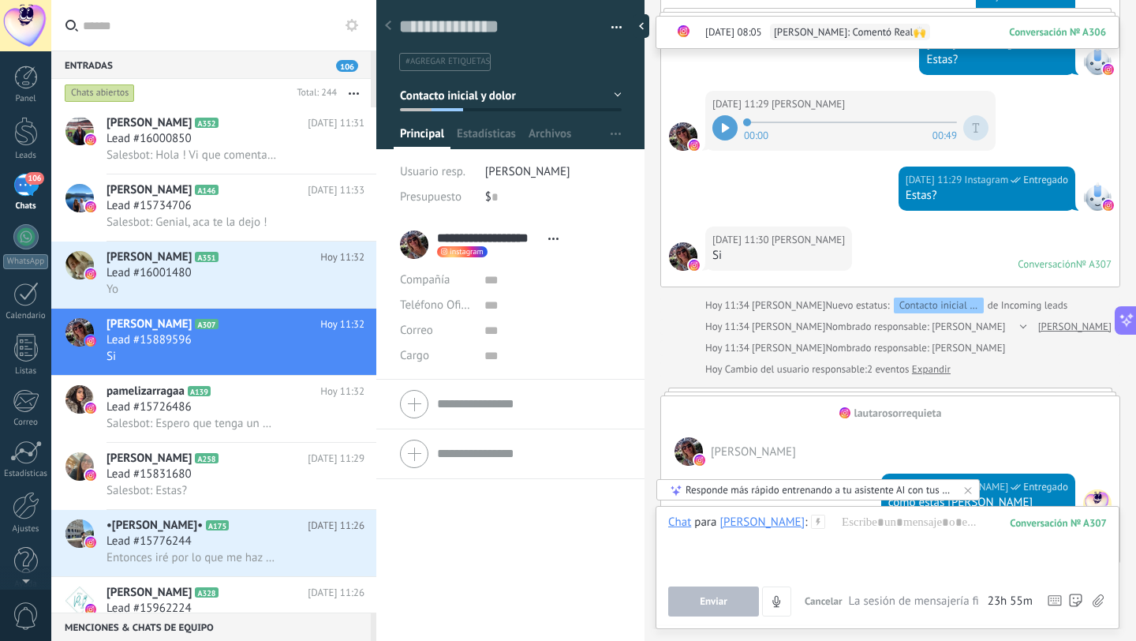
click at [963, 489] on icon at bounding box center [968, 490] width 13 height 13
click at [958, 534] on div at bounding box center [887, 545] width 439 height 60
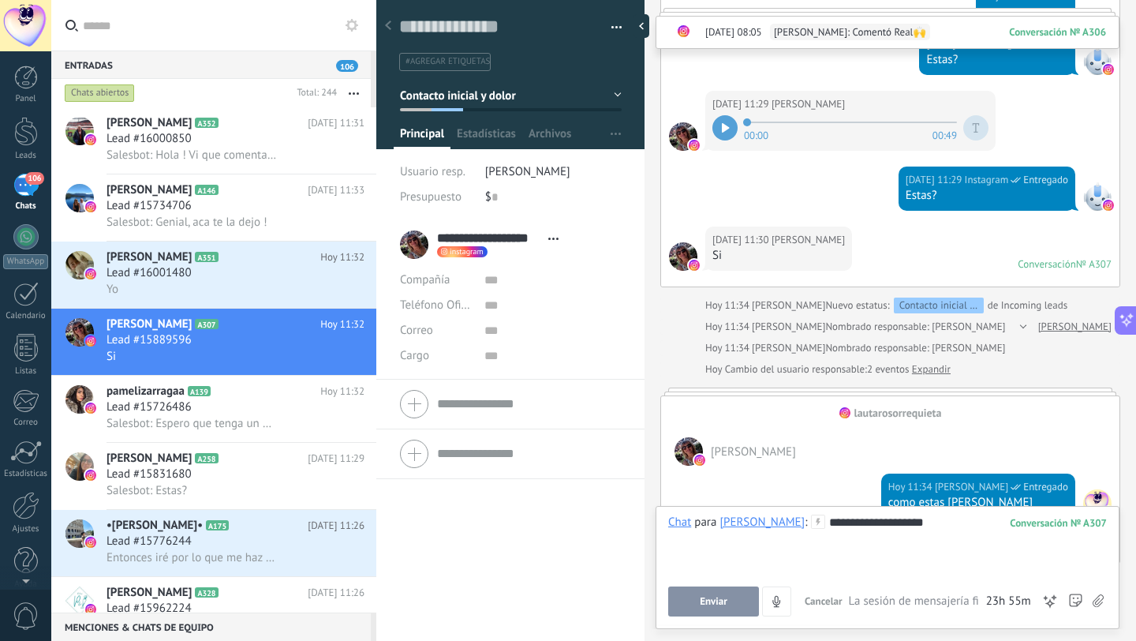
click at [987, 528] on div "**********" at bounding box center [887, 545] width 439 height 60
click at [713, 609] on button "Enviar" at bounding box center [713, 601] width 91 height 30
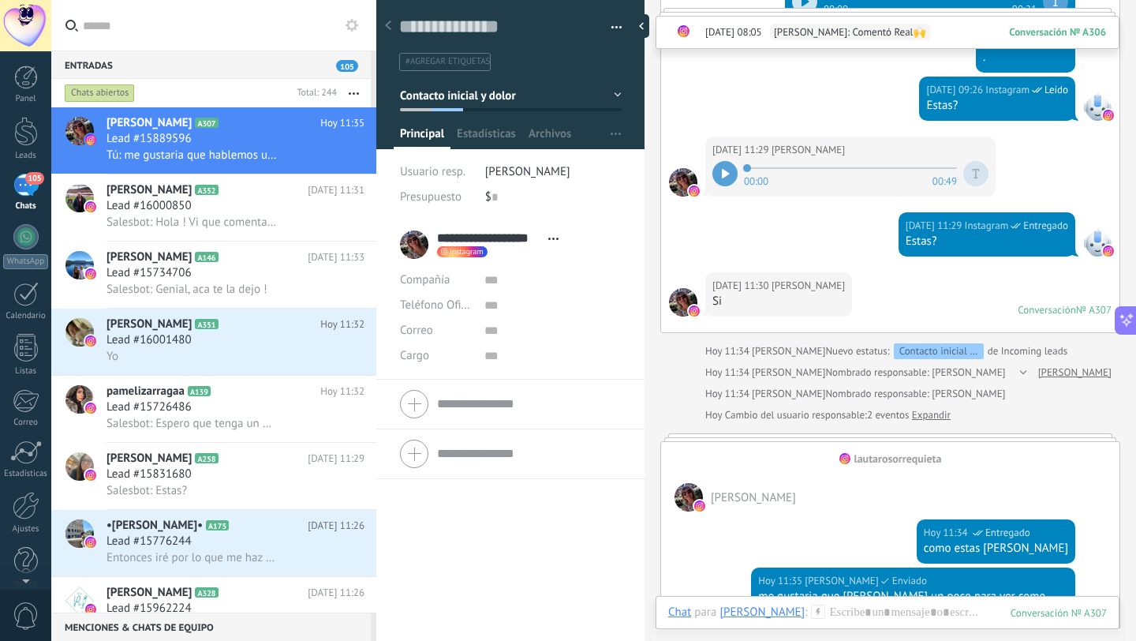
scroll to position [1111, 0]
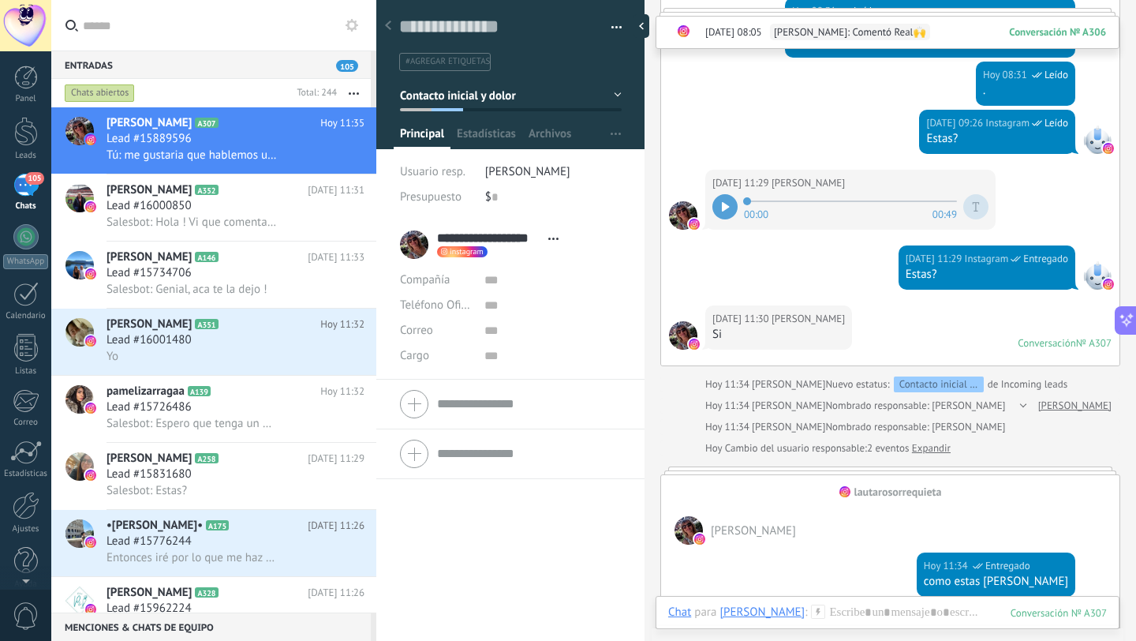
click at [842, 286] on div "Hoy 11:29 Instagram Entregado Estas?" at bounding box center [890, 275] width 459 height 60
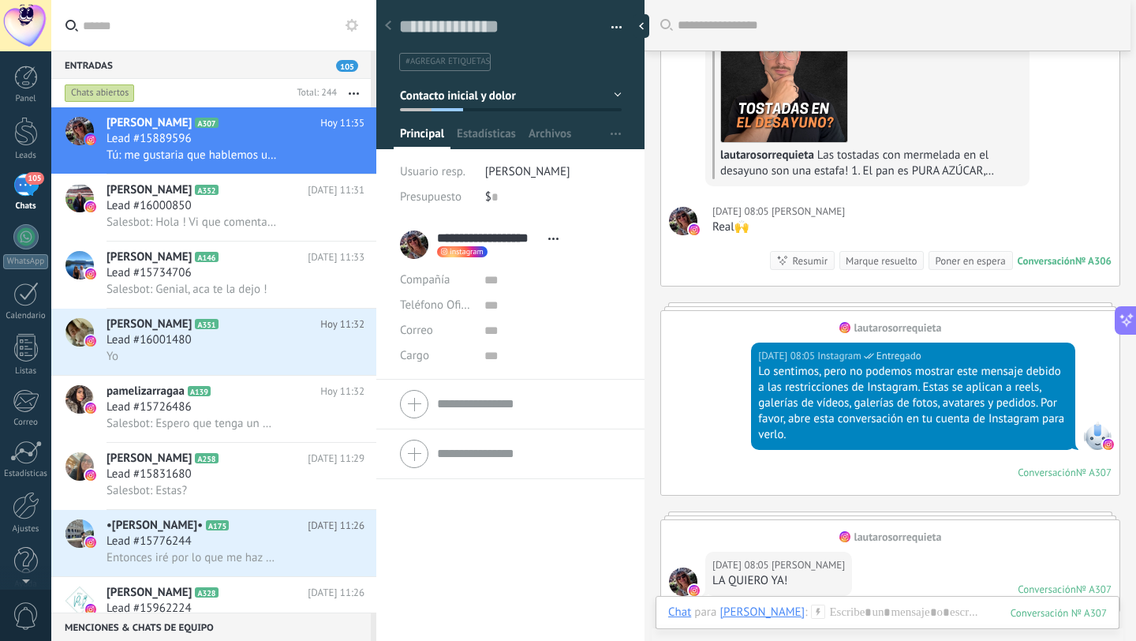
scroll to position [63, 0]
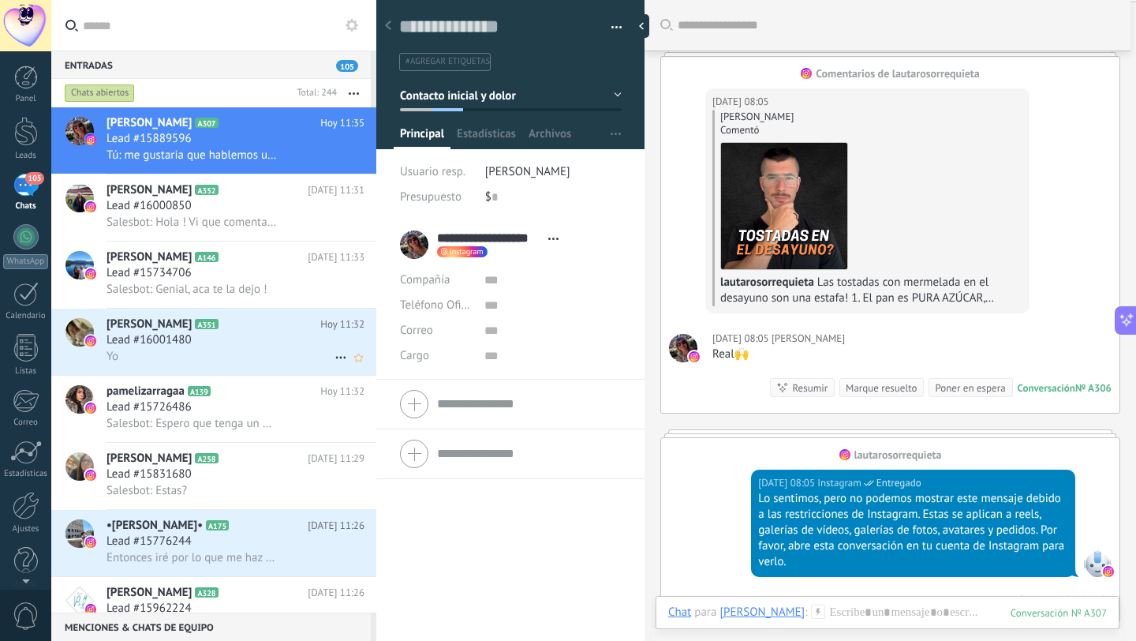
click at [155, 358] on div "Yo" at bounding box center [236, 356] width 258 height 17
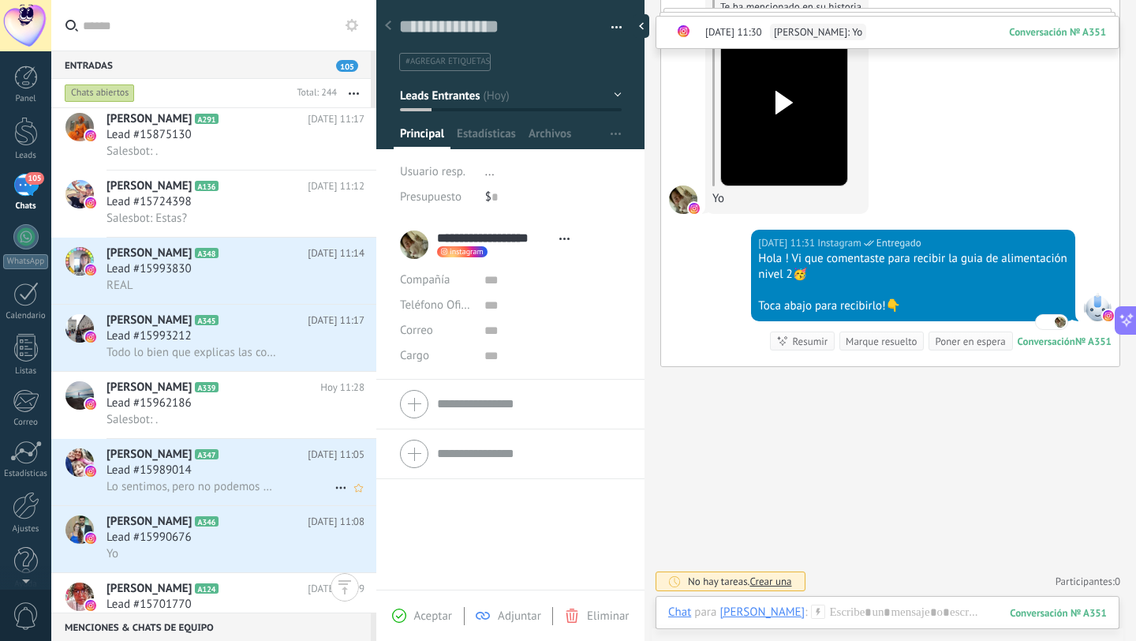
scroll to position [758, 0]
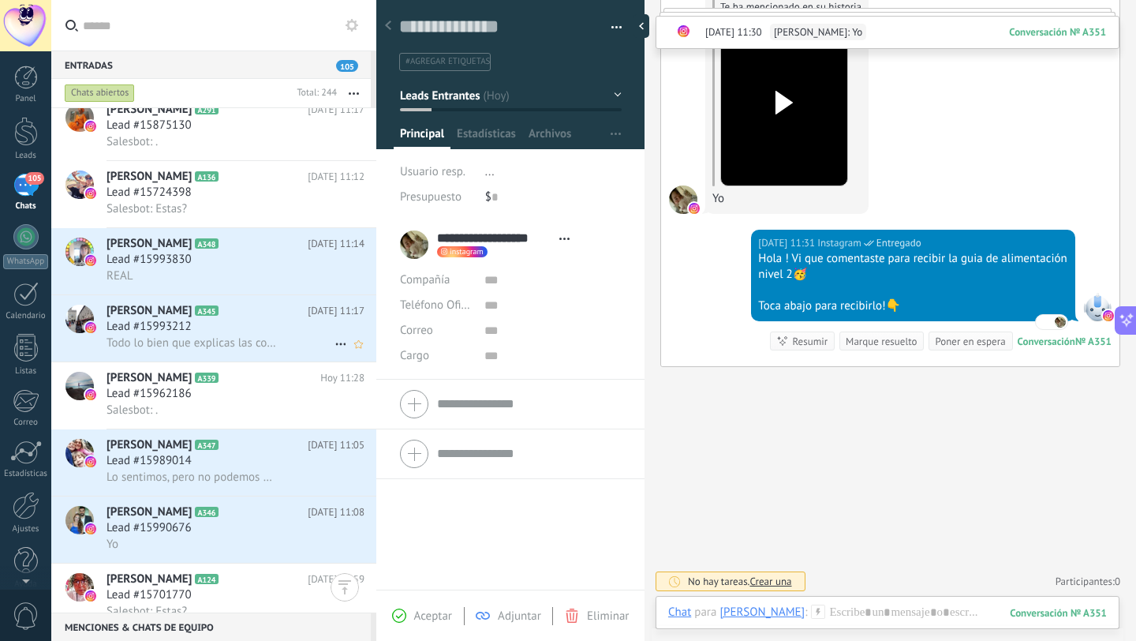
click at [276, 328] on div "Lead #15993212" at bounding box center [236, 327] width 258 height 16
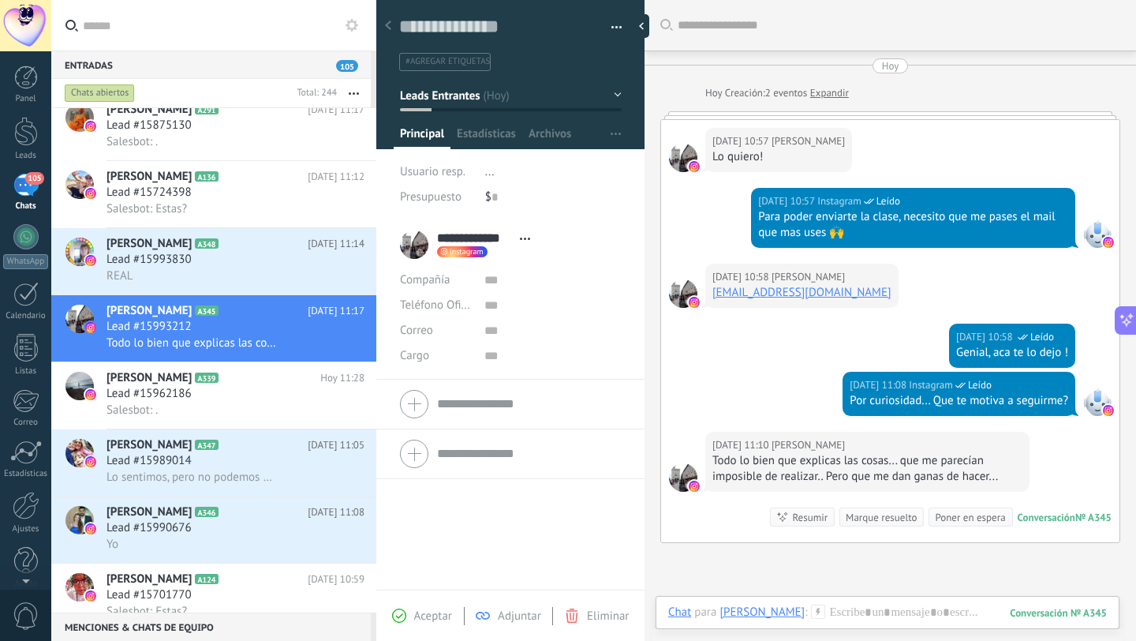
click at [579, 95] on button "Leads Entrantes" at bounding box center [511, 95] width 222 height 28
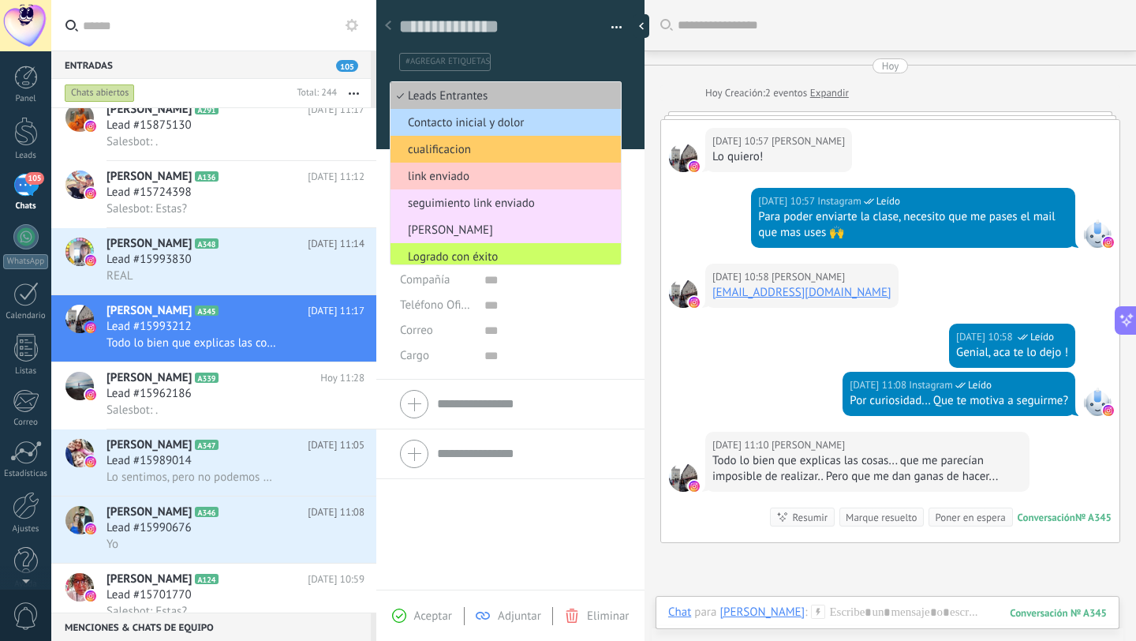
click at [534, 121] on span "Contacto inicial y dolor" at bounding box center [504, 122] width 226 height 15
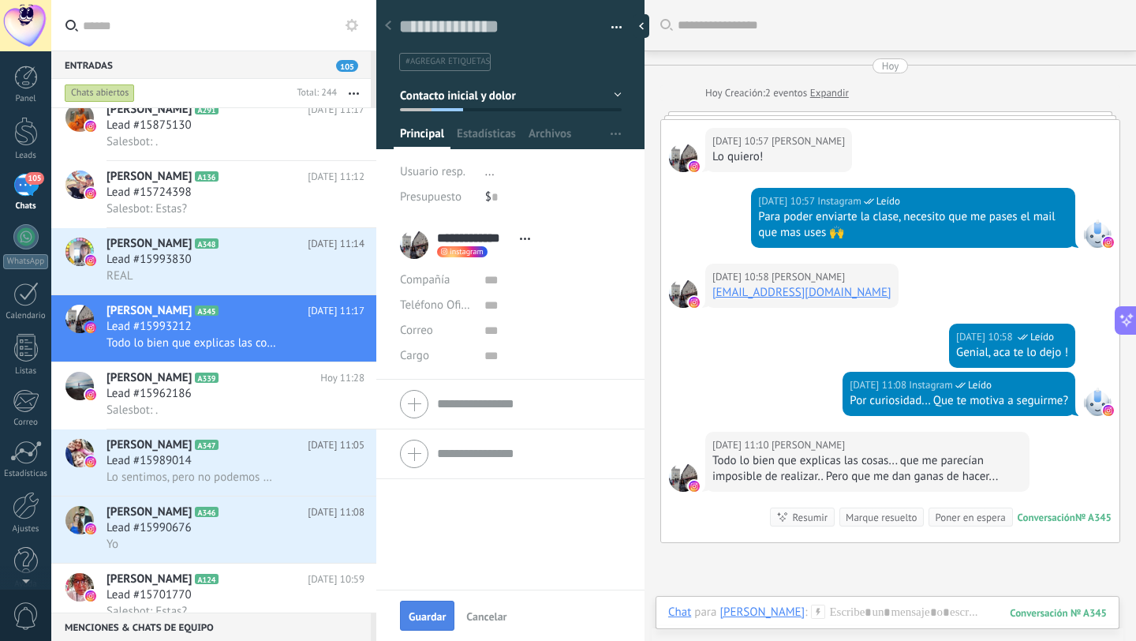
click at [424, 612] on span "Guardar" at bounding box center [427, 616] width 37 height 11
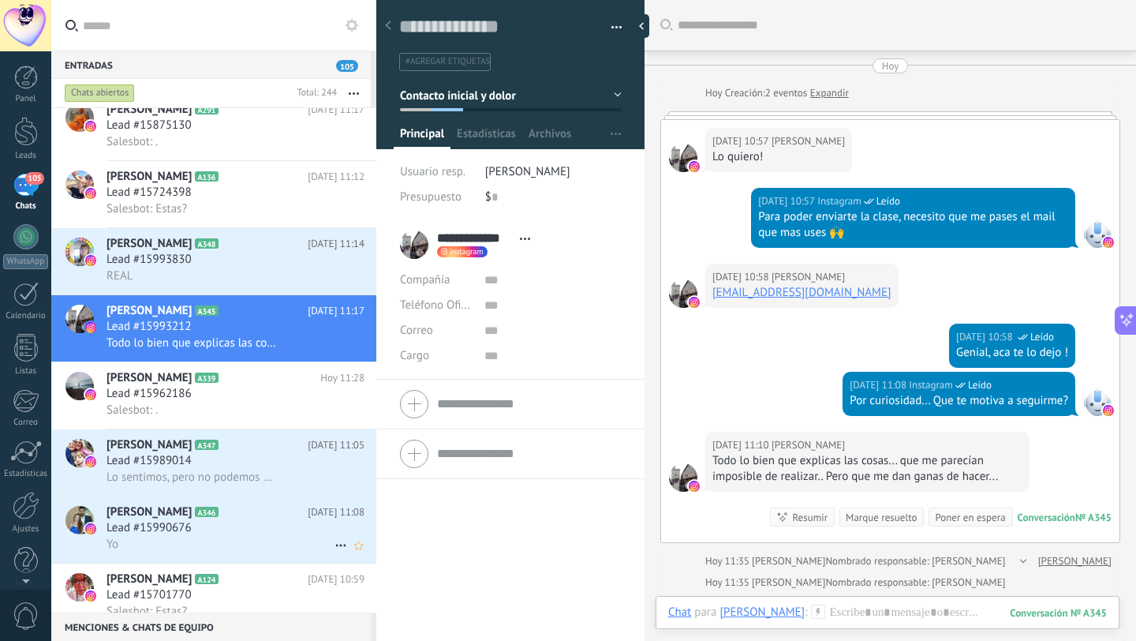
click at [173, 531] on span "Lead #15990676" at bounding box center [149, 528] width 85 height 16
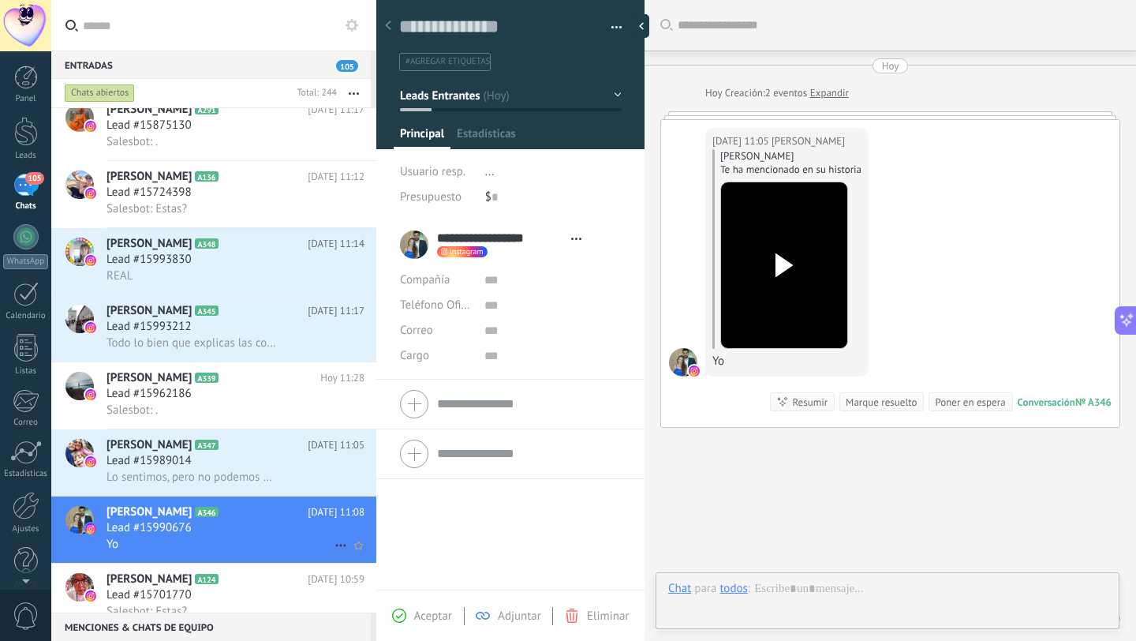
scroll to position [24, 0]
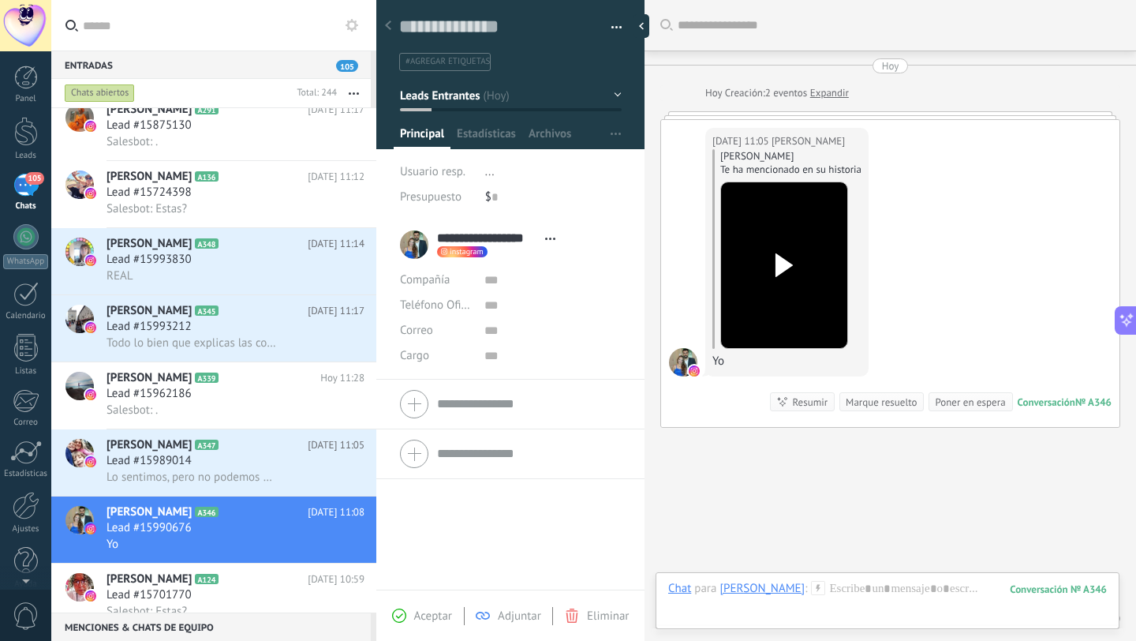
click at [526, 100] on button "Leads Entrantes" at bounding box center [511, 95] width 222 height 28
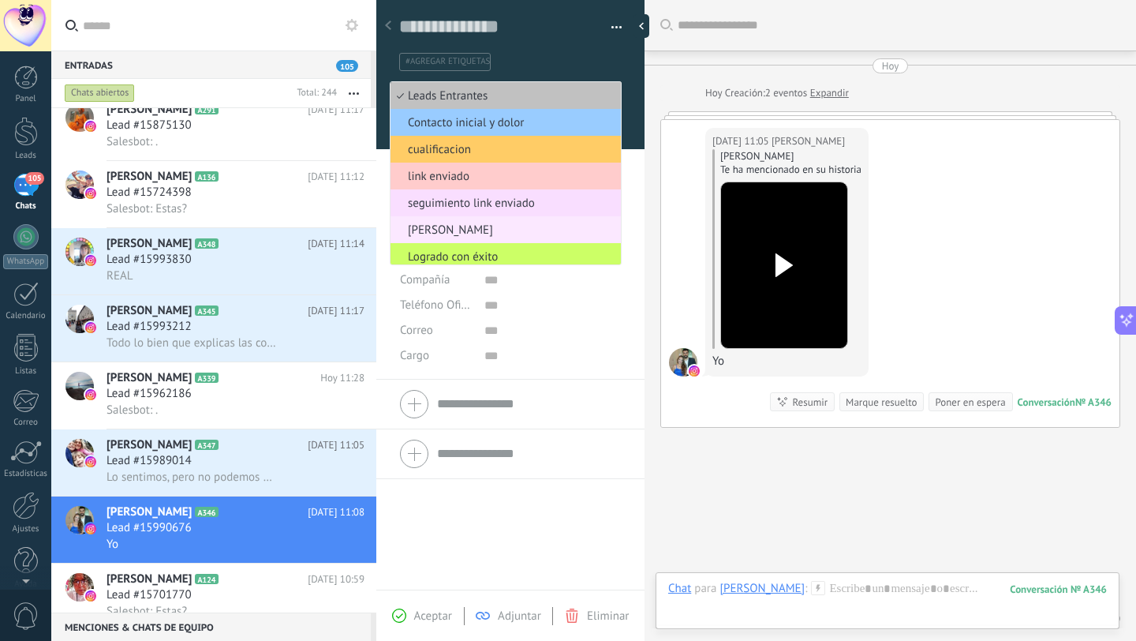
click at [474, 238] on span "[PERSON_NAME]" at bounding box center [504, 230] width 226 height 15
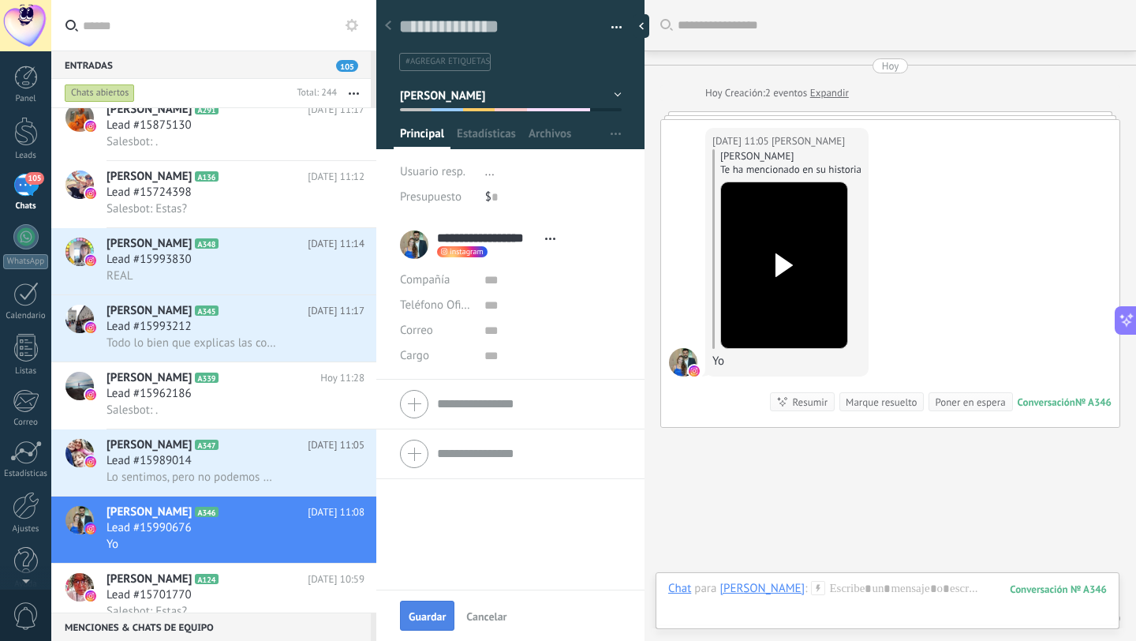
click at [427, 612] on span "Guardar" at bounding box center [427, 616] width 37 height 11
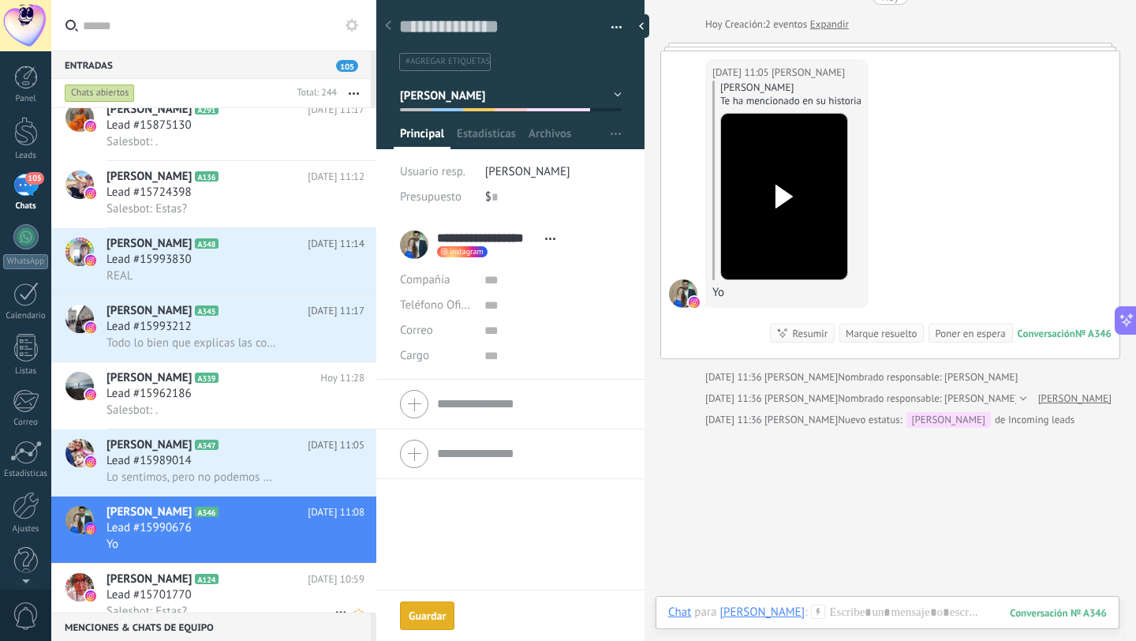
click at [195, 584] on span "A124" at bounding box center [206, 579] width 23 height 10
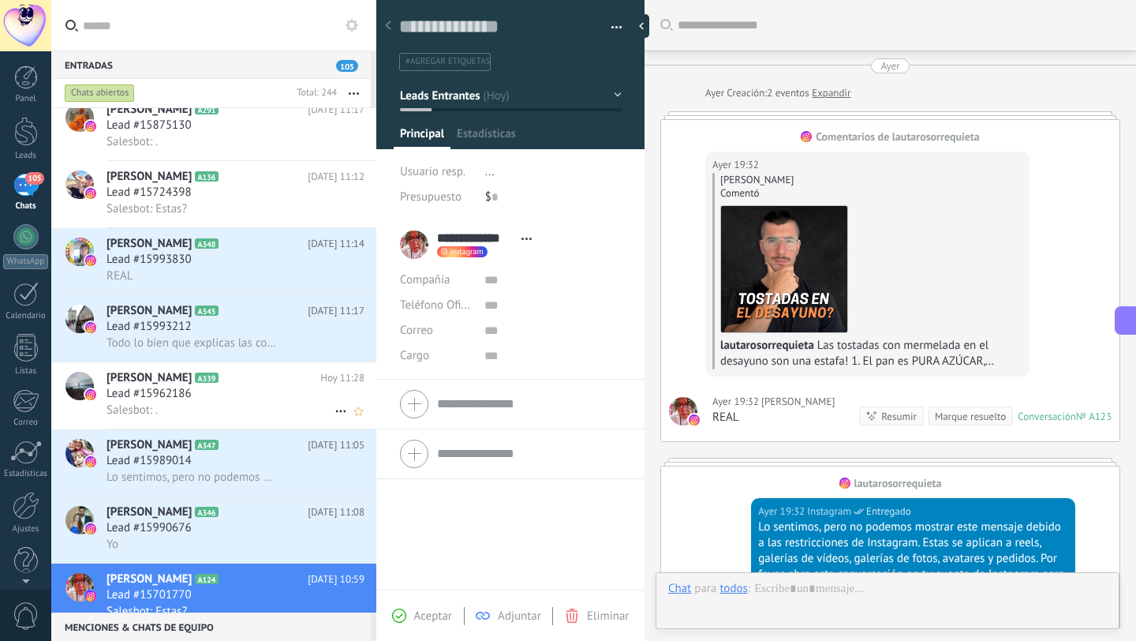
scroll to position [932, 0]
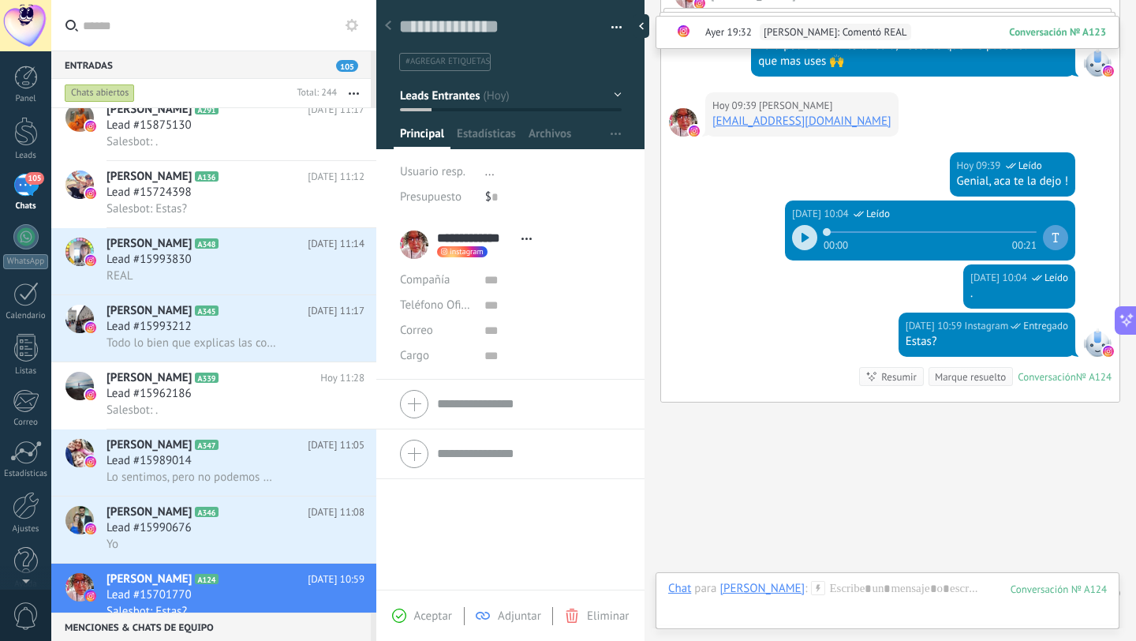
click at [421, 100] on span "Leads Entrantes" at bounding box center [440, 95] width 80 height 15
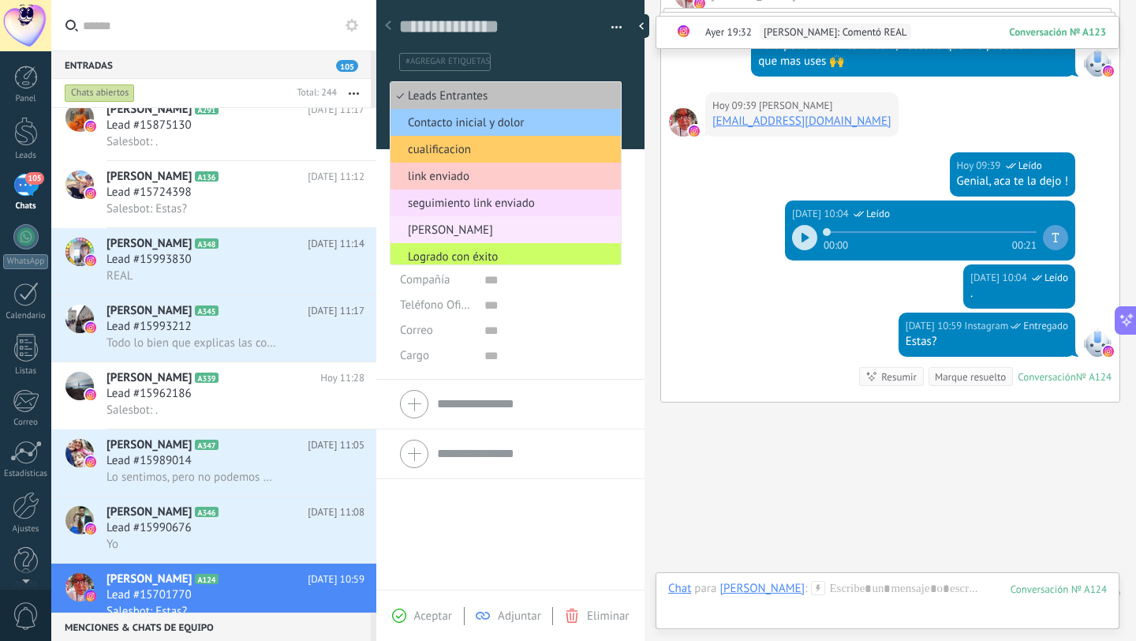
click at [435, 234] on span "[PERSON_NAME]" at bounding box center [504, 230] width 226 height 15
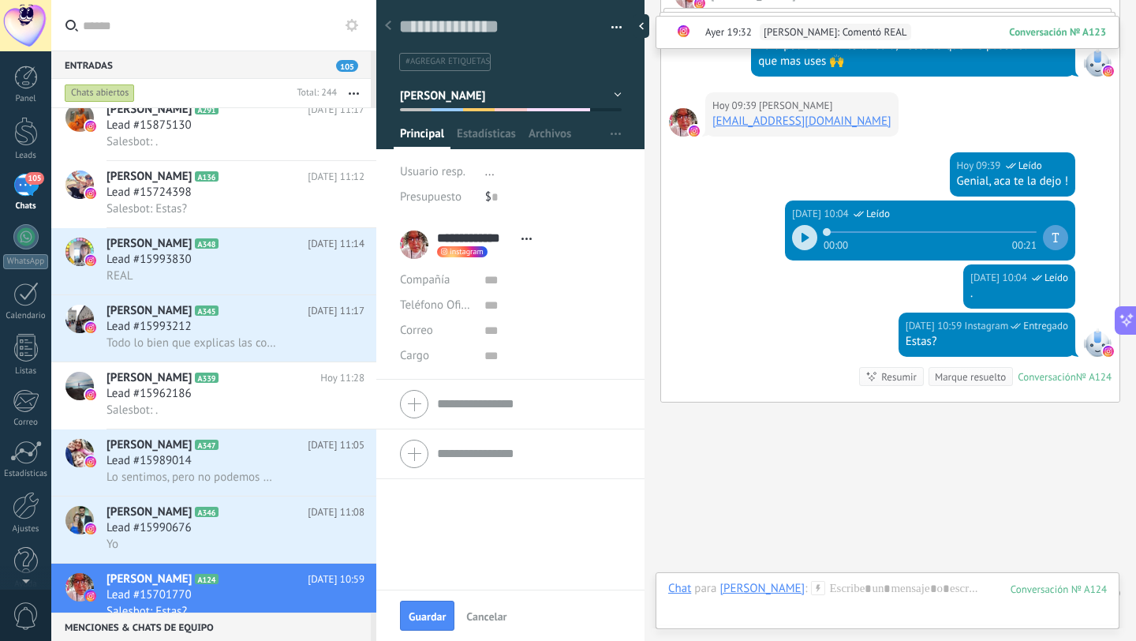
click at [421, 634] on div "Guardar Cancelar" at bounding box center [510, 615] width 268 height 51
click at [420, 615] on span "Guardar" at bounding box center [427, 616] width 37 height 11
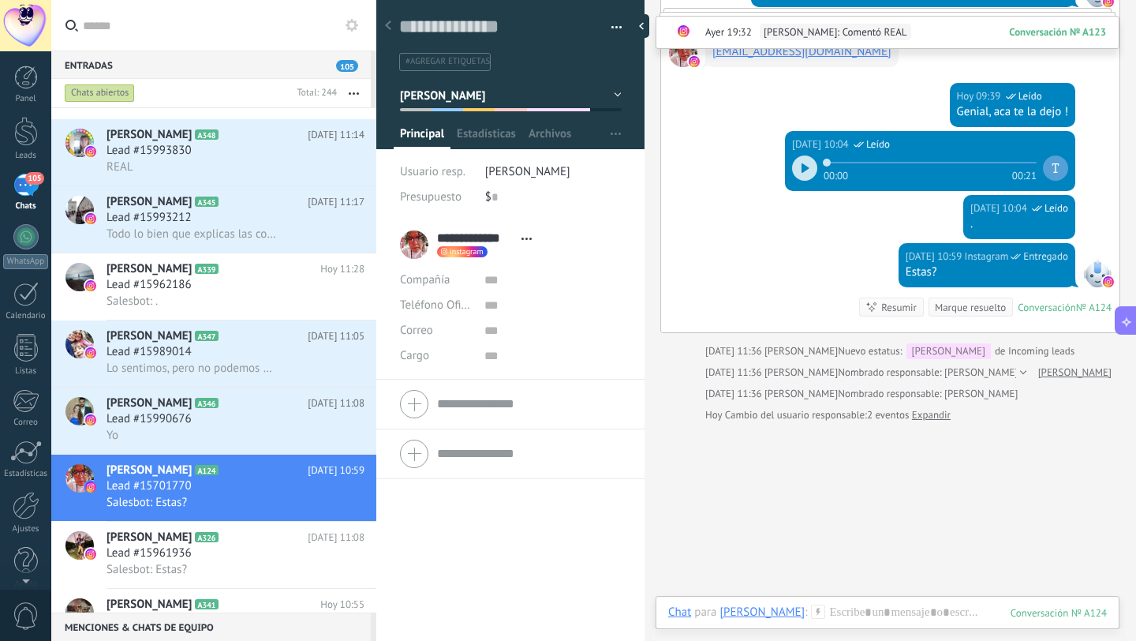
scroll to position [1179, 0]
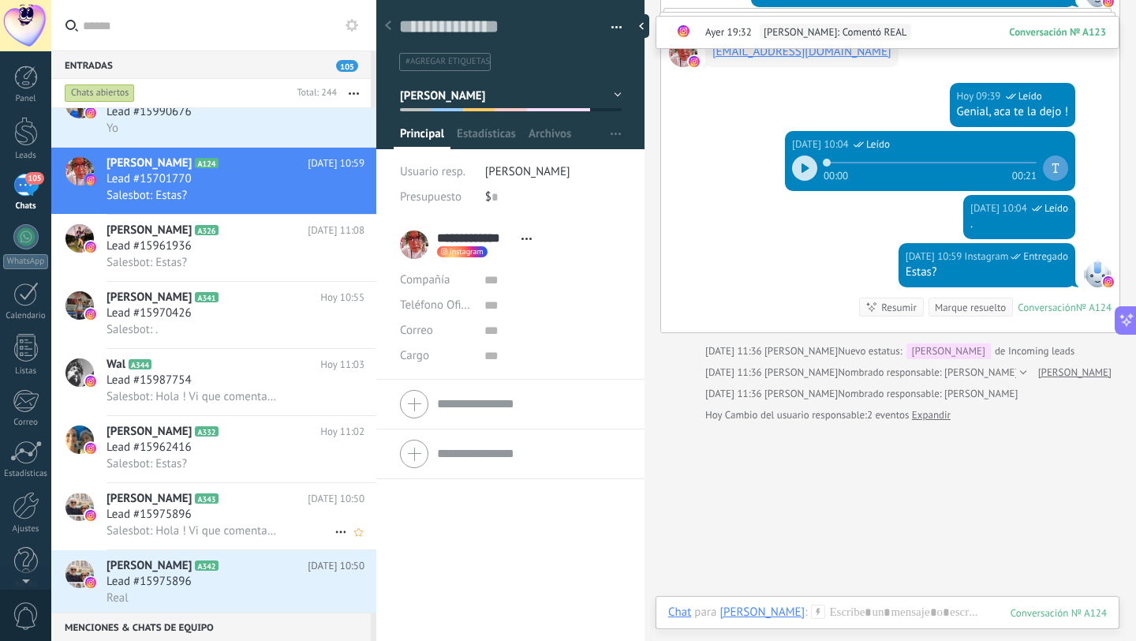
click at [197, 522] on h3 "Lead #15975896" at bounding box center [153, 515] width 93 height 16
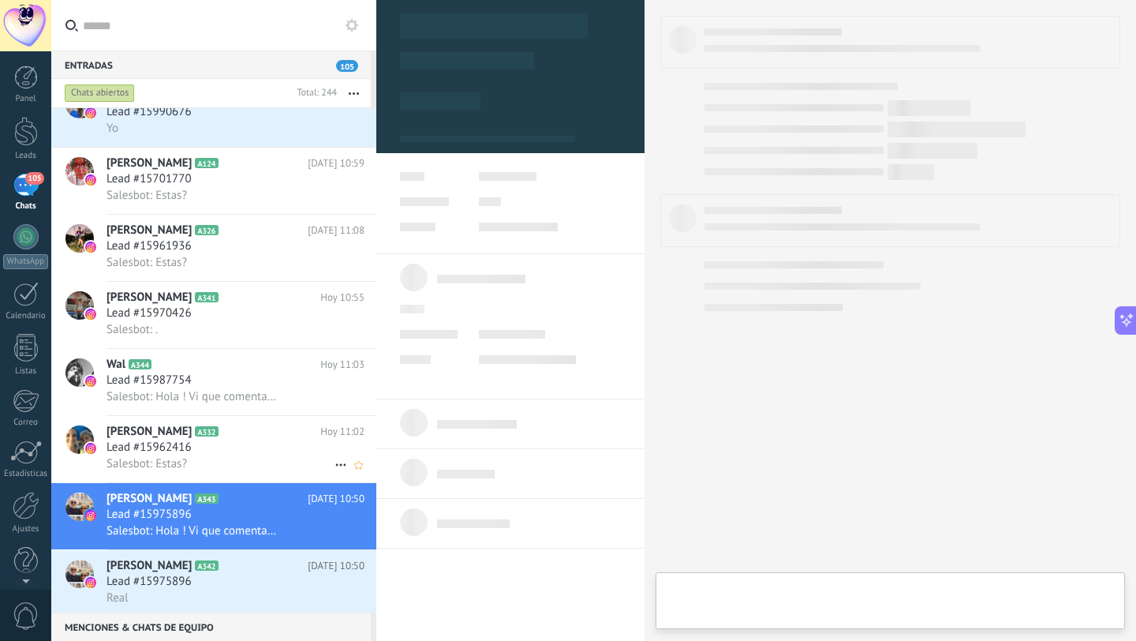
click at [221, 455] on div "Lead #15962416" at bounding box center [236, 448] width 258 height 16
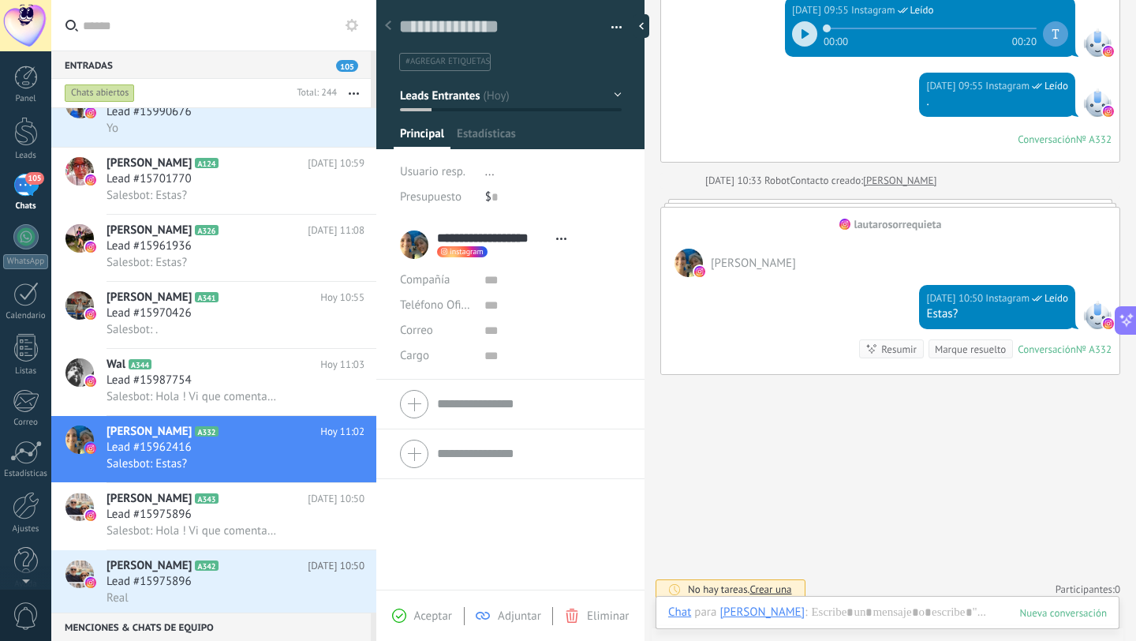
scroll to position [24, 0]
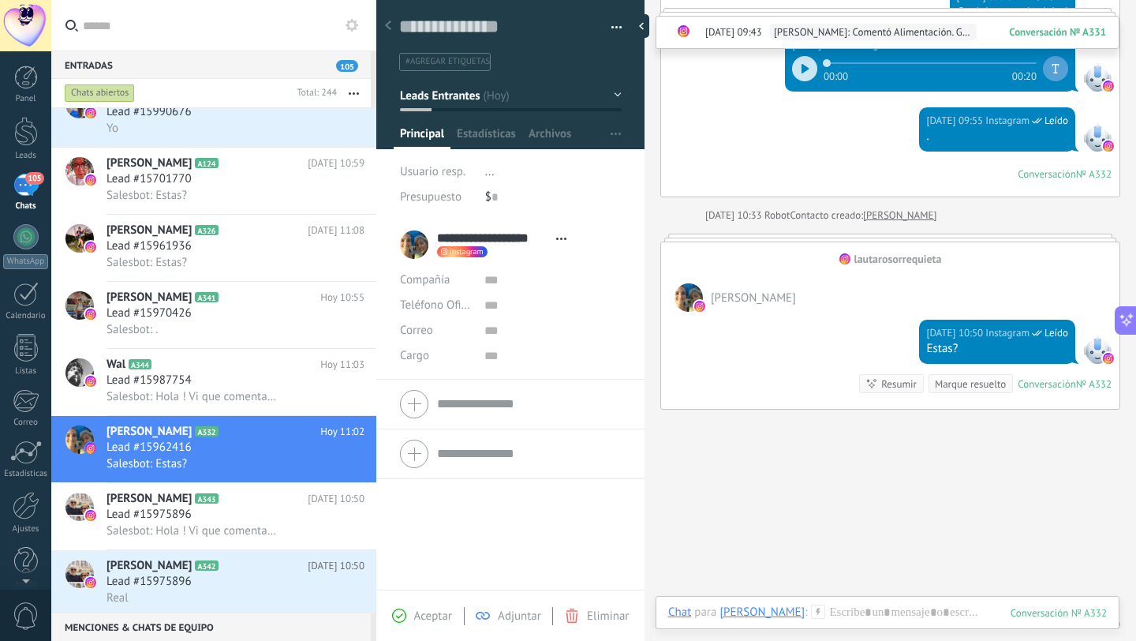
click at [417, 82] on button "Leads Entrantes" at bounding box center [511, 95] width 222 height 28
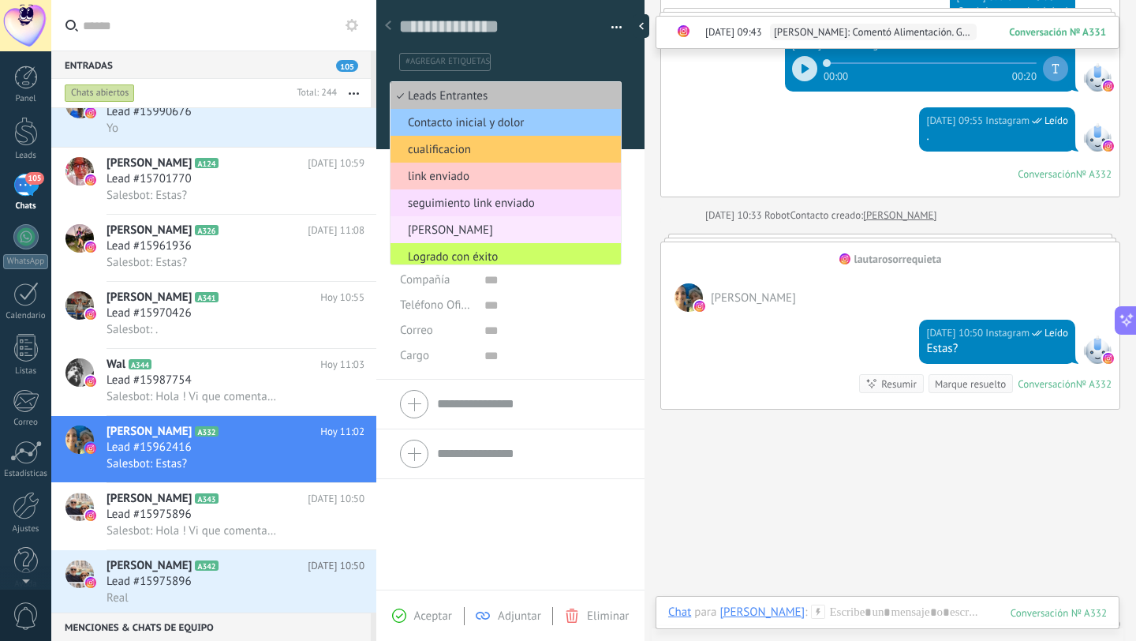
click at [432, 233] on span "[PERSON_NAME]" at bounding box center [504, 230] width 226 height 15
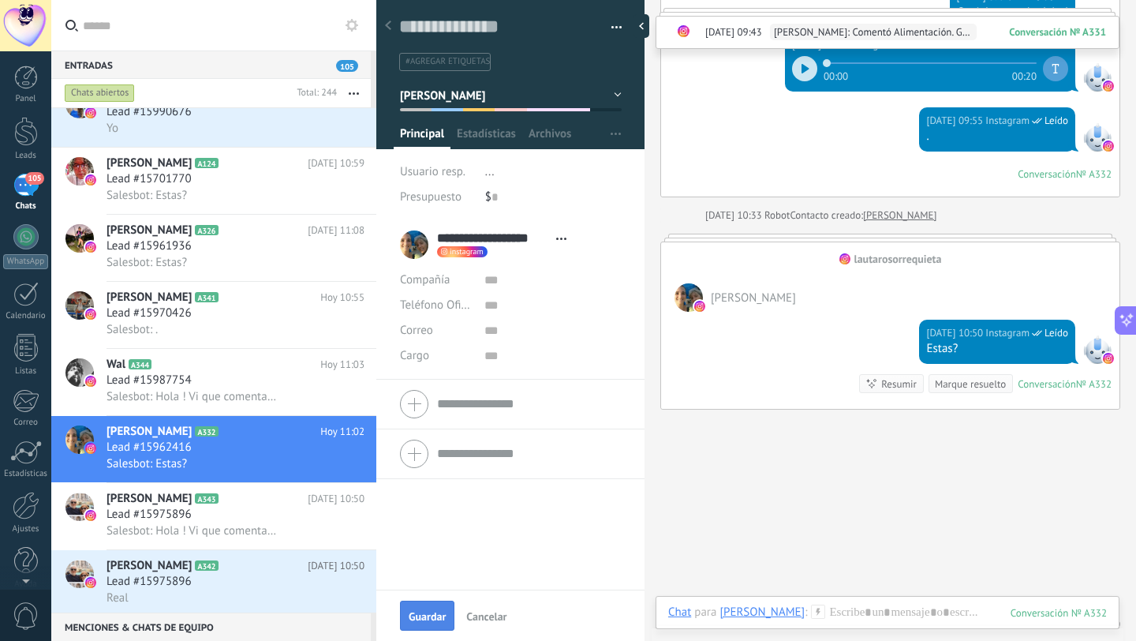
click at [425, 627] on button "Guardar" at bounding box center [427, 616] width 54 height 30
click at [211, 260] on div "Salesbot: Estas?" at bounding box center [236, 262] width 258 height 17
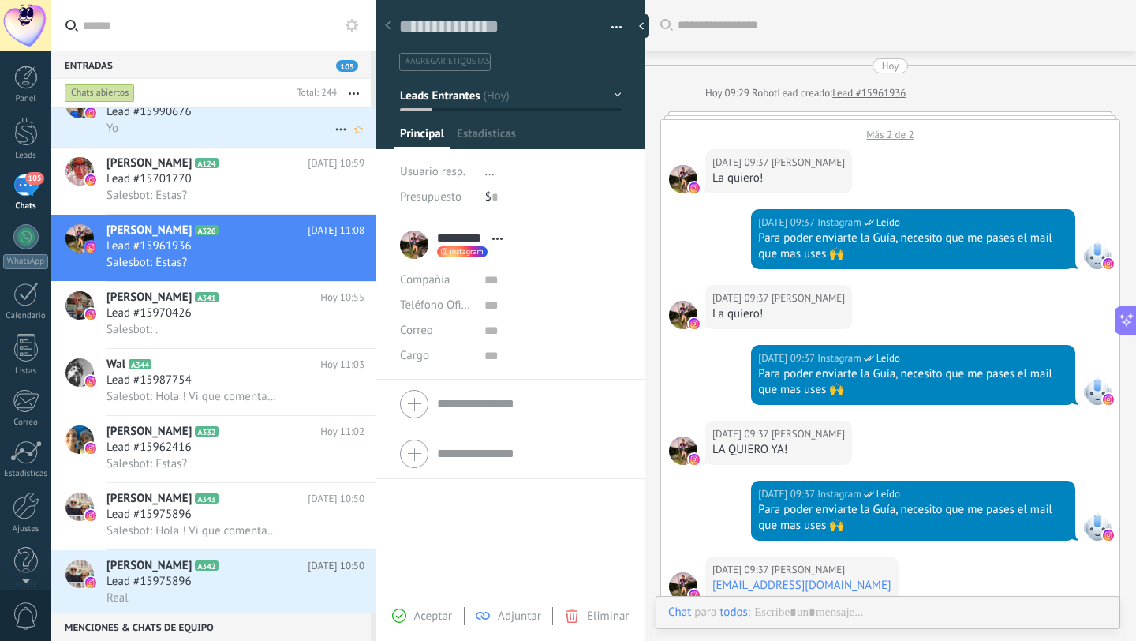
scroll to position [621, 0]
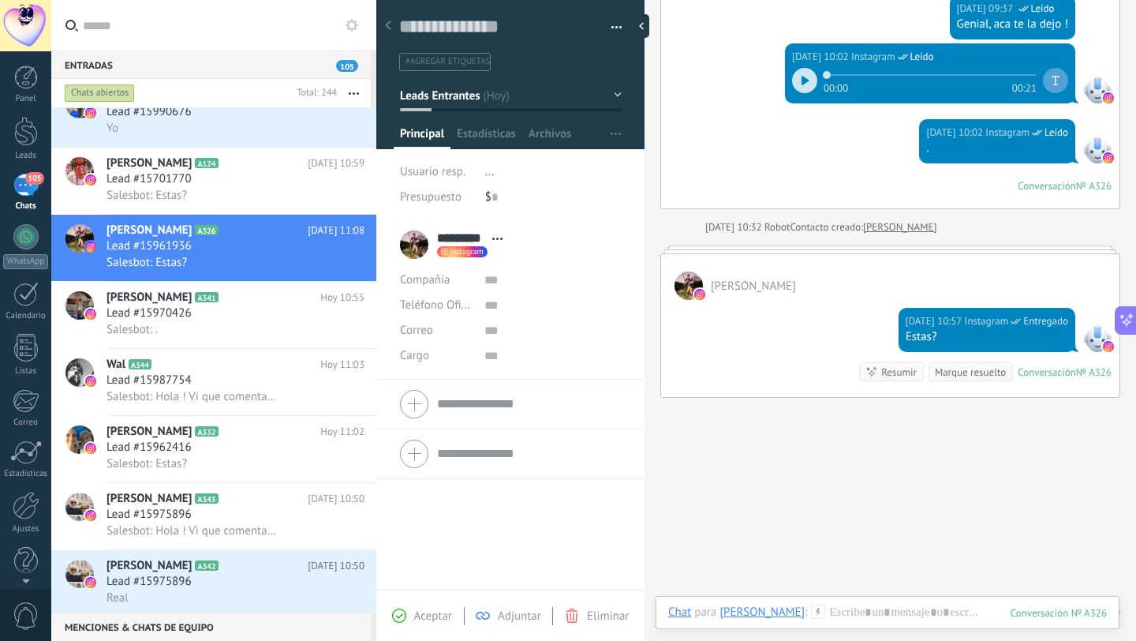
click at [417, 96] on span "Leads Entrantes" at bounding box center [440, 95] width 80 height 15
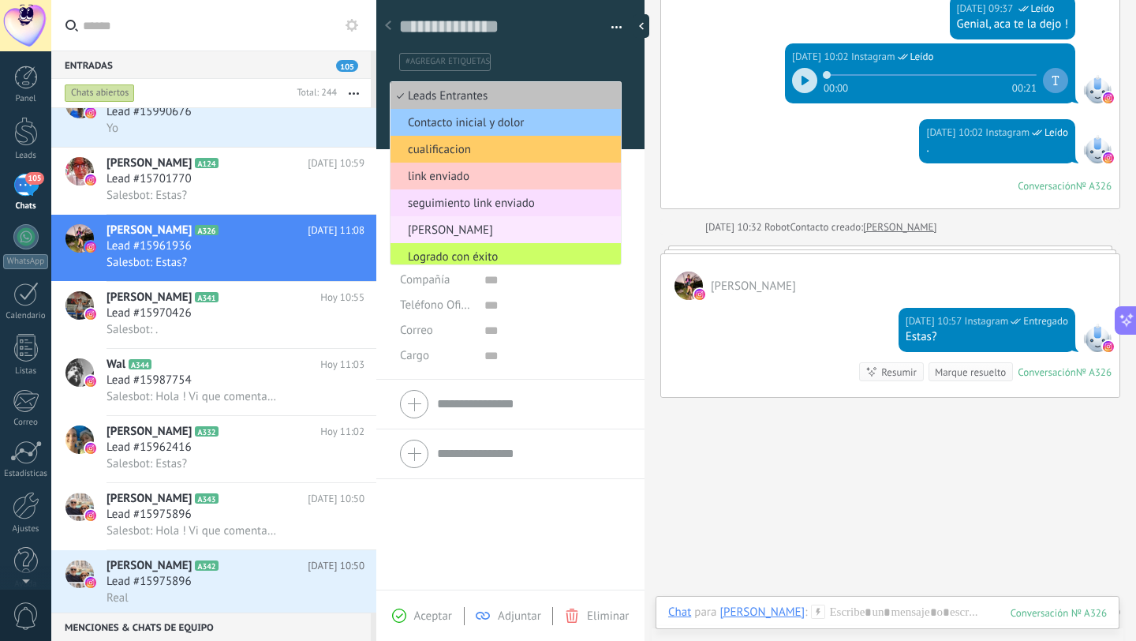
click at [453, 228] on span "[PERSON_NAME]" at bounding box center [504, 230] width 226 height 15
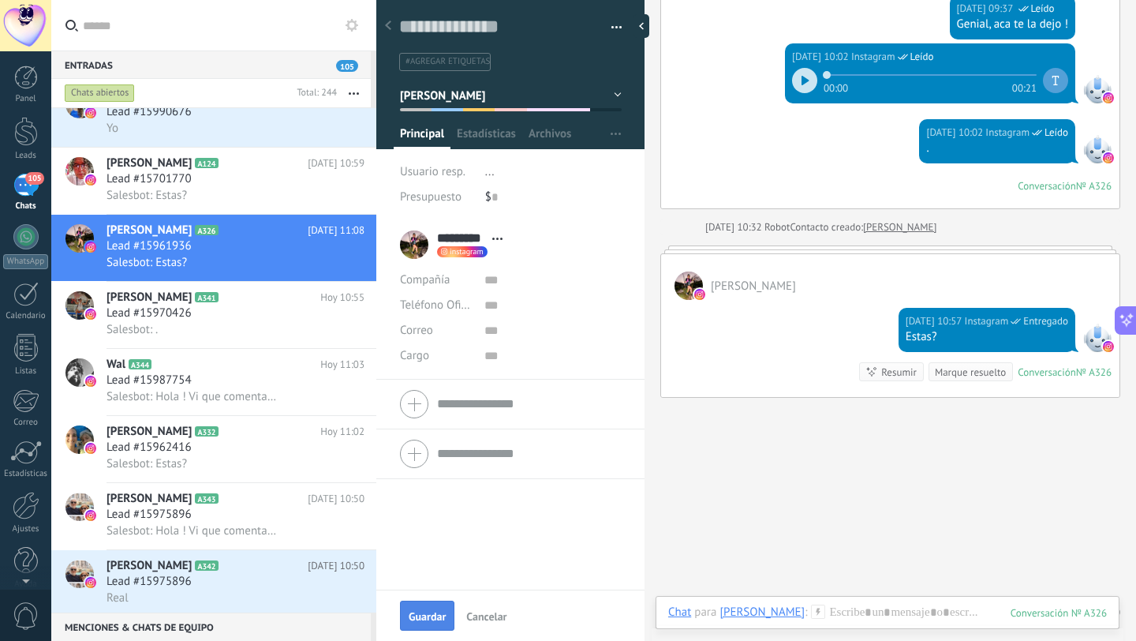
click at [425, 628] on button "Guardar" at bounding box center [427, 616] width 54 height 30
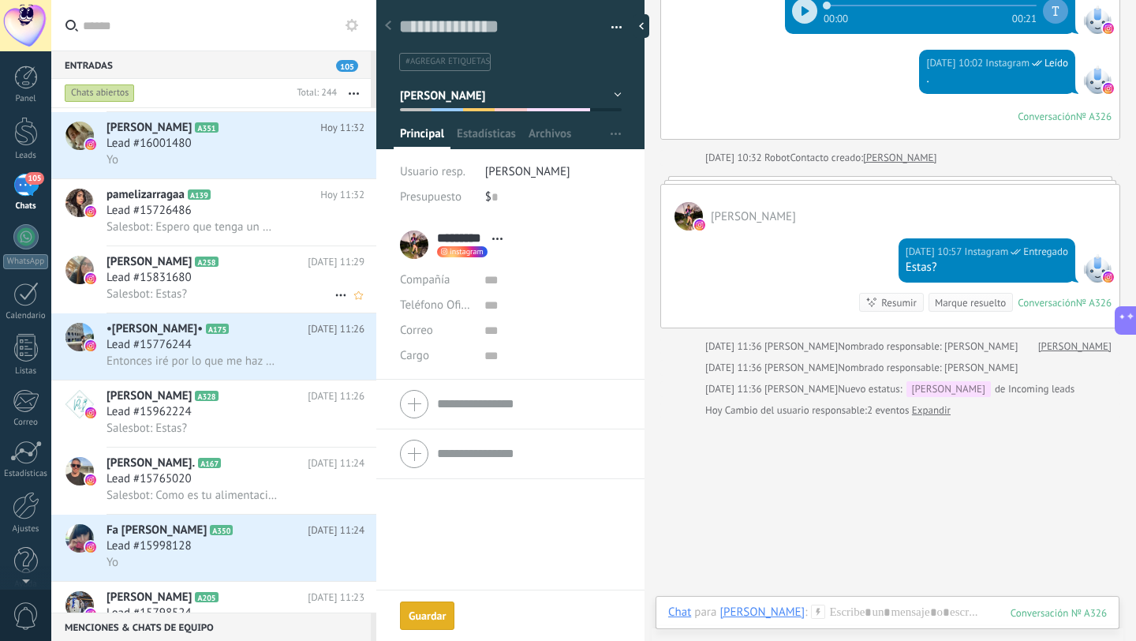
scroll to position [0, 0]
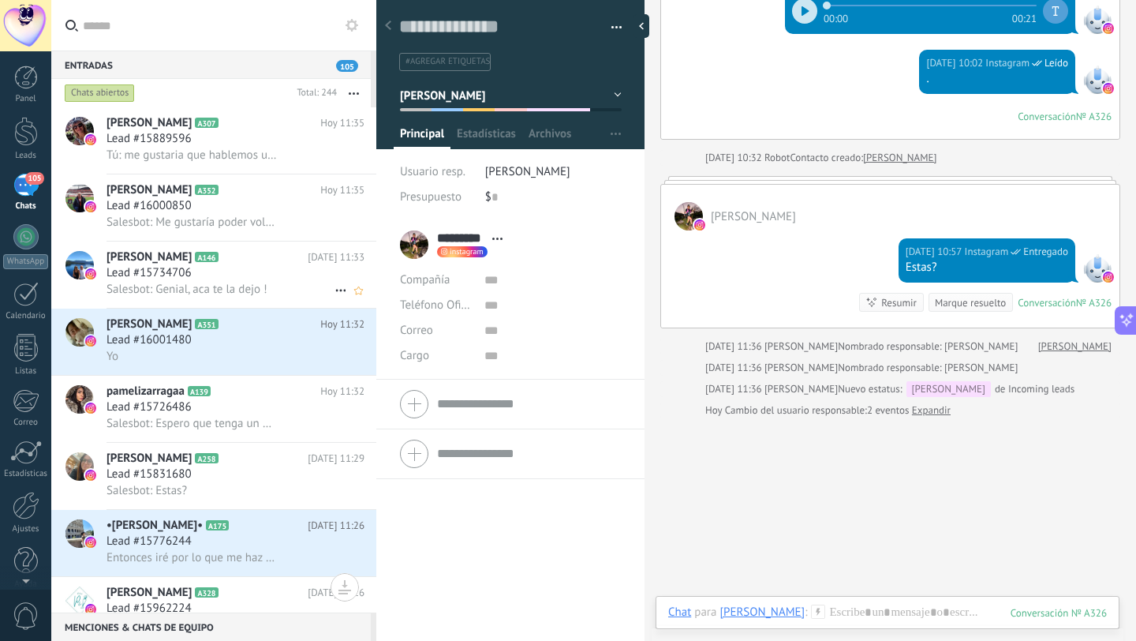
click at [257, 290] on span "Salesbot: Genial, aca te la dejo !" at bounding box center [187, 289] width 161 height 15
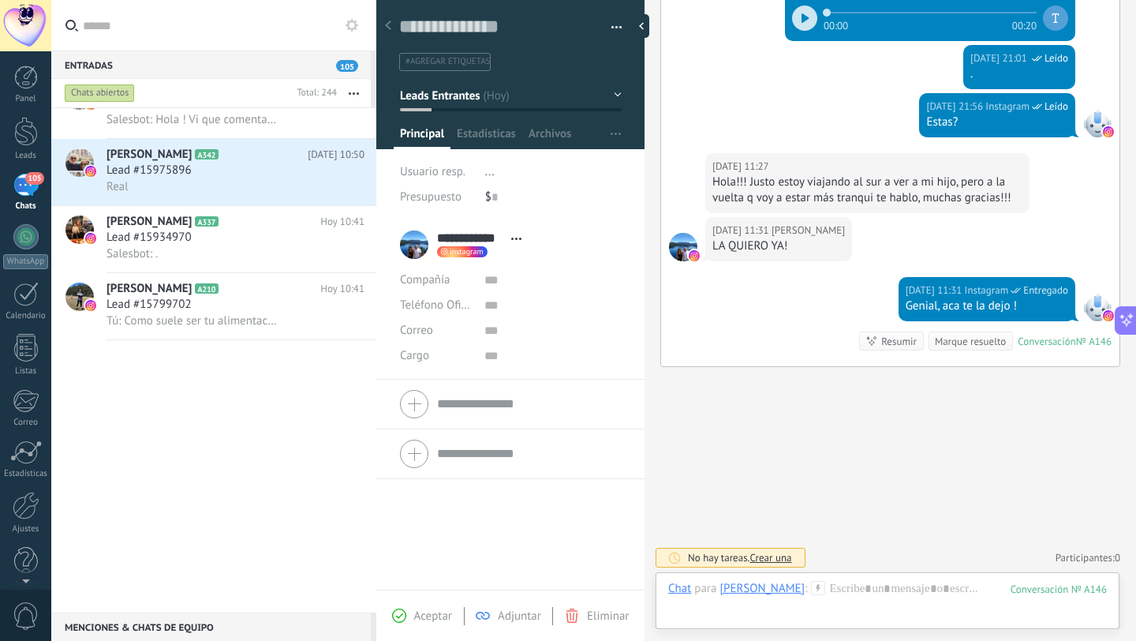
scroll to position [1810, 0]
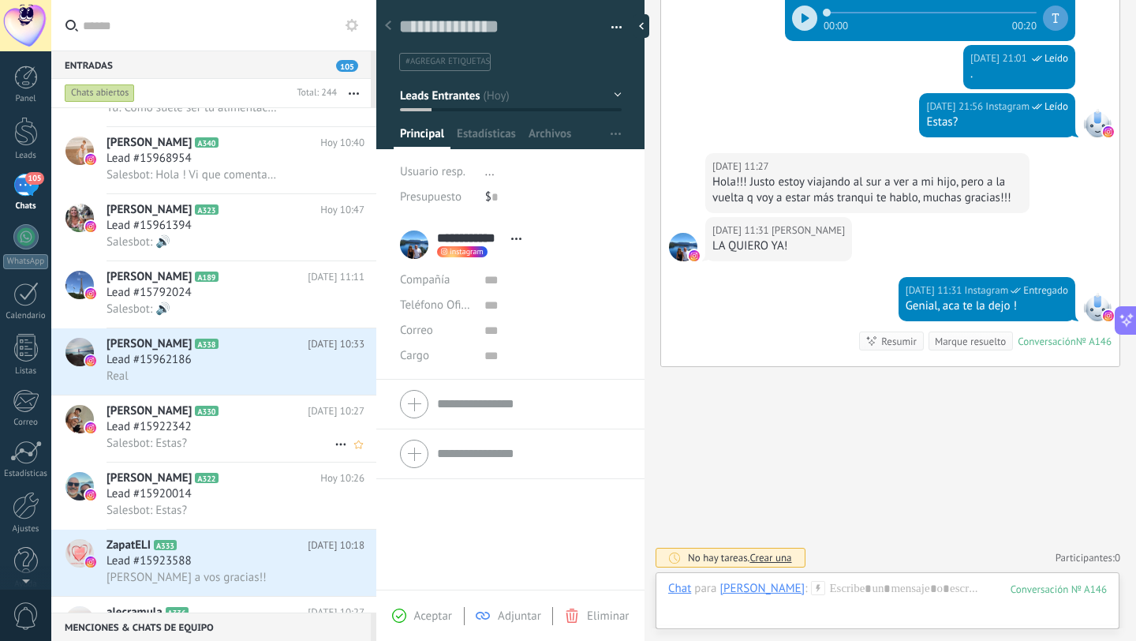
click at [154, 451] on span "Salesbot: Estas?" at bounding box center [147, 443] width 80 height 15
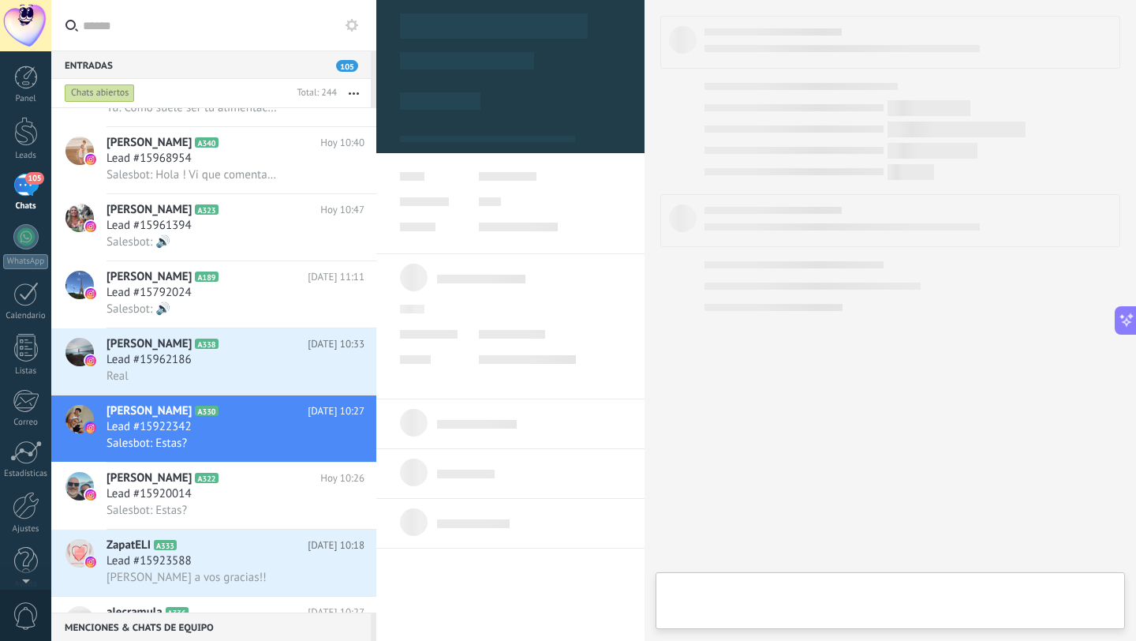
type textarea "**********"
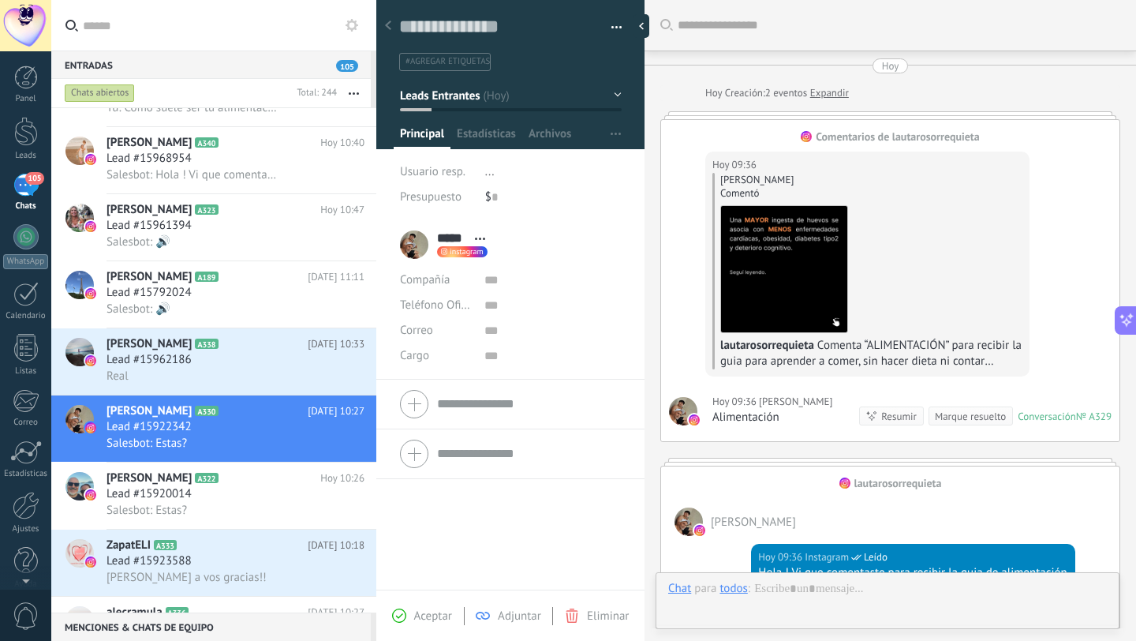
scroll to position [805, 0]
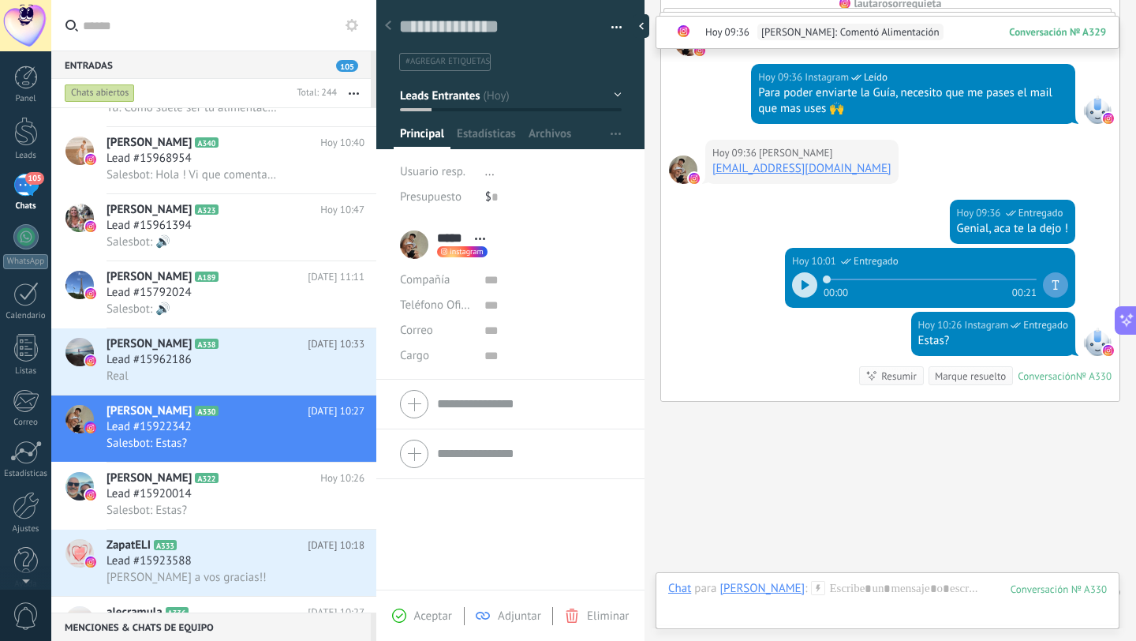
click at [437, 100] on span "Leads Entrantes" at bounding box center [440, 95] width 80 height 15
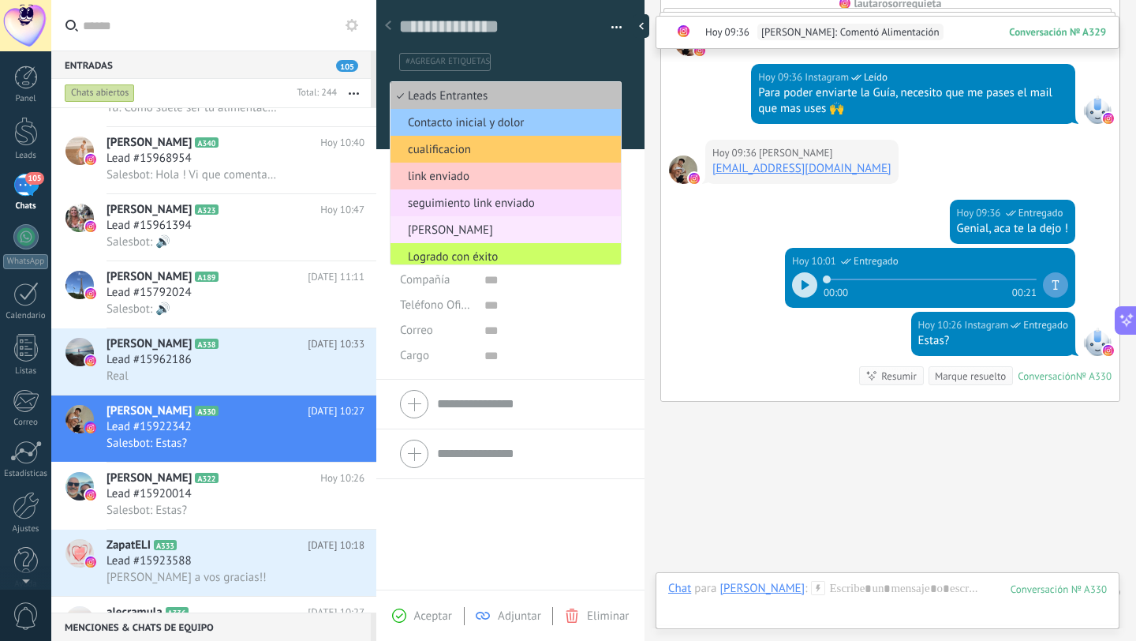
click at [453, 238] on span "[PERSON_NAME]" at bounding box center [504, 230] width 226 height 15
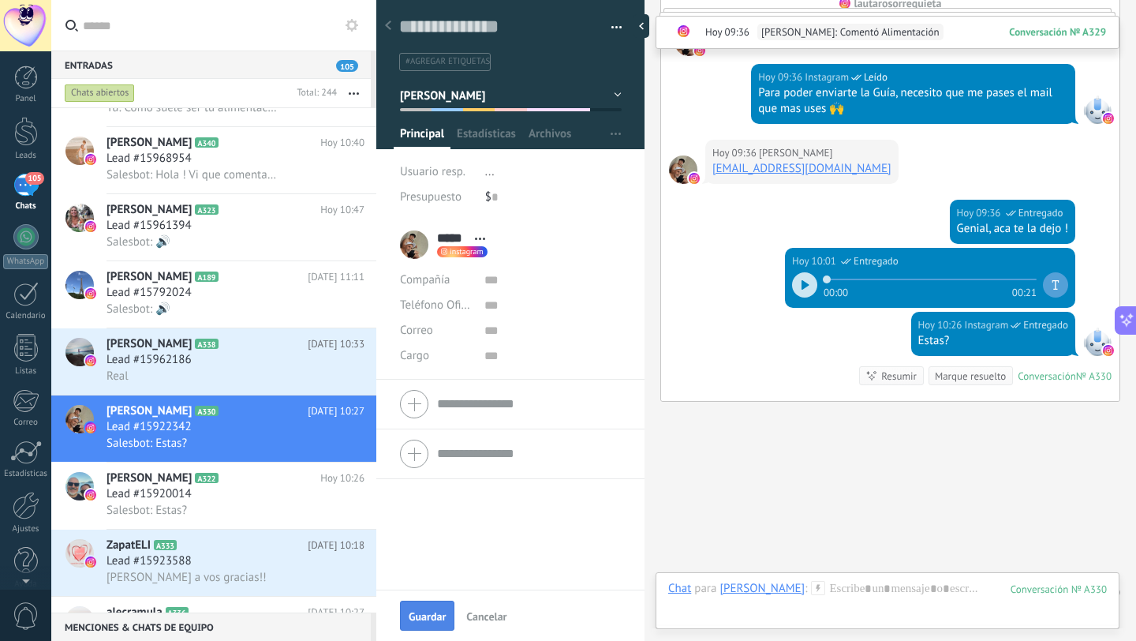
click at [416, 627] on button "Guardar" at bounding box center [427, 616] width 54 height 30
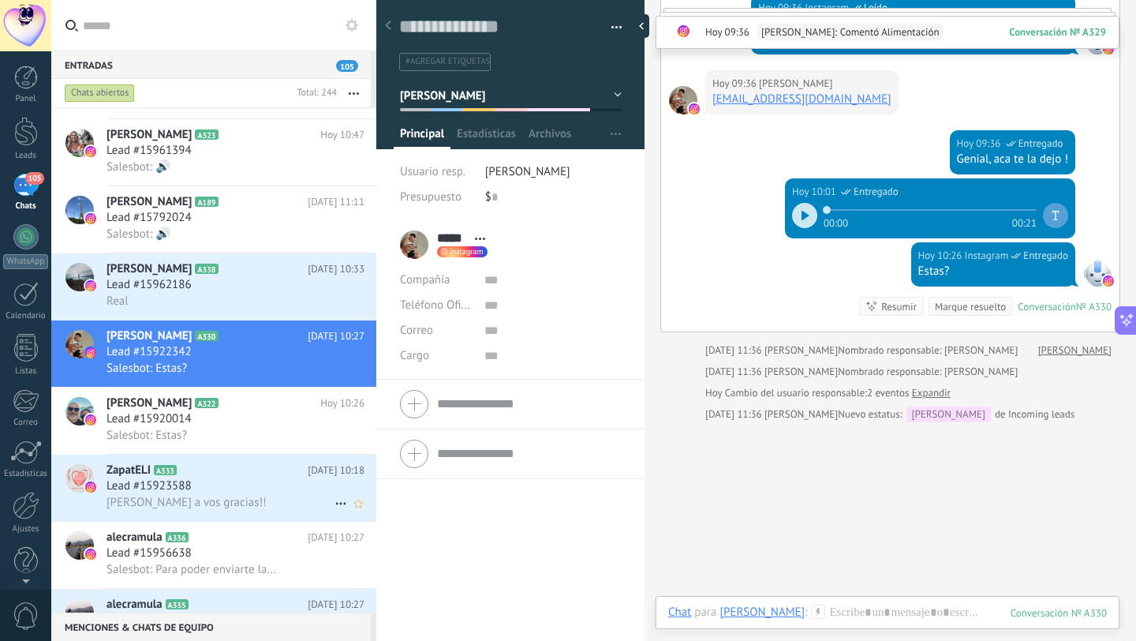
scroll to position [1903, 0]
